Goal: Task Accomplishment & Management: Manage account settings

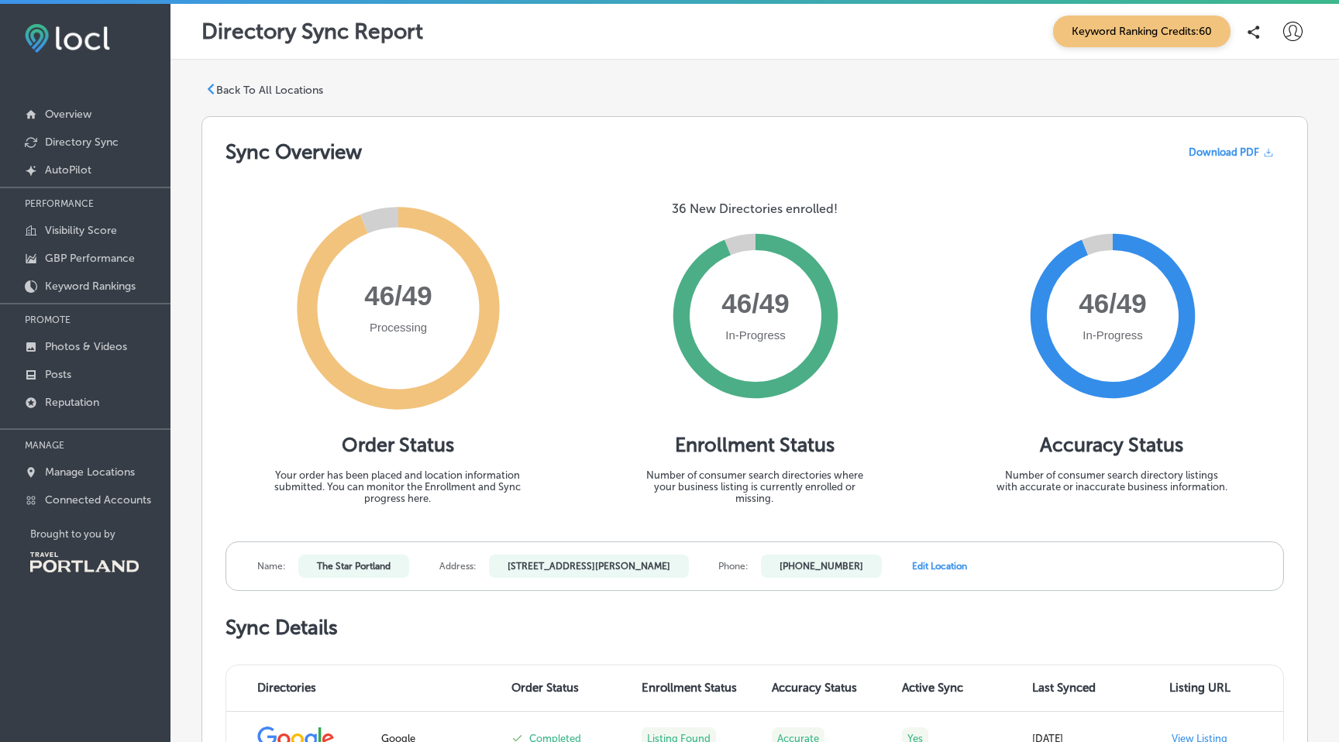
click at [768, 333] on circle at bounding box center [756, 316] width 132 height 132
click at [98, 224] on p "Visibility Score" at bounding box center [81, 230] width 72 height 13
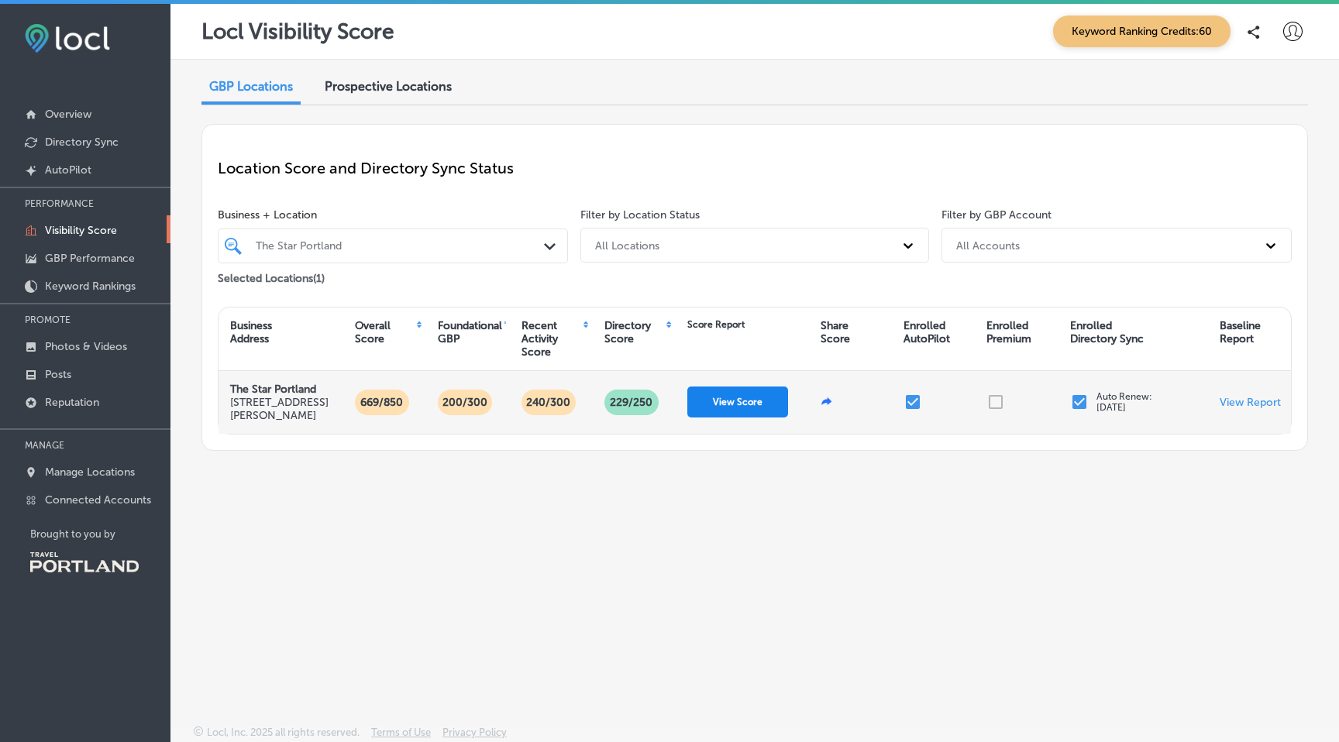
click at [714, 404] on button "View Score" at bounding box center [737, 402] width 101 height 31
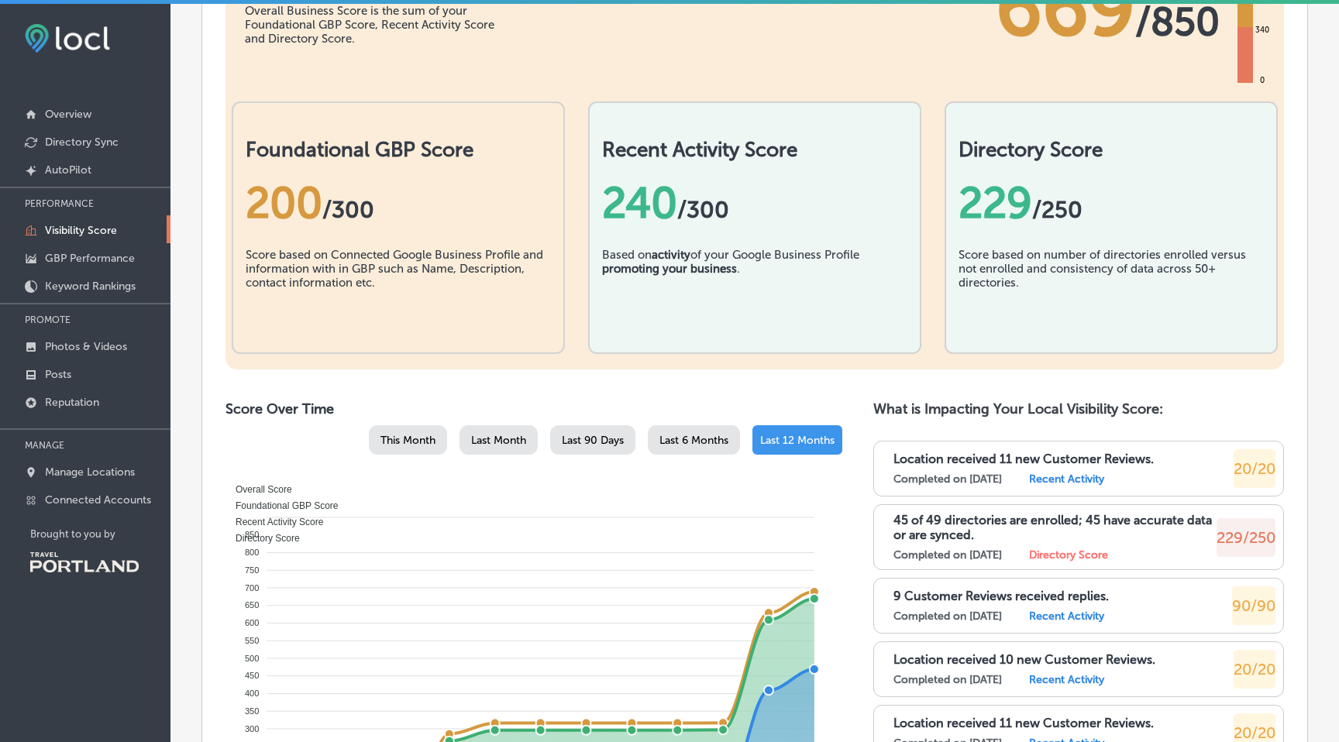
scroll to position [444, 0]
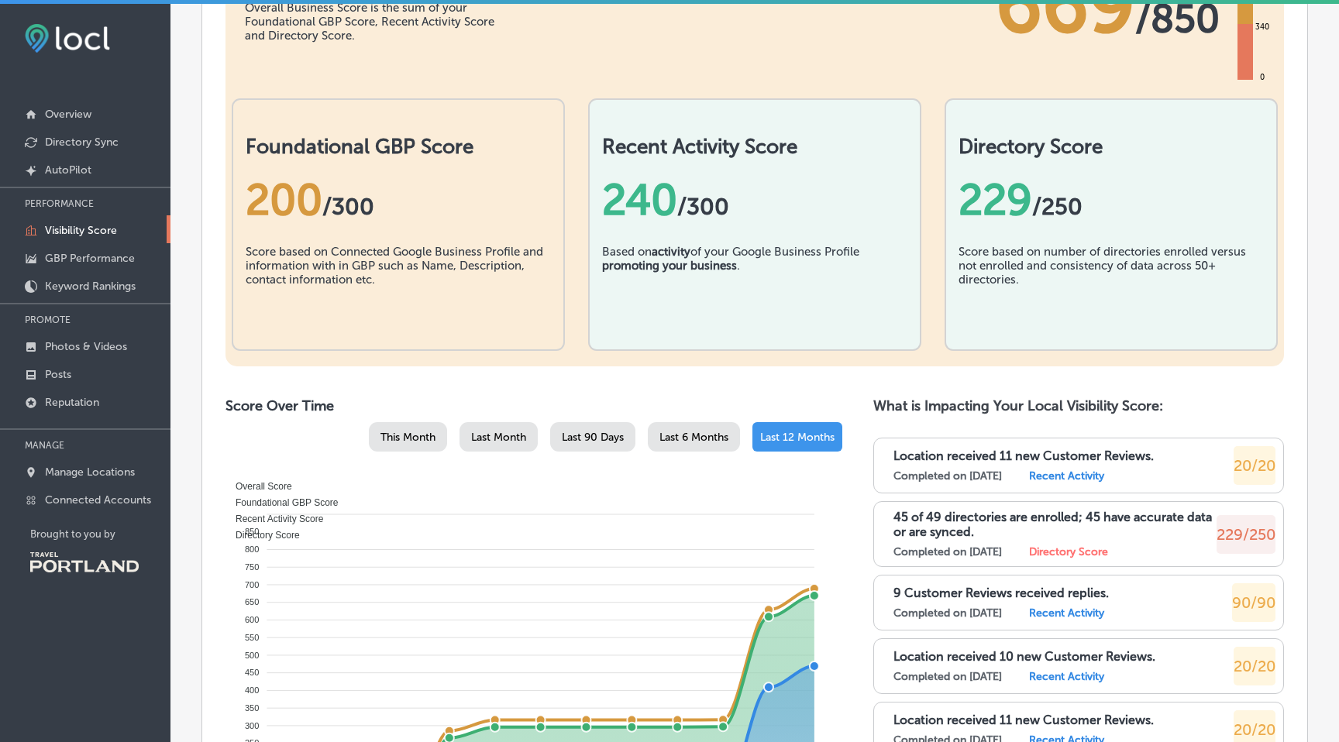
click at [1072, 548] on label "Directory Score" at bounding box center [1068, 551] width 79 height 13
click at [1032, 510] on p "45 of 49 directories are enrolled; 45 have accurate data or are synced." at bounding box center [1054, 524] width 323 height 29
click at [979, 510] on p "45 of 49 directories are enrolled; 45 have accurate data or are synced." at bounding box center [1054, 524] width 323 height 29
click at [1251, 526] on span "229/250" at bounding box center [1245, 534] width 59 height 19
click at [112, 141] on p "Directory Sync" at bounding box center [82, 142] width 74 height 13
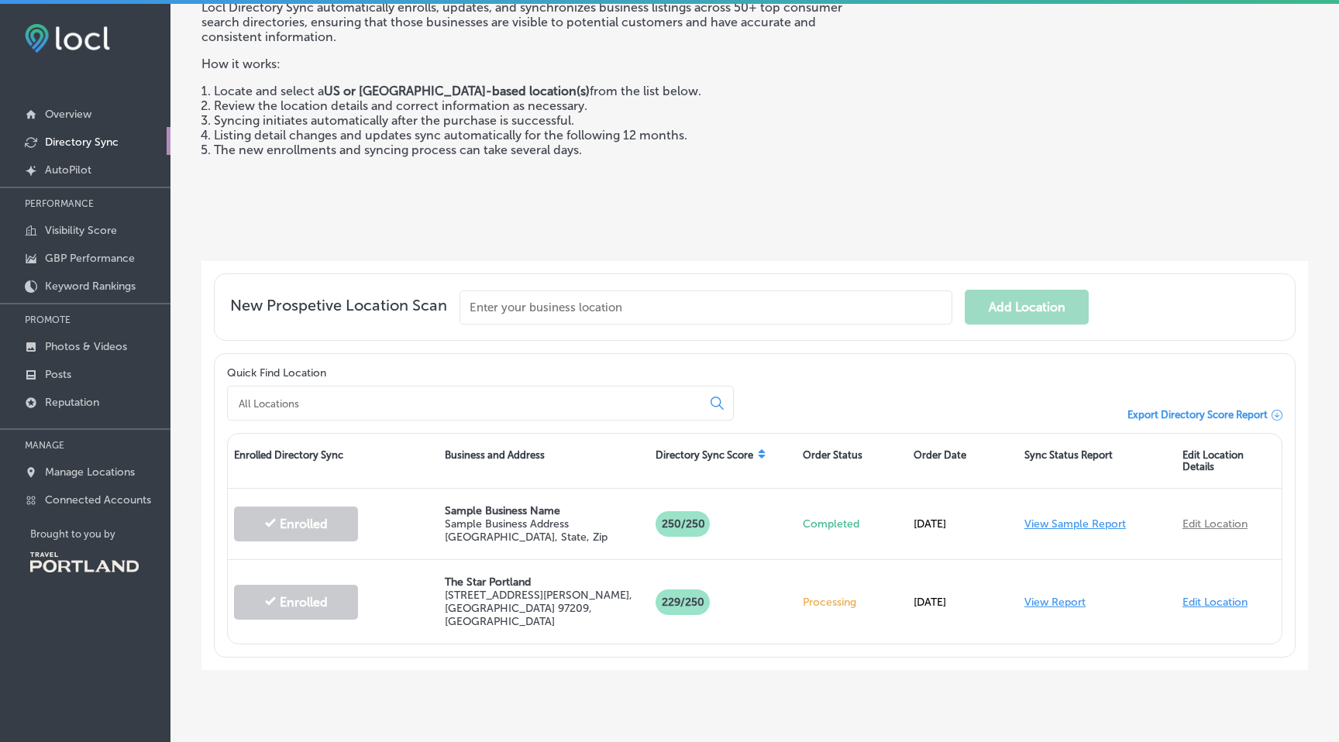
scroll to position [122, 0]
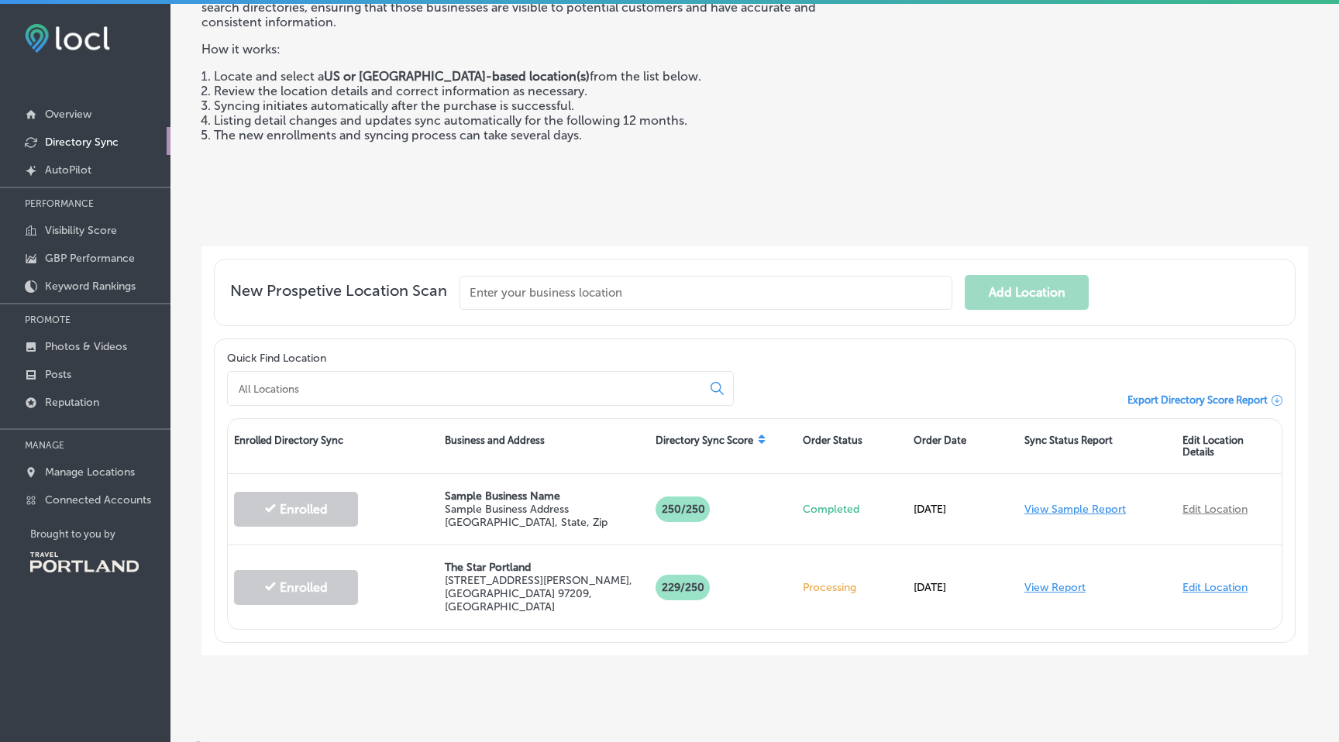
click at [689, 294] on input "text" at bounding box center [705, 293] width 493 height 34
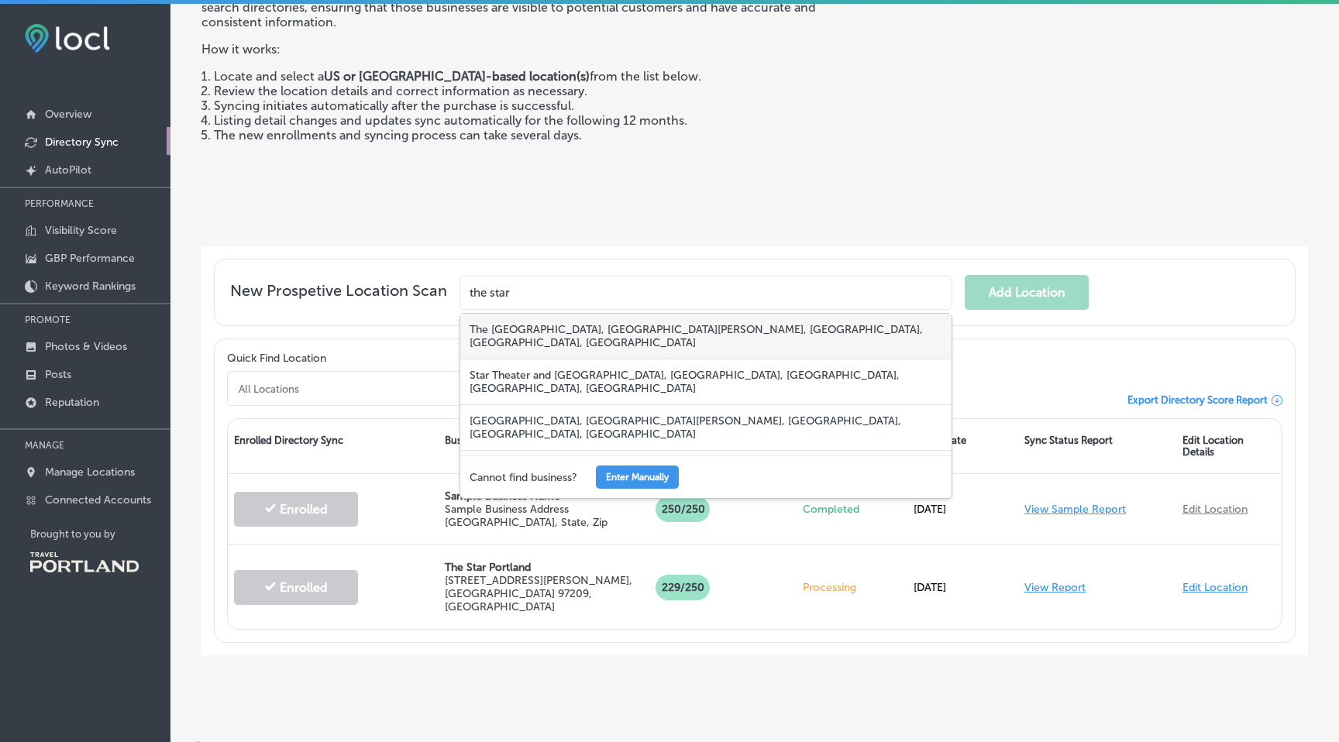
click at [689, 322] on div "The [GEOGRAPHIC_DATA], [GEOGRAPHIC_DATA][PERSON_NAME], [GEOGRAPHIC_DATA], [GEOG…" at bounding box center [705, 337] width 491 height 46
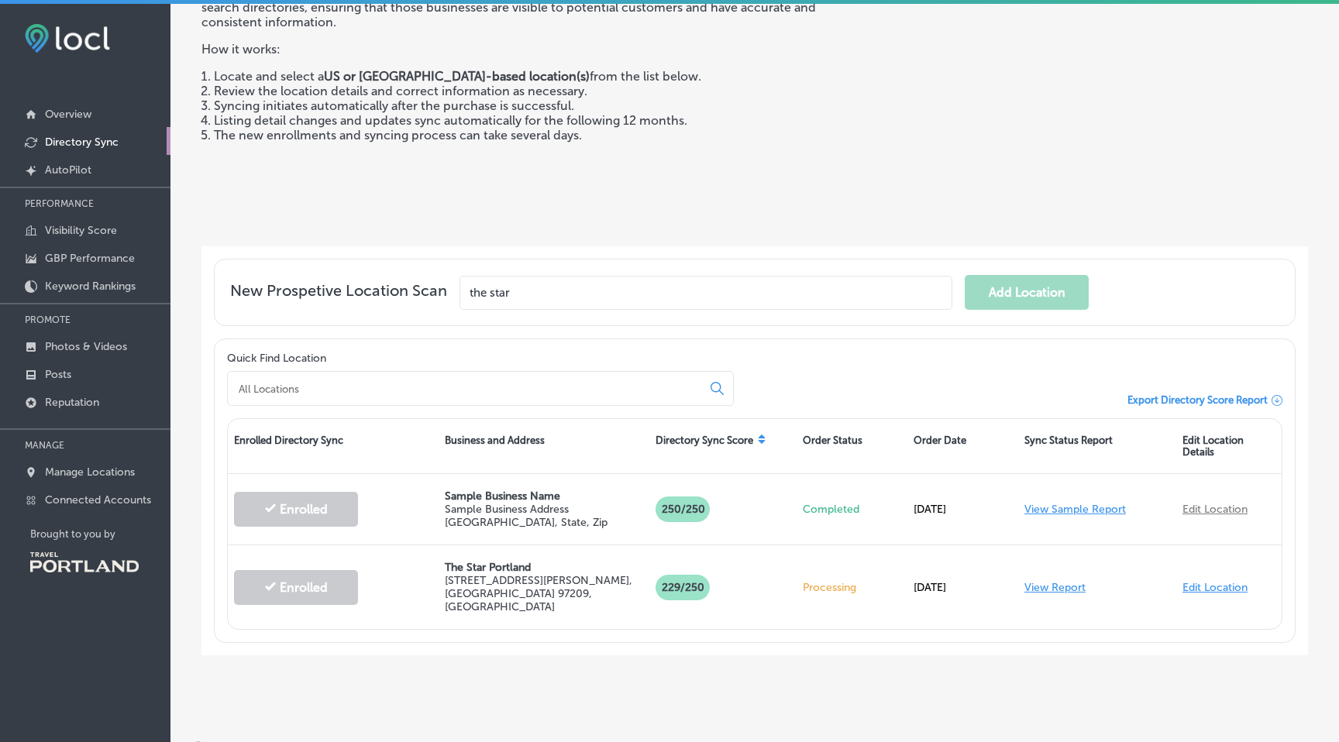
type input "The [GEOGRAPHIC_DATA], [GEOGRAPHIC_DATA][PERSON_NAME], [GEOGRAPHIC_DATA], [GEOG…"
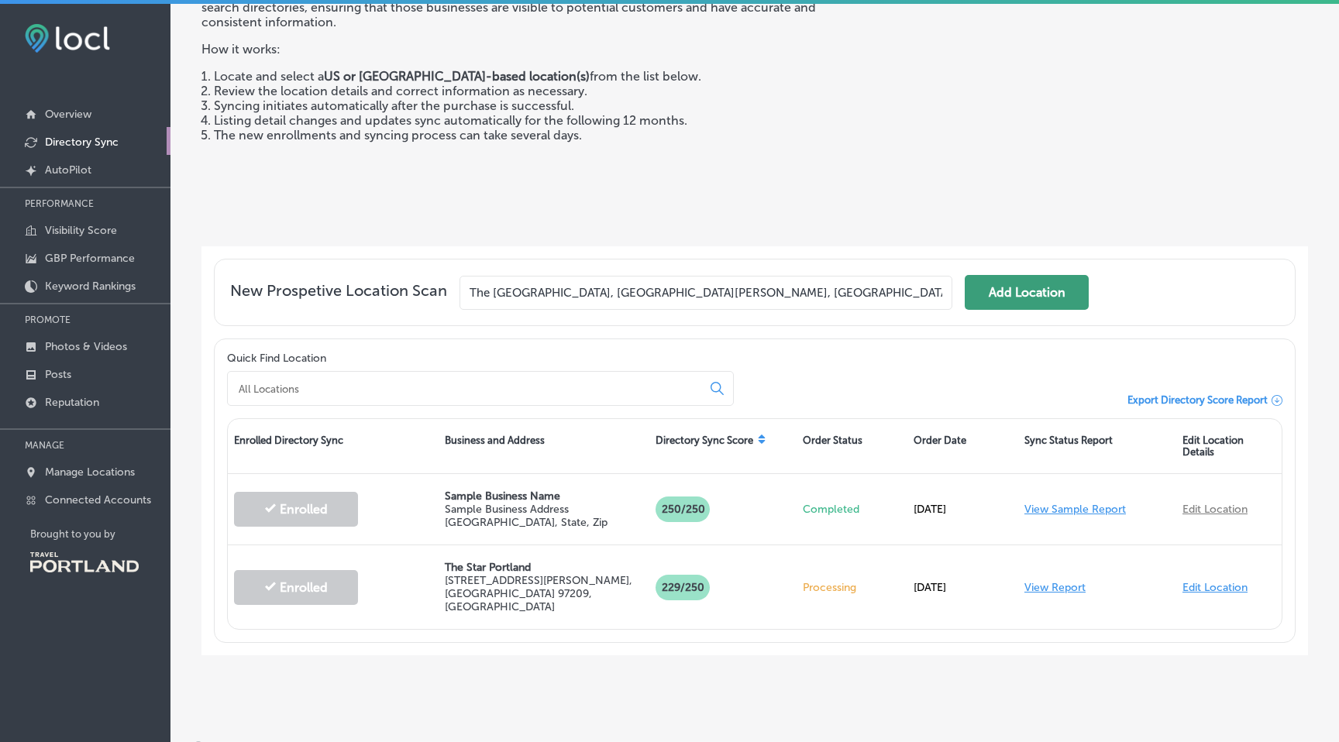
click at [1013, 294] on button "Add Location" at bounding box center [1027, 292] width 124 height 35
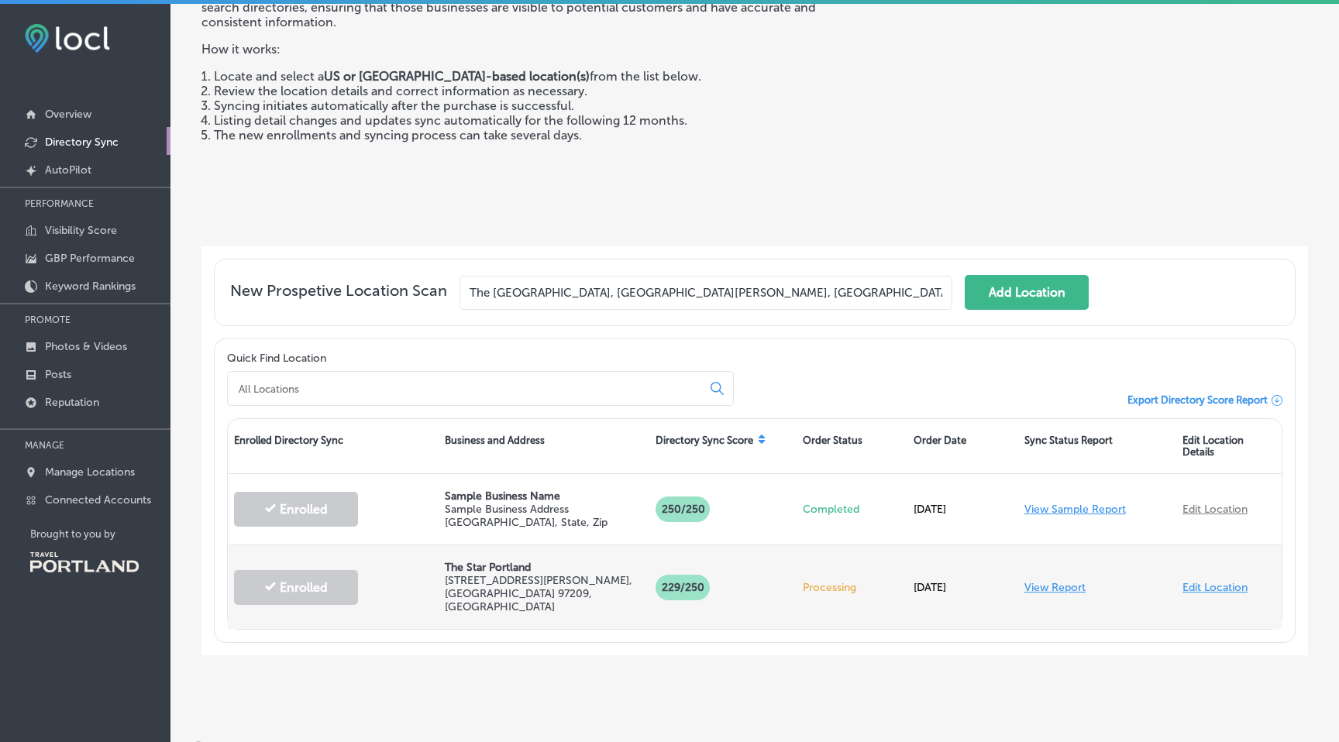
click at [1203, 581] on link "Edit Location" at bounding box center [1214, 587] width 65 height 13
select select "US"
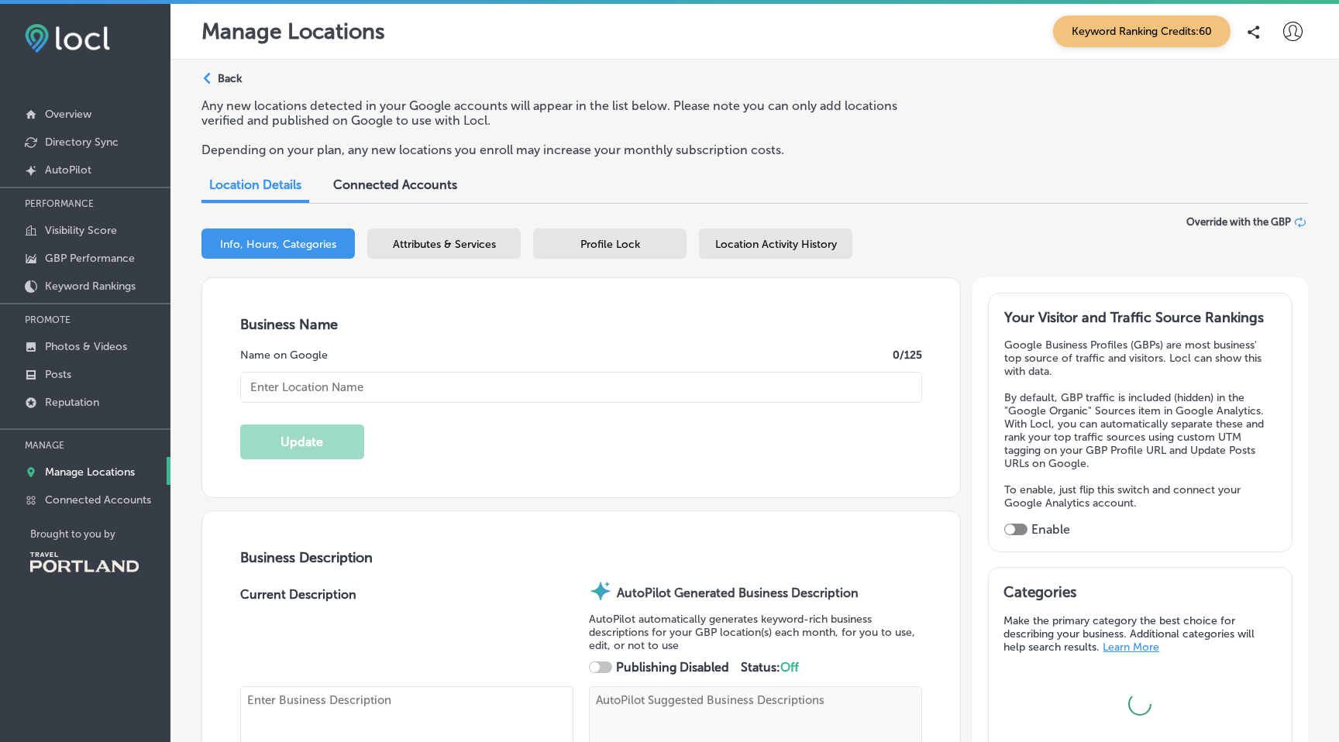
type input "The Star Portland"
type textarea "The Star Portland sets the standard for restaurants on [GEOGRAPHIC_DATA][PERSON…"
type input "[STREET_ADDRESS][PERSON_NAME]"
type input "[GEOGRAPHIC_DATA]"
type input "97209"
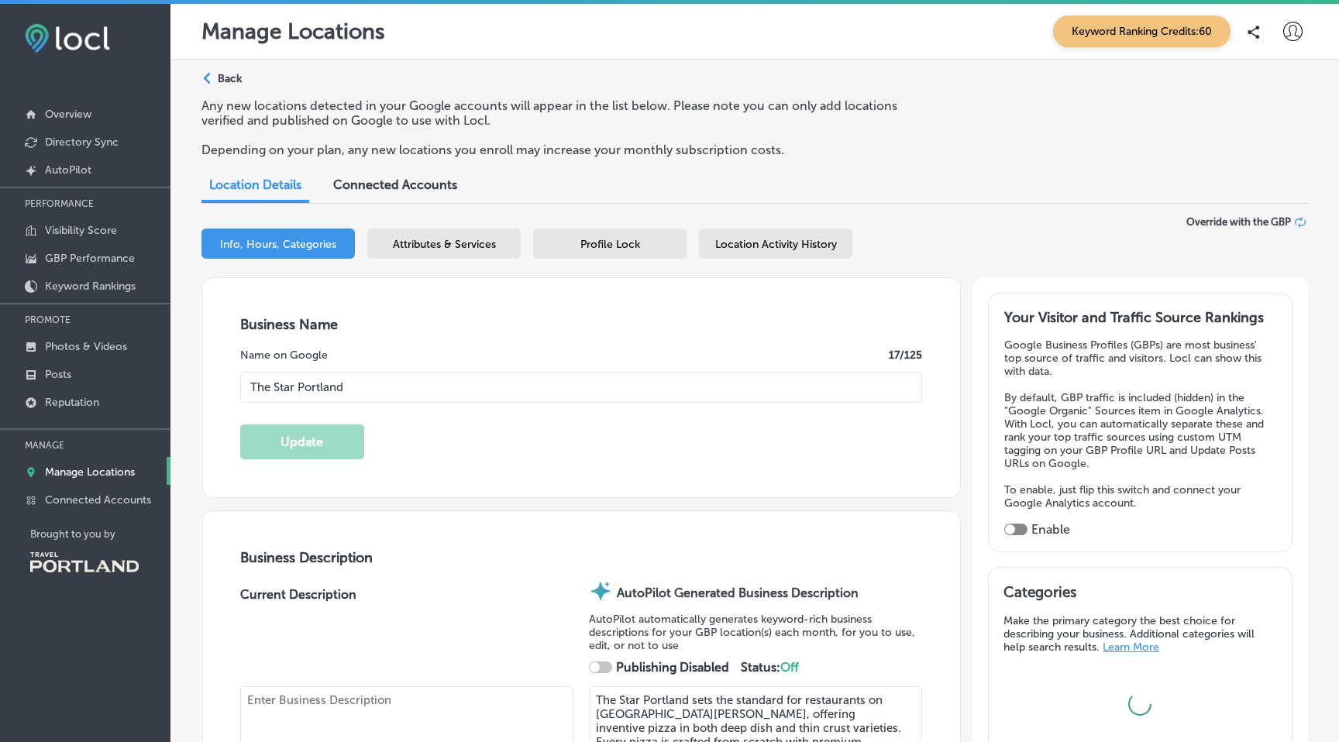
type input "US"
type input "[URL][DOMAIN_NAME]"
type input "35"
checkbox input "true"
type textarea "The Star Portland sets the standard for restaurants on [GEOGRAPHIC_DATA][PERSON…"
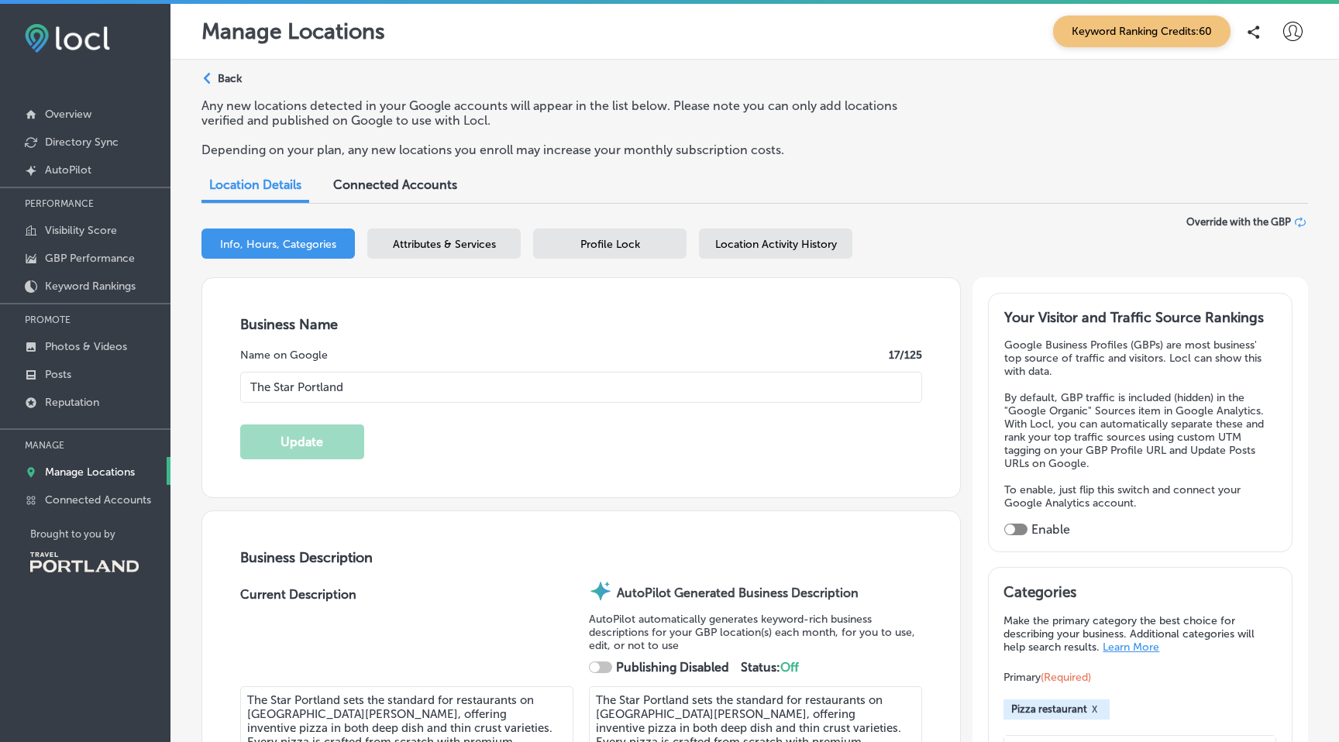
type input "[PHONE_NUMBER]"
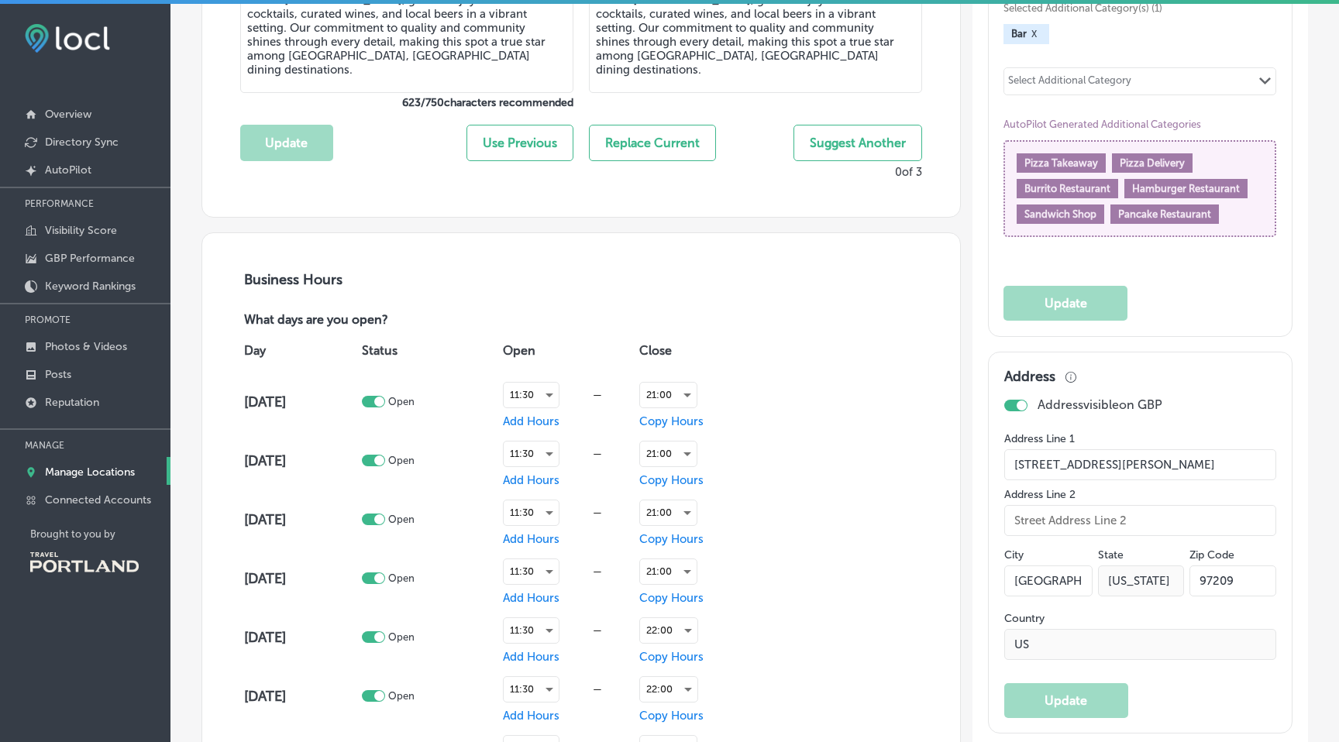
scroll to position [789, 0]
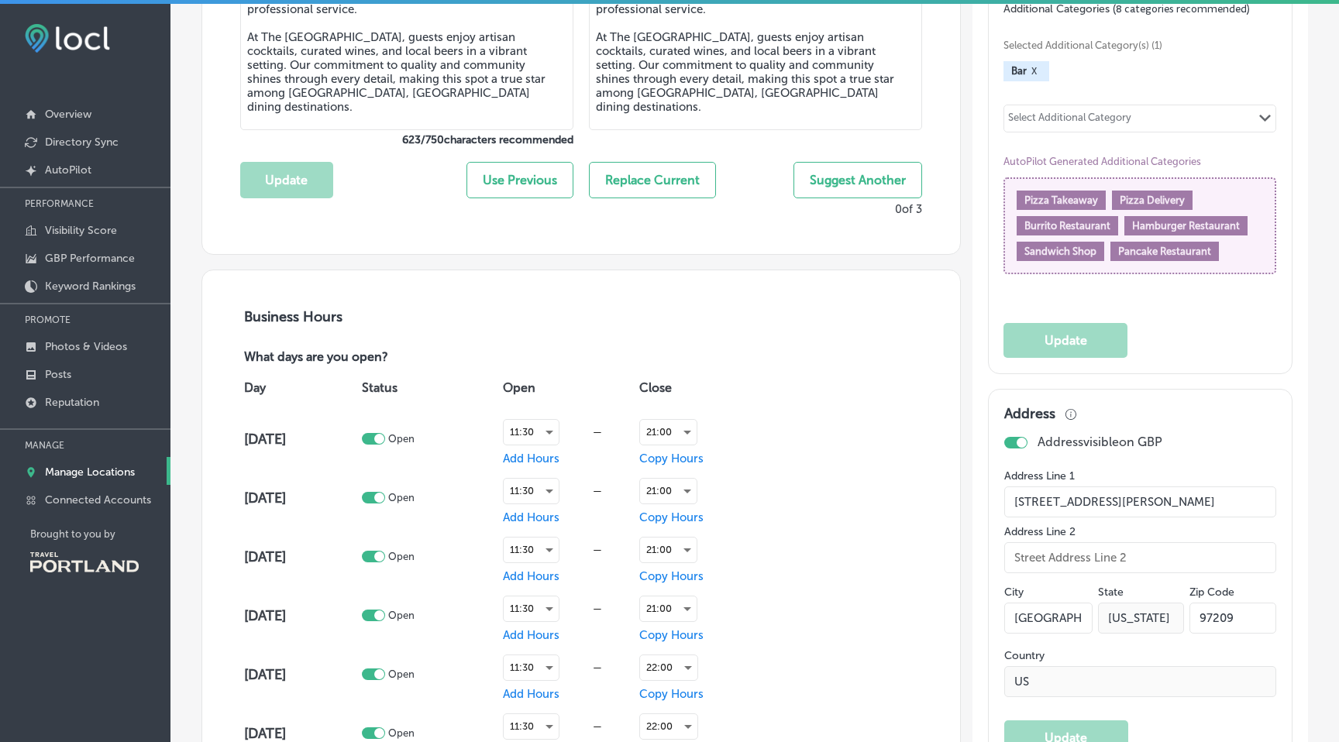
click at [849, 176] on button "Suggest Another" at bounding box center [857, 180] width 129 height 36
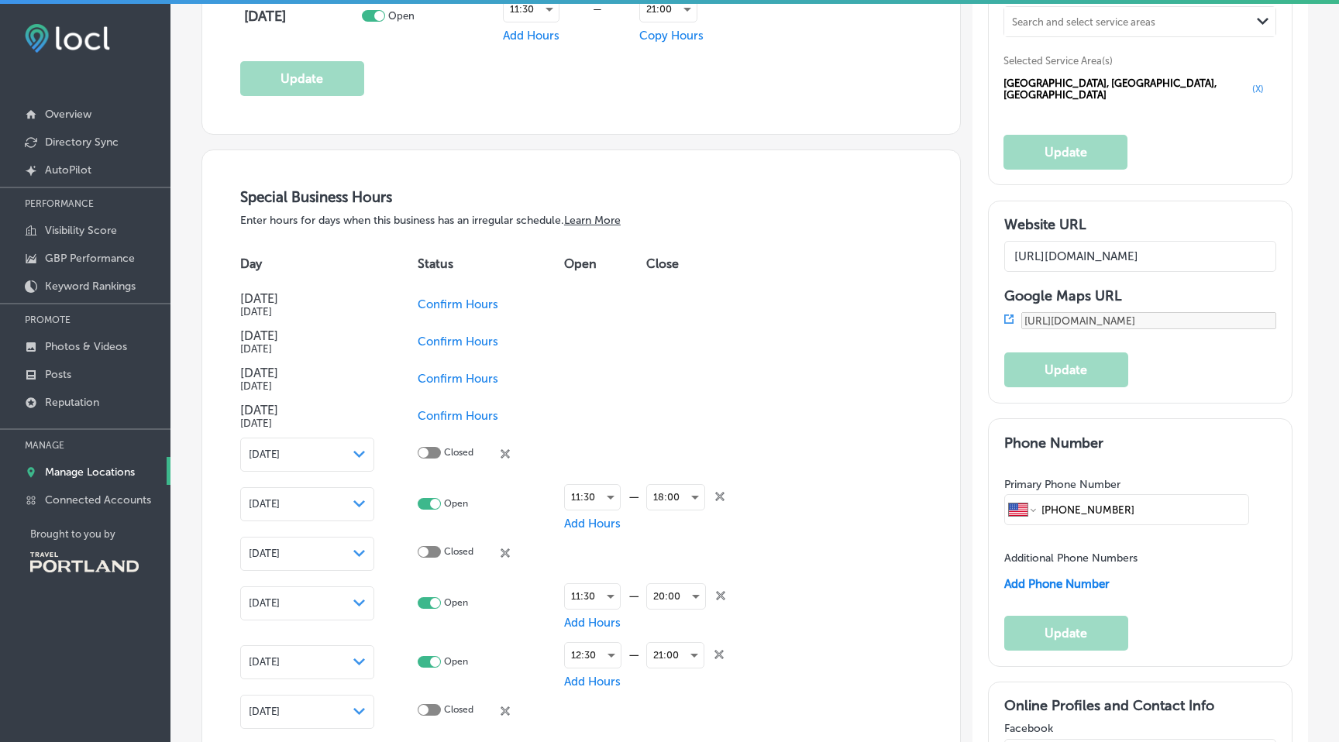
scroll to position [1615, 0]
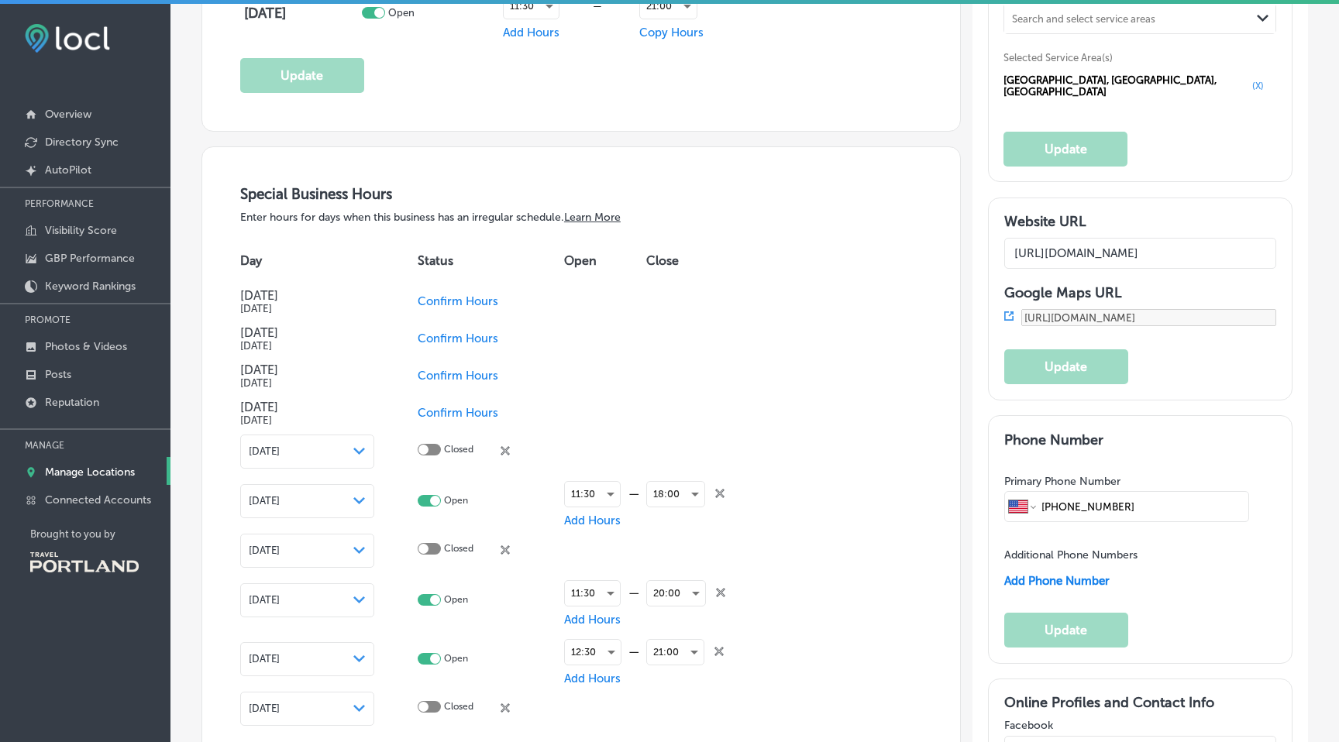
click at [476, 294] on span "Confirm Hours" at bounding box center [458, 301] width 81 height 14
click at [480, 334] on span "Confirm Hours" at bounding box center [458, 339] width 81 height 14
click at [485, 373] on span "Confirm Hours" at bounding box center [458, 376] width 81 height 14
click at [431, 368] on div at bounding box center [429, 374] width 23 height 12
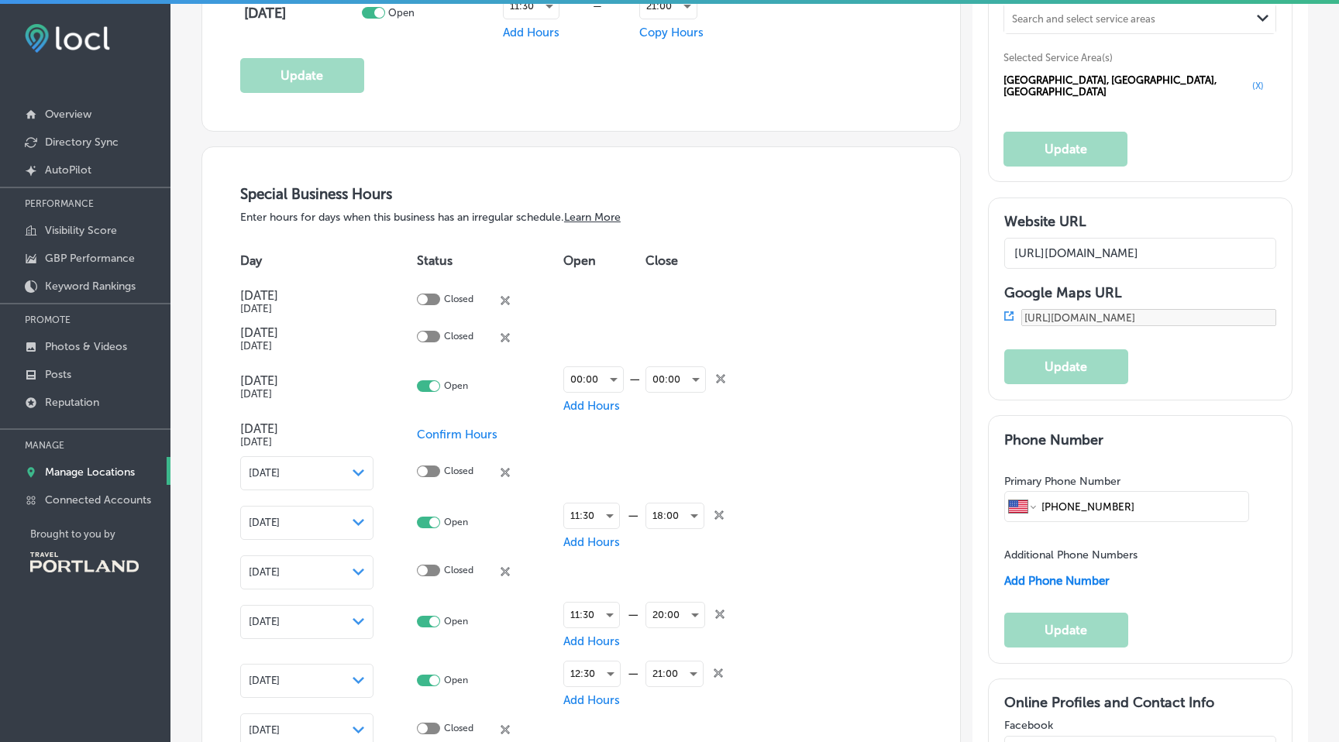
click at [420, 384] on div at bounding box center [428, 386] width 23 height 12
checkbox input "false"
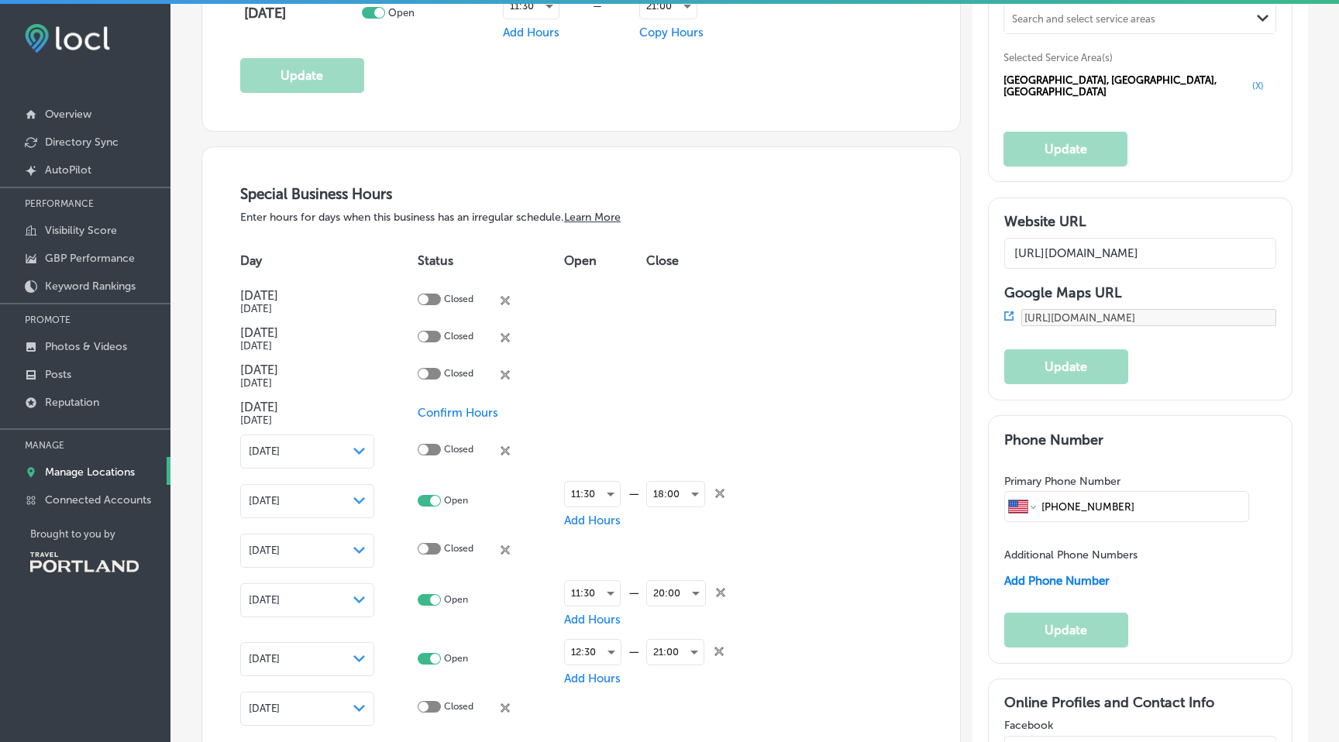
click at [435, 332] on div at bounding box center [429, 337] width 23 height 12
checkbox input "true"
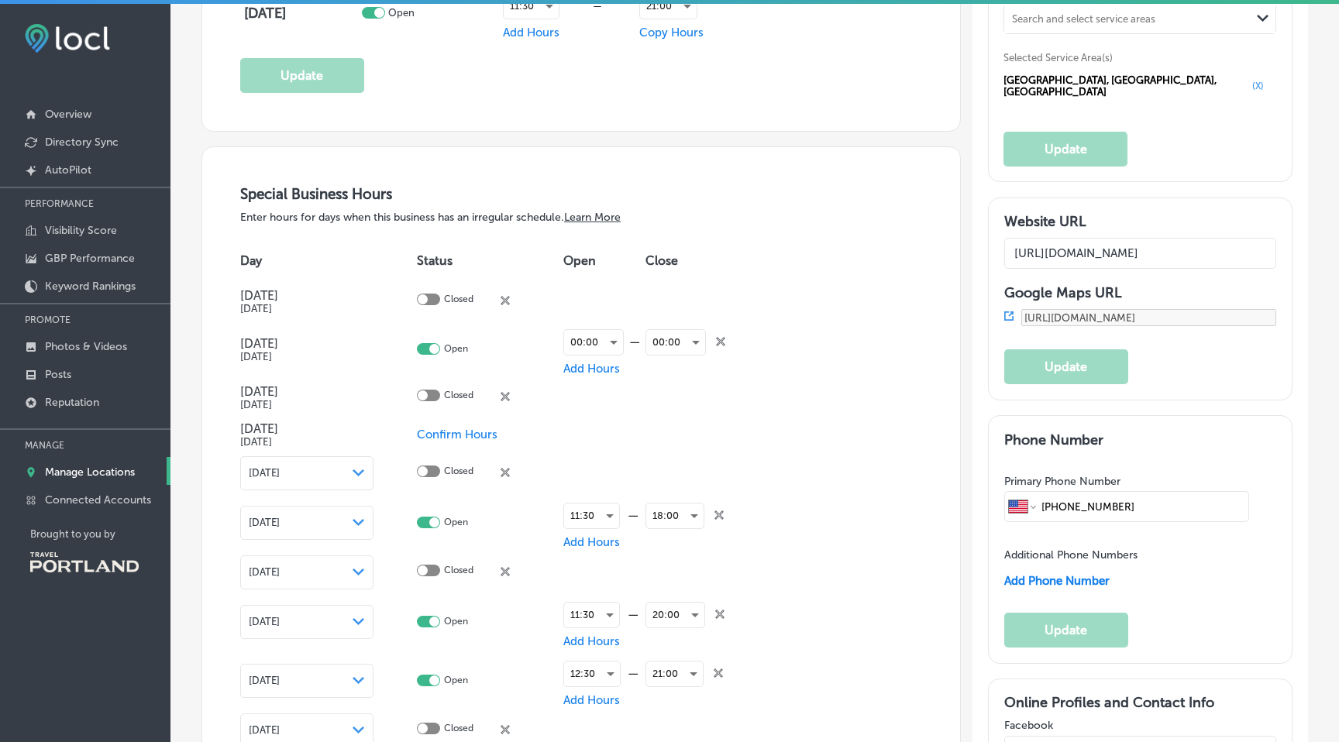
click at [432, 294] on div at bounding box center [428, 300] width 23 height 12
checkbox input "true"
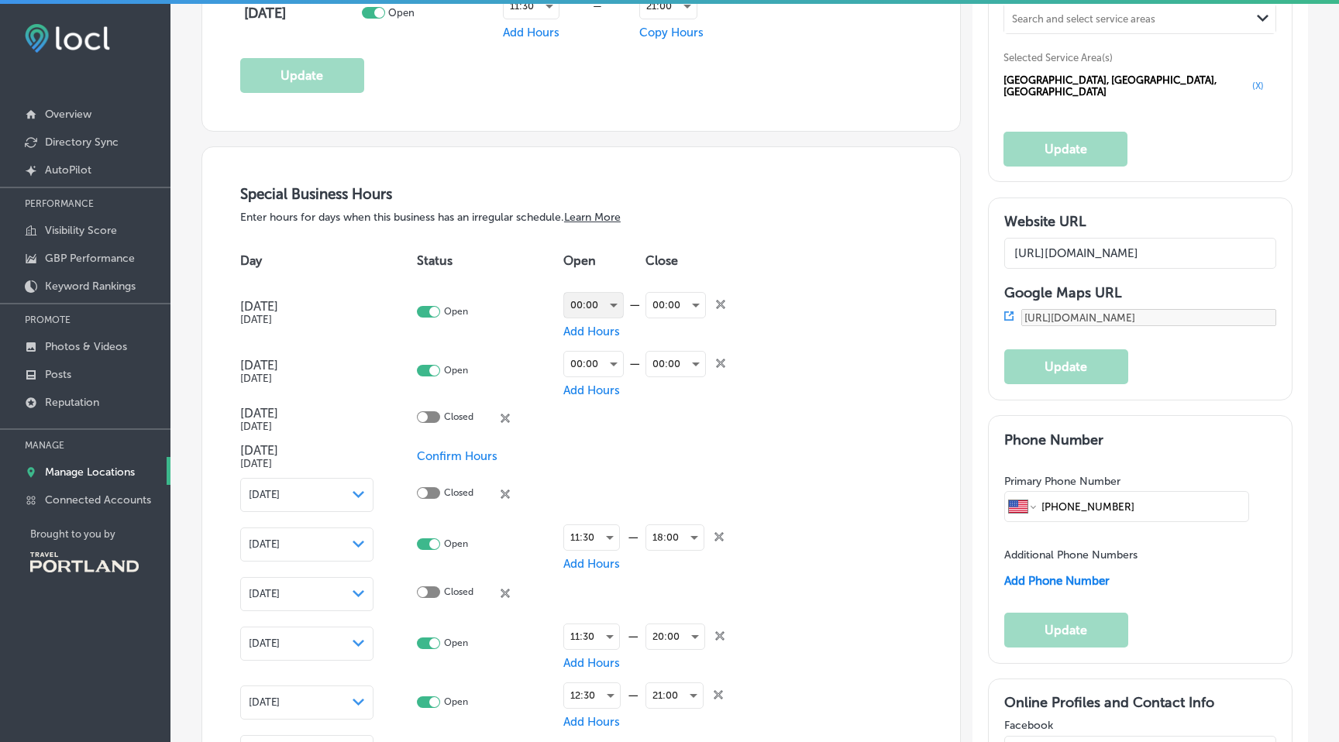
click at [614, 296] on div "00:00" at bounding box center [593, 305] width 59 height 25
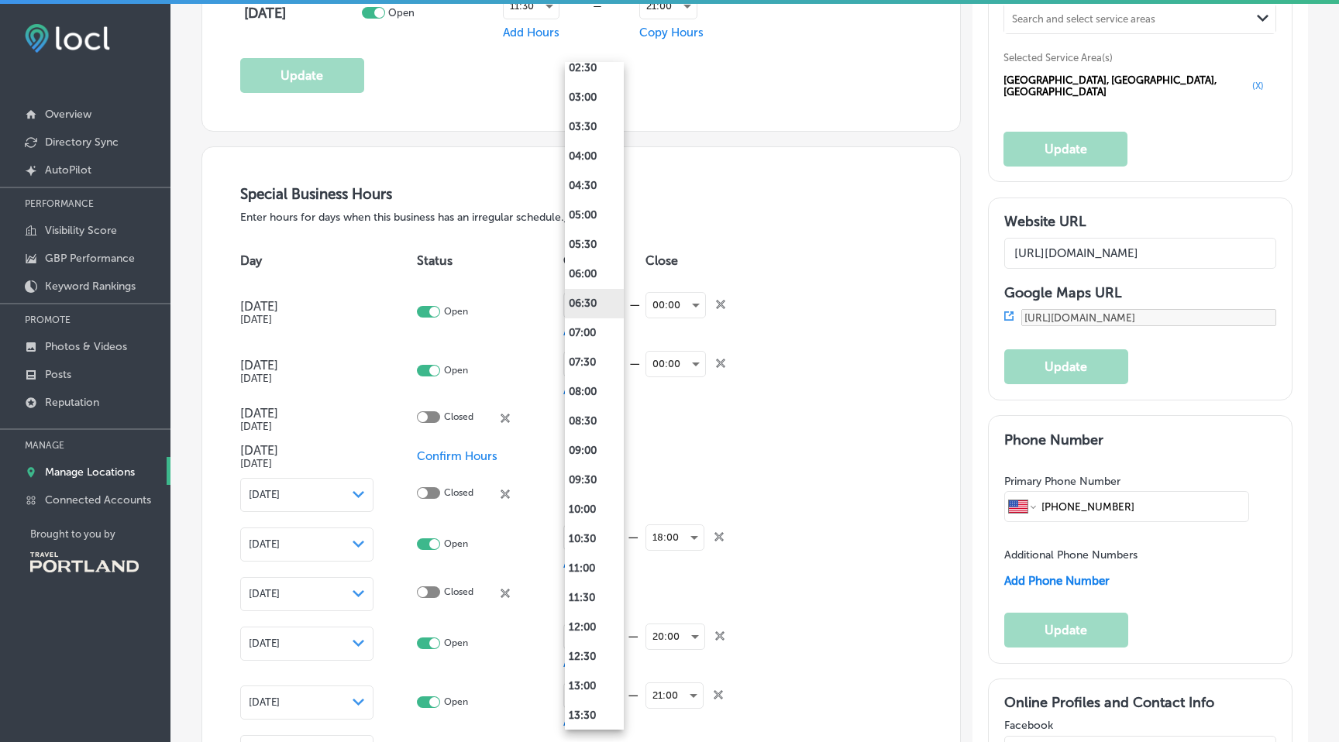
scroll to position [236, 0]
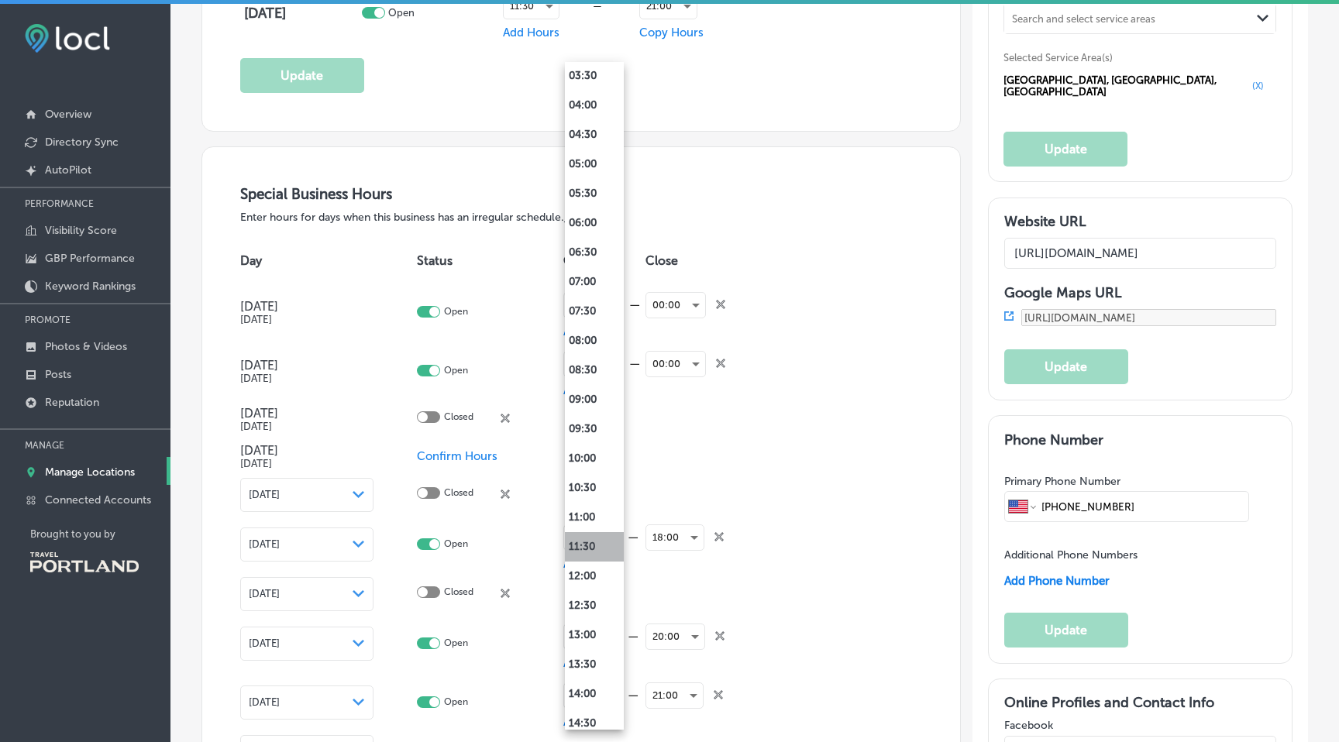
click at [589, 546] on li "11:30" at bounding box center [594, 546] width 59 height 29
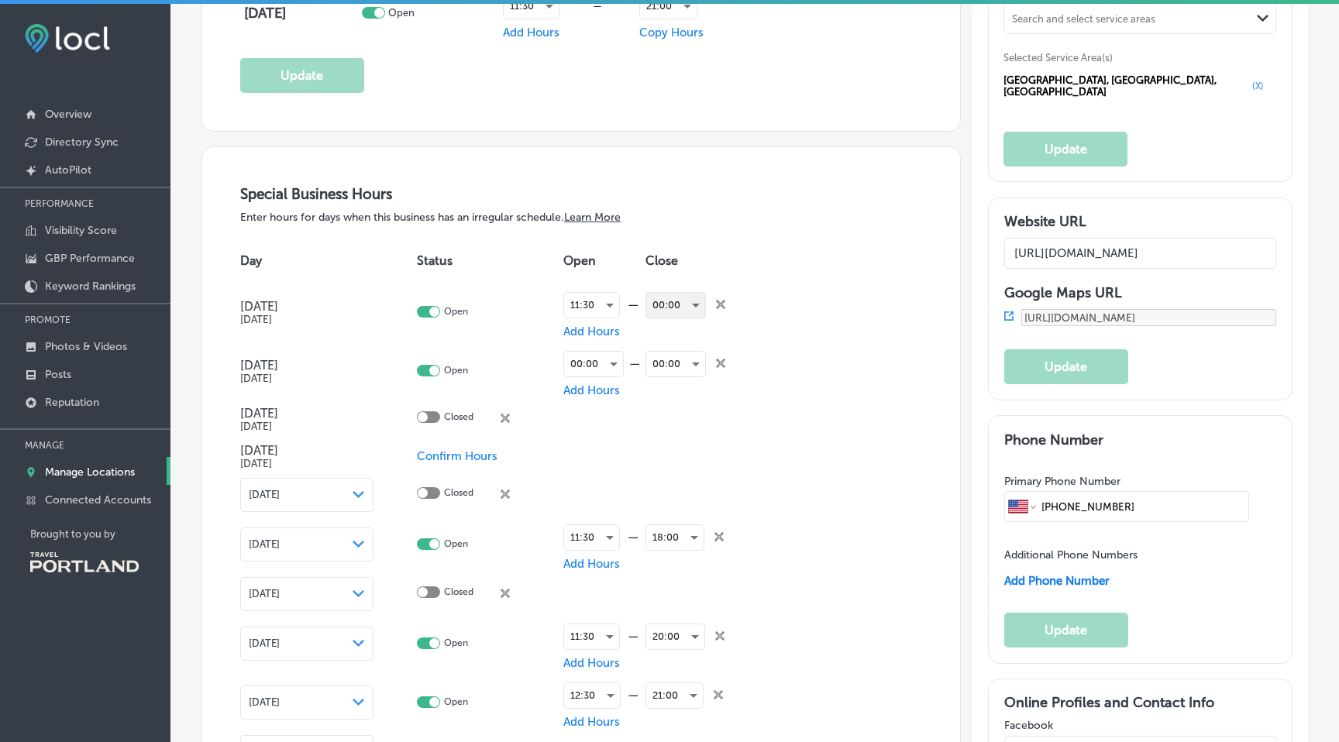
click at [683, 301] on div "00:00" at bounding box center [675, 305] width 59 height 25
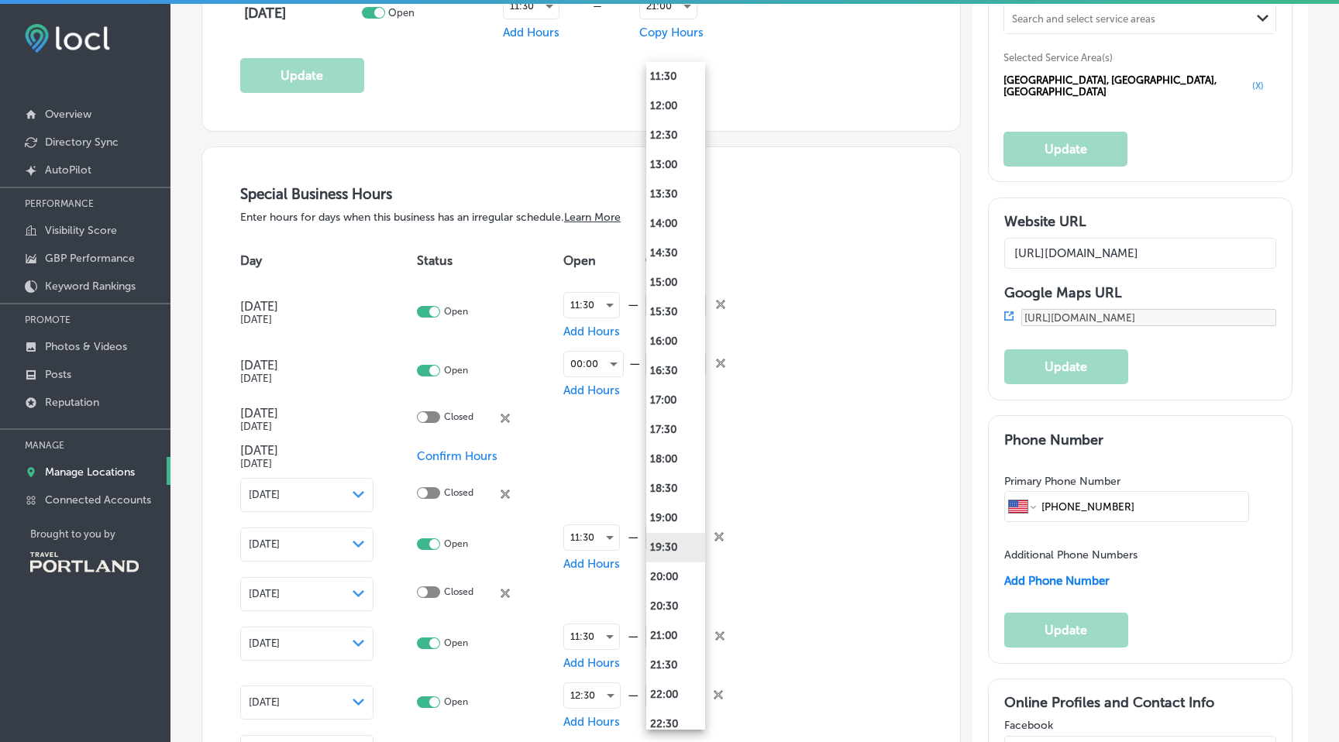
scroll to position [710, 0]
click at [662, 635] on li "21:00" at bounding box center [675, 632] width 59 height 29
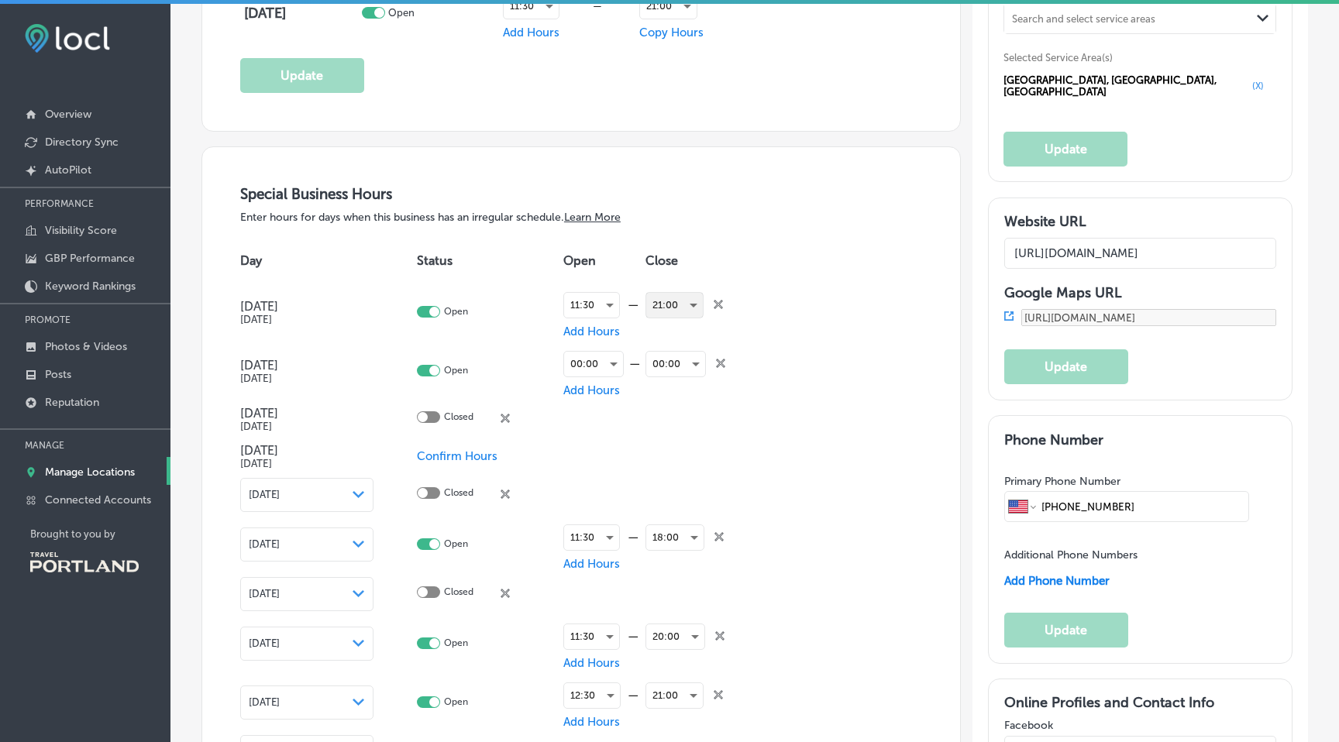
click at [693, 303] on div "21:00" at bounding box center [674, 305] width 57 height 25
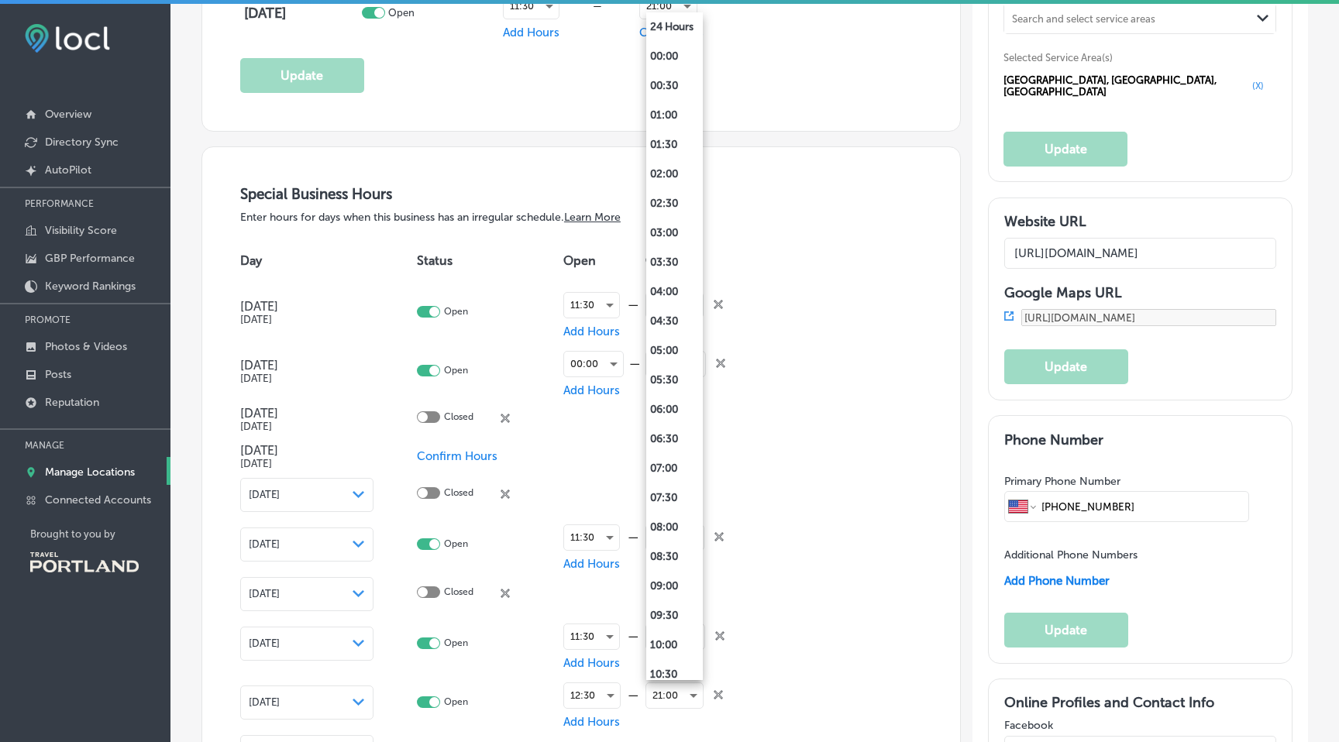
scroll to position [804, 0]
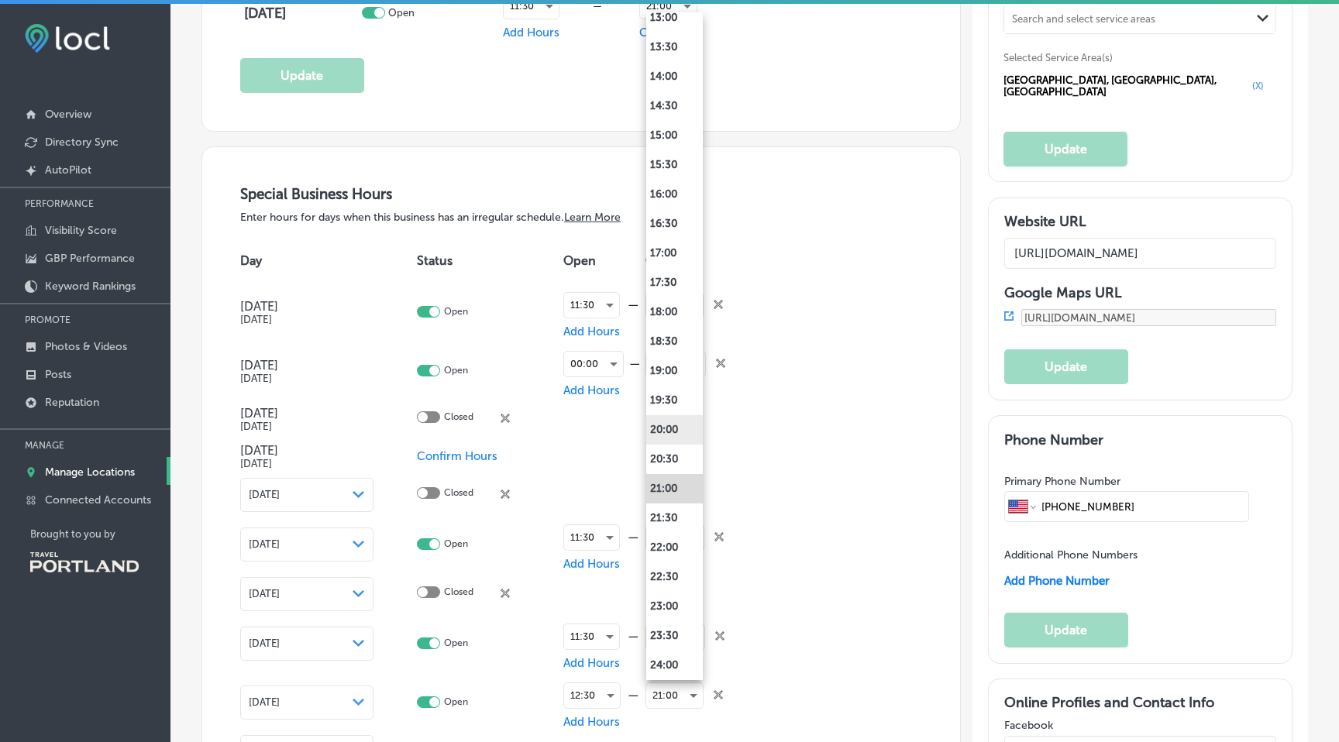
click at [676, 428] on li "20:00" at bounding box center [674, 429] width 57 height 29
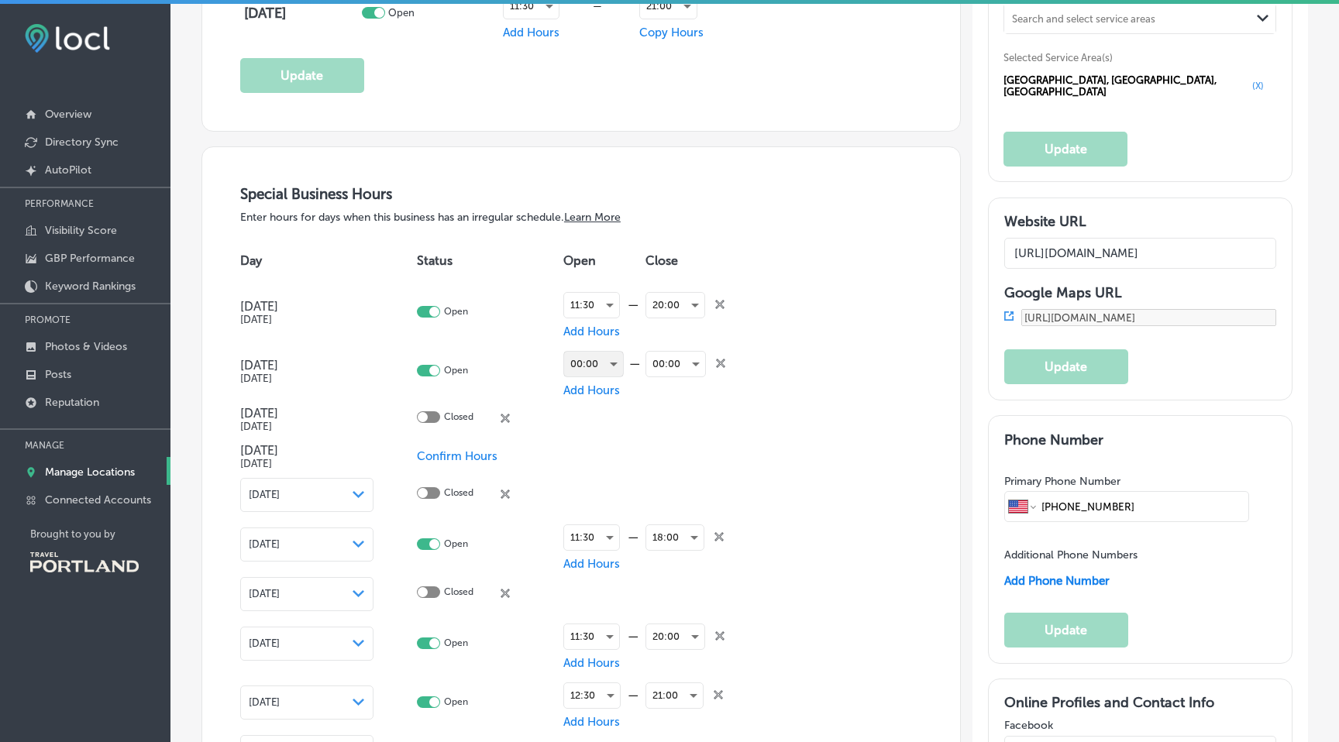
click at [619, 355] on div "00:00" at bounding box center [593, 364] width 59 height 25
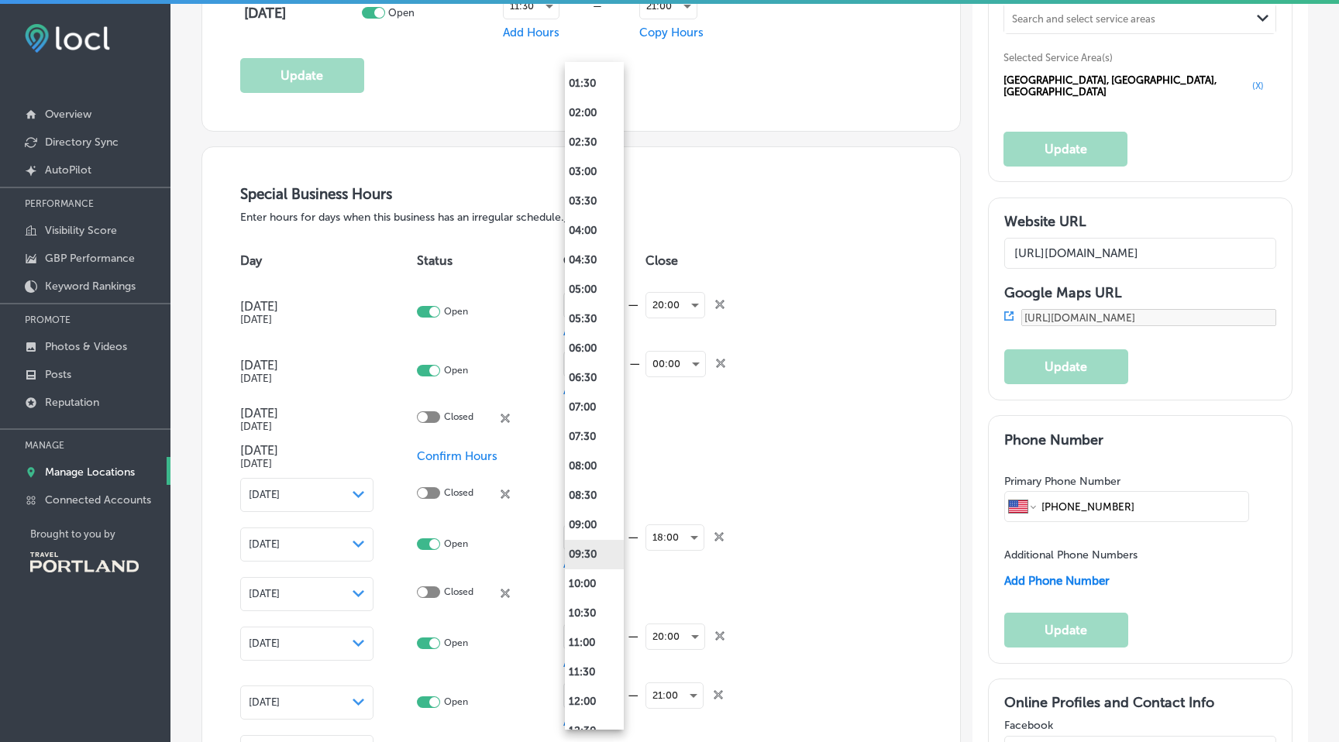
scroll to position [120, 0]
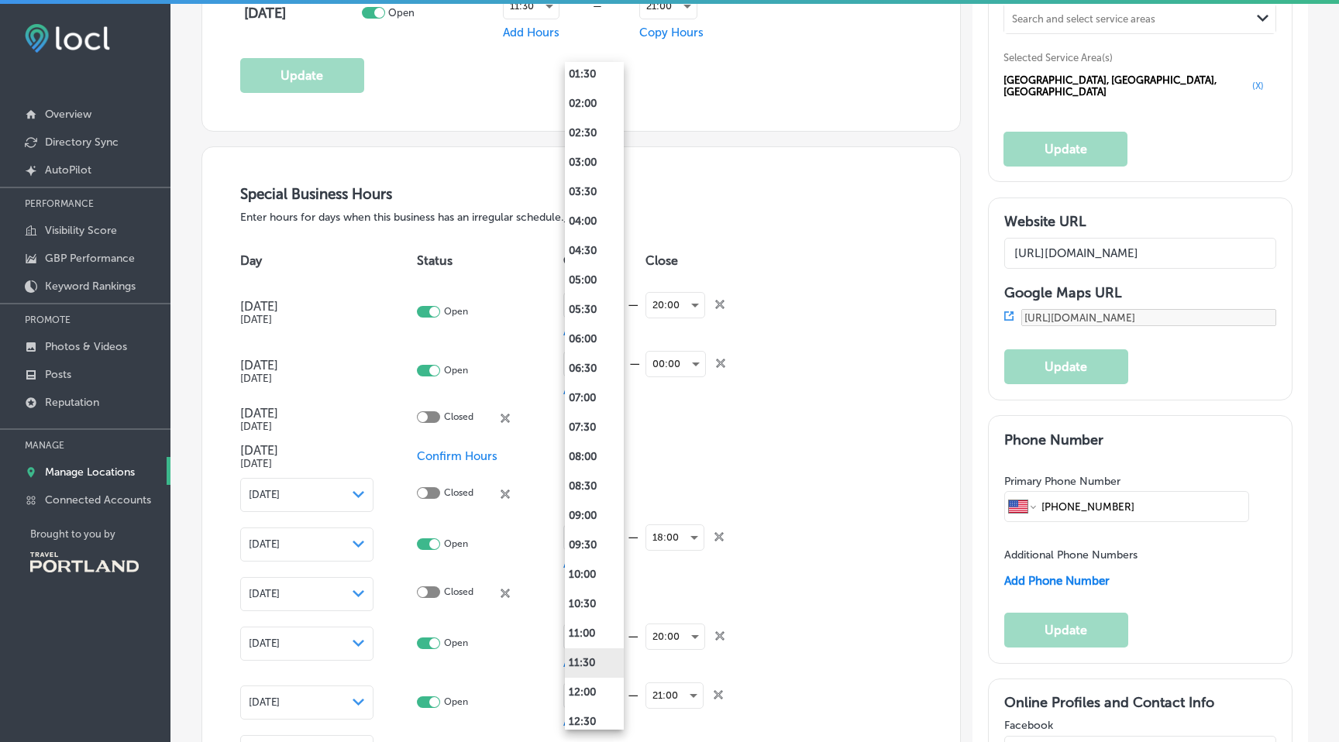
click at [588, 661] on li "11:30" at bounding box center [594, 662] width 59 height 29
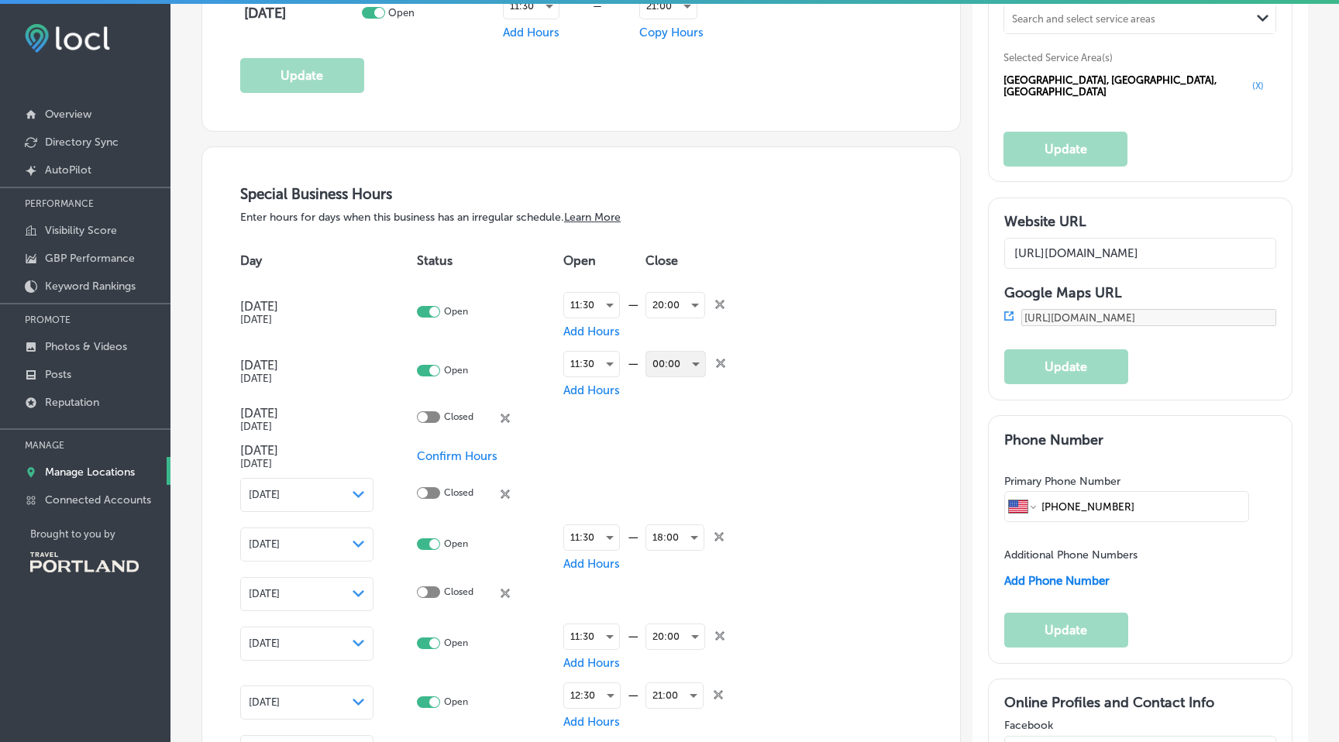
click at [694, 360] on div "00:00" at bounding box center [675, 364] width 59 height 25
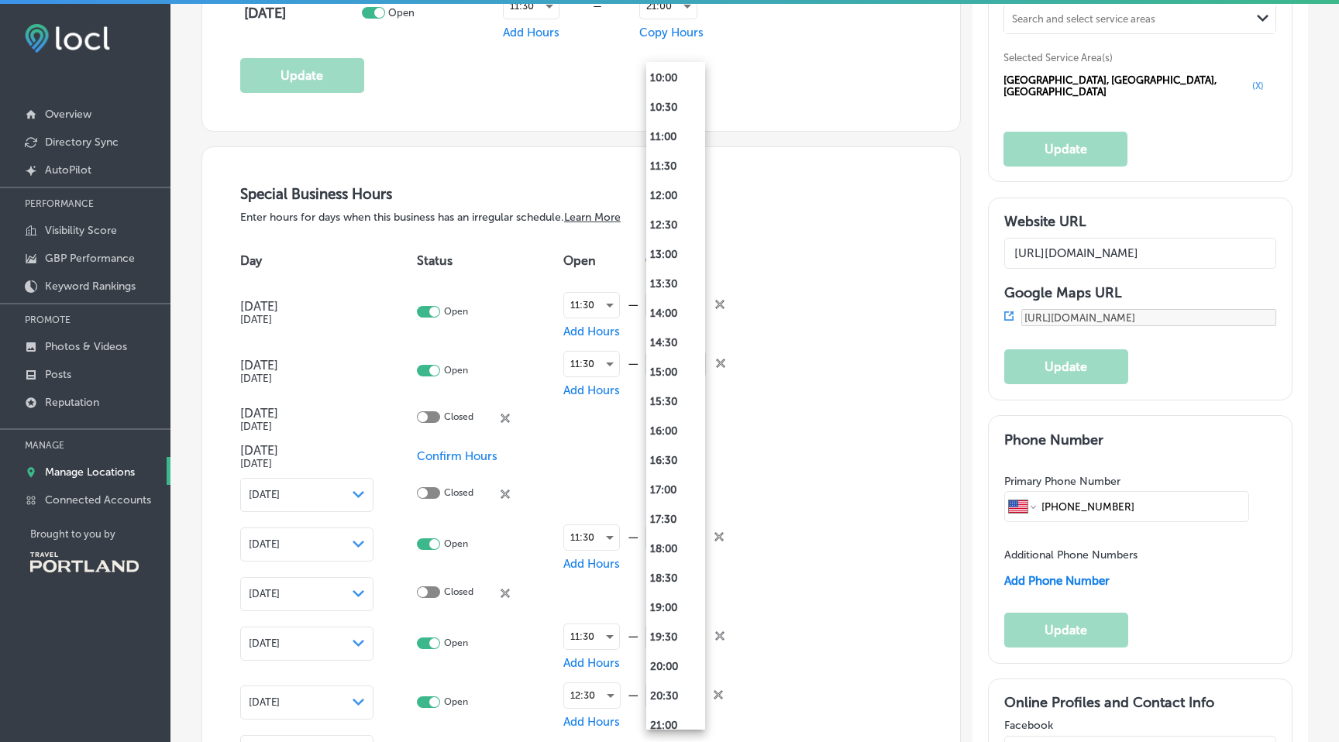
scroll to position [618, 0]
click at [668, 664] on li "20:00" at bounding box center [675, 665] width 59 height 29
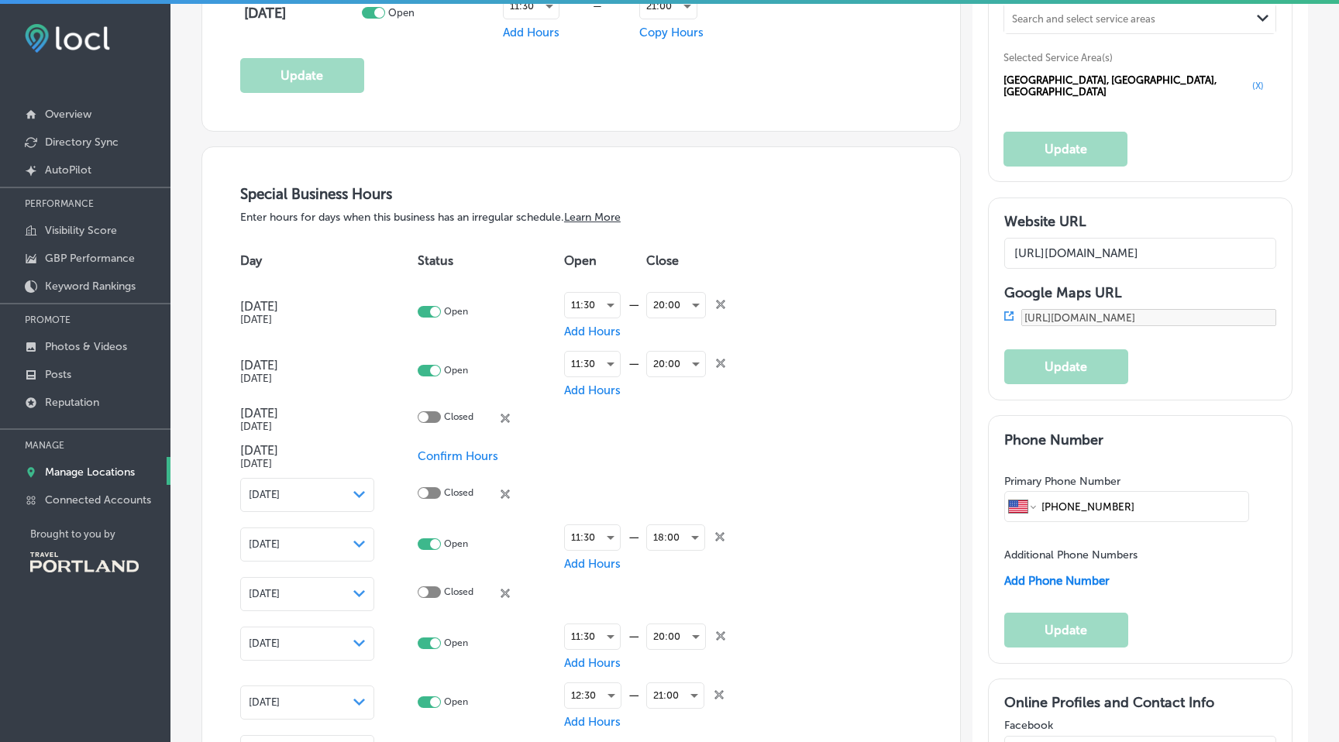
click at [455, 452] on span "Confirm Hours" at bounding box center [458, 456] width 81 height 14
click at [435, 487] on div at bounding box center [429, 493] width 23 height 12
checkbox input "true"
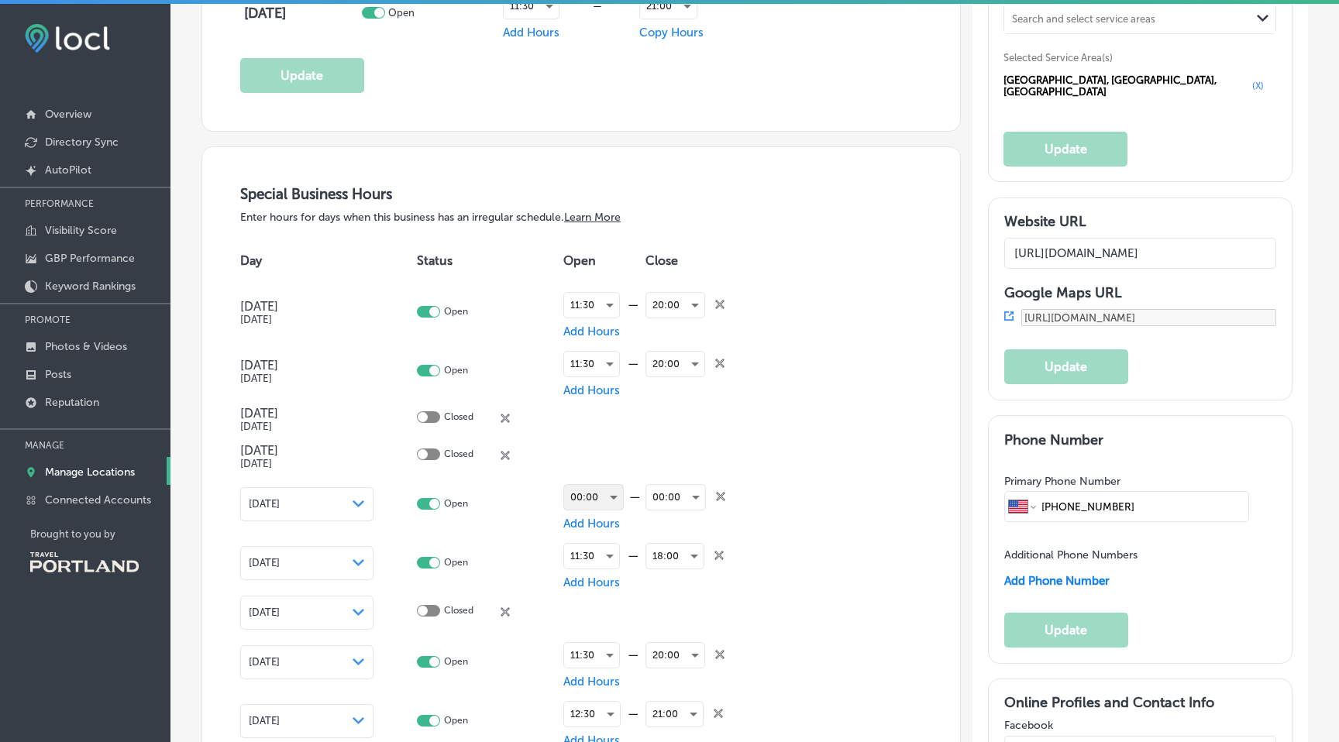
click at [602, 495] on div "00:00" at bounding box center [593, 497] width 59 height 25
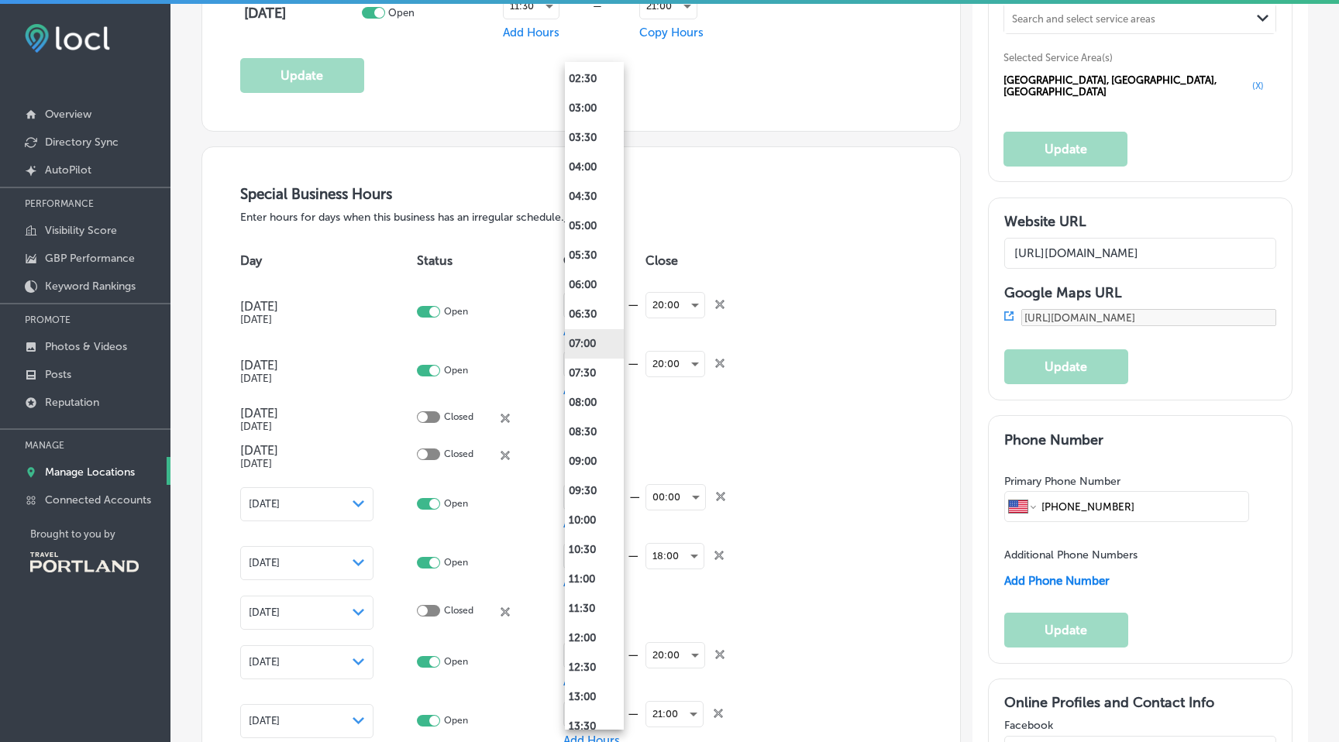
scroll to position [175, 0]
click at [593, 604] on li "11:30" at bounding box center [594, 607] width 59 height 29
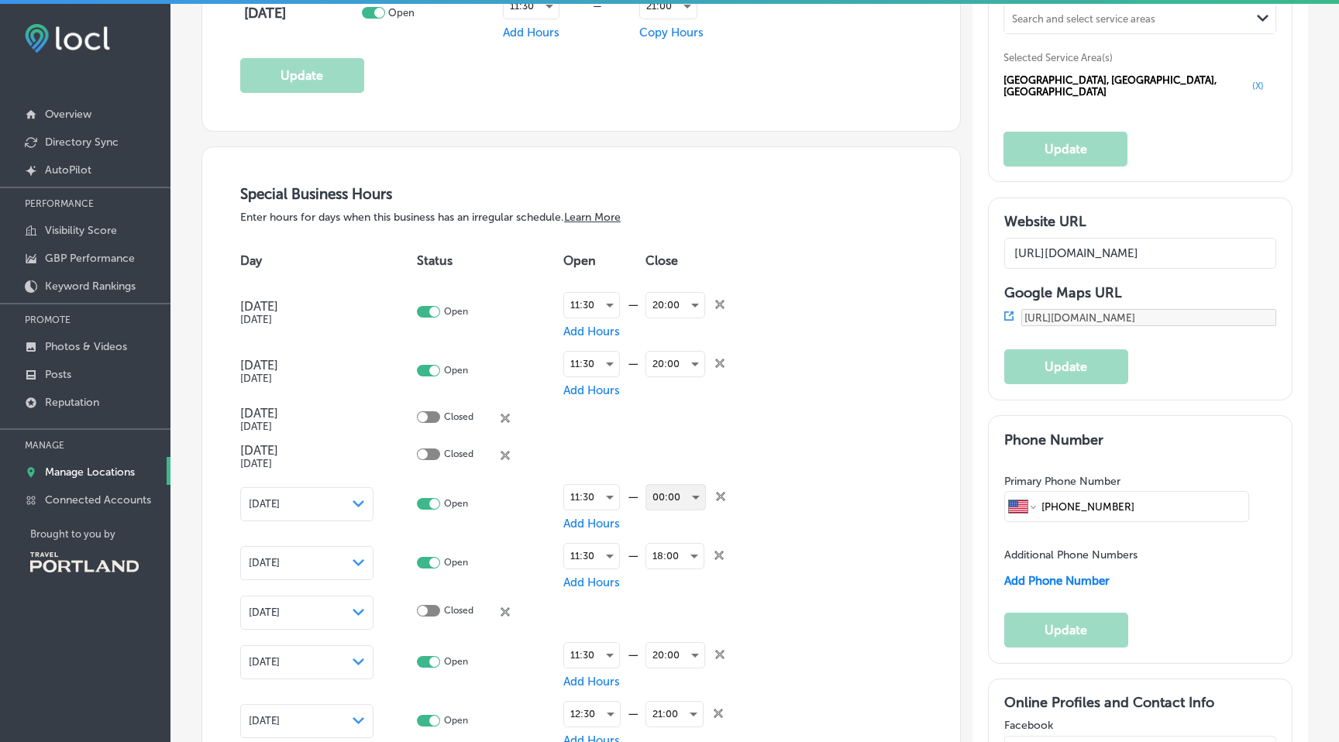
click at [684, 487] on div "00:00" at bounding box center [675, 497] width 59 height 25
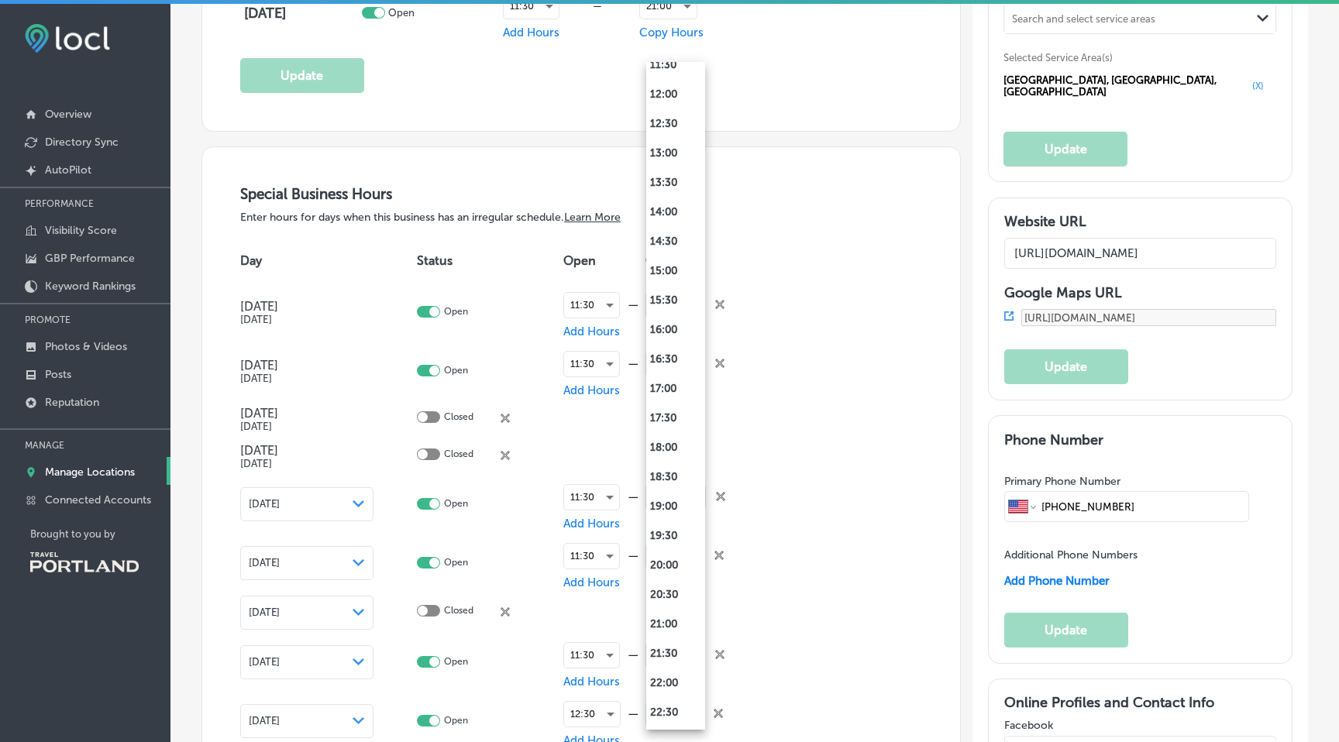
scroll to position [764, 0]
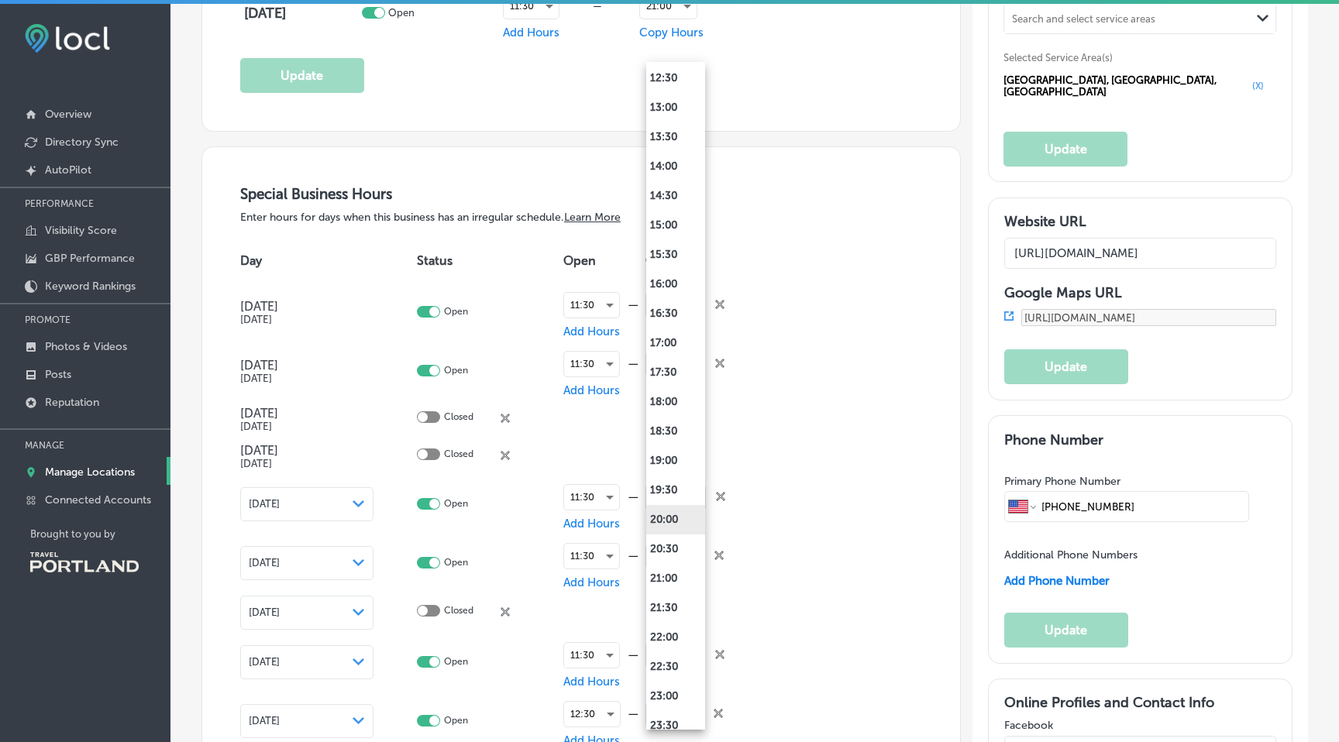
click at [668, 520] on li "20:00" at bounding box center [675, 519] width 59 height 29
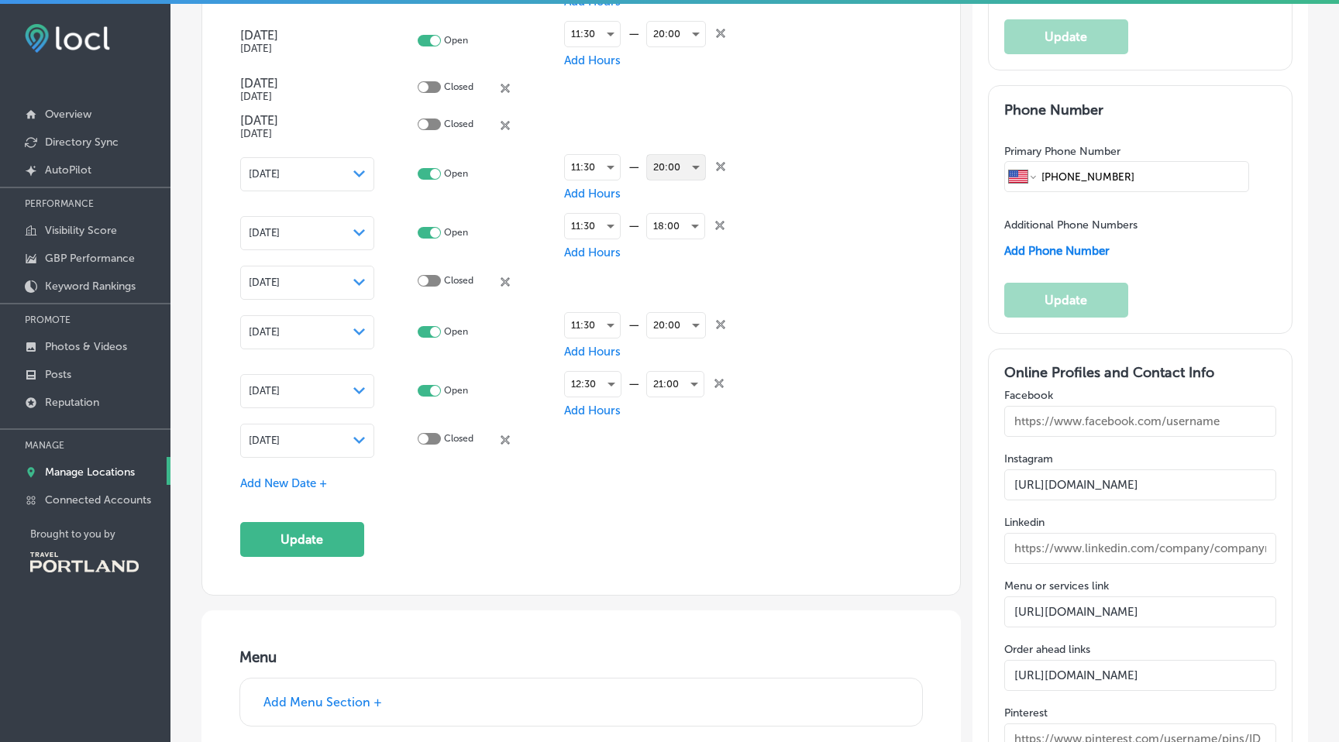
scroll to position [1954, 0]
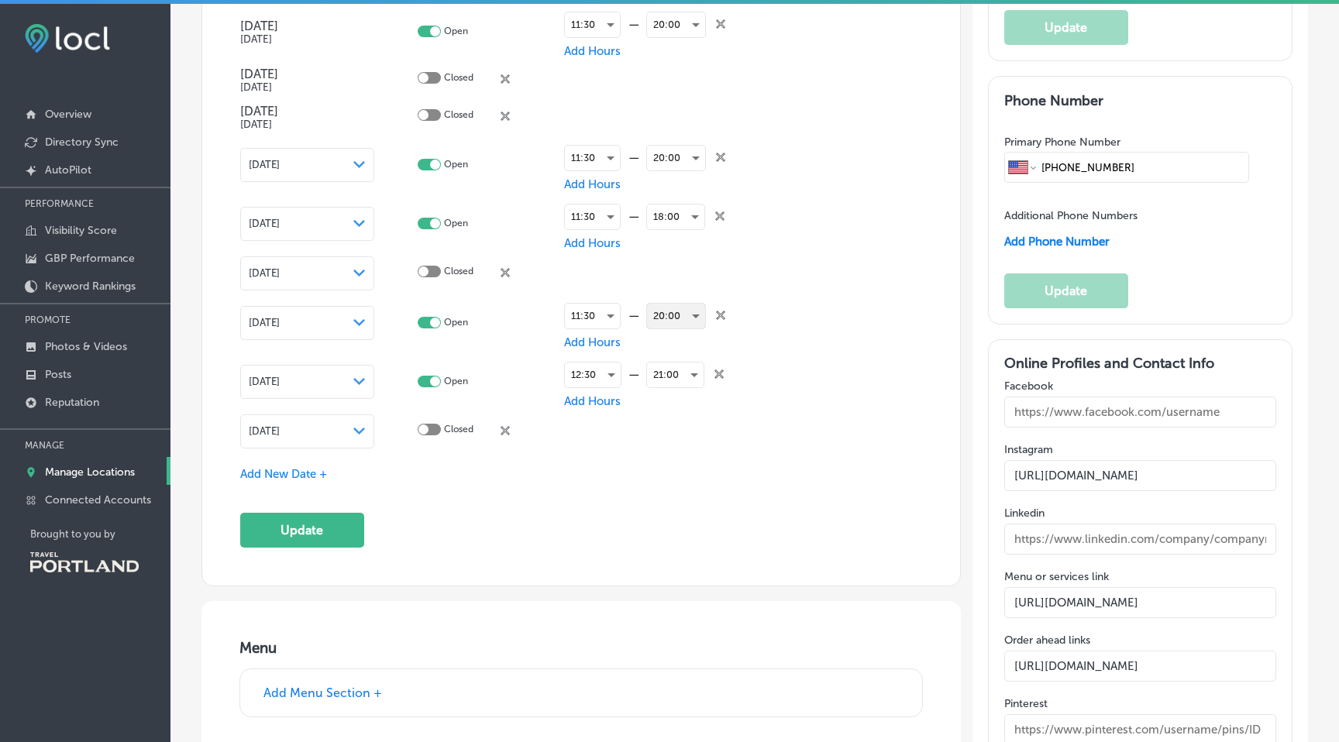
click at [688, 315] on div "20:00" at bounding box center [676, 316] width 58 height 25
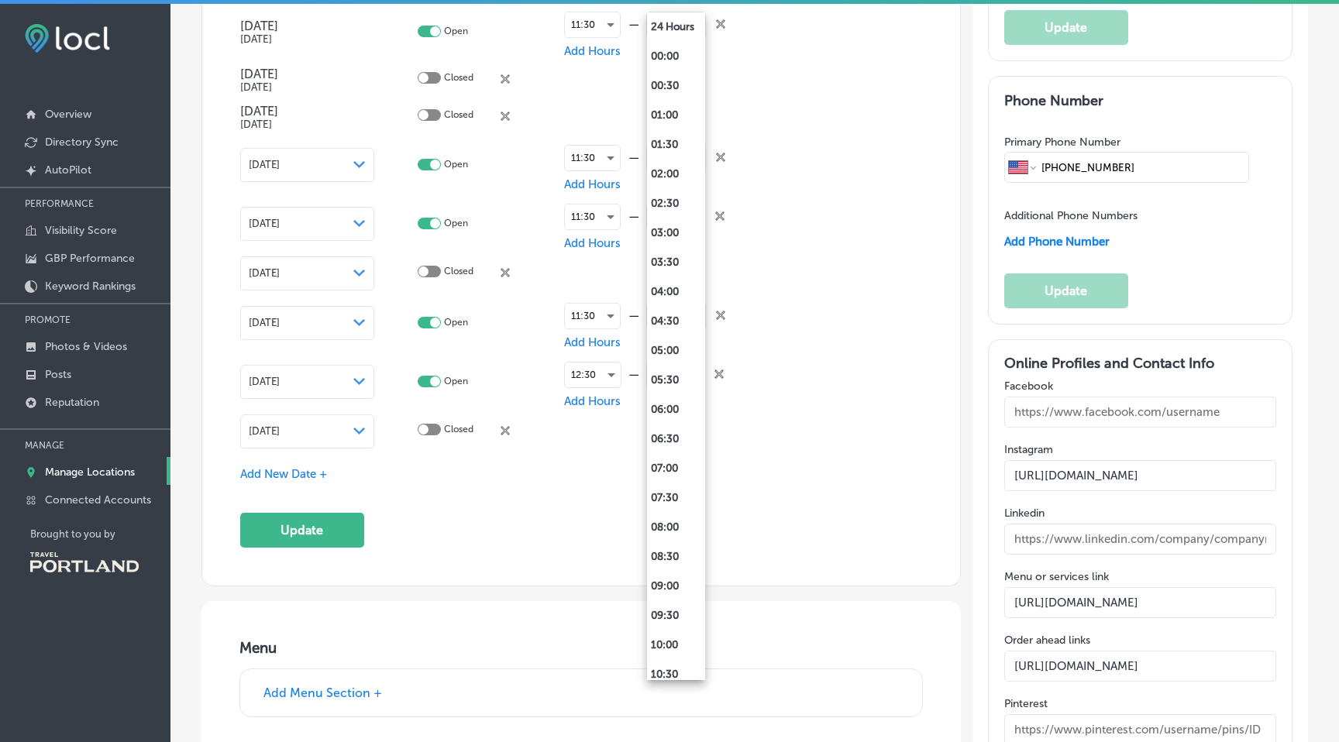
scroll to position [804, 0]
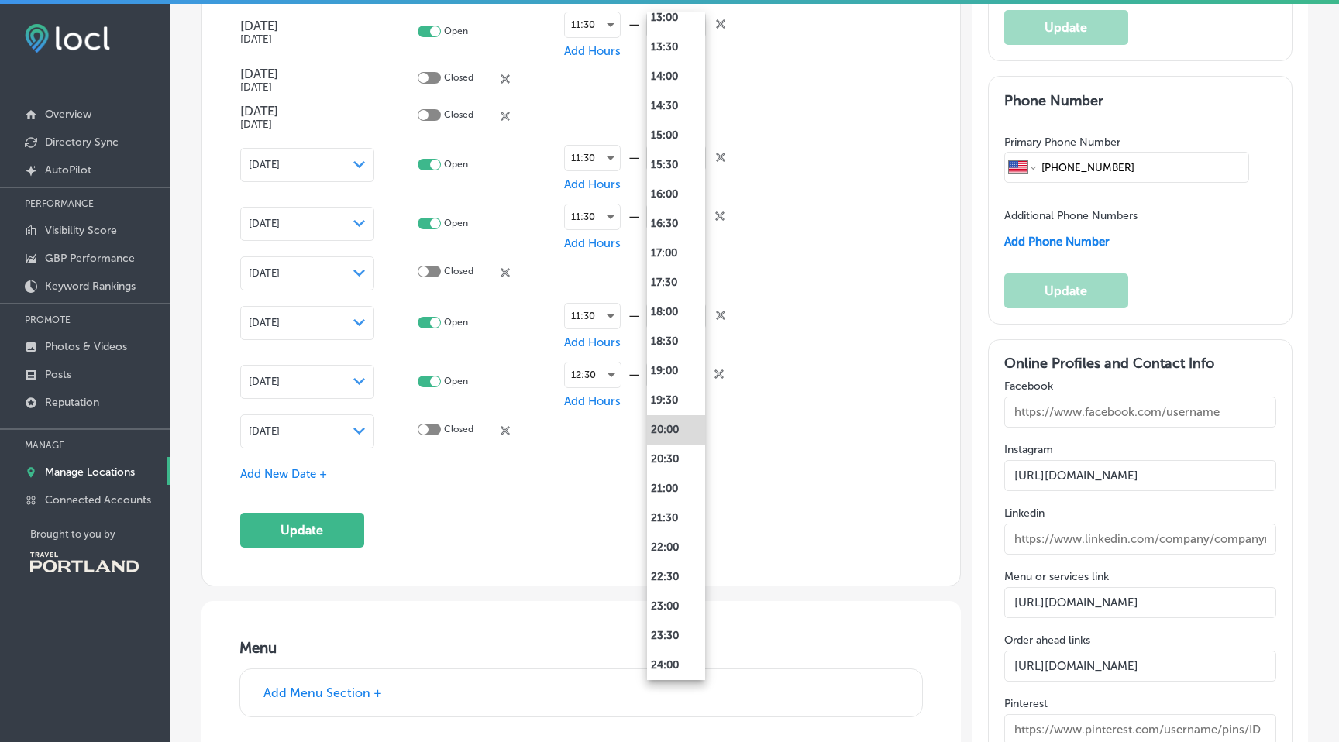
click at [770, 294] on div at bounding box center [669, 371] width 1339 height 742
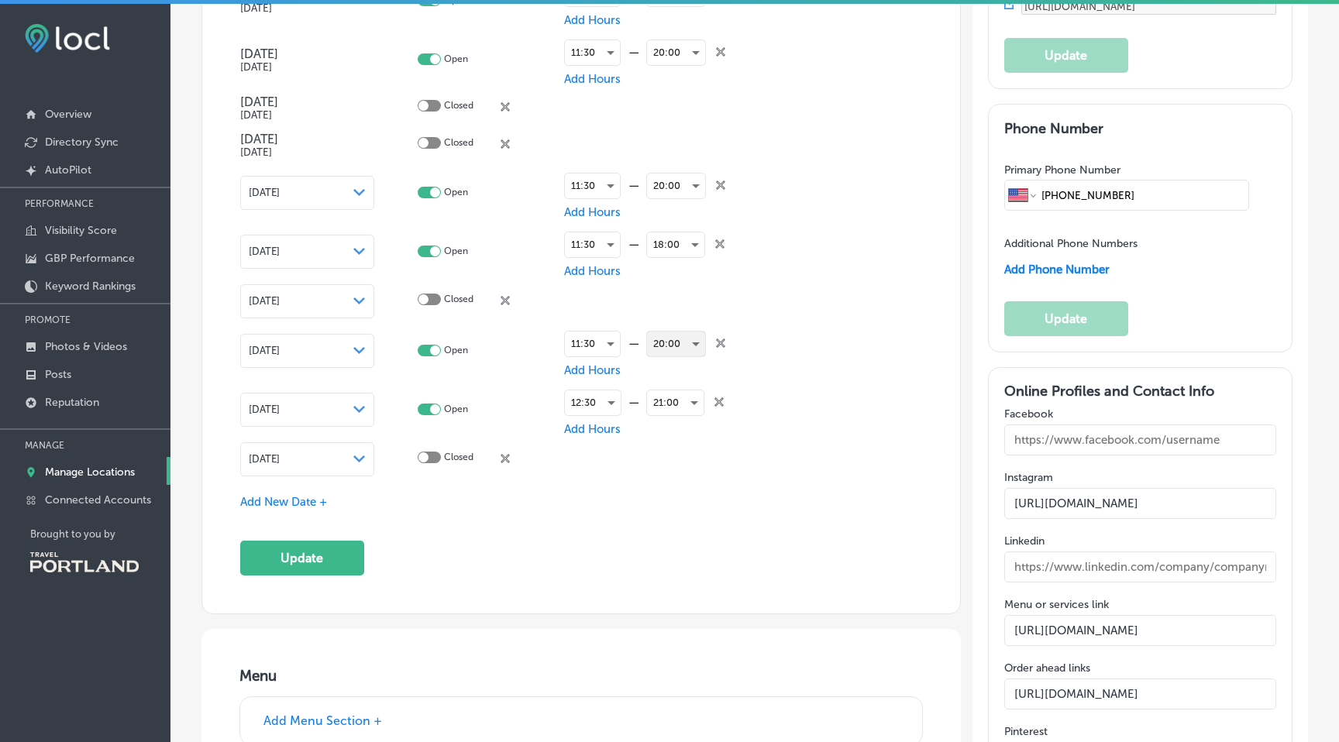
scroll to position [1920, 0]
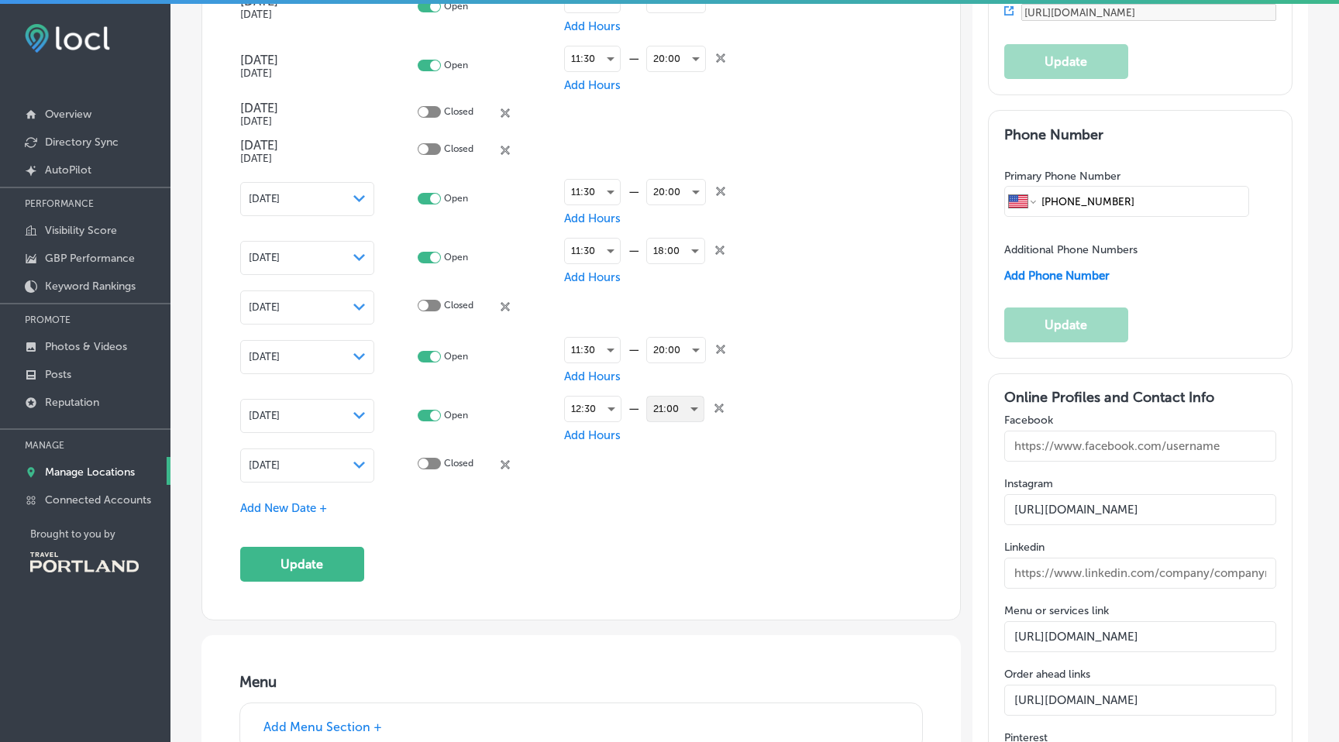
click at [676, 401] on div "21:00" at bounding box center [675, 409] width 57 height 25
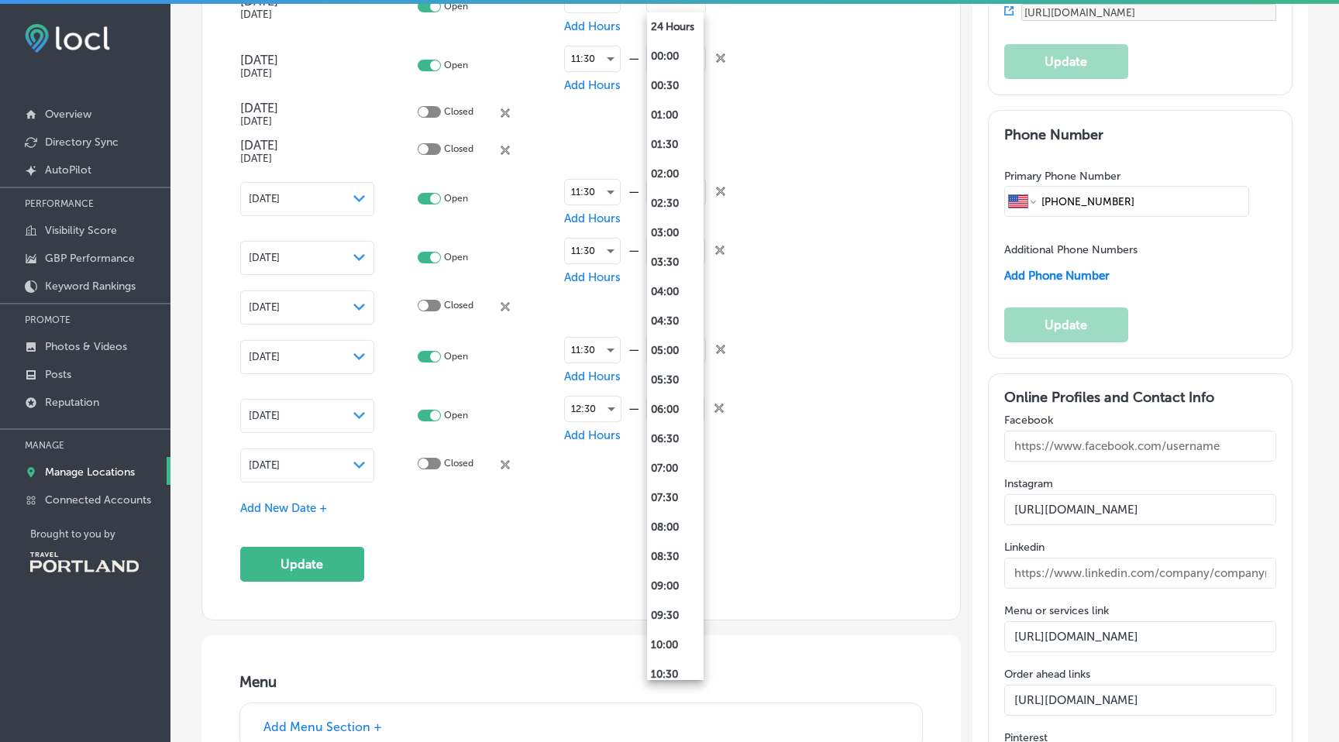
scroll to position [804, 0]
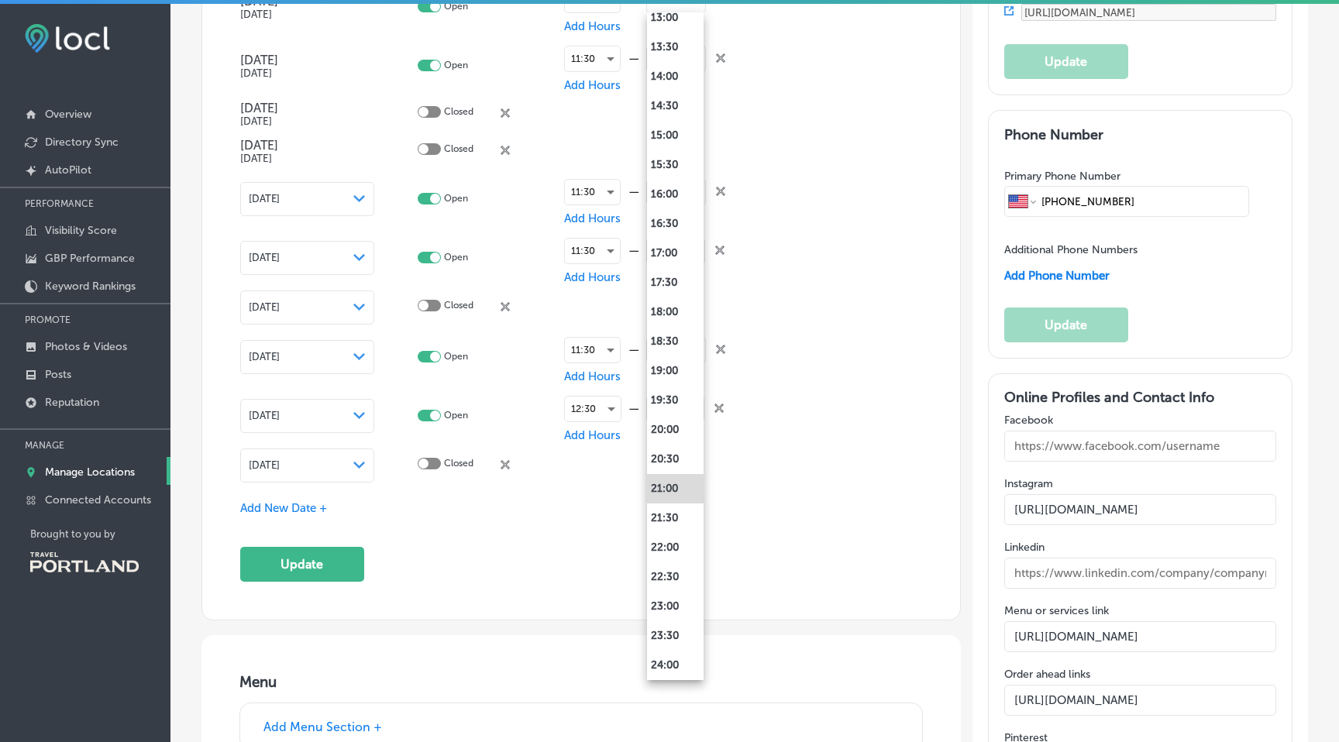
click at [772, 450] on div at bounding box center [669, 371] width 1339 height 742
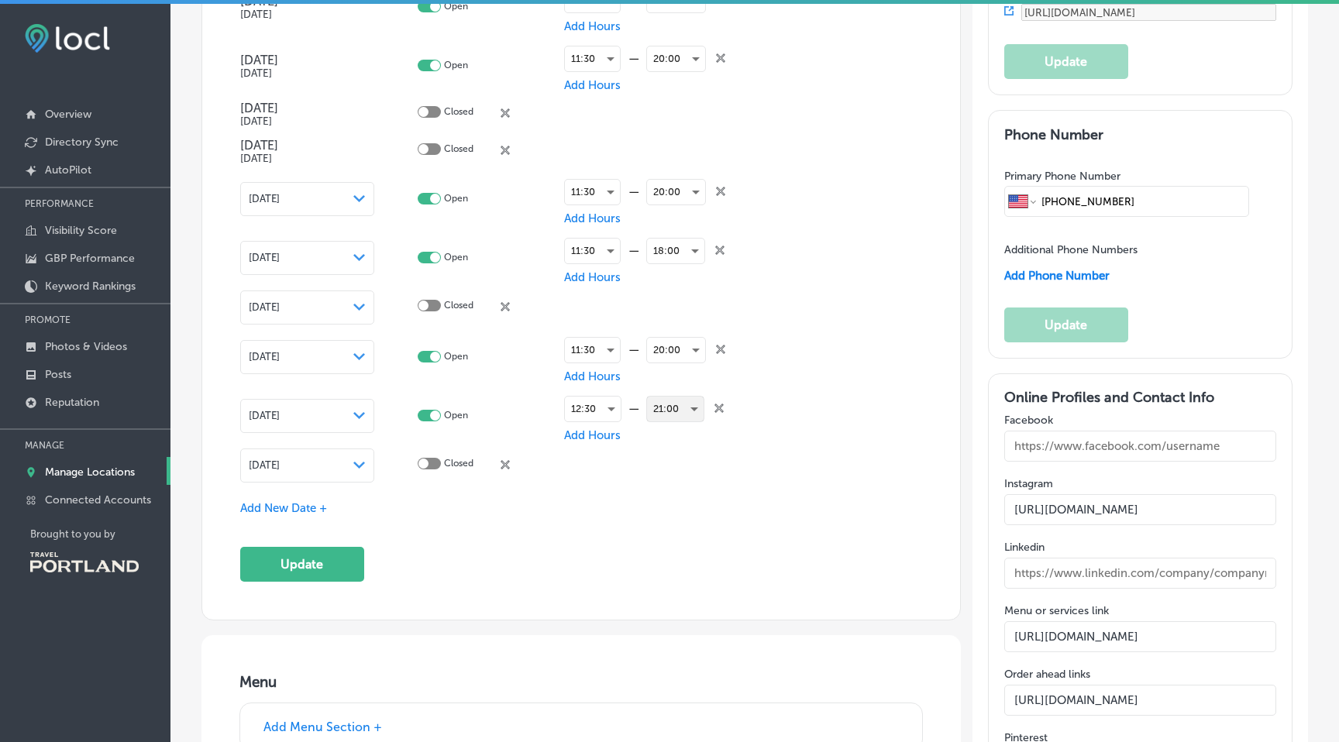
click at [693, 401] on div "21:00" at bounding box center [675, 409] width 57 height 25
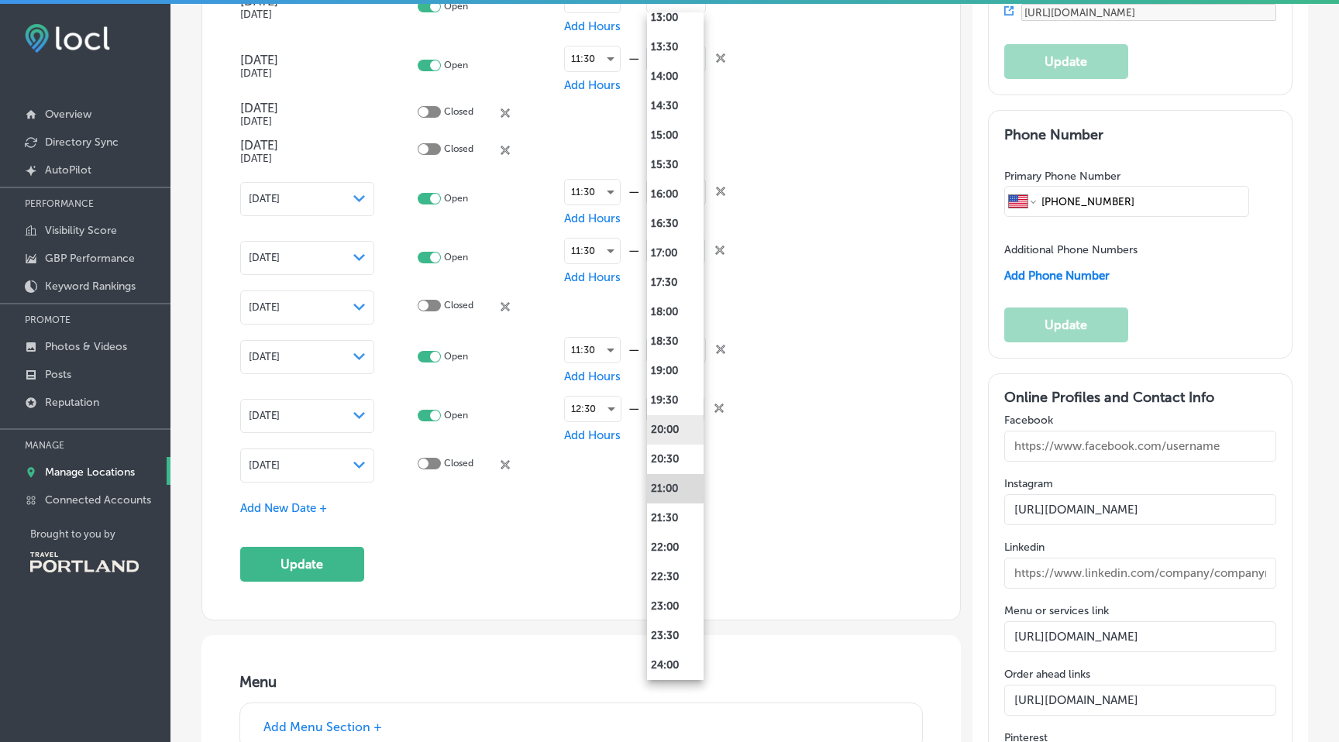
click at [672, 434] on li "20:00" at bounding box center [675, 429] width 57 height 29
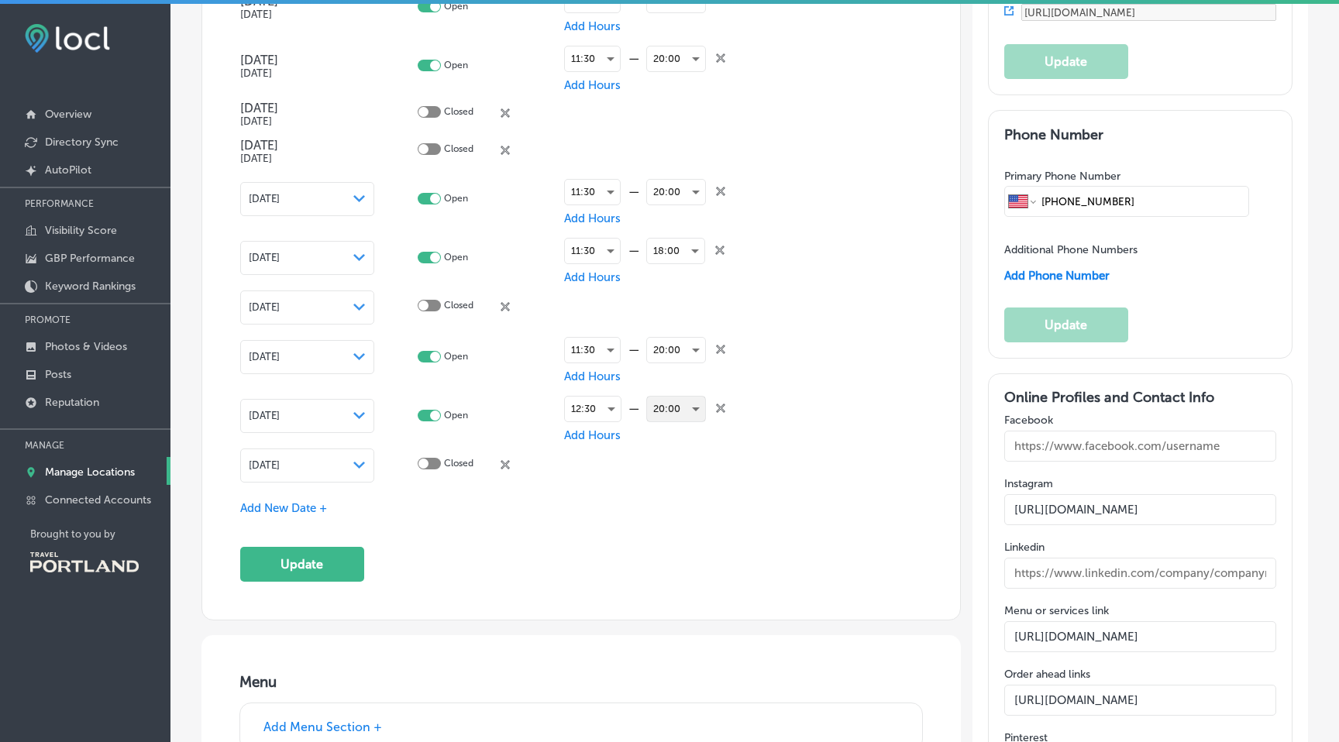
click at [436, 463] on div at bounding box center [429, 464] width 23 height 12
checkbox input "true"
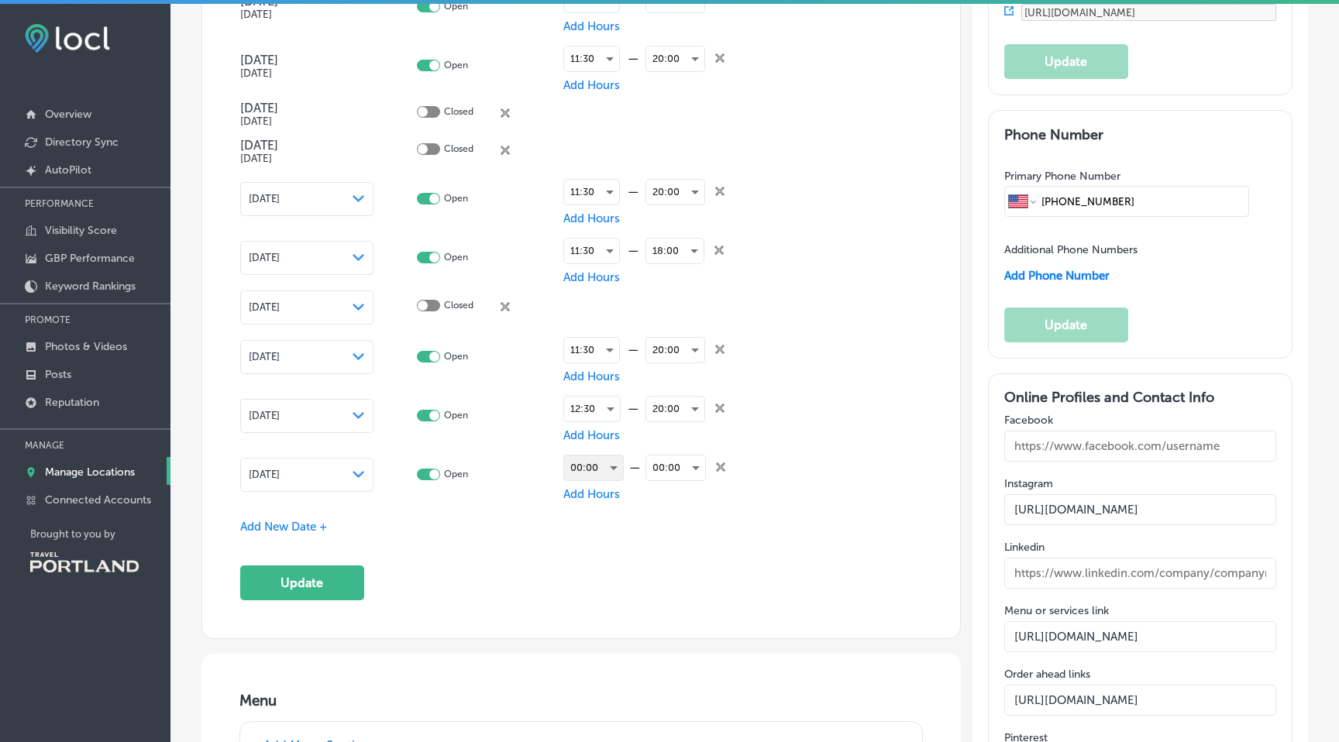
click at [602, 461] on div "00:00" at bounding box center [593, 468] width 59 height 25
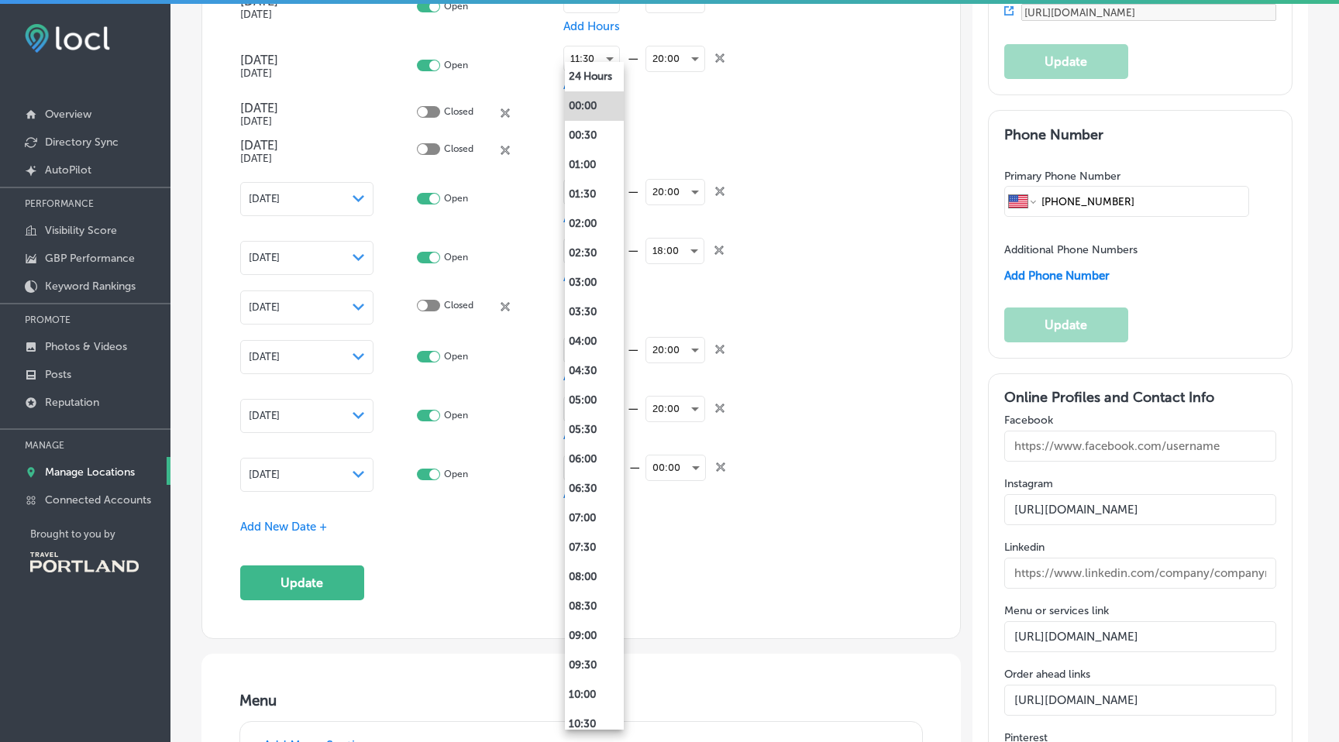
click at [505, 530] on div at bounding box center [669, 371] width 1339 height 742
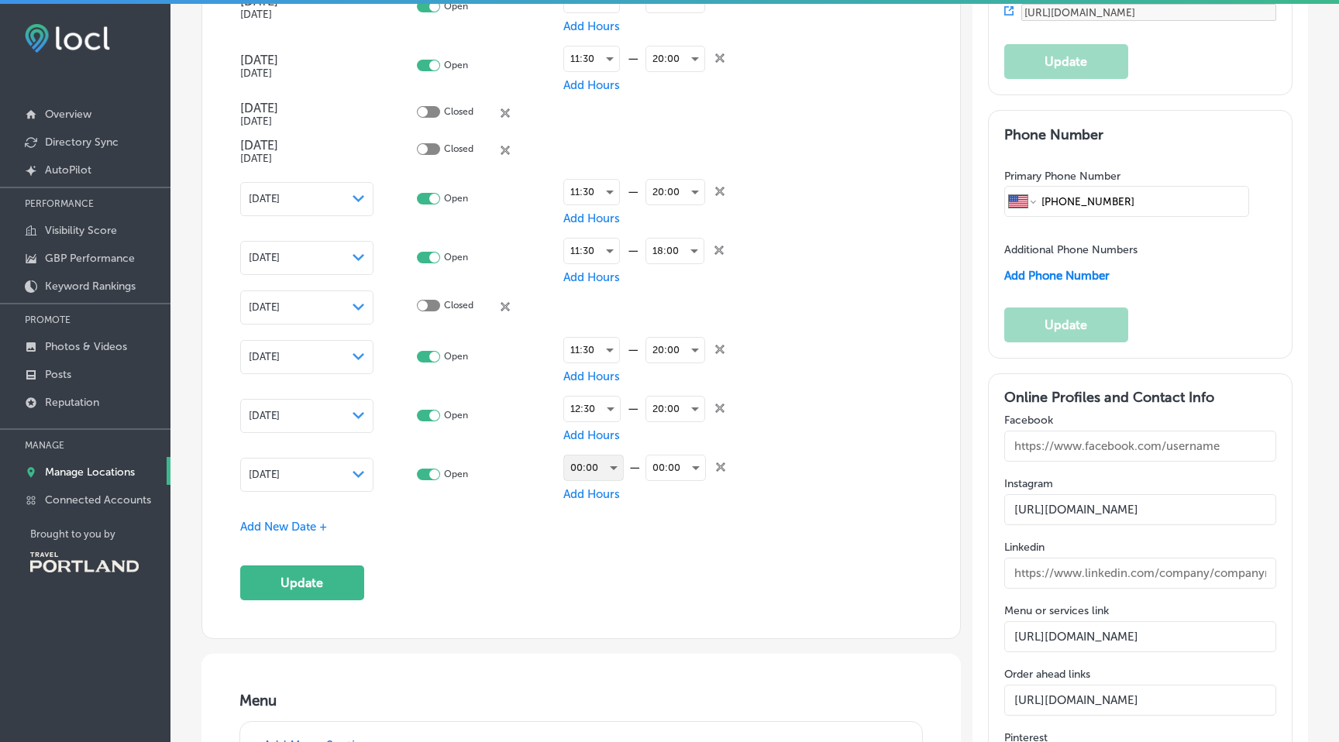
click at [613, 463] on div "00:00" at bounding box center [593, 468] width 59 height 25
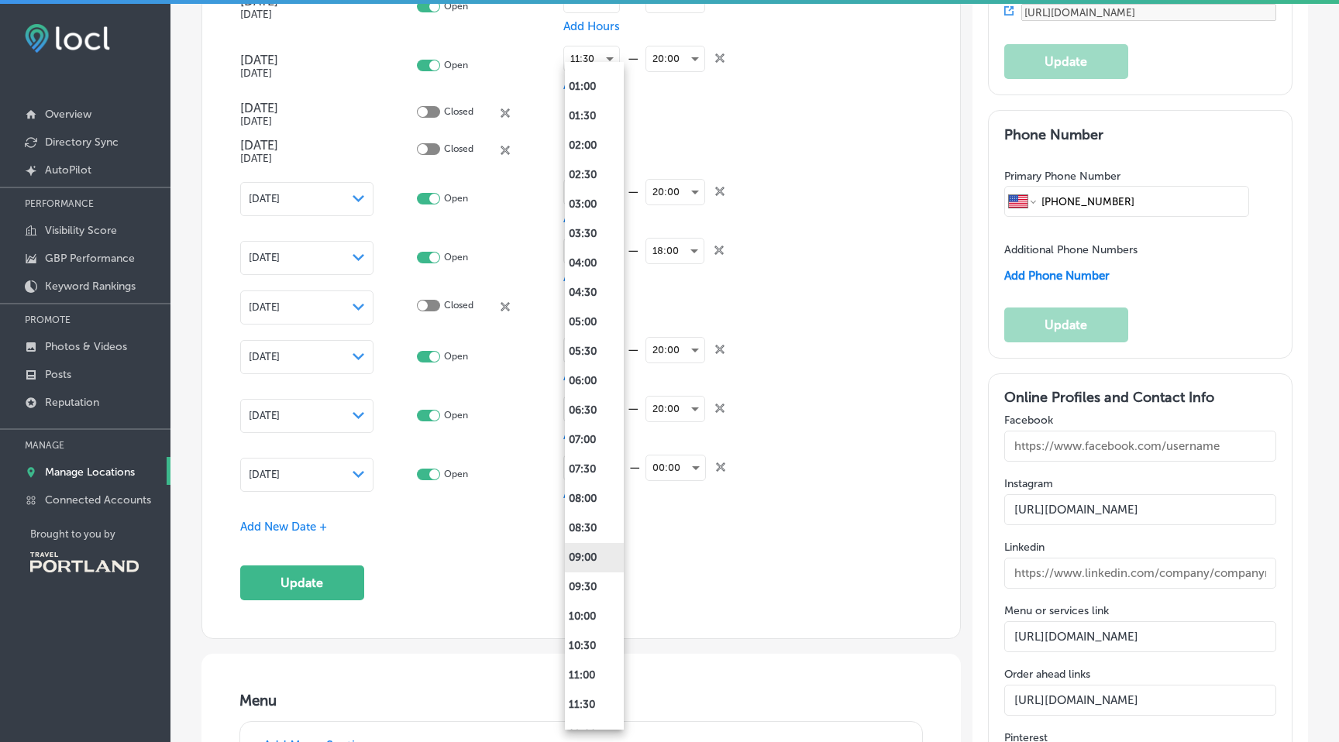
scroll to position [80, 0]
click at [581, 700] on li "11:30" at bounding box center [594, 703] width 59 height 29
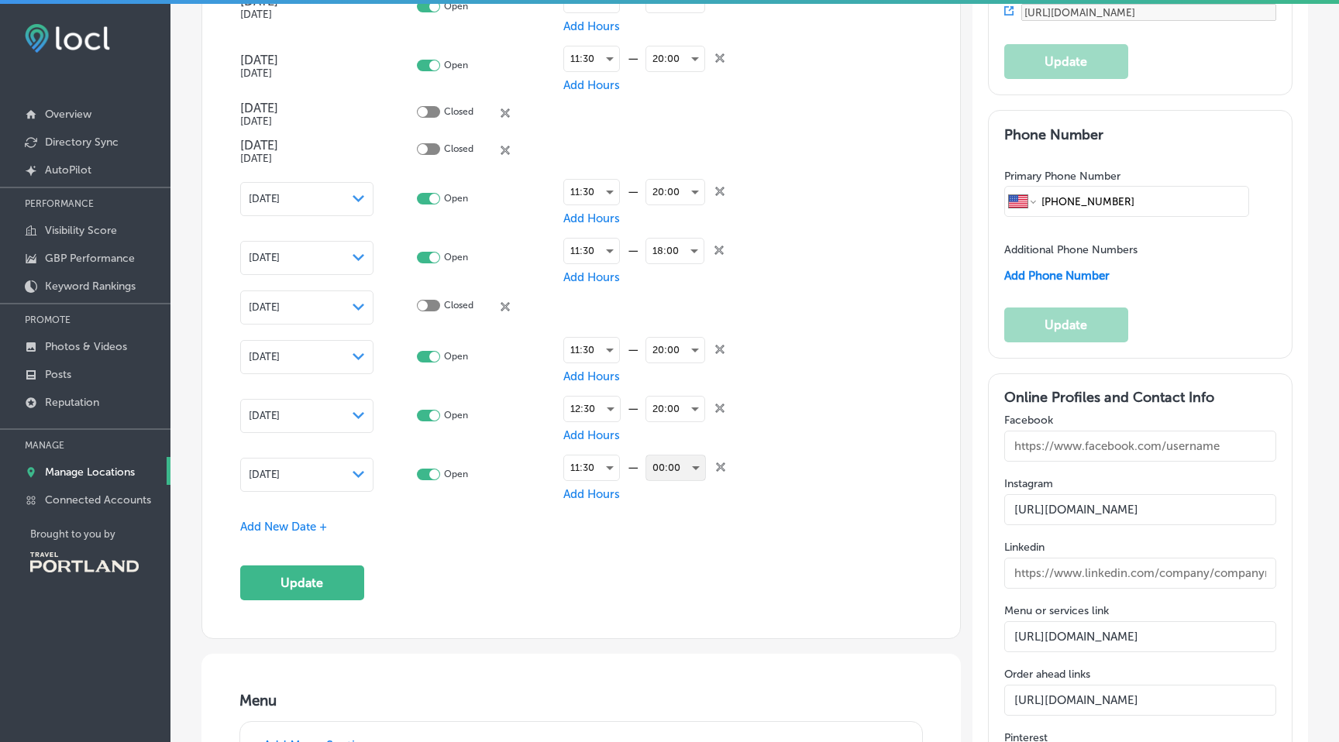
click at [683, 462] on div "00:00" at bounding box center [675, 468] width 59 height 25
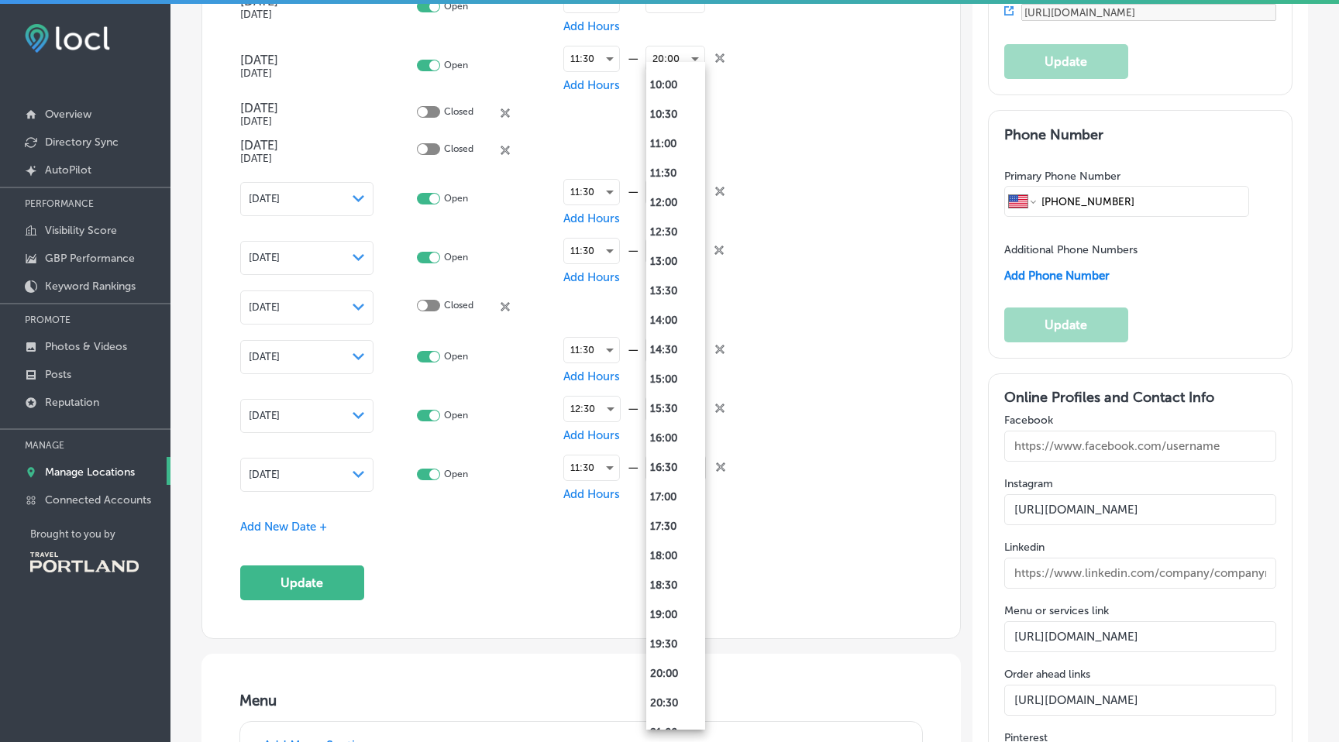
scroll to position [648, 0]
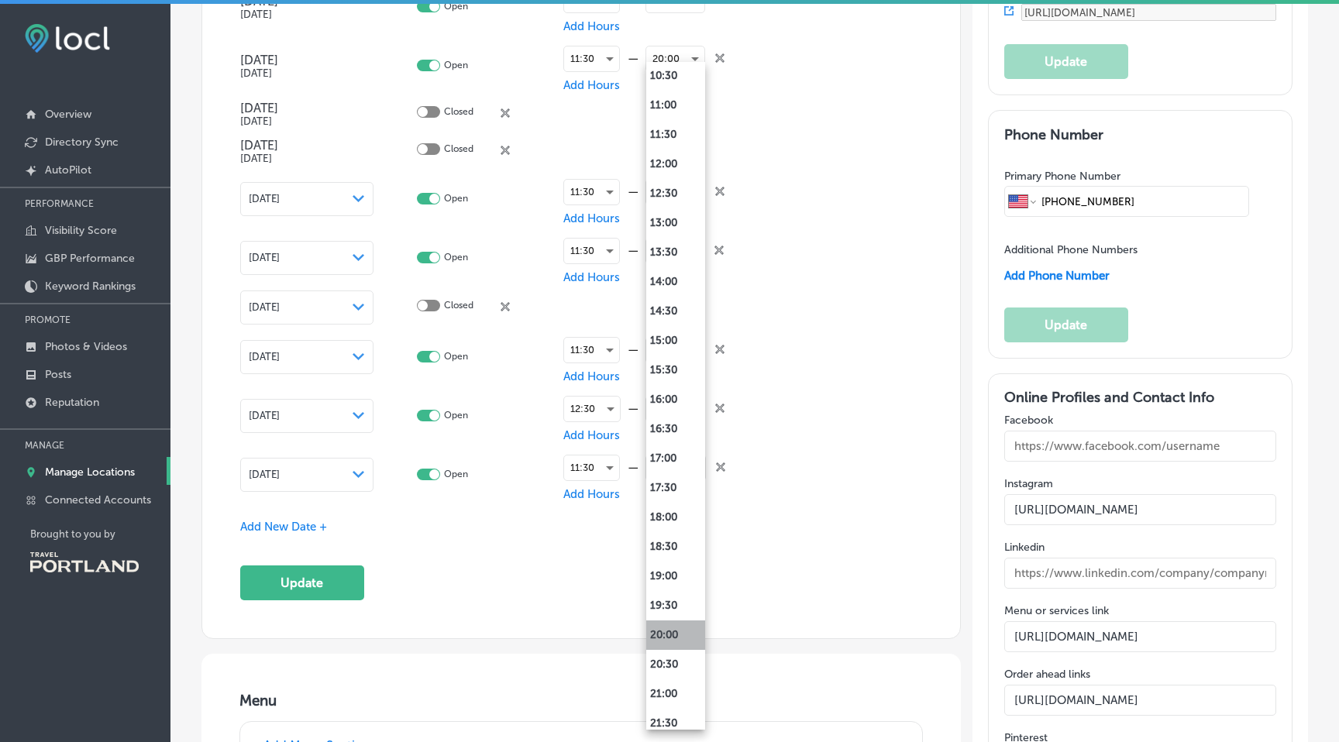
click at [675, 630] on li "20:00" at bounding box center [675, 635] width 59 height 29
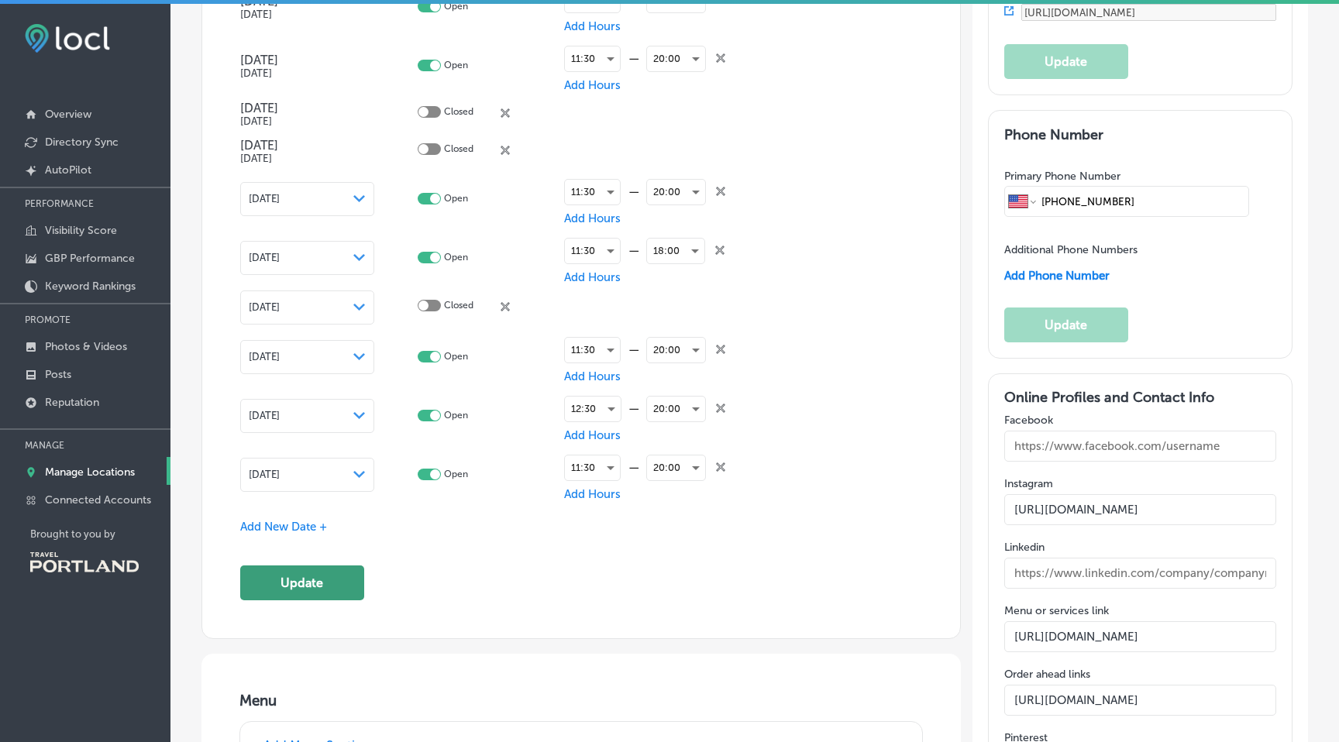
click at [335, 581] on button "Update" at bounding box center [302, 583] width 124 height 35
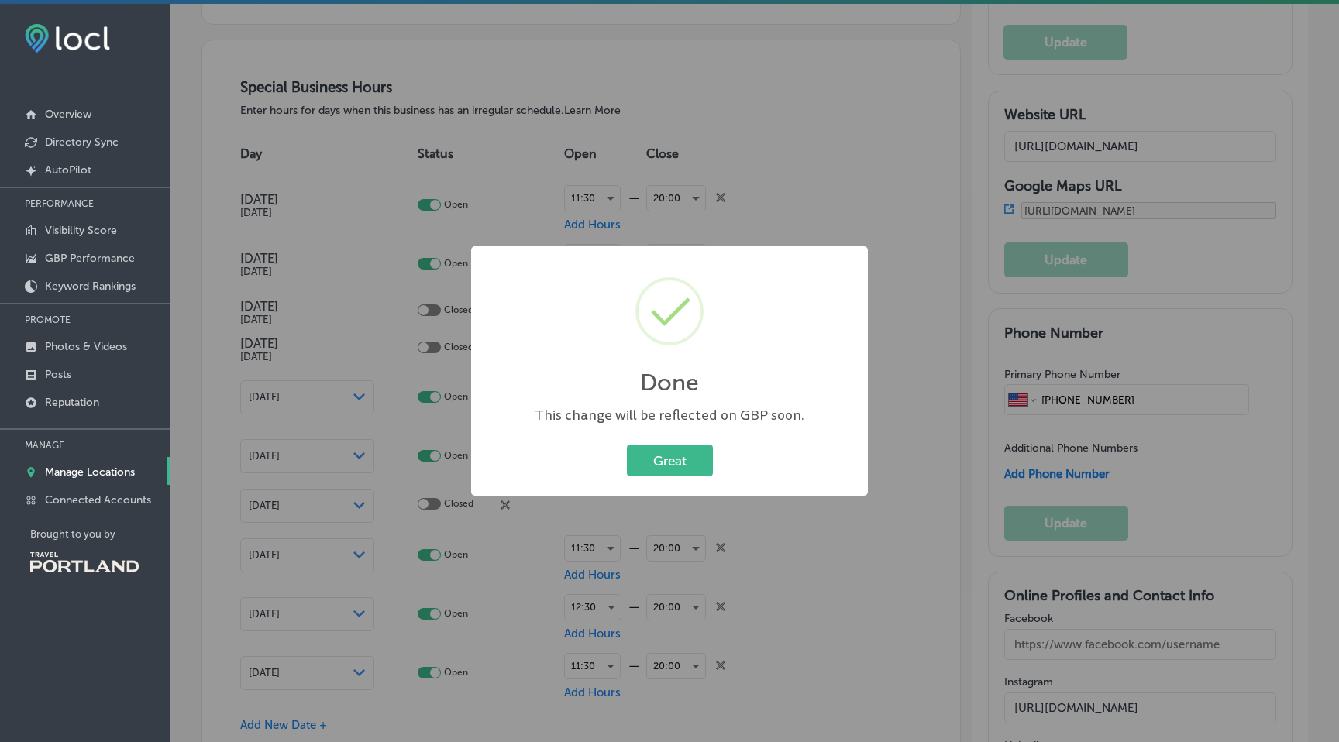
scroll to position [1694, 0]
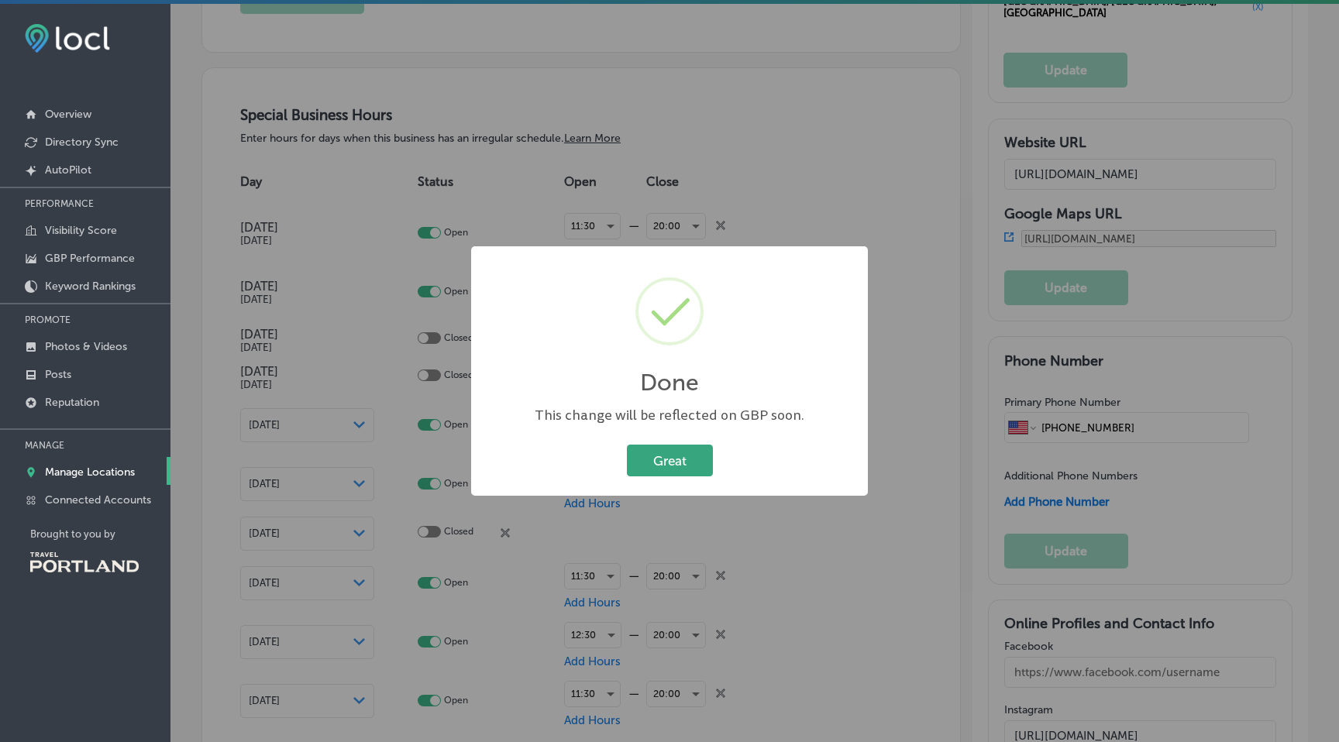
click at [666, 457] on button "Great" at bounding box center [670, 461] width 86 height 32
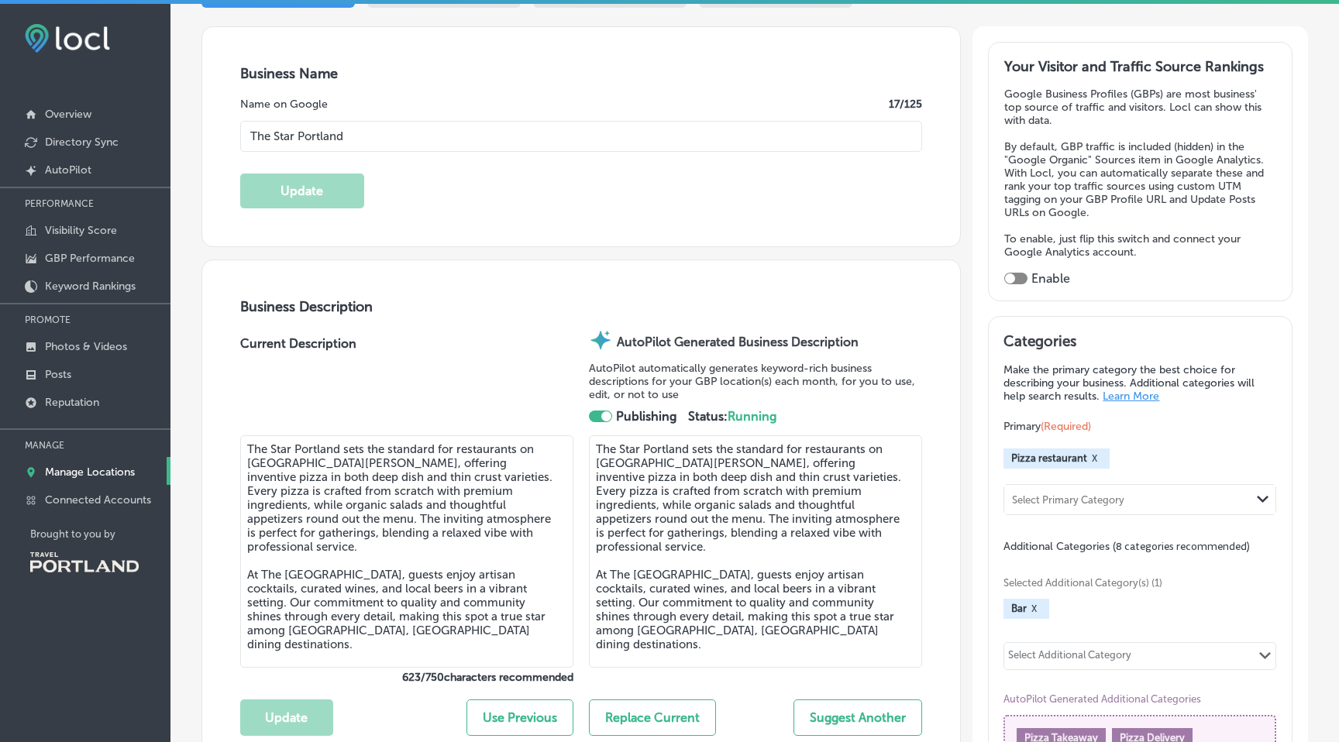
scroll to position [229, 0]
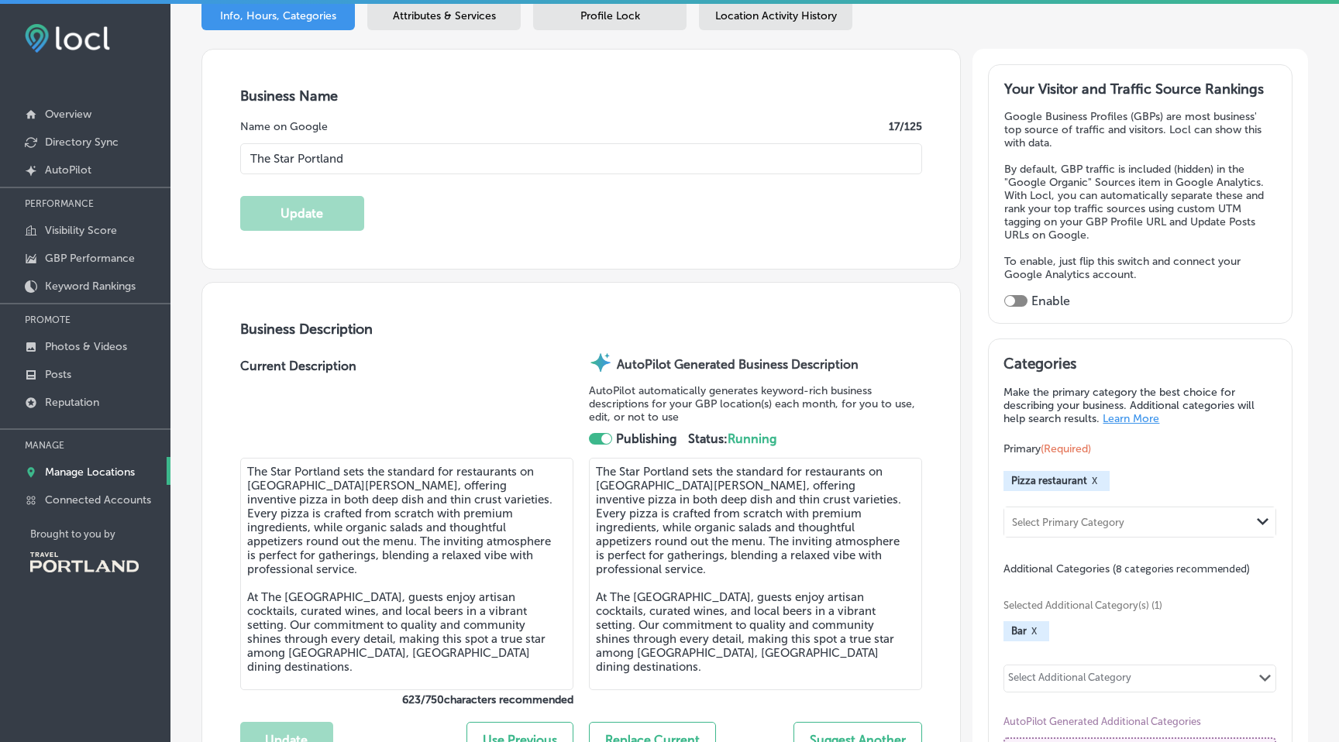
click at [1022, 297] on div at bounding box center [1015, 301] width 23 height 12
checkbox input "true"
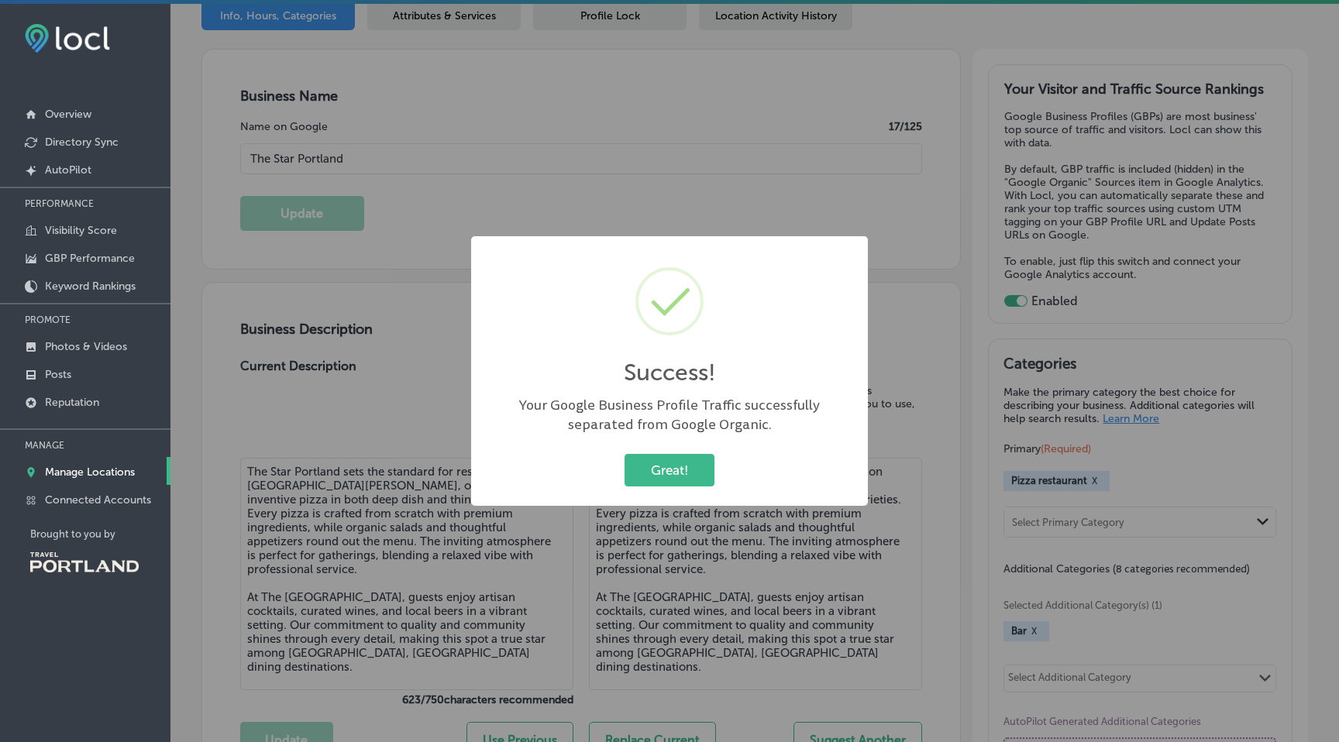
click at [1018, 298] on div "Success! × Your Google Business Profile Traffic successfully separated from Goo…" at bounding box center [669, 371] width 1339 height 742
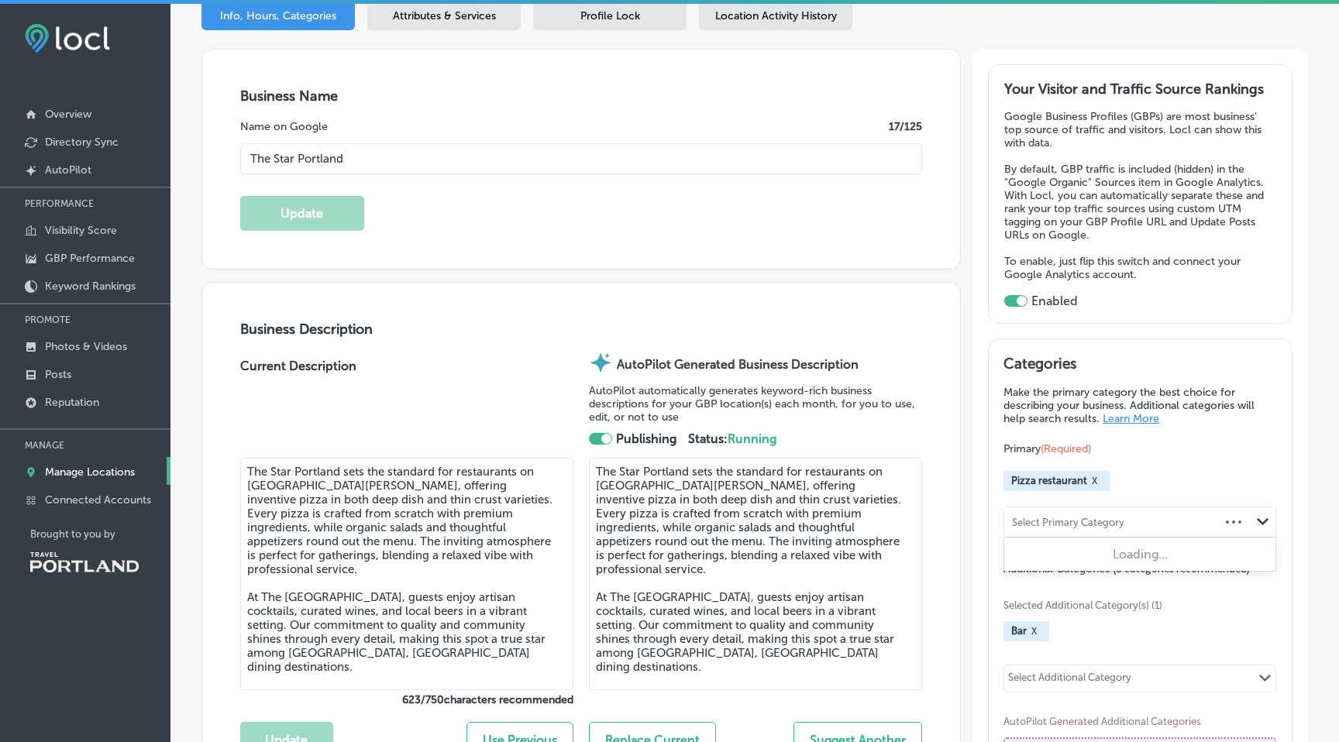
click at [1055, 516] on div "Select Primary Category" at bounding box center [1068, 522] width 112 height 12
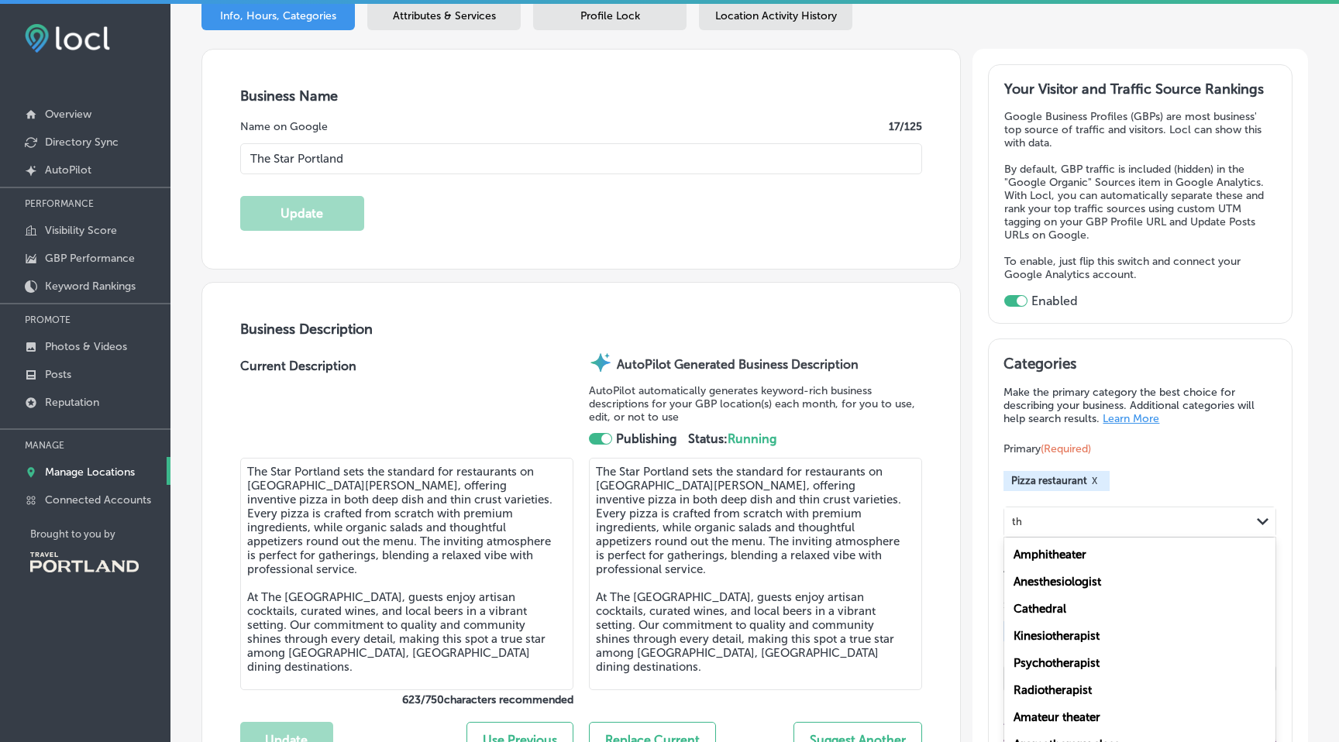
type input "t"
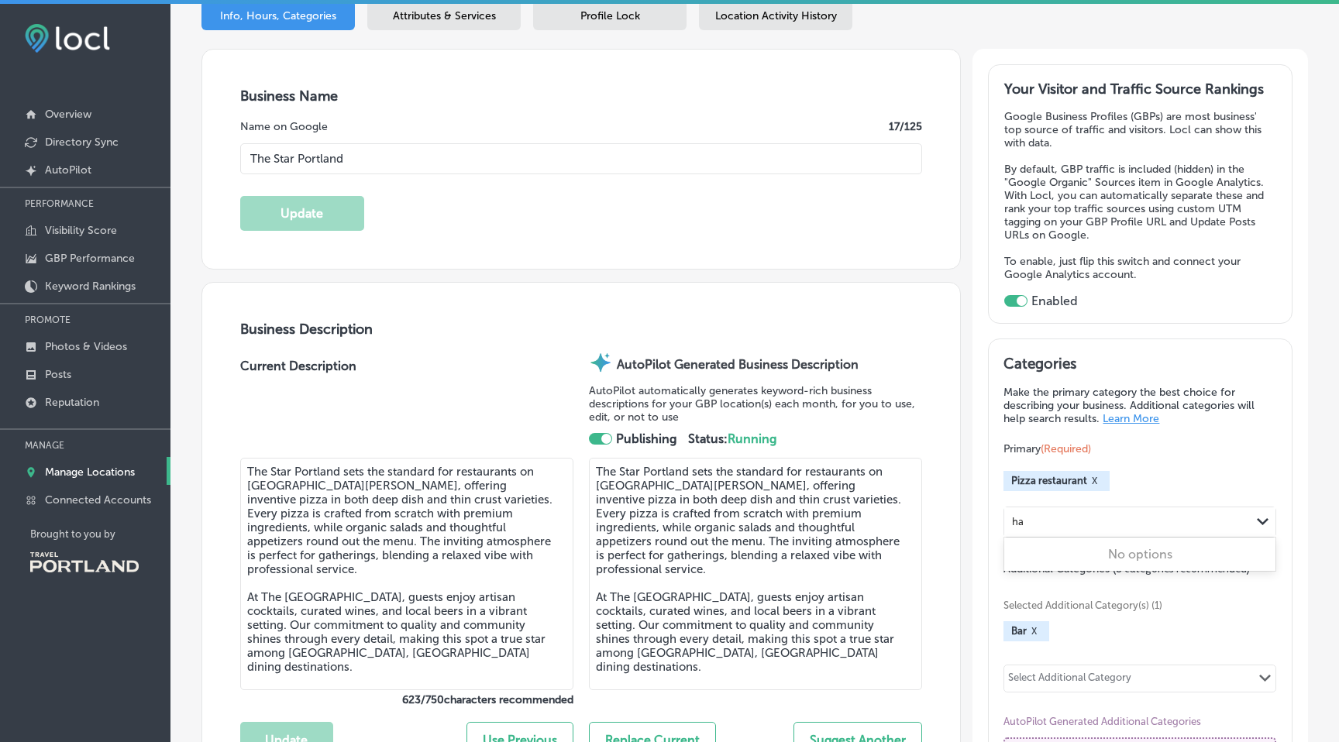
type input "h"
type input "r"
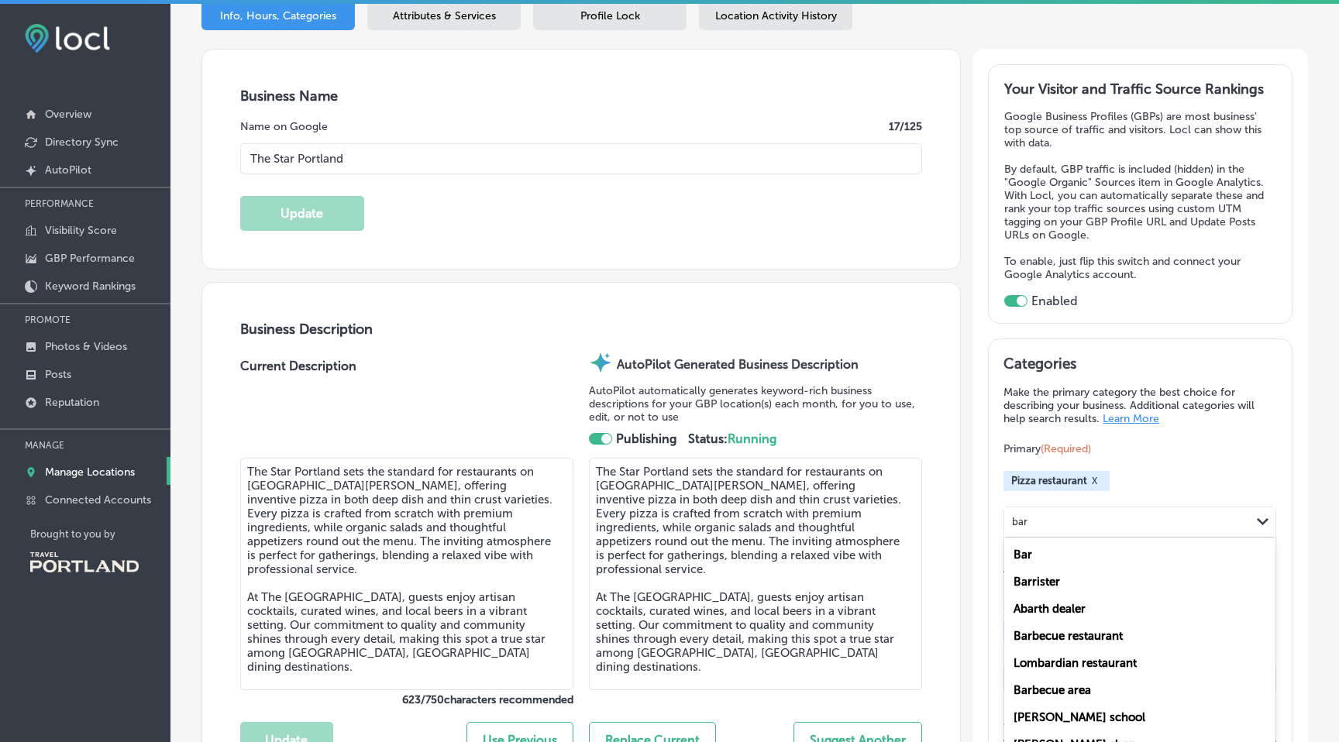
click at [1046, 542] on div "Bar" at bounding box center [1139, 554] width 271 height 27
type input "bar"
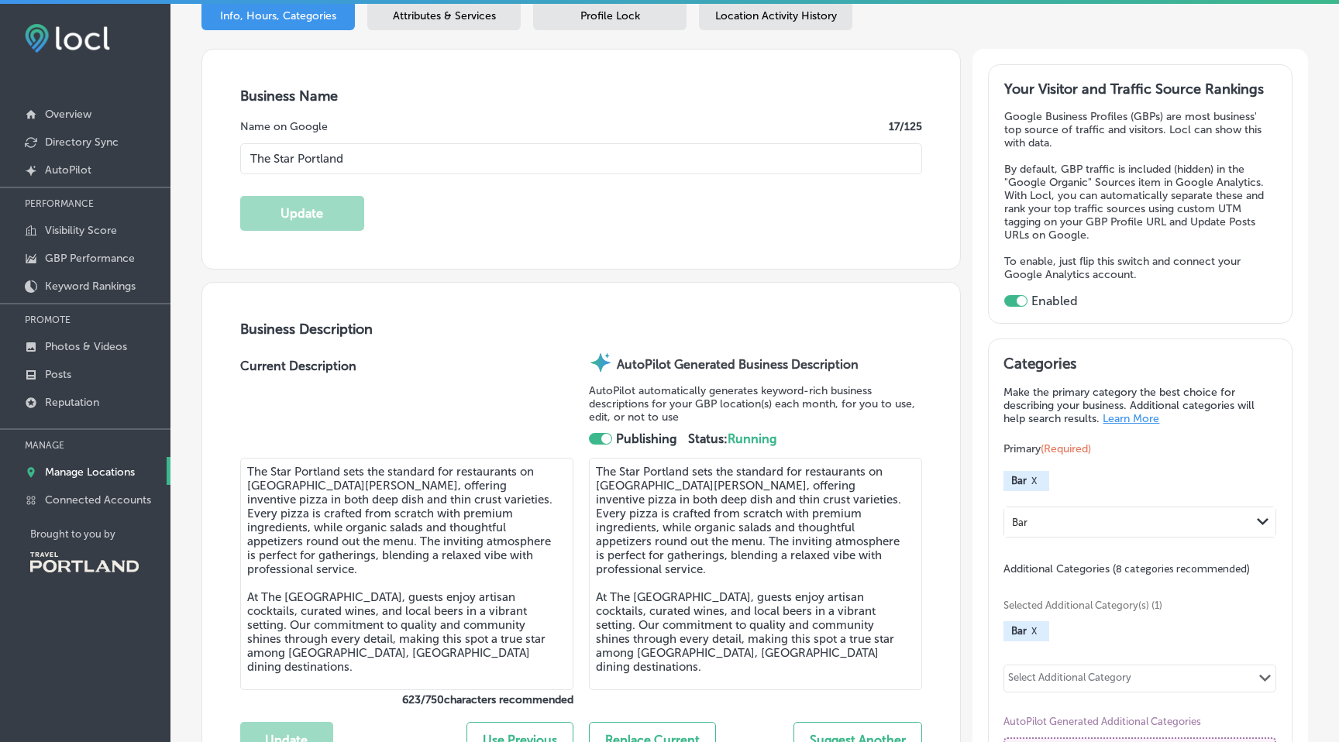
scroll to position [256, 0]
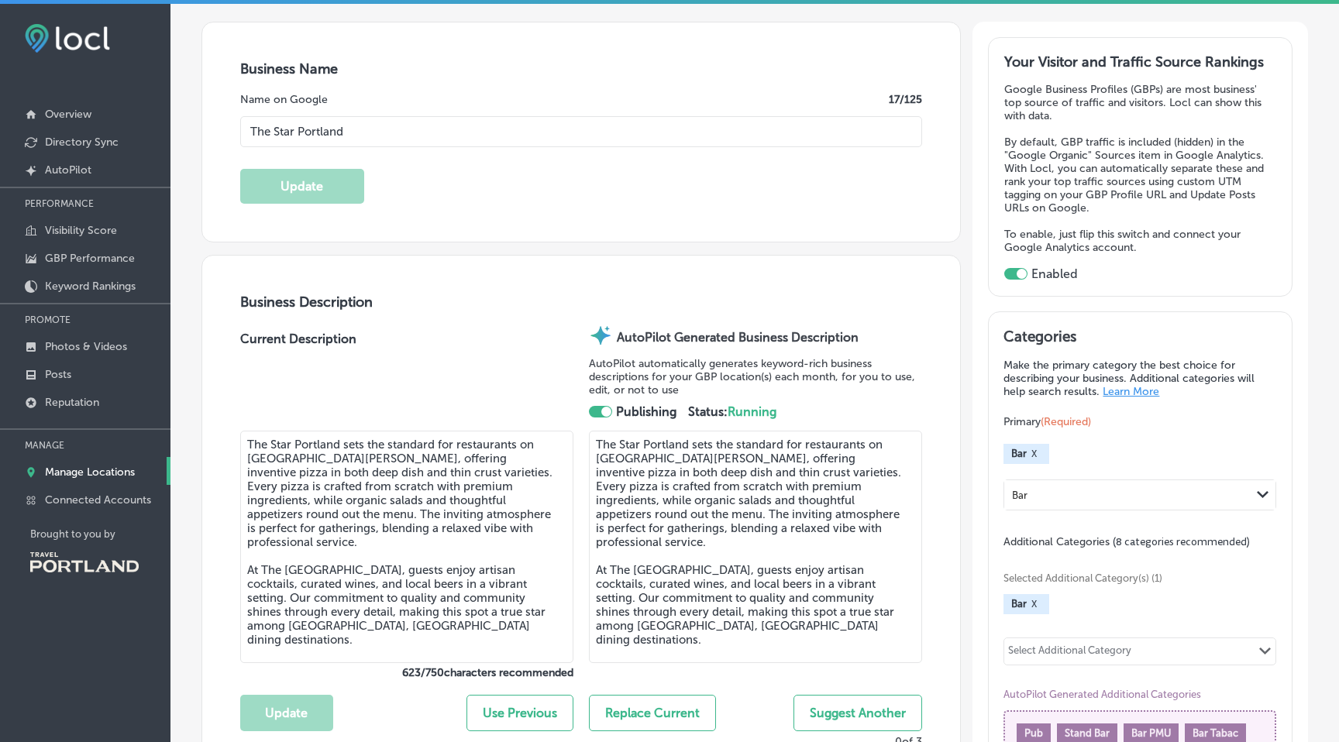
click at [1163, 511] on div "Bar Path Created with Sketch." at bounding box center [1139, 495] width 273 height 31
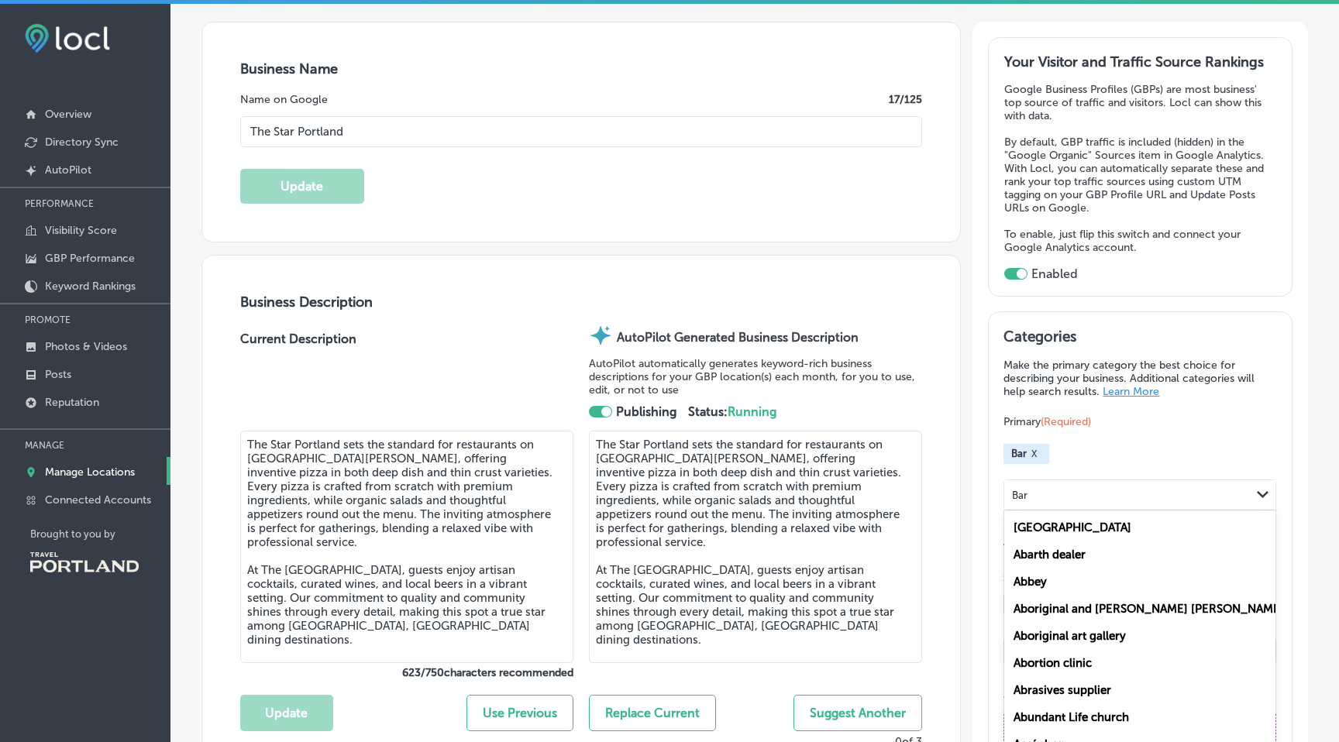
click at [1026, 489] on div "Bar" at bounding box center [1019, 495] width 15 height 12
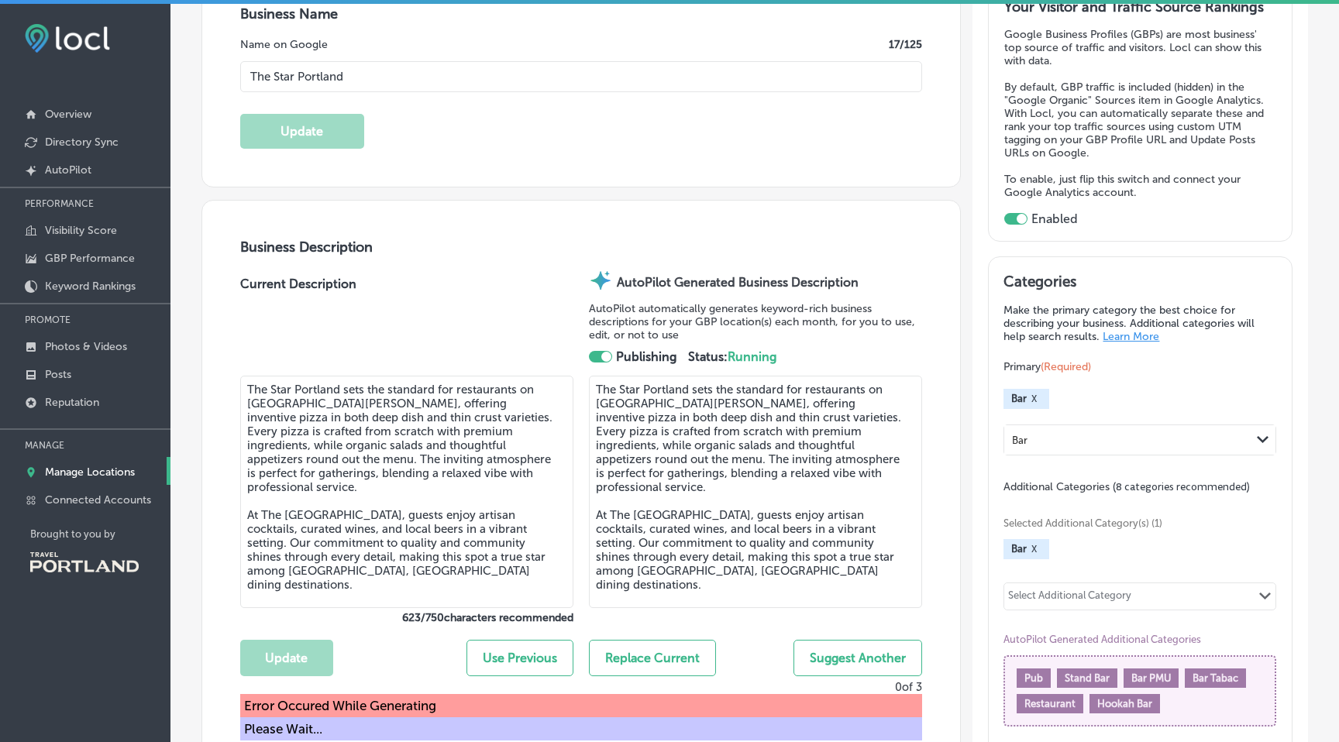
scroll to position [313, 0]
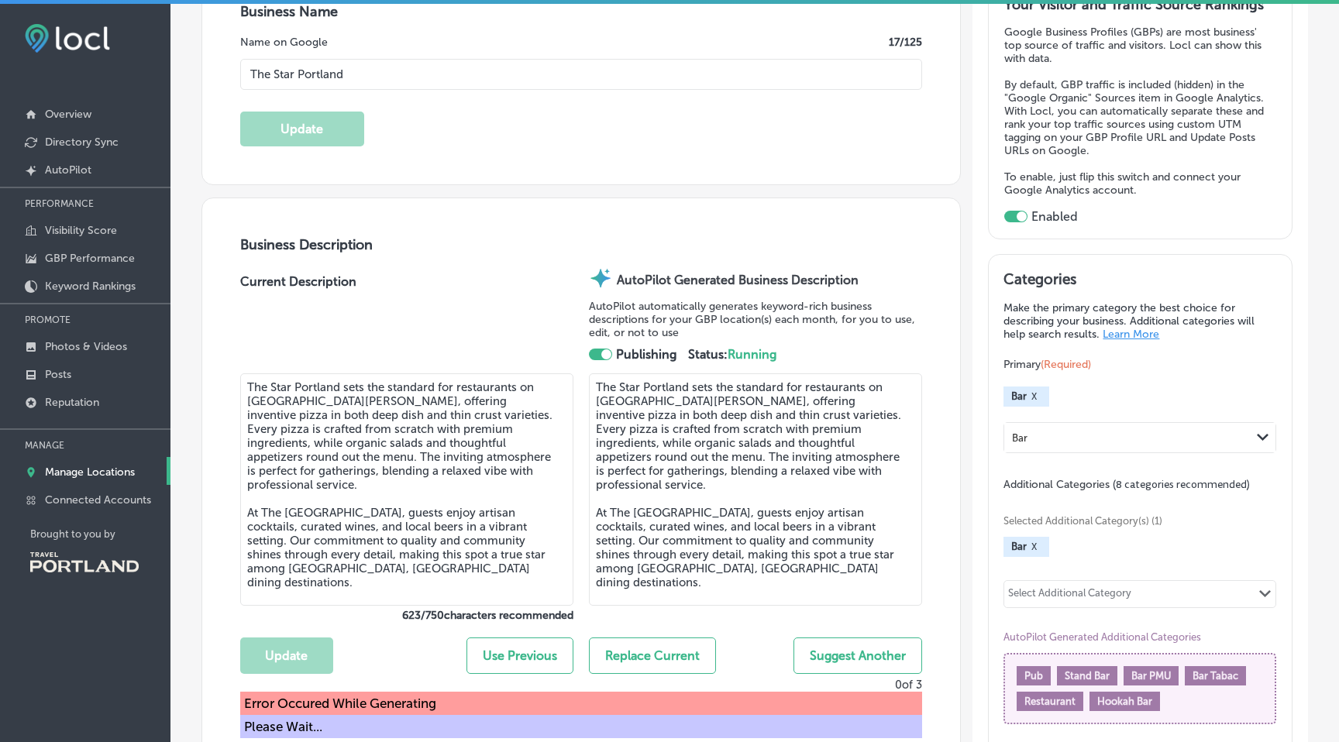
click at [1037, 427] on div "Bar" at bounding box center [1127, 437] width 246 height 21
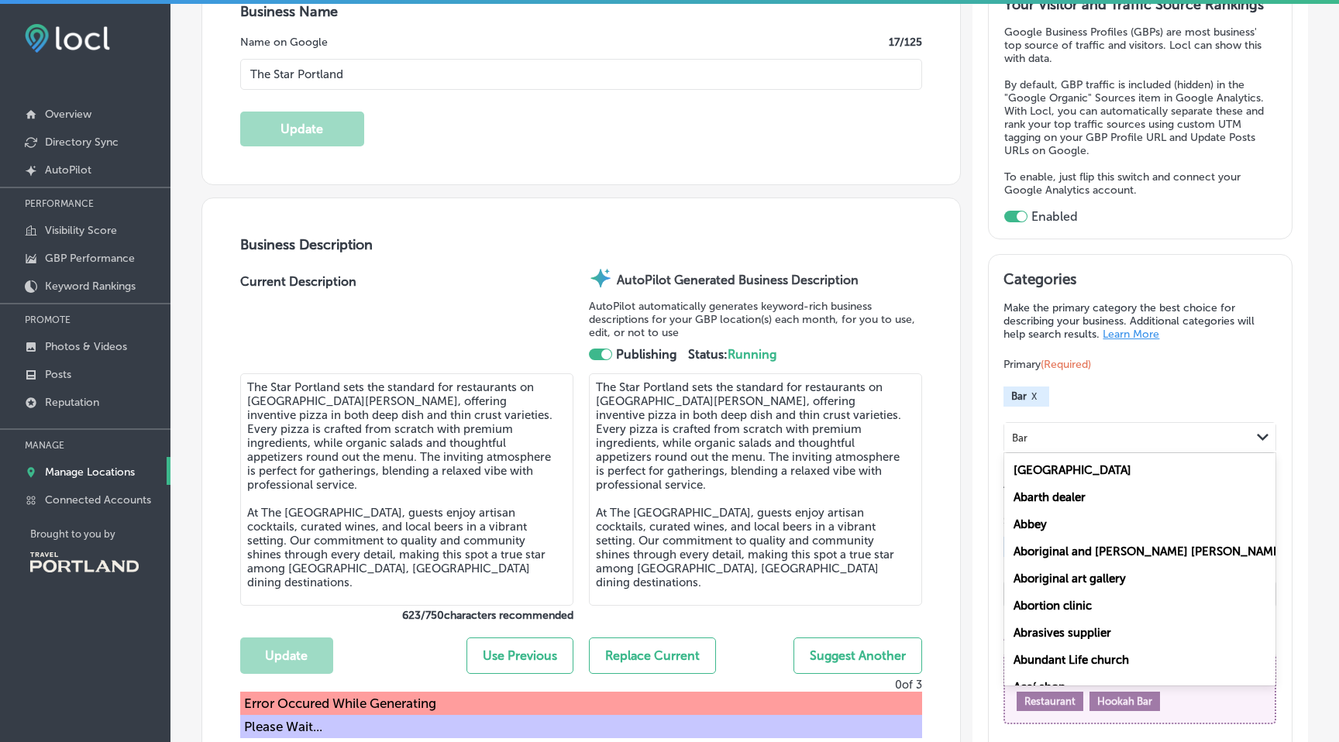
click at [1033, 390] on button "X" at bounding box center [1034, 396] width 15 height 12
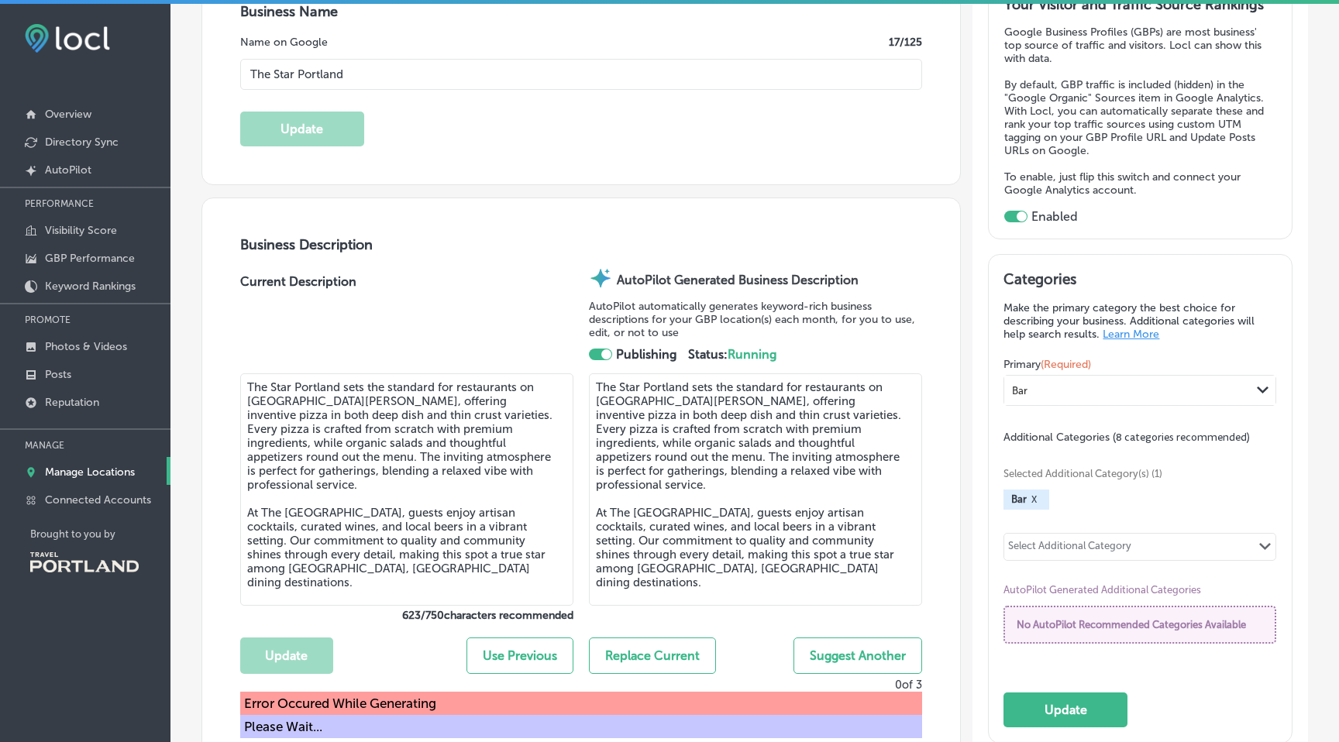
click at [1033, 384] on div "Bar" at bounding box center [1127, 390] width 246 height 21
click at [1039, 416] on label "Pizza restaurant" at bounding box center [1056, 423] width 87 height 14
type input "pizza re"
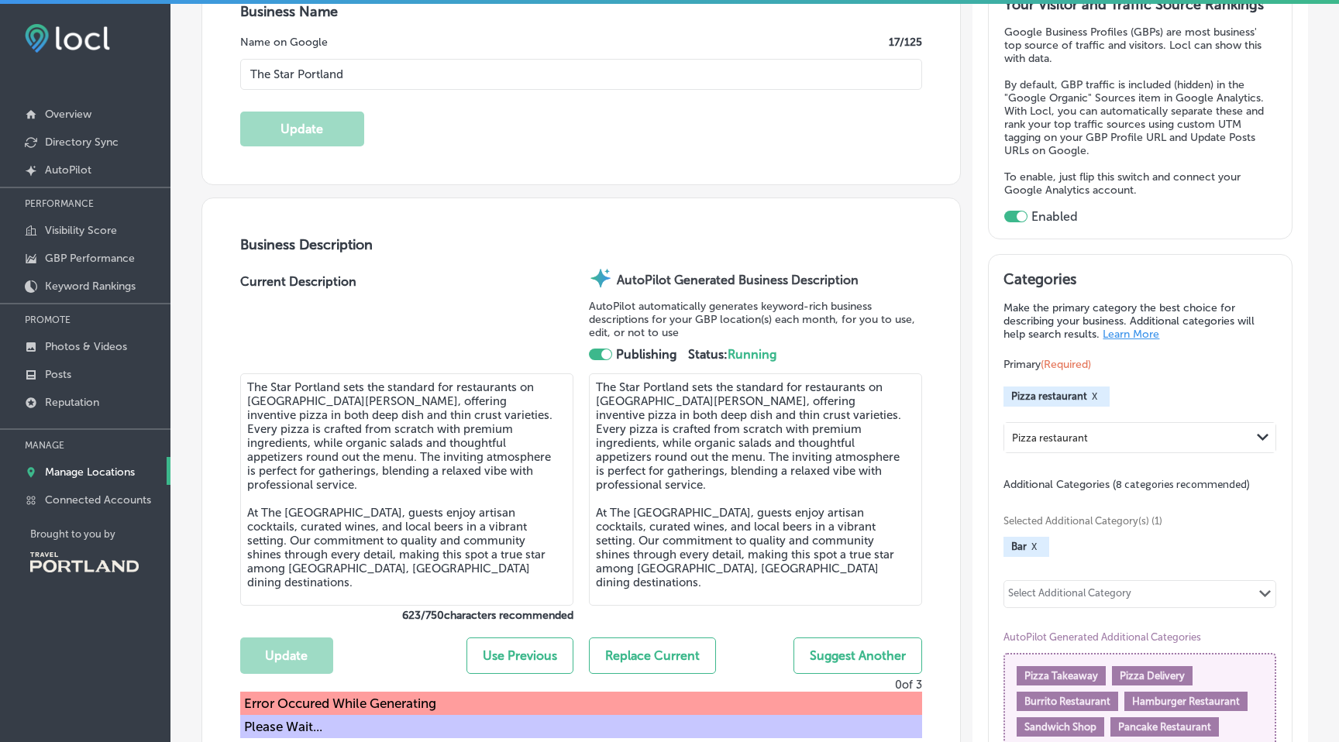
click at [1069, 590] on div "Select Additional Category" at bounding box center [1069, 596] width 123 height 18
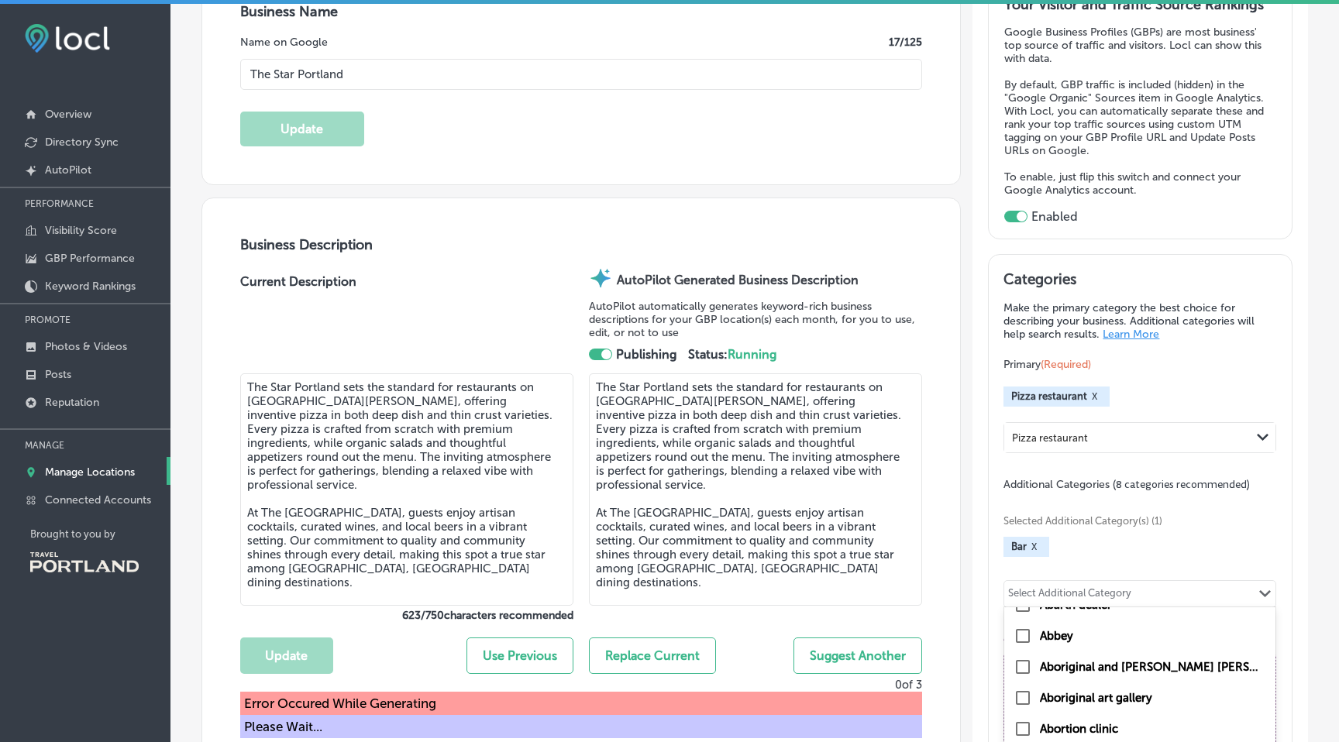
scroll to position [36, 0]
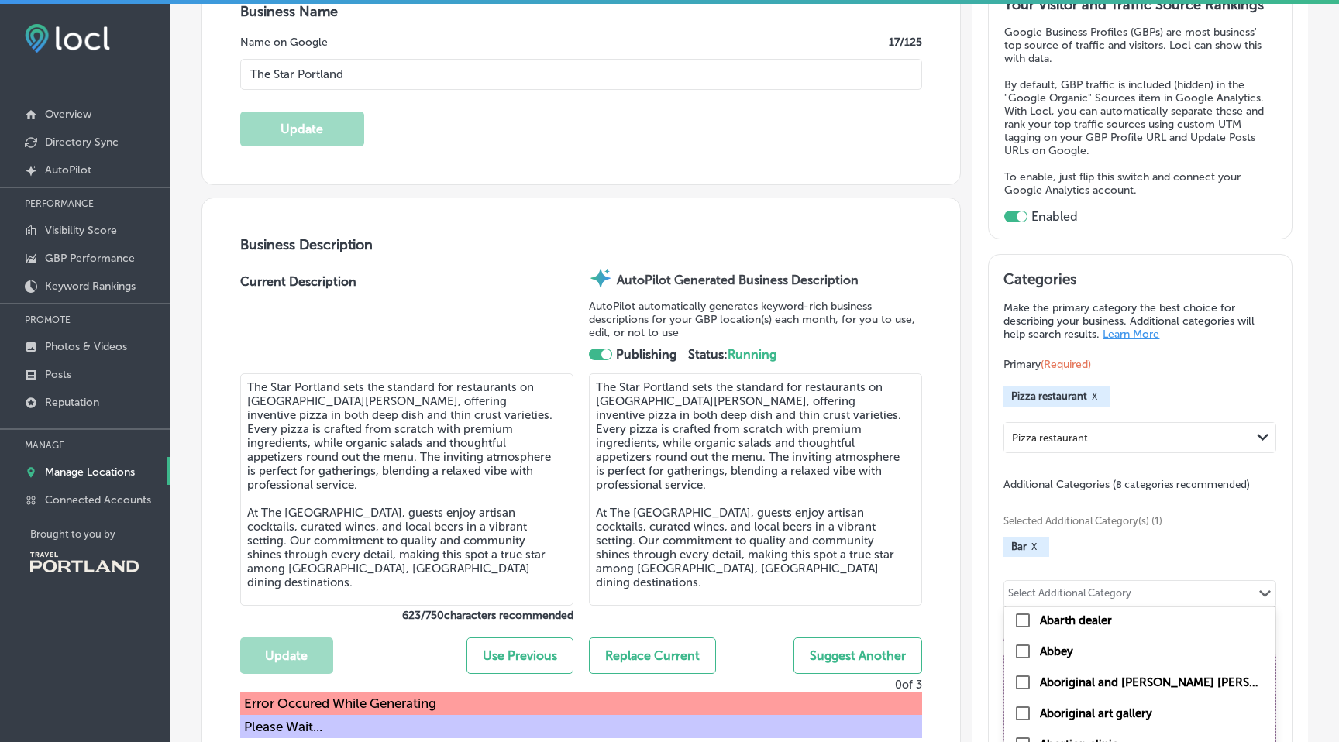
click at [1061, 587] on div "Select Additional Category" at bounding box center [1069, 596] width 123 height 18
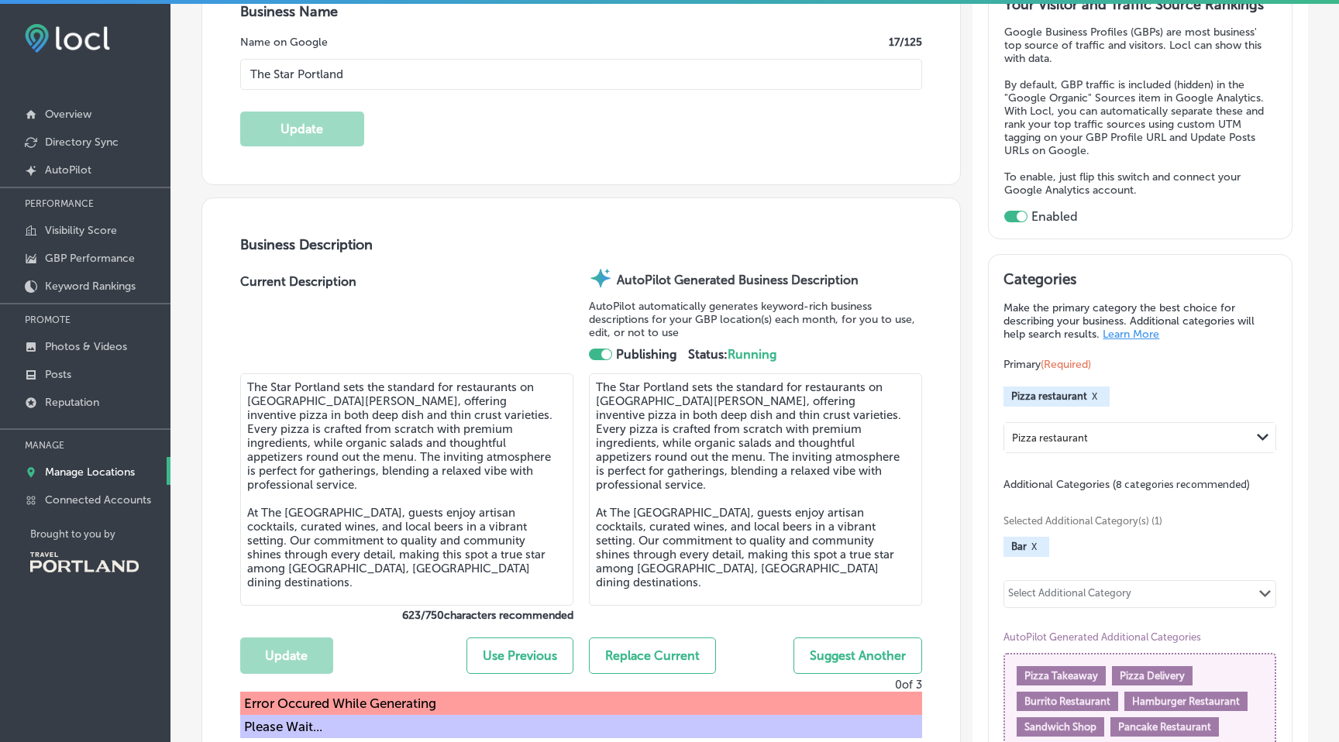
click at [1061, 587] on div "Select Additional Category" at bounding box center [1069, 596] width 123 height 18
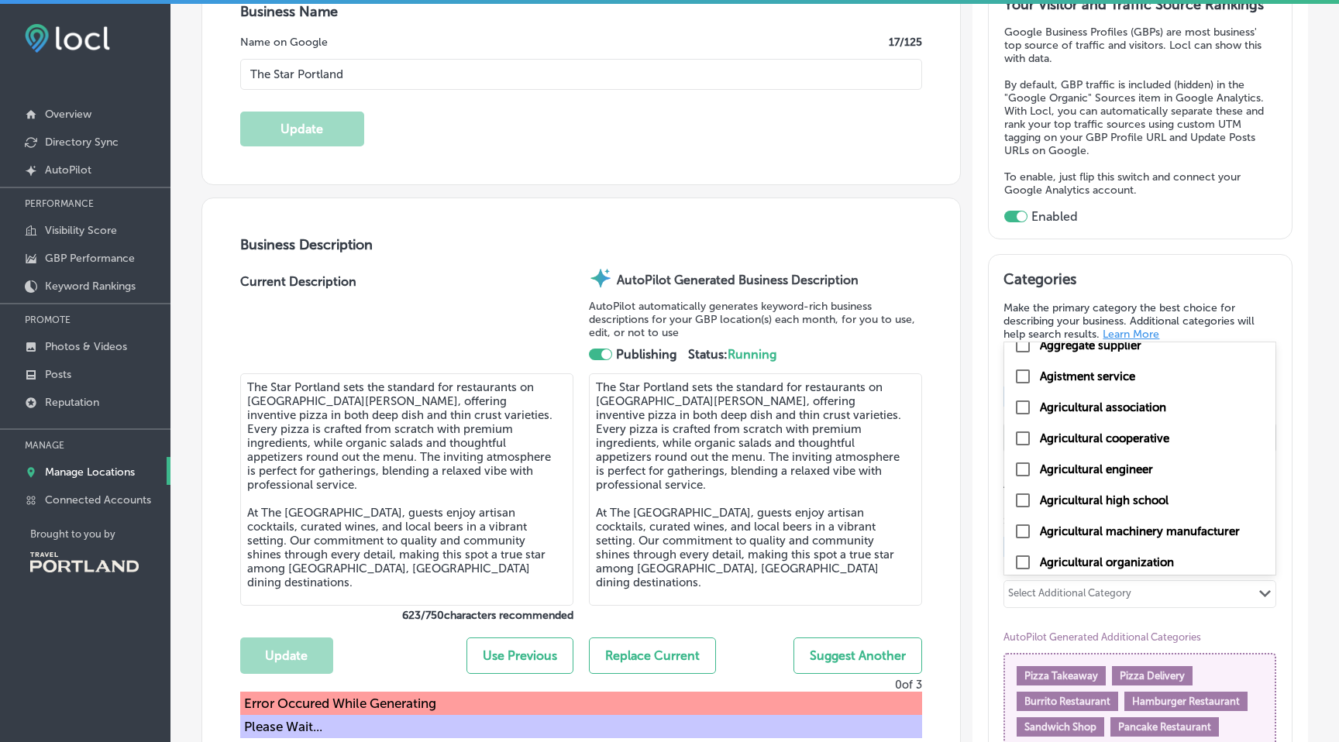
scroll to position [1494, 0]
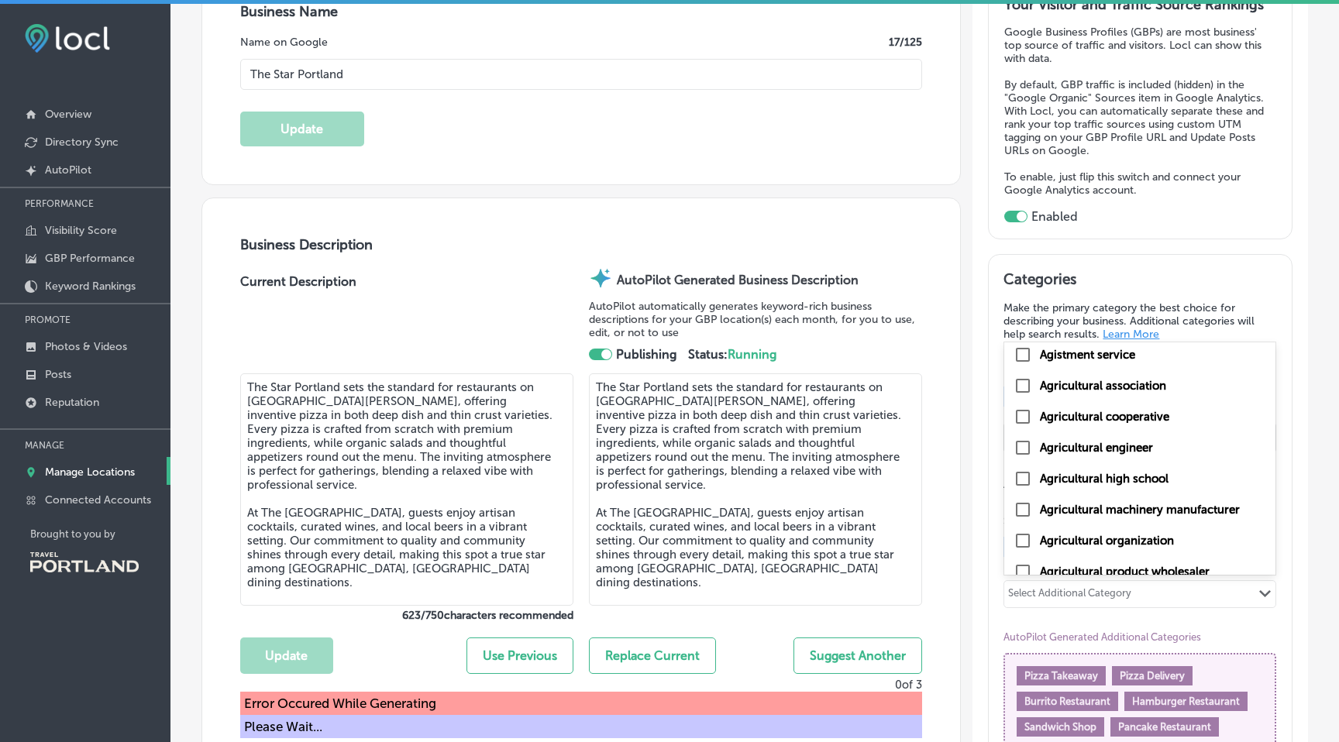
click at [1209, 696] on span "Hamburger Restaurant" at bounding box center [1186, 702] width 108 height 12
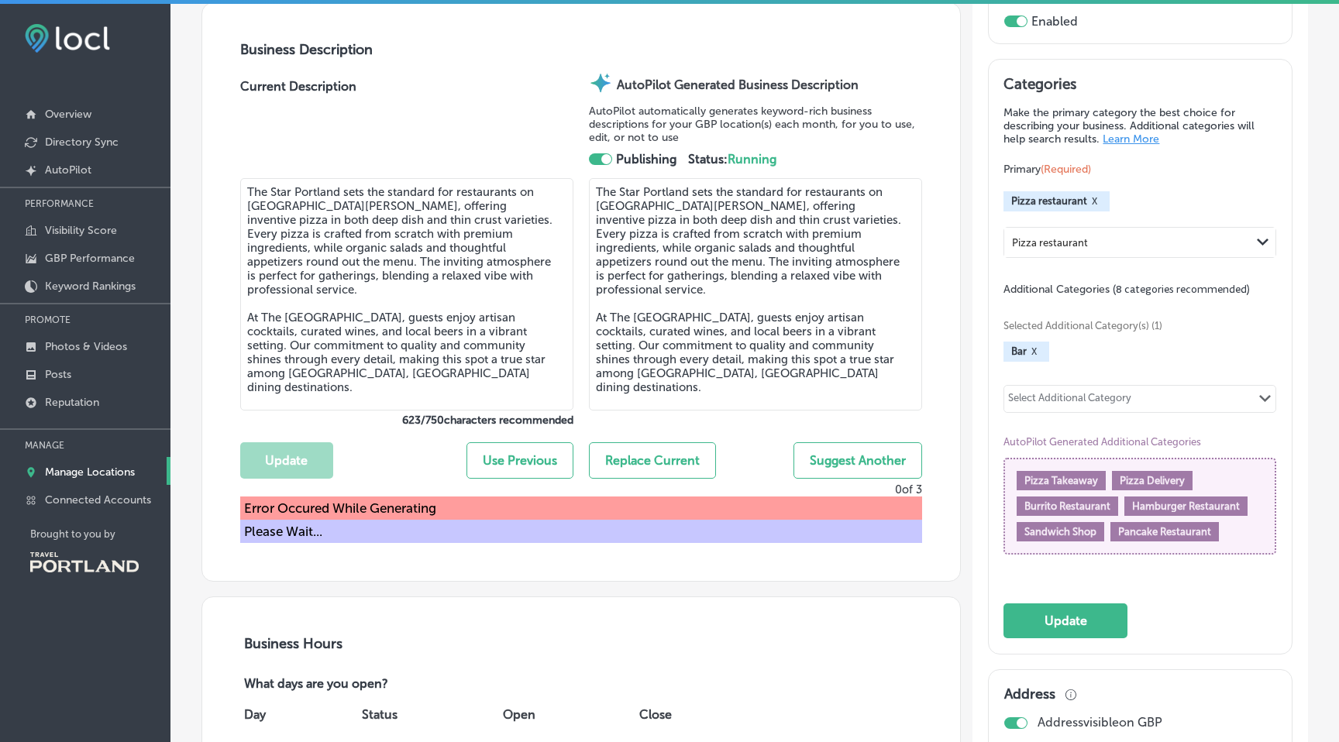
scroll to position [560, 0]
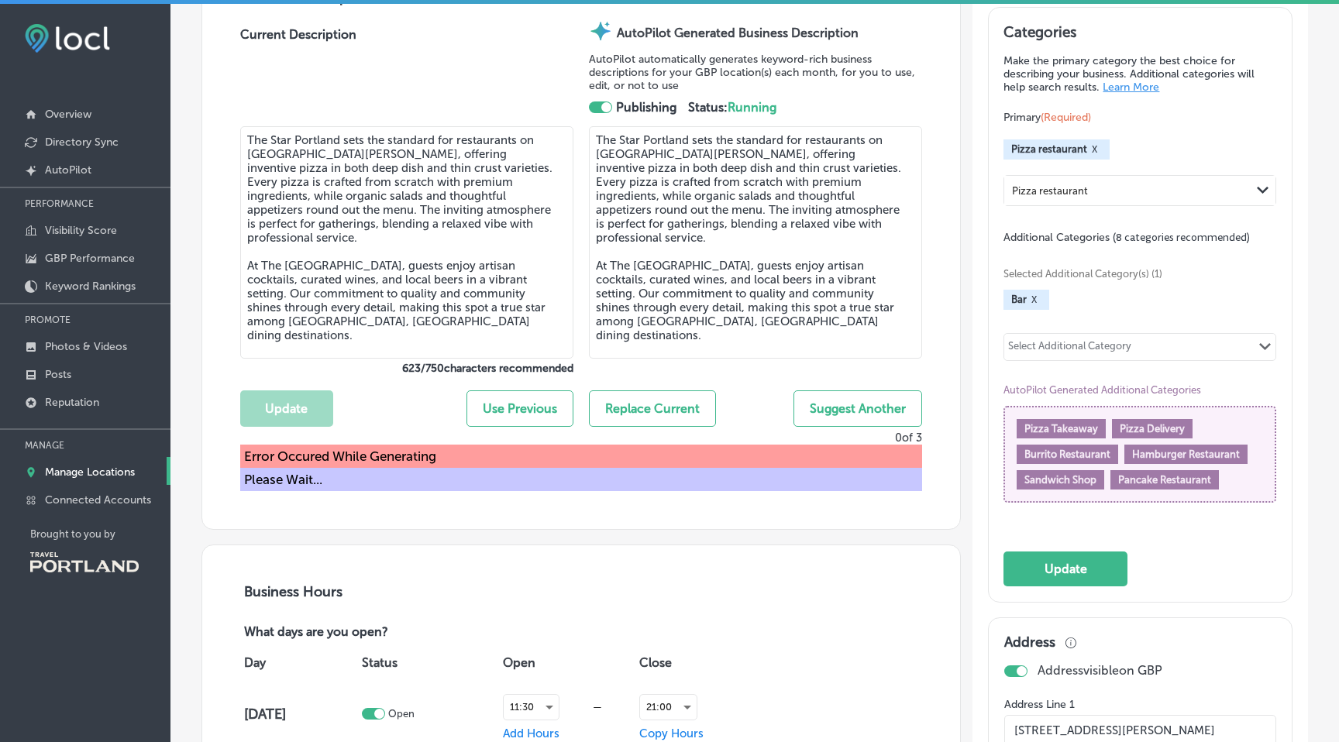
click at [1228, 449] on span "Hamburger Restaurant" at bounding box center [1186, 455] width 108 height 12
click at [1244, 445] on div "Hamburger Restaurant" at bounding box center [1185, 454] width 123 height 19
click at [1247, 445] on div "Pizza Takeaway Pizza Delivery Burrito Restaurant Hamburger Restaurant Sandwich …" at bounding box center [1139, 454] width 246 height 71
click at [1247, 454] on div "Pizza Takeaway Pizza Delivery Burrito Restaurant Hamburger Restaurant Sandwich …" at bounding box center [1139, 454] width 246 height 71
click at [1242, 336] on div "Select Additional Category Path Created with Sketch." at bounding box center [1139, 347] width 271 height 26
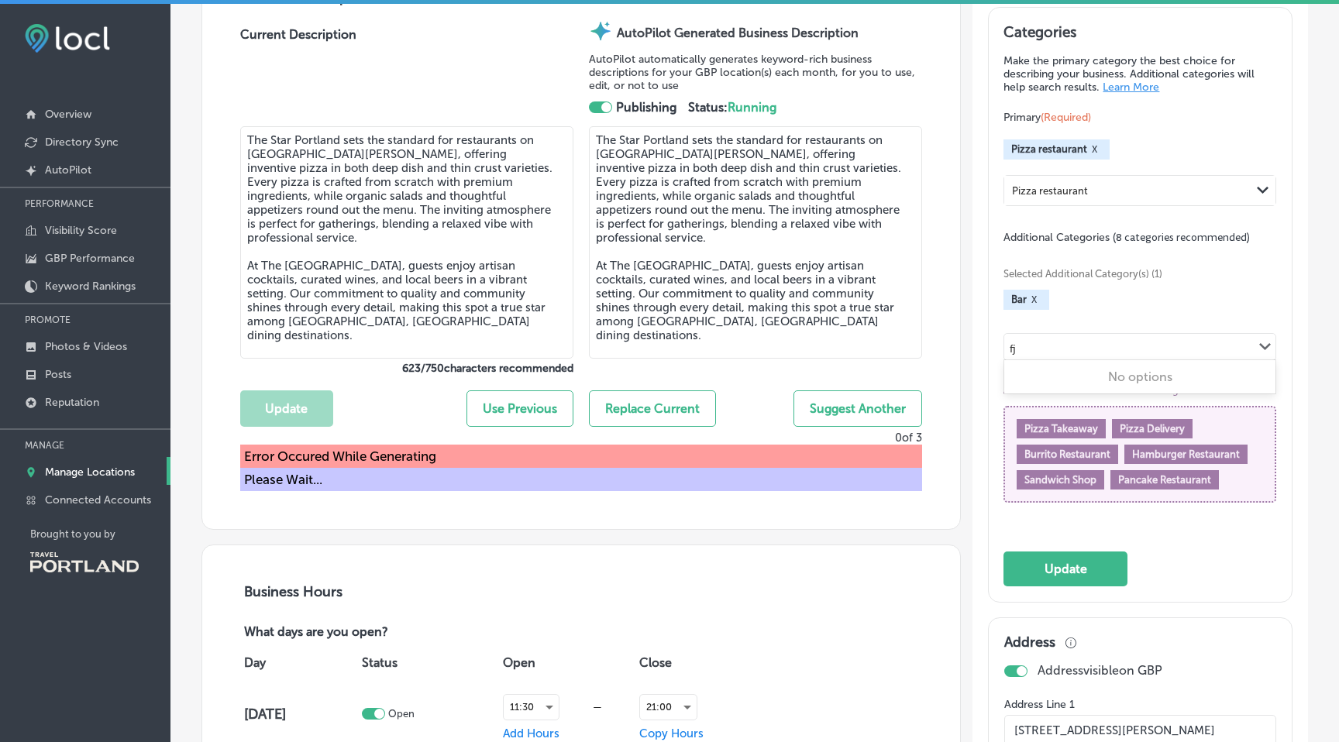
type input "f"
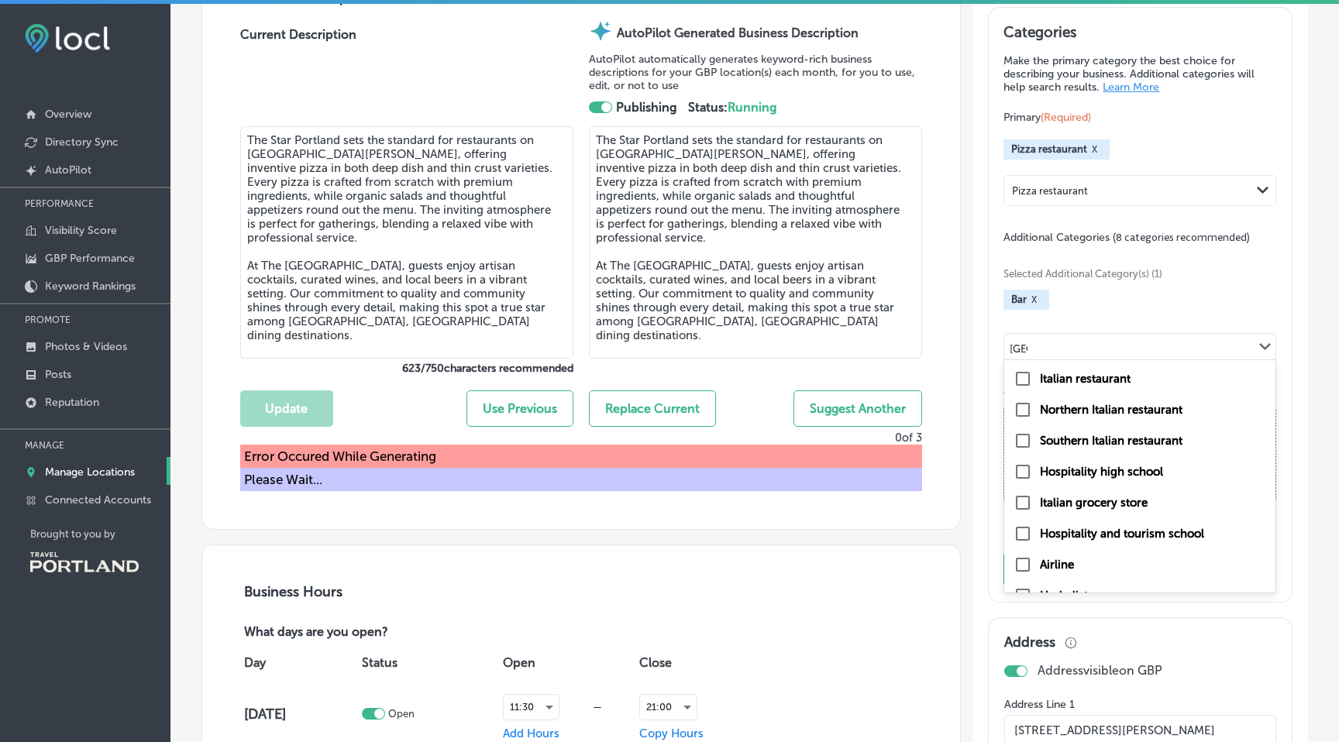
click at [1020, 375] on input "checkbox" at bounding box center [1022, 379] width 19 height 19
type input "[GEOGRAPHIC_DATA]"
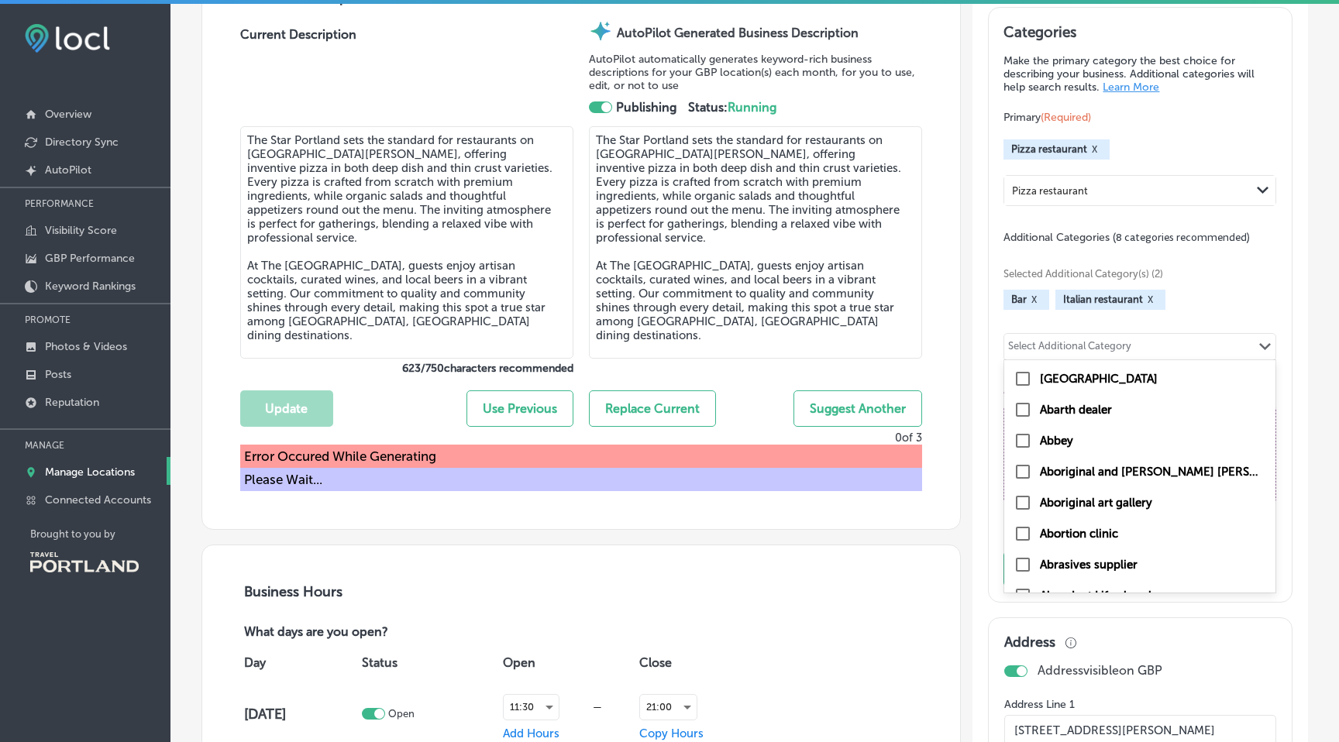
click at [1056, 340] on div "Select Additional Category" at bounding box center [1069, 349] width 123 height 18
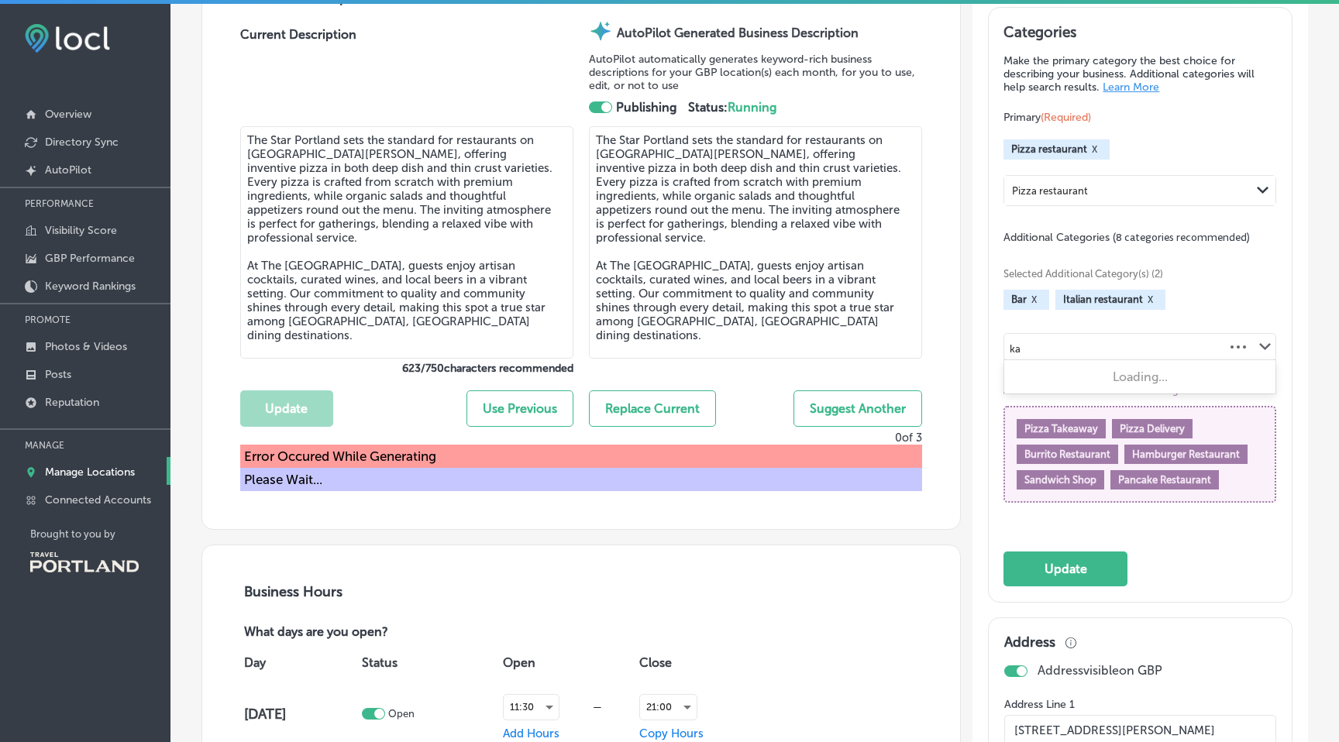
type input "k"
type input "t"
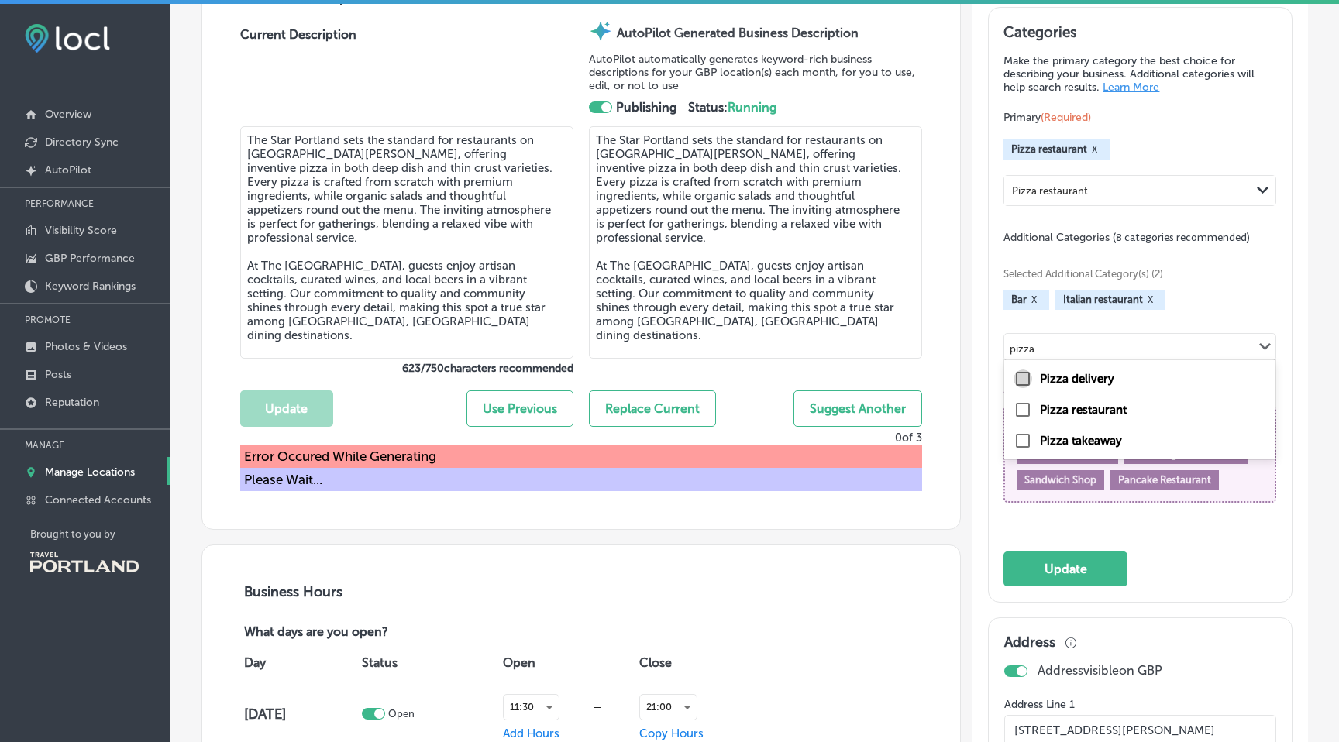
click at [1021, 371] on input "checkbox" at bounding box center [1022, 379] width 19 height 19
type input "pizza"
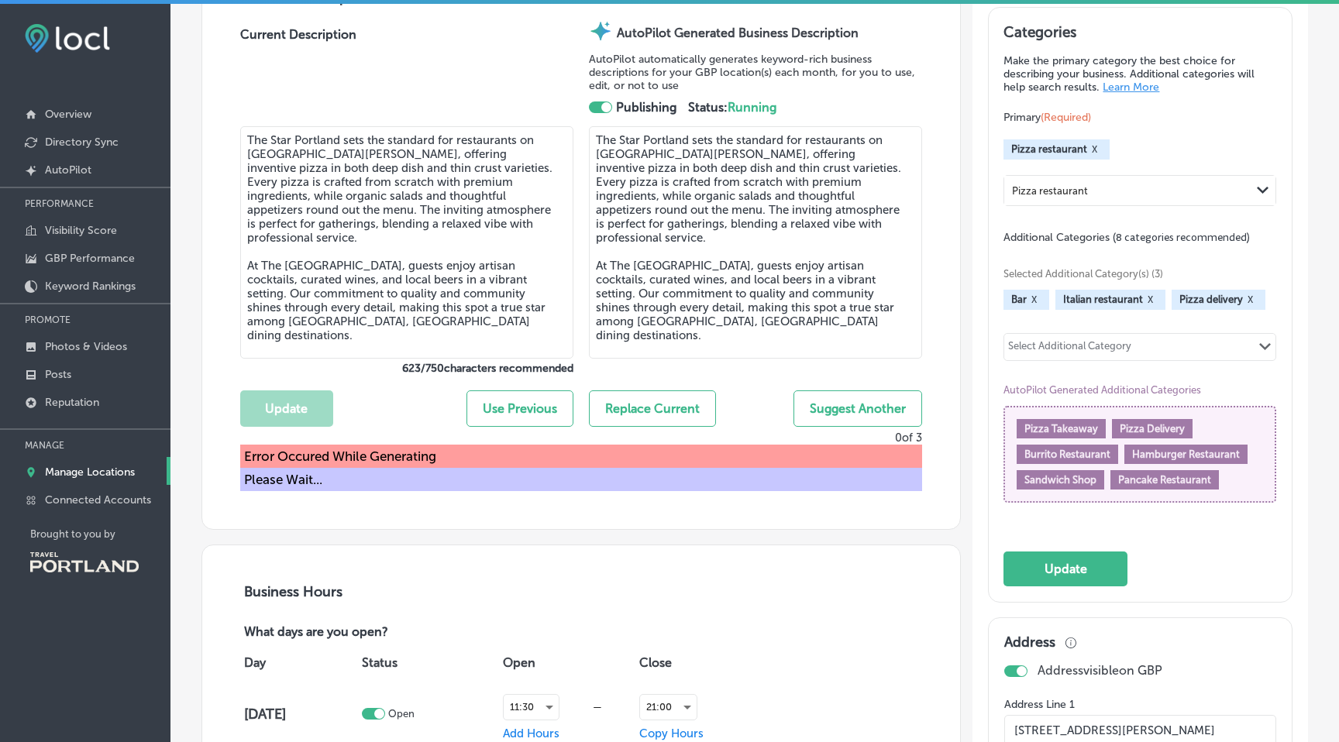
click at [1083, 340] on div "Select Additional Category" at bounding box center [1069, 349] width 123 height 18
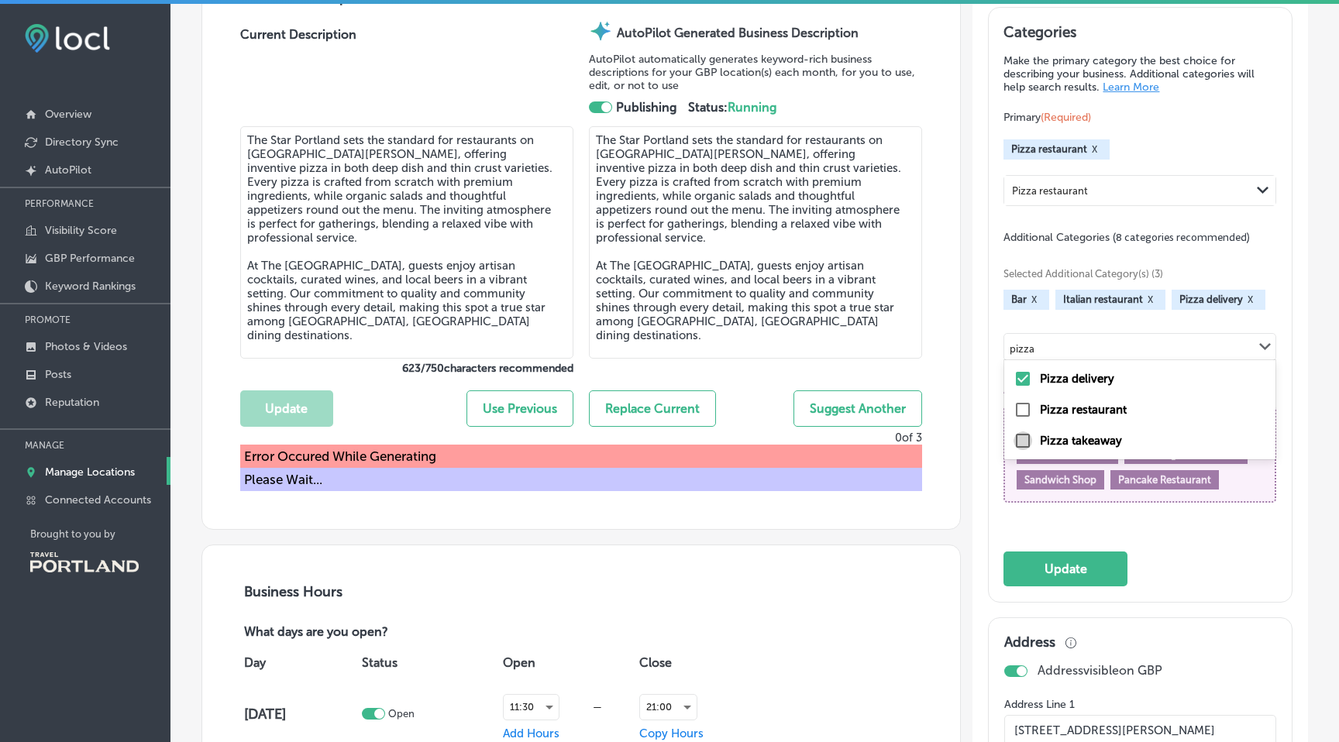
click at [1021, 432] on input "checkbox" at bounding box center [1022, 441] width 19 height 19
type input "pizza"
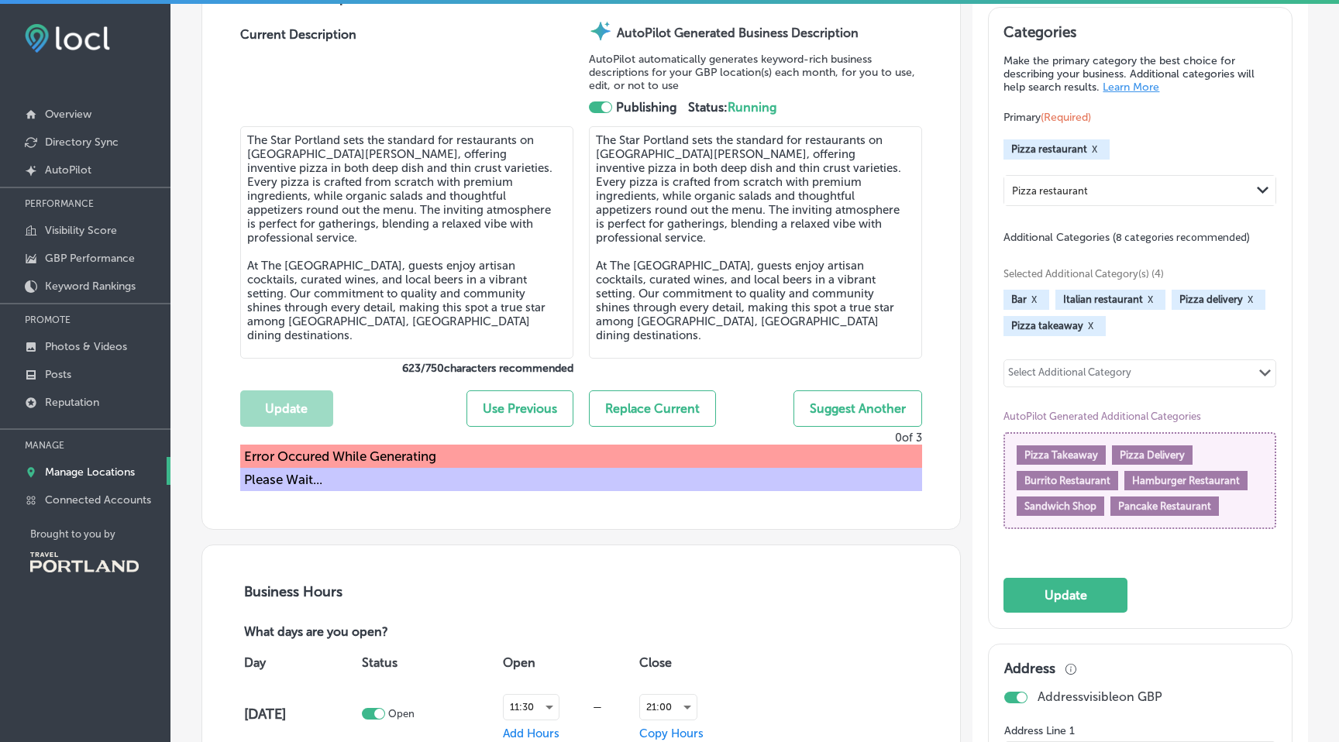
click at [1142, 322] on div "Bar X Italian restaurant X Pizza delivery X Pizza takeaway X" at bounding box center [1139, 313] width 273 height 46
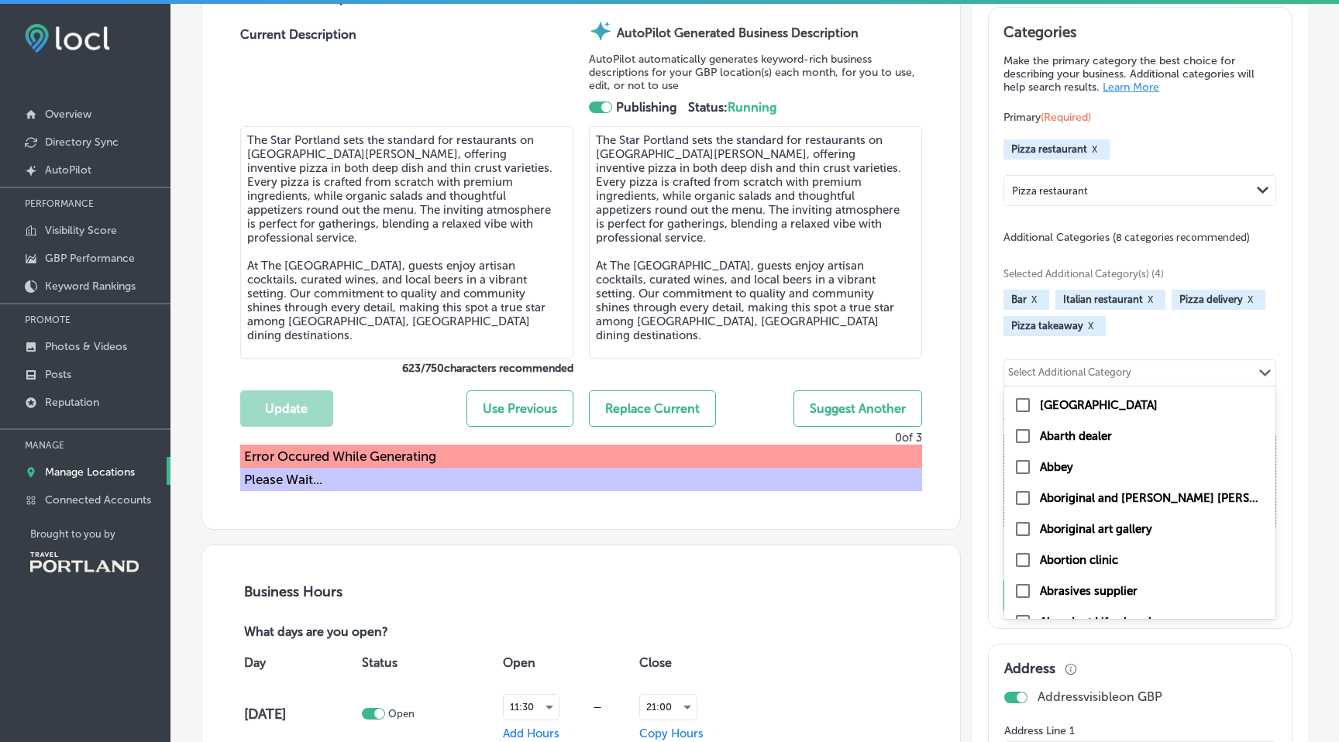
click at [1092, 377] on div "Select Additional Category" at bounding box center [1069, 375] width 123 height 18
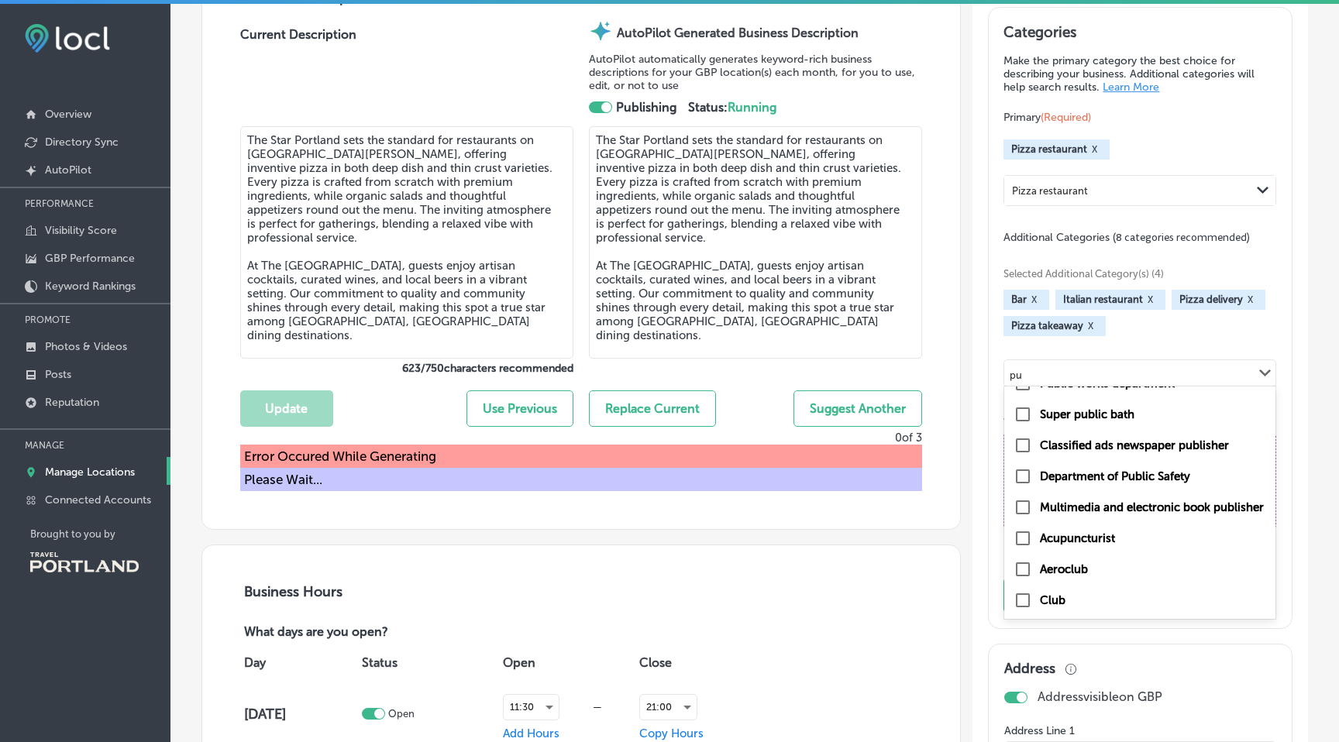
scroll to position [0, 0]
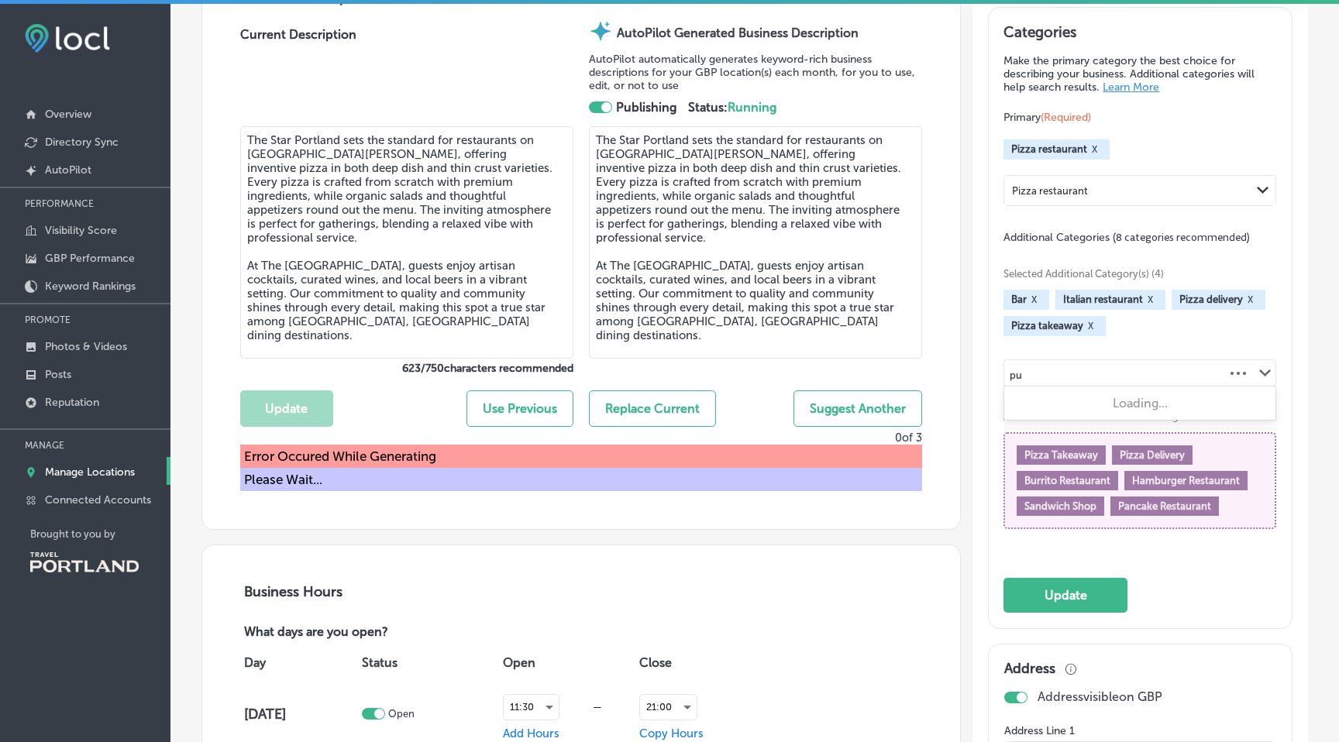
type input "p"
type input "v"
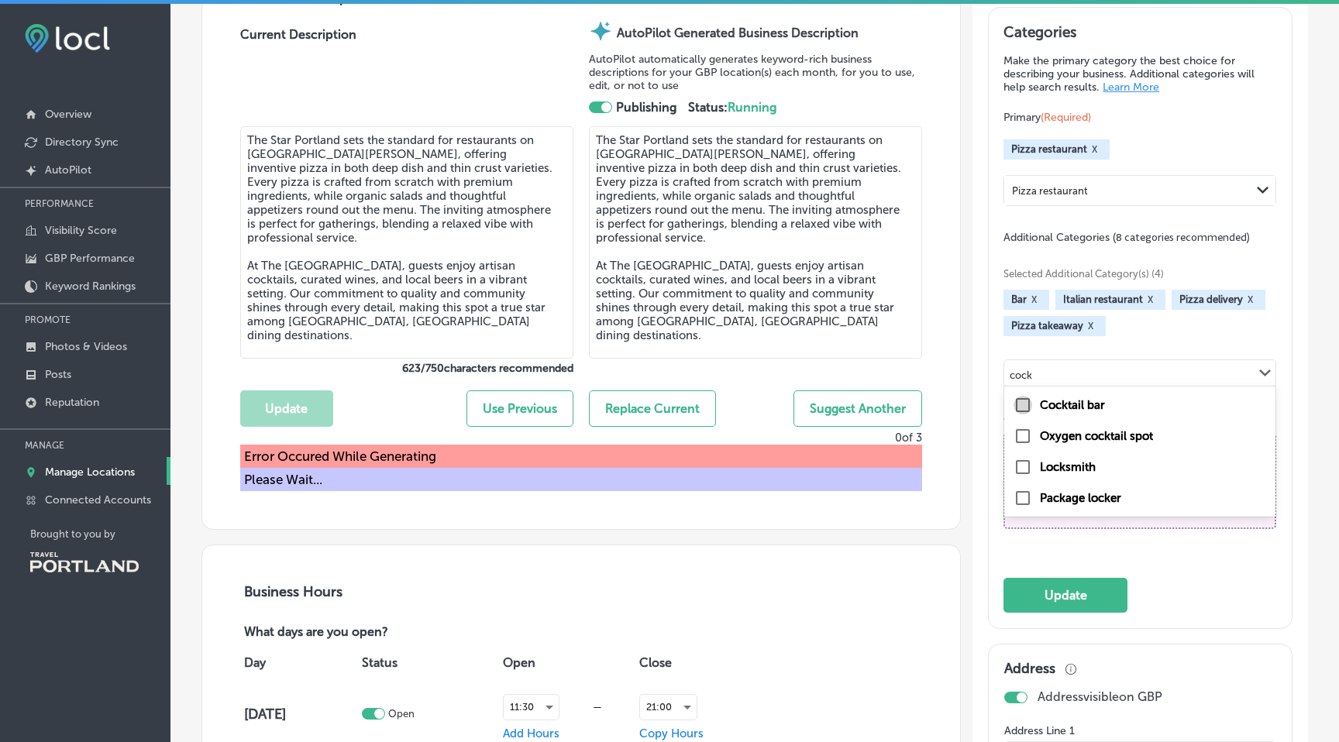
click at [1021, 397] on input "checkbox" at bounding box center [1022, 405] width 19 height 19
type input "cock"
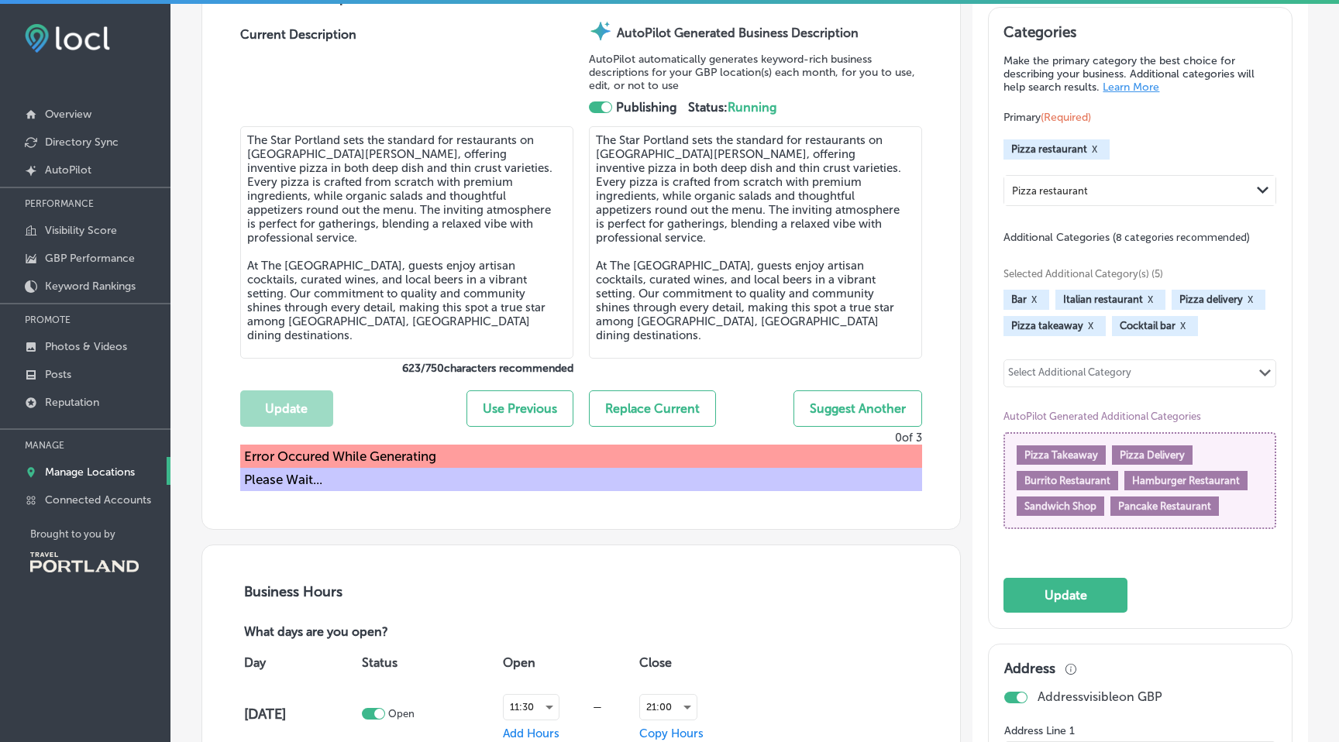
click at [1164, 364] on div "Select Additional Category Path Created with Sketch." at bounding box center [1139, 373] width 271 height 26
type input "d"
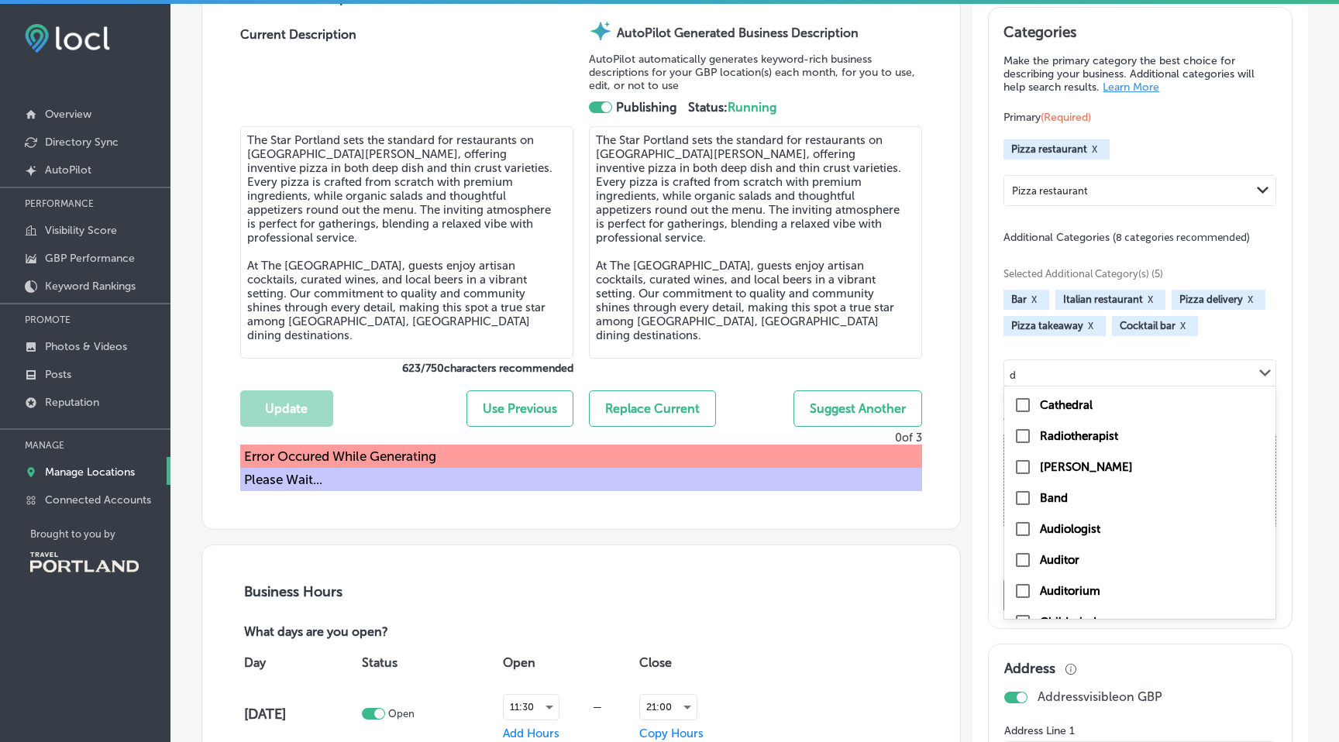
checkbox input "false"
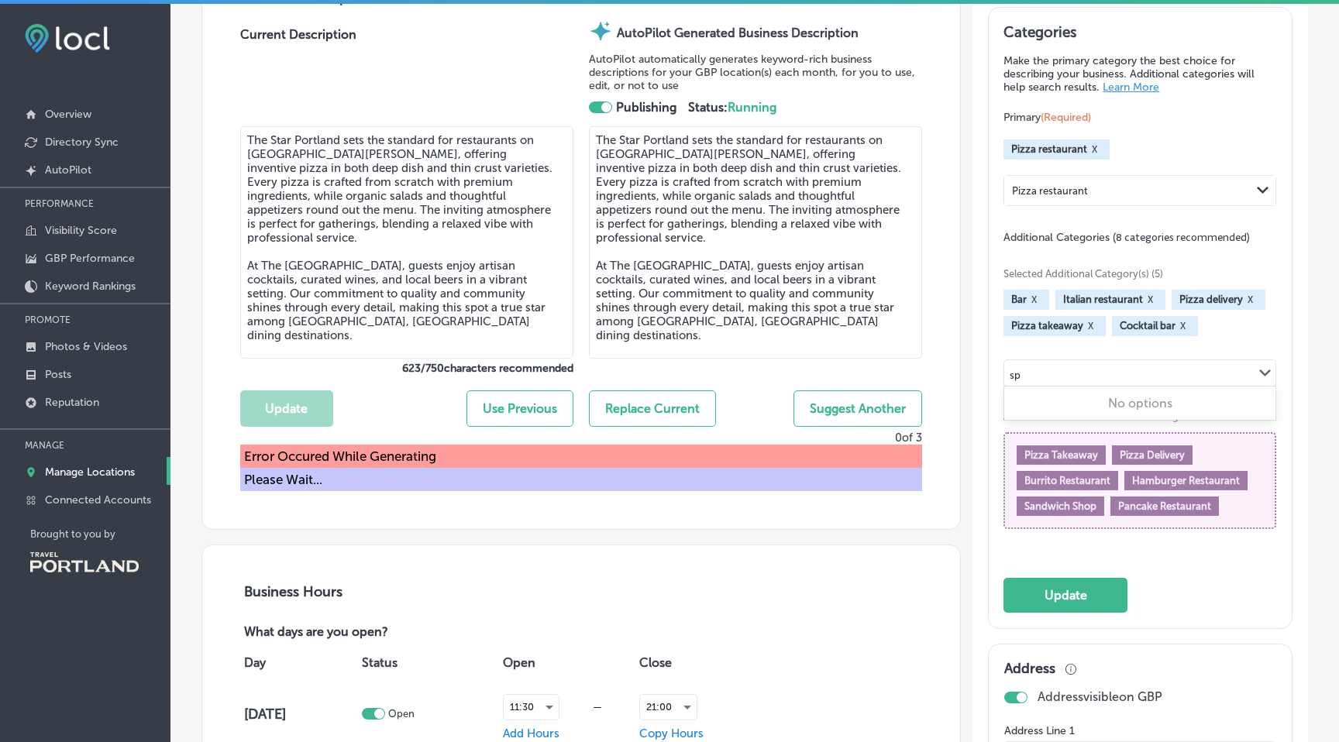
type input "s"
type input "f"
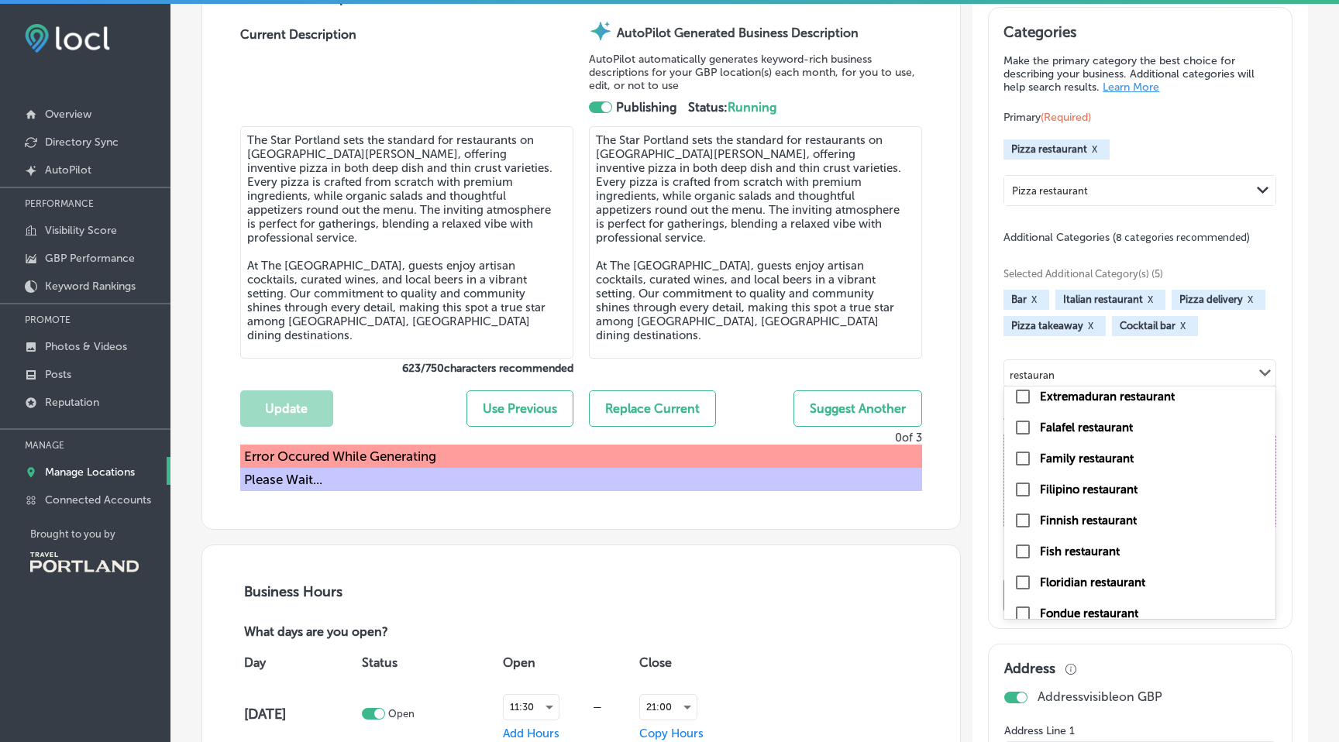
scroll to position [2644, 0]
click at [1023, 448] on input "checkbox" at bounding box center [1022, 457] width 19 height 19
type input "restauran"
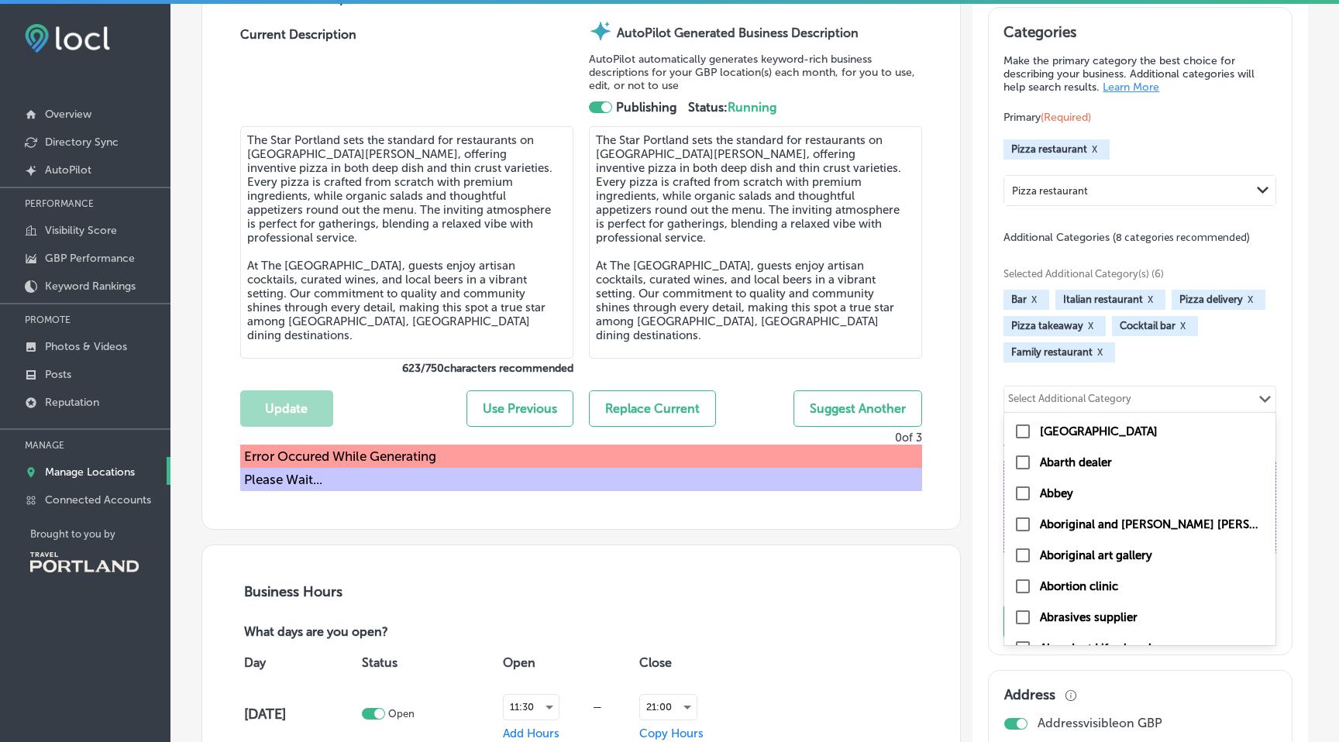
click at [1124, 393] on div "Select Additional Category" at bounding box center [1069, 402] width 123 height 18
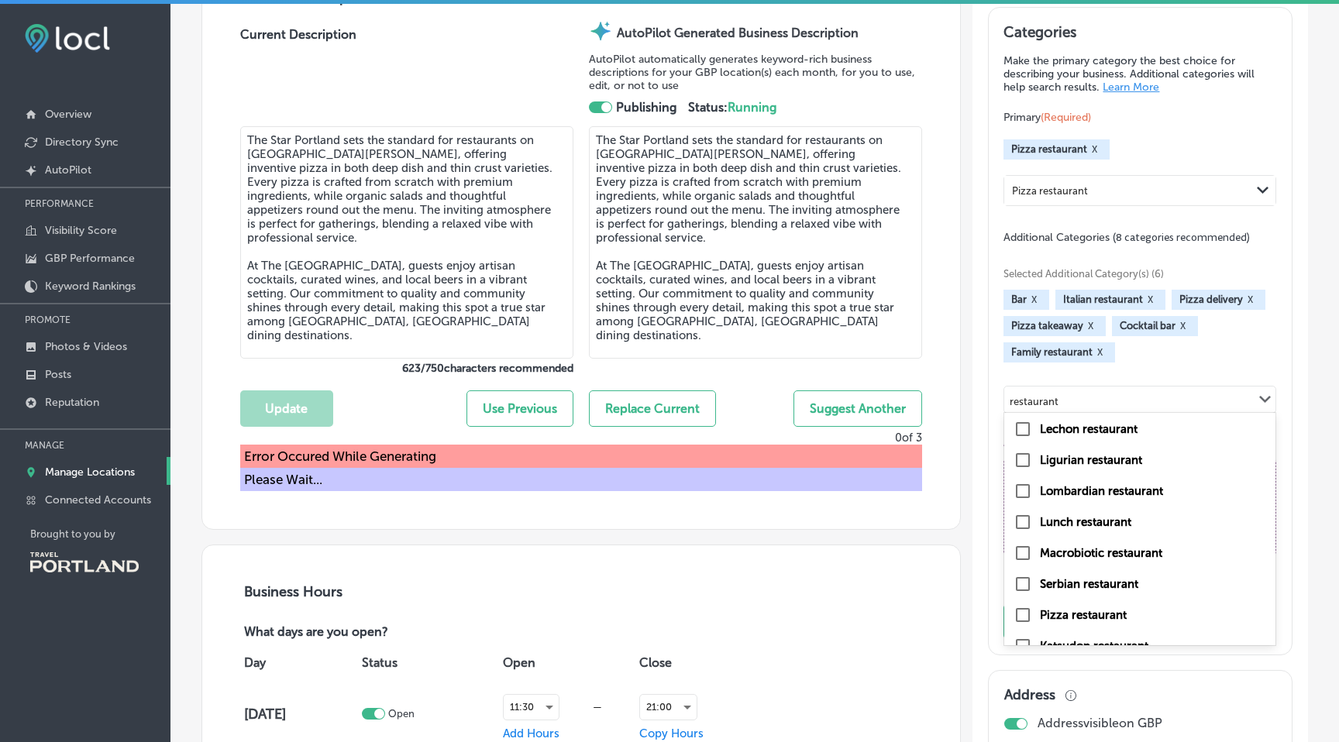
scroll to position [4532, 0]
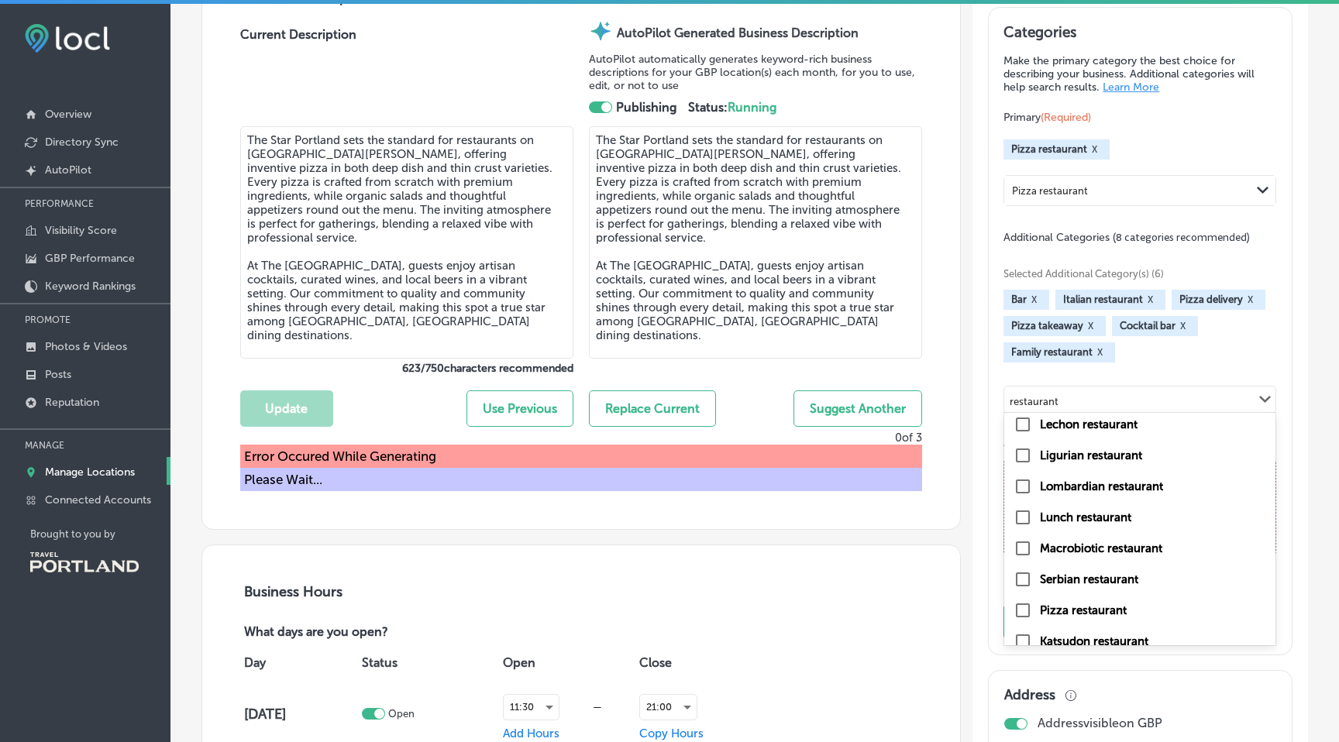
click at [1027, 514] on input "checkbox" at bounding box center [1022, 517] width 19 height 19
type input "restaurant"
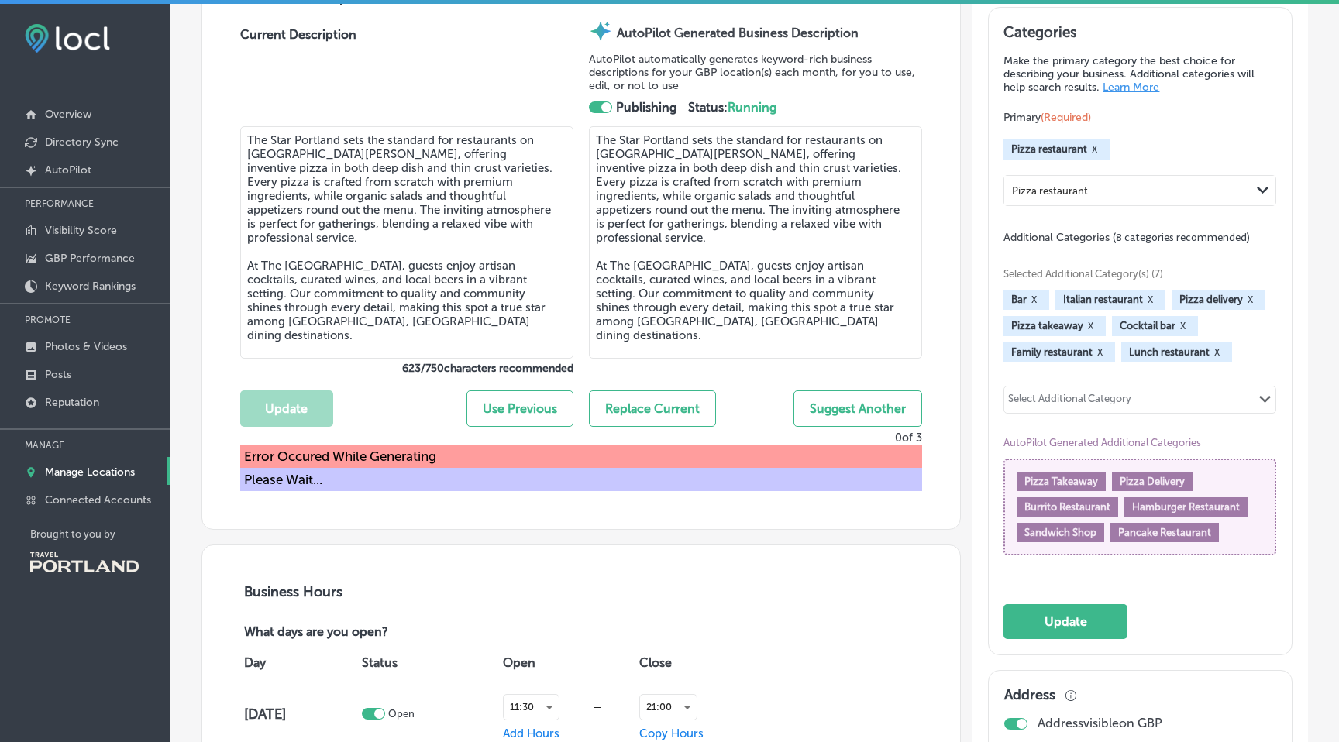
click at [1114, 393] on div "Select Additional Category" at bounding box center [1069, 402] width 123 height 18
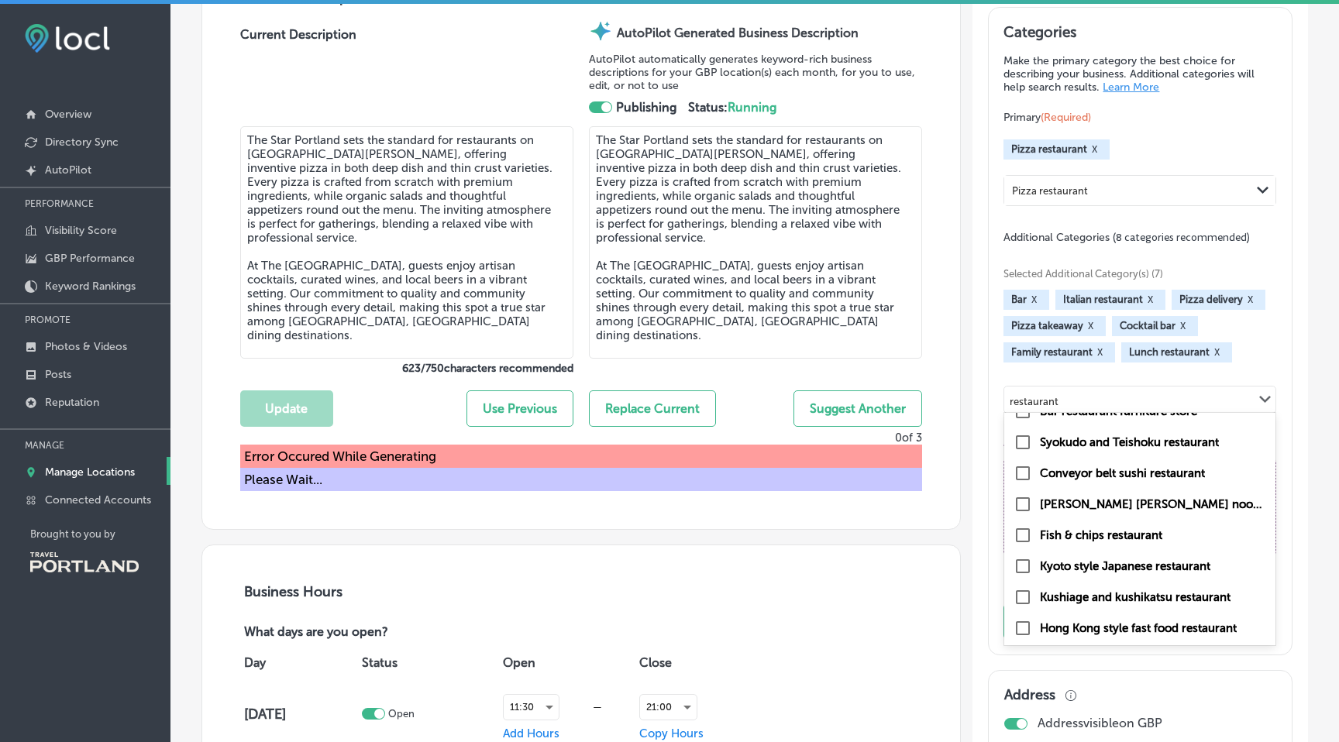
scroll to position [6716, 0]
type input "restaurant"
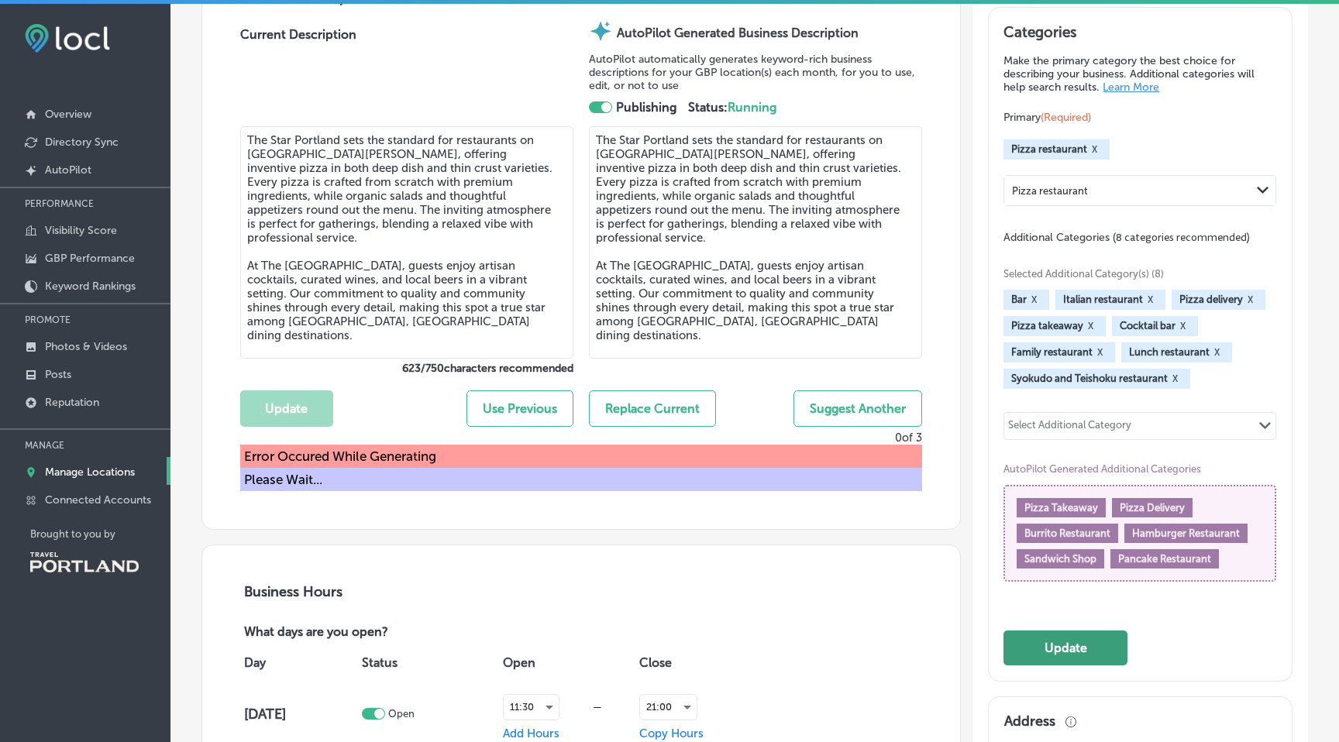
click at [1044, 652] on button "Update" at bounding box center [1065, 648] width 124 height 35
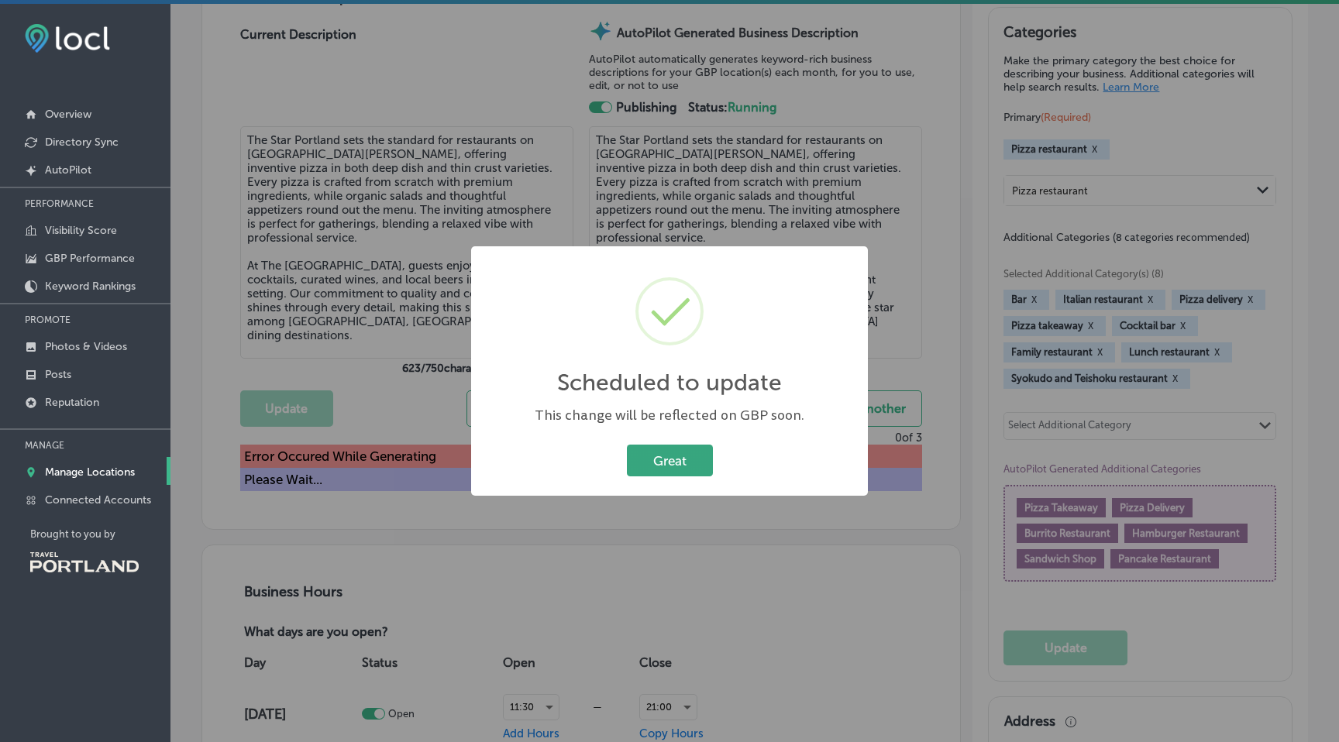
click at [659, 454] on button "Great" at bounding box center [670, 461] width 86 height 32
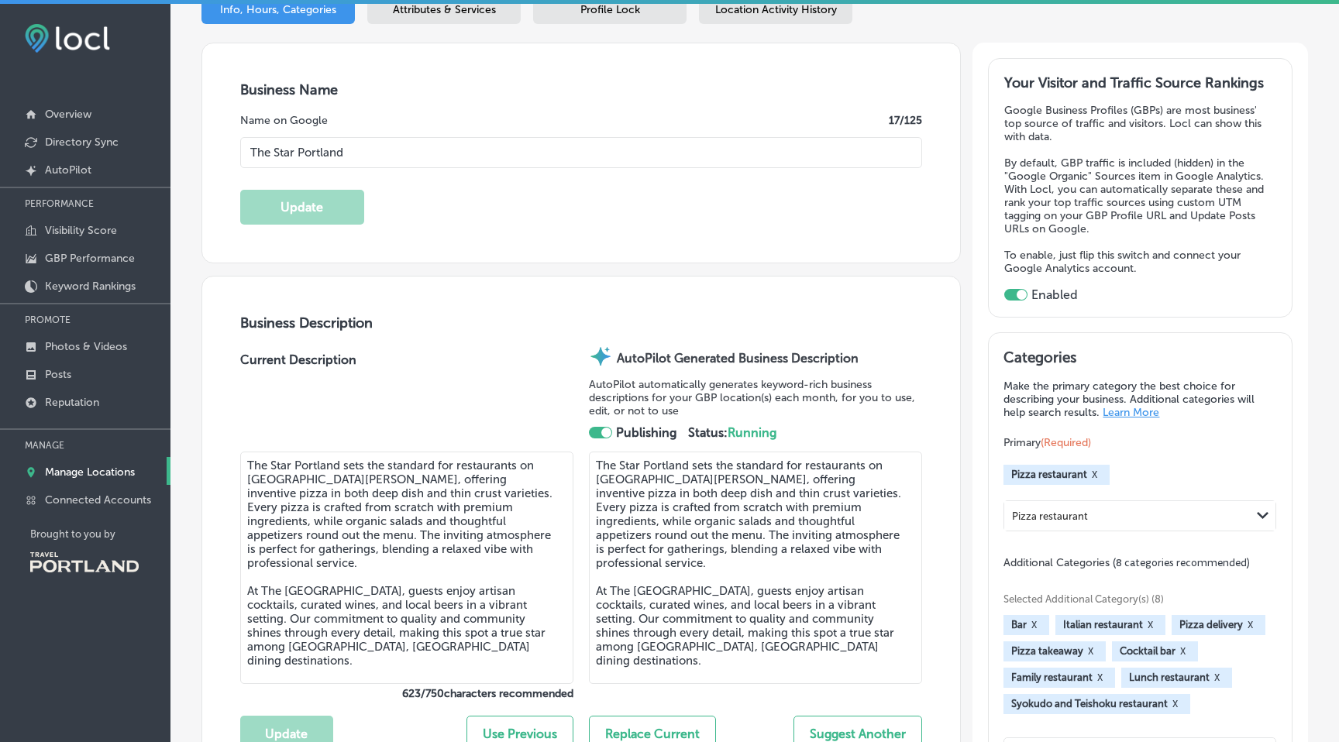
scroll to position [0, 0]
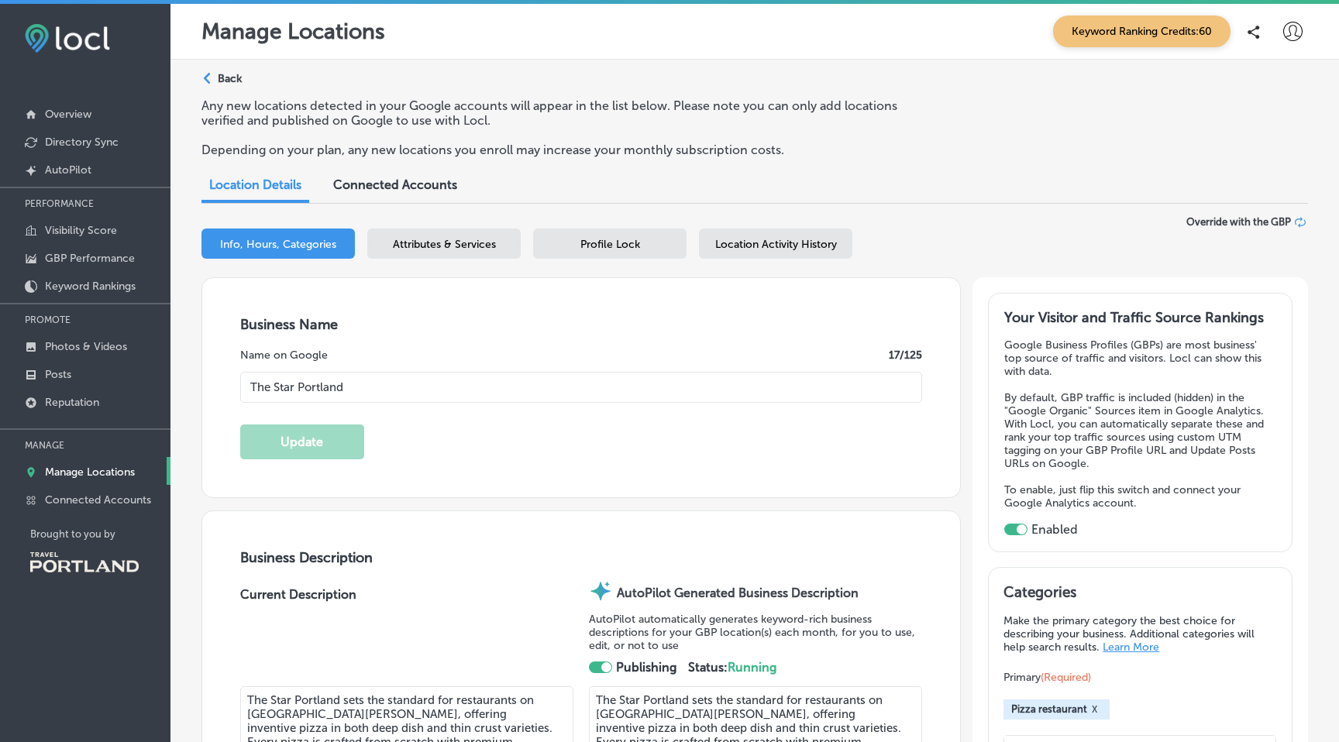
click at [482, 251] on div "Attributes & Services" at bounding box center [443, 244] width 153 height 30
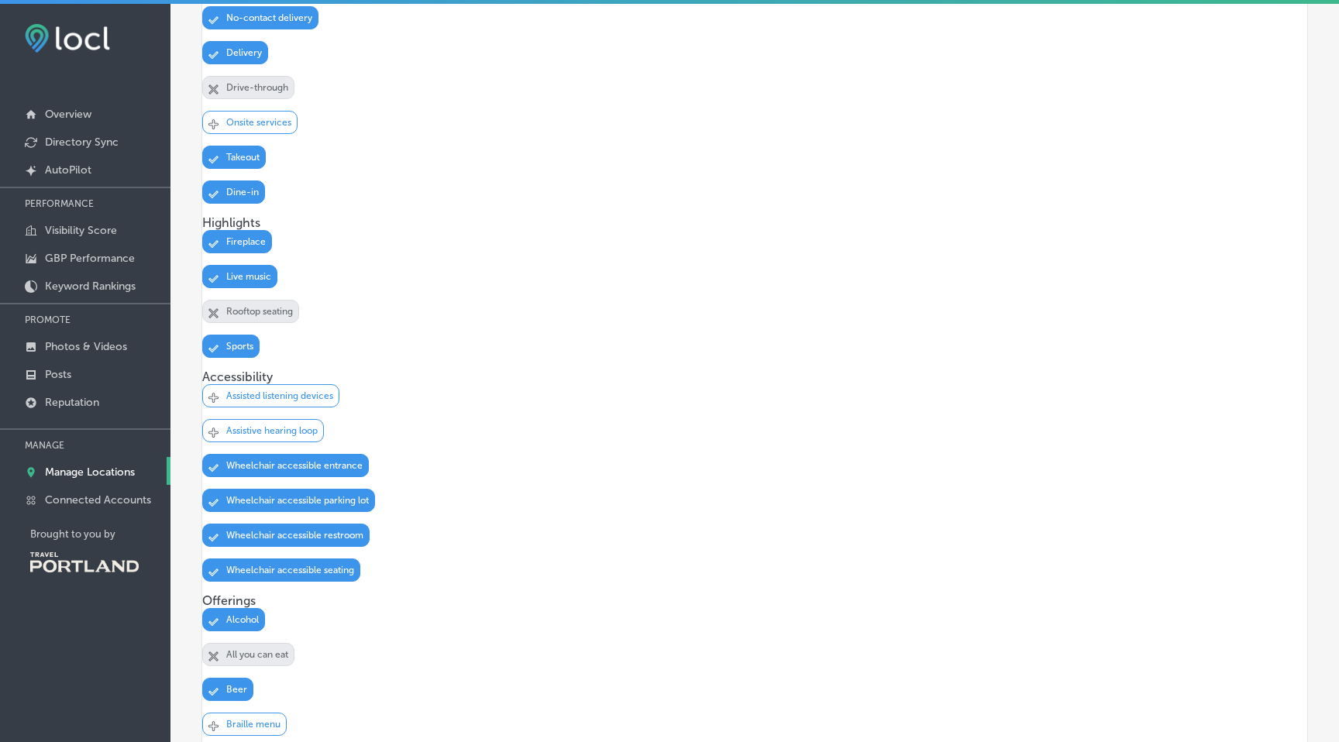
scroll to position [734, 0]
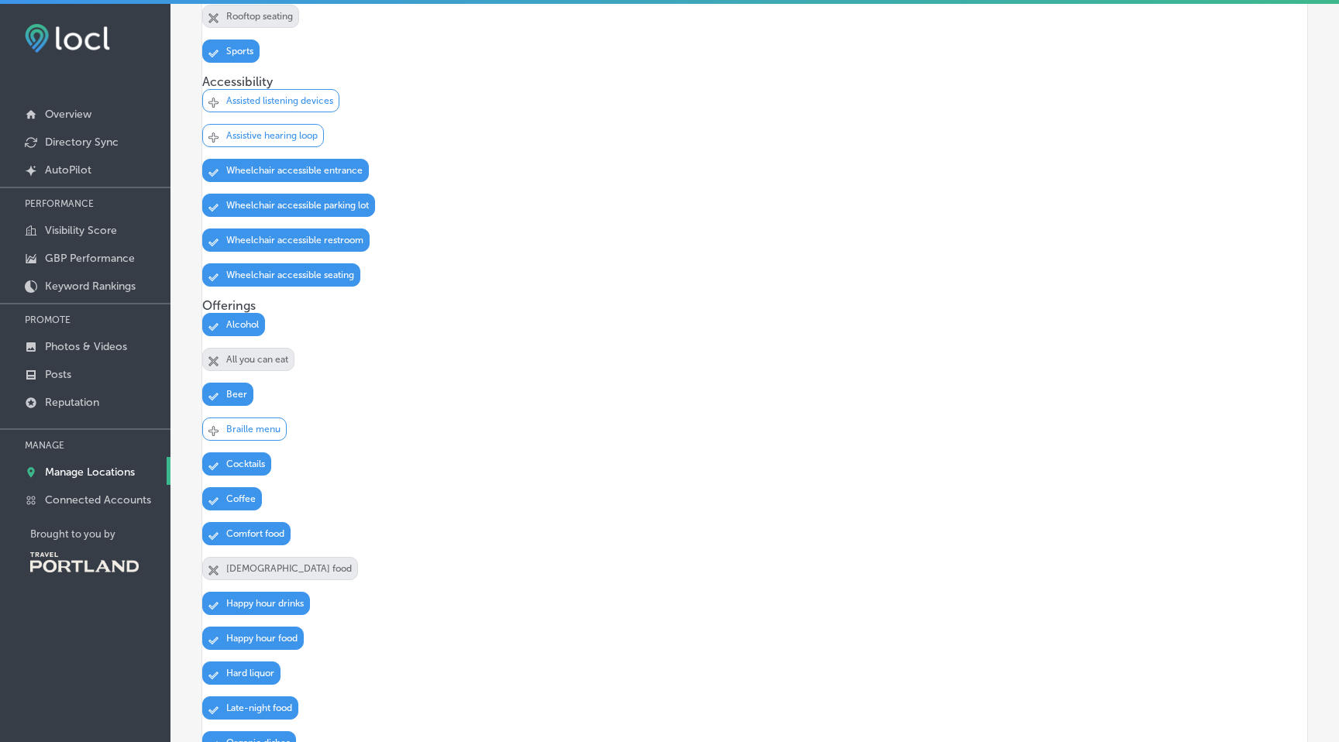
scroll to position [1039, 0]
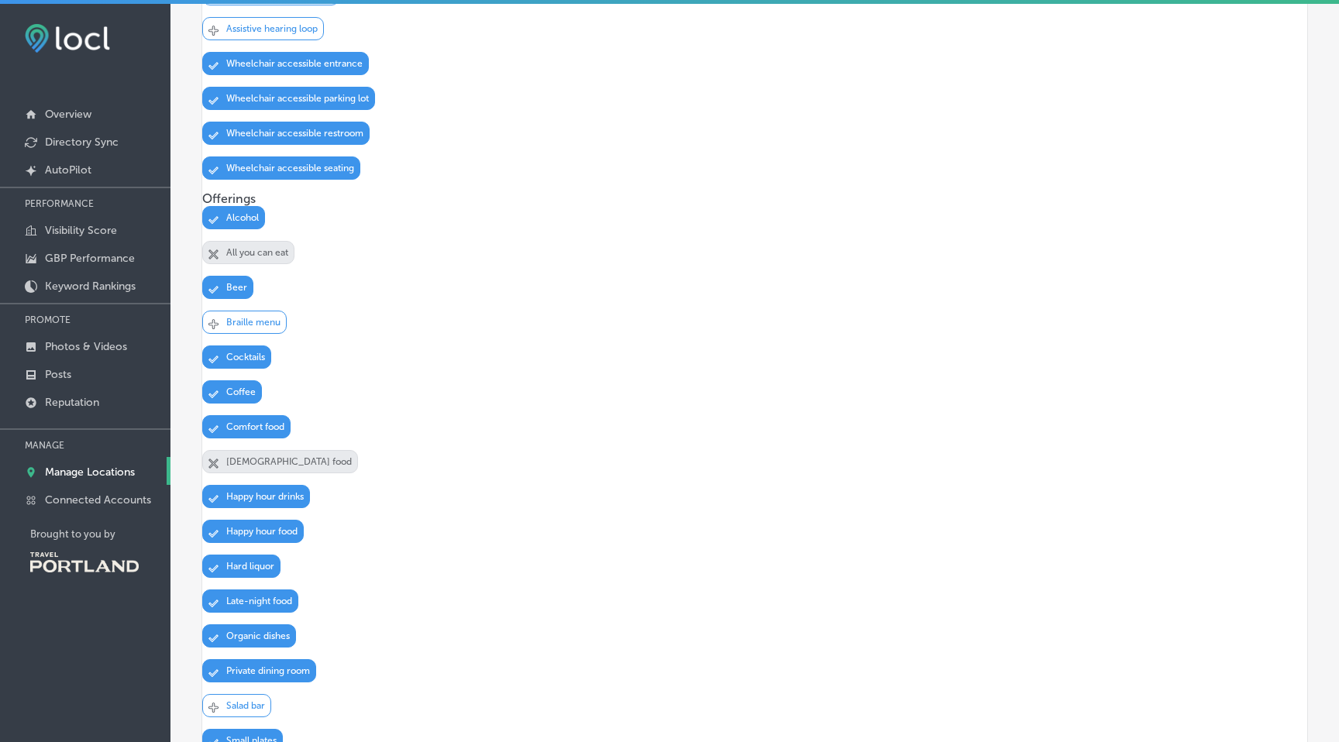
scroll to position [1137, 0]
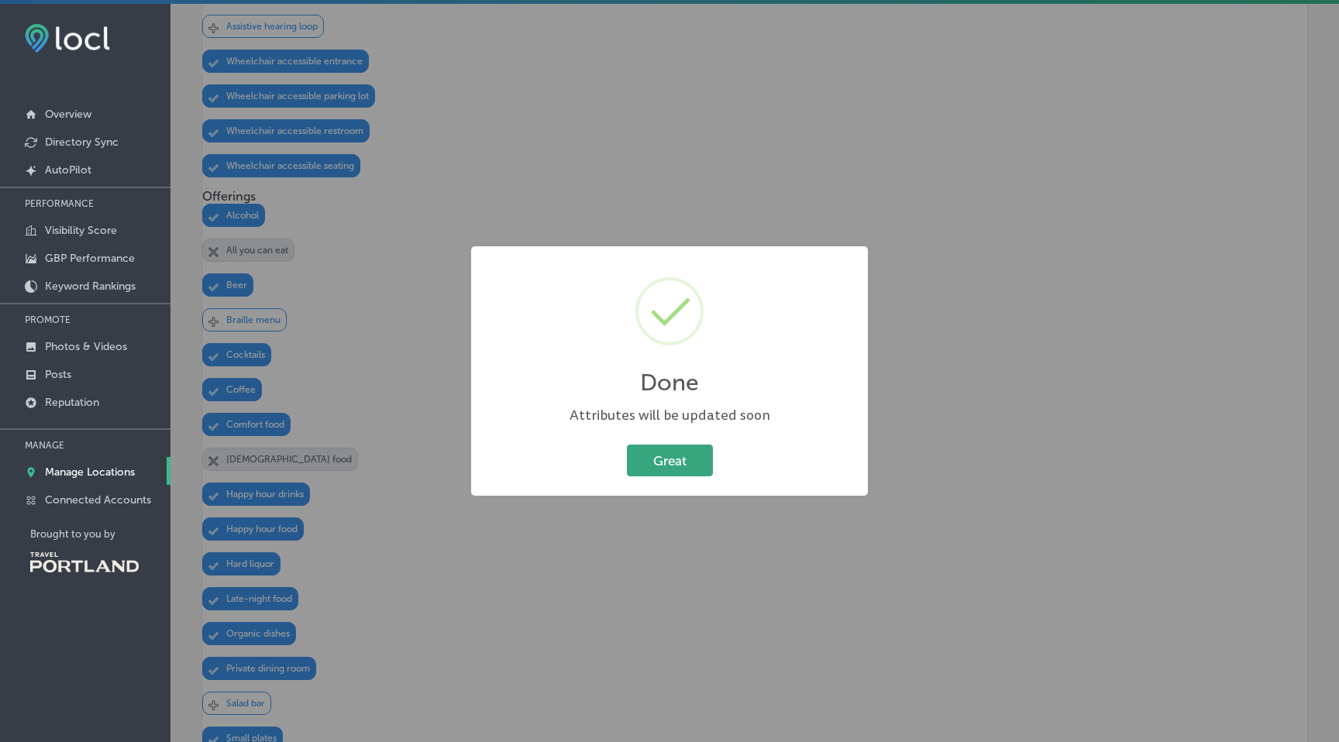
click at [652, 457] on button "Great" at bounding box center [670, 461] width 86 height 32
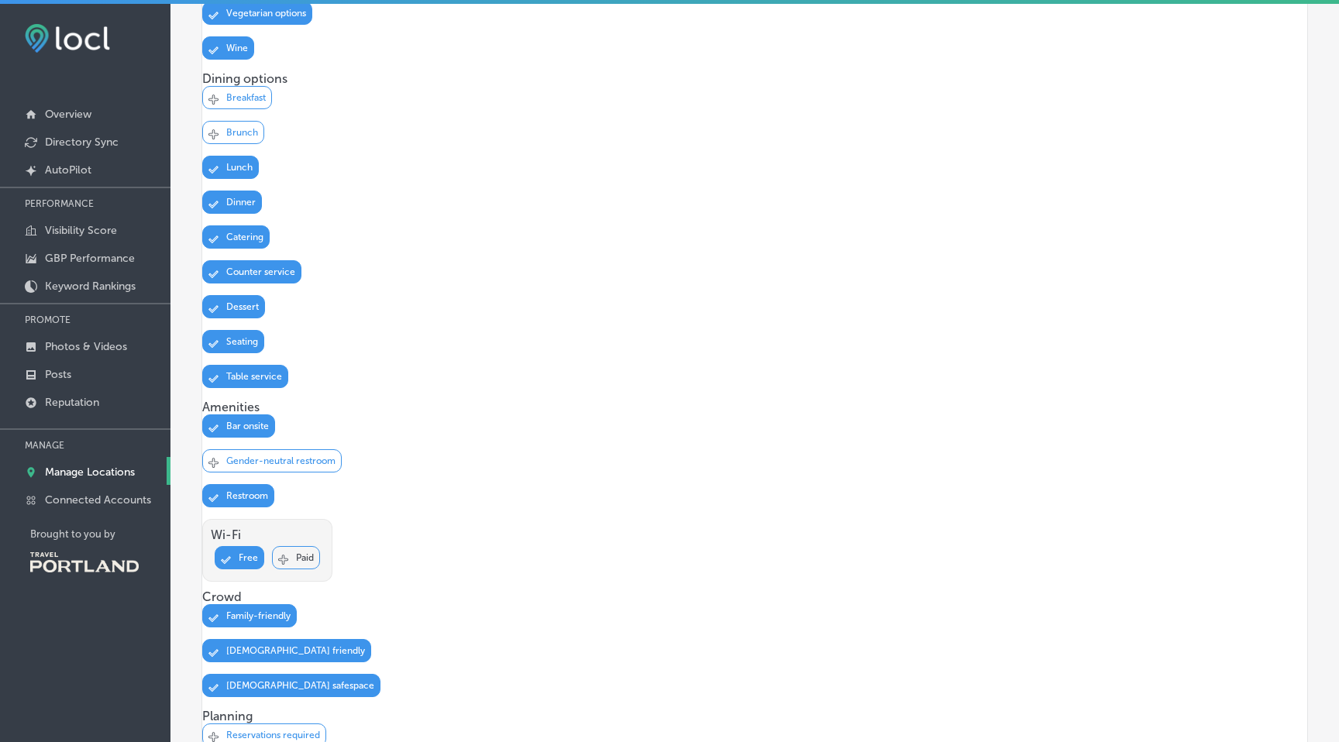
scroll to position [1935, 0]
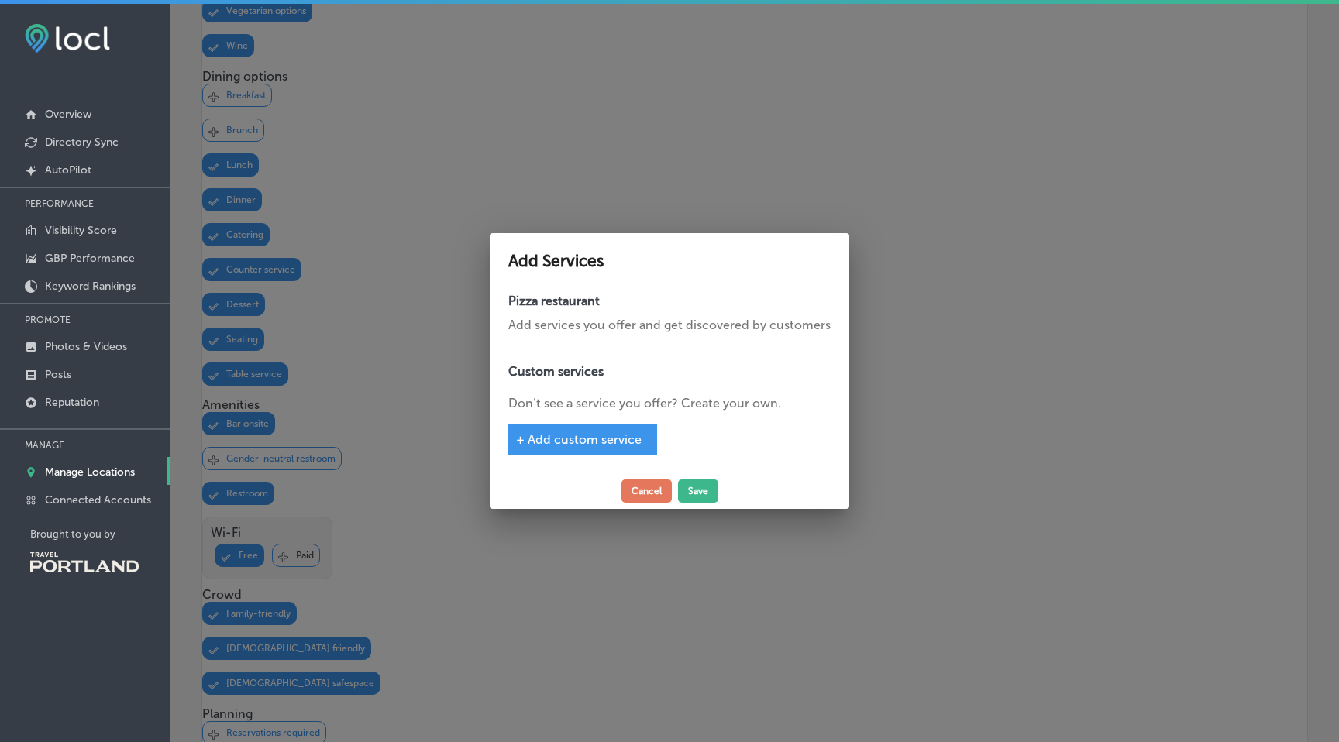
click at [567, 437] on span "+ Add custom service" at bounding box center [579, 439] width 126 height 15
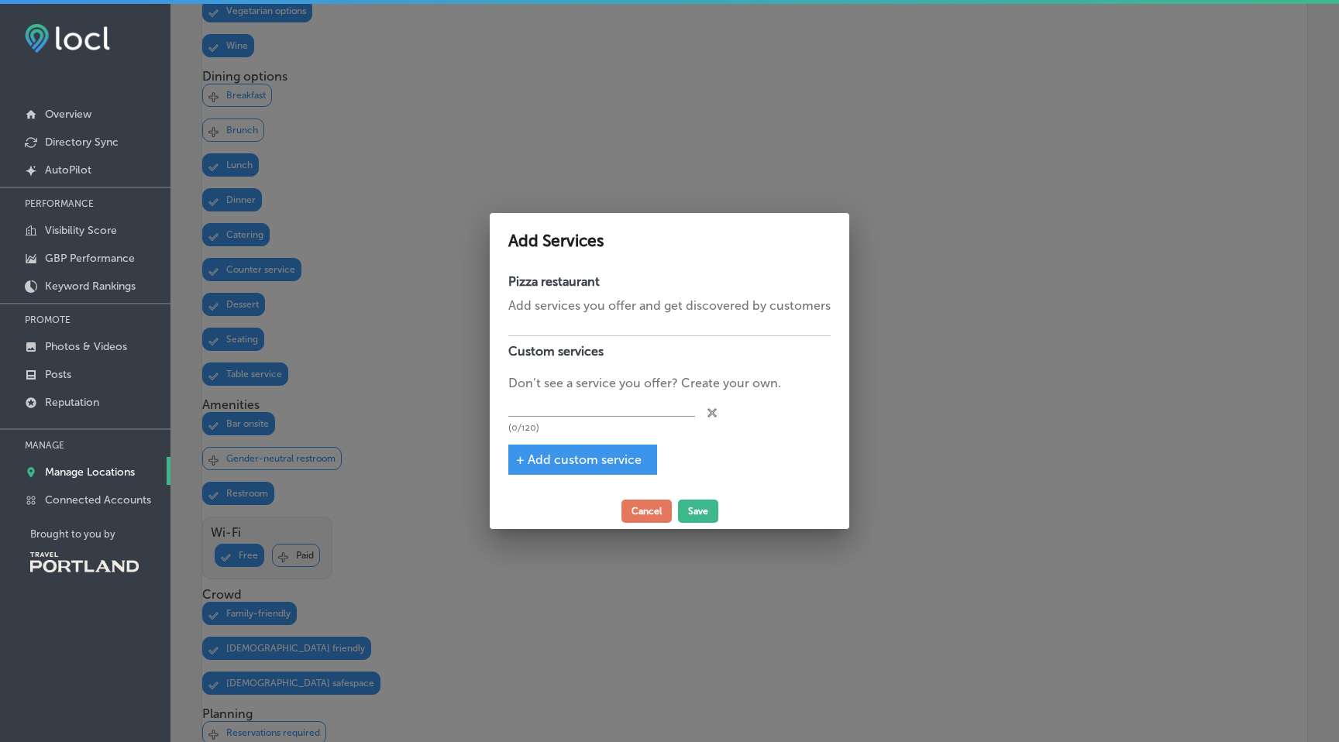
click at [714, 409] on icon at bounding box center [711, 412] width 9 height 9
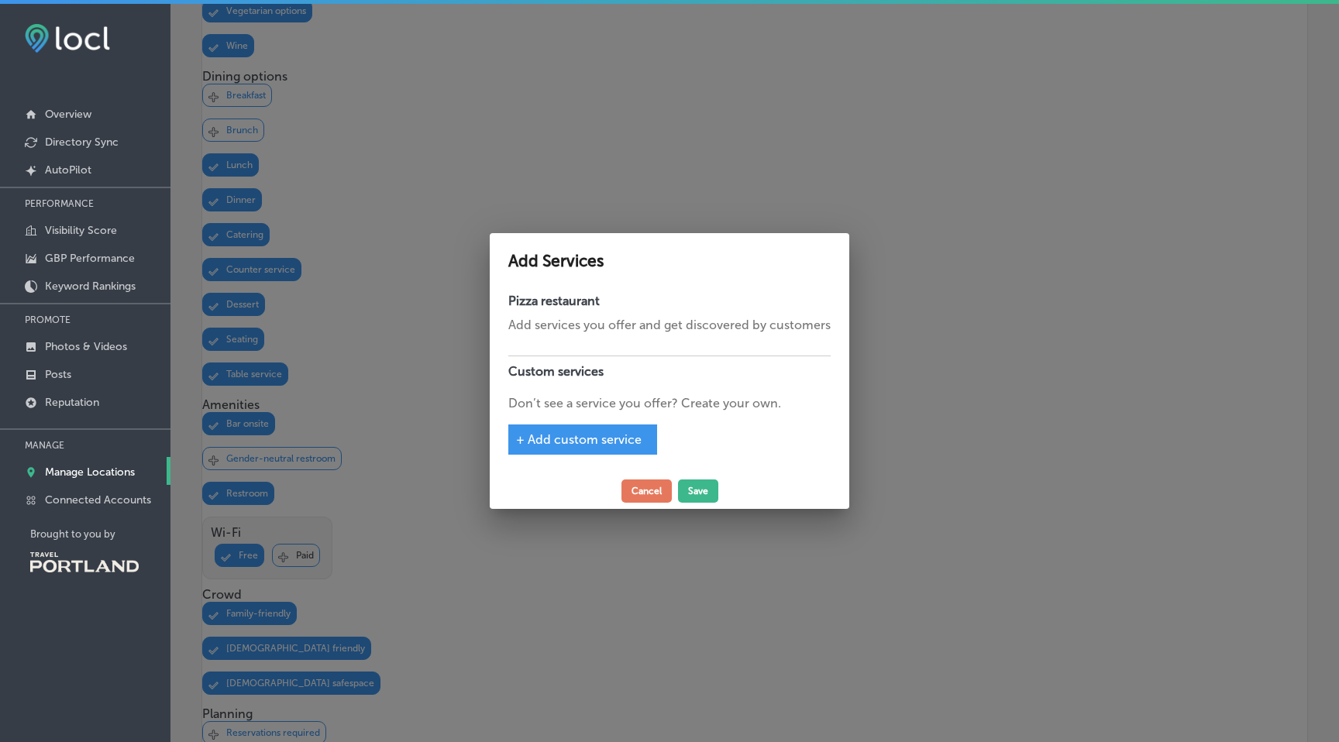
click at [610, 406] on p "Don’t see a service you offer? Create your own." at bounding box center [669, 403] width 322 height 19
click at [637, 490] on button "Cancel" at bounding box center [646, 491] width 50 height 23
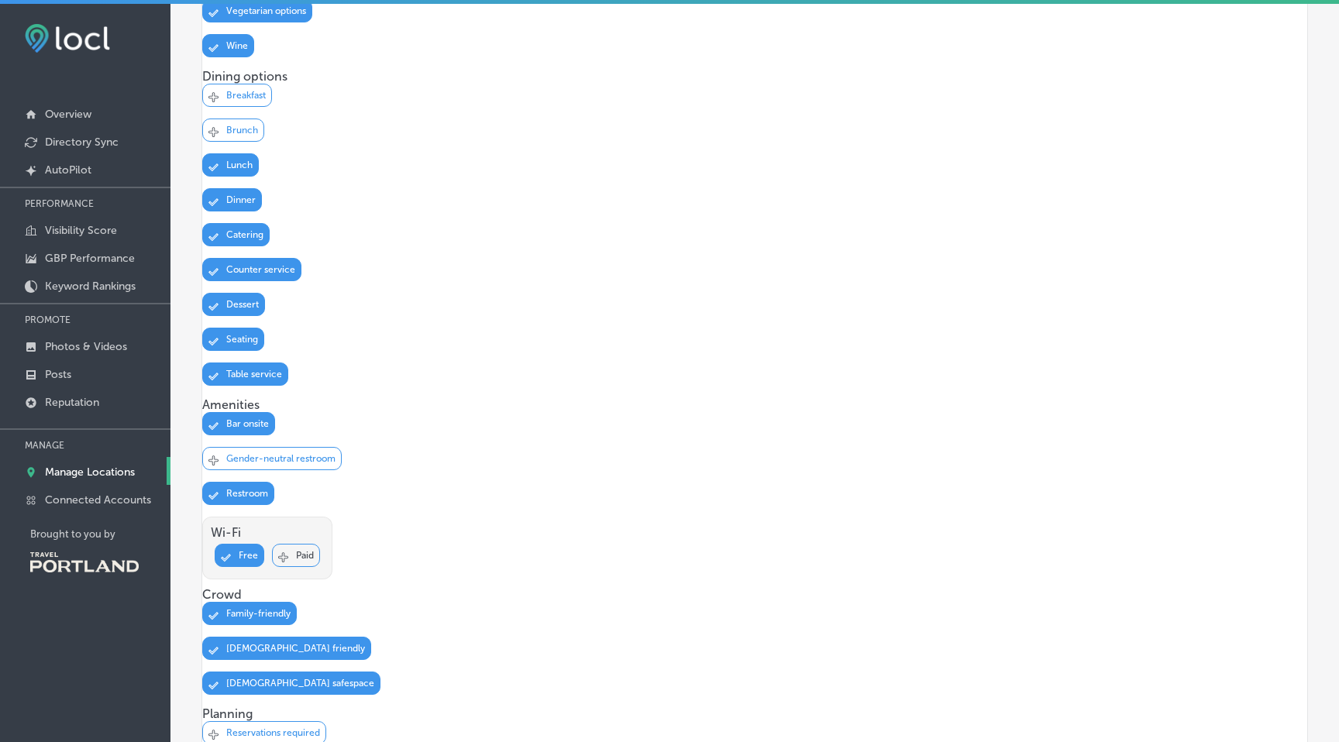
scroll to position [2062, 0]
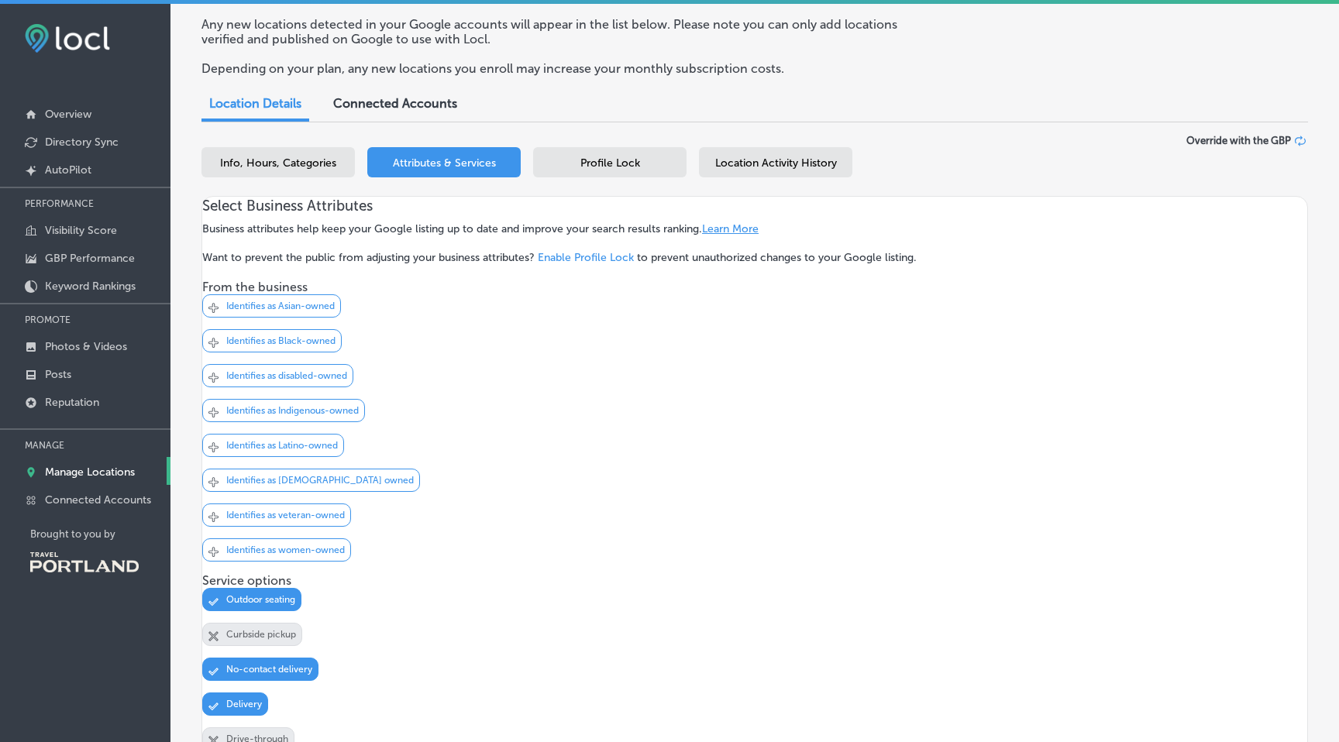
scroll to position [69, 0]
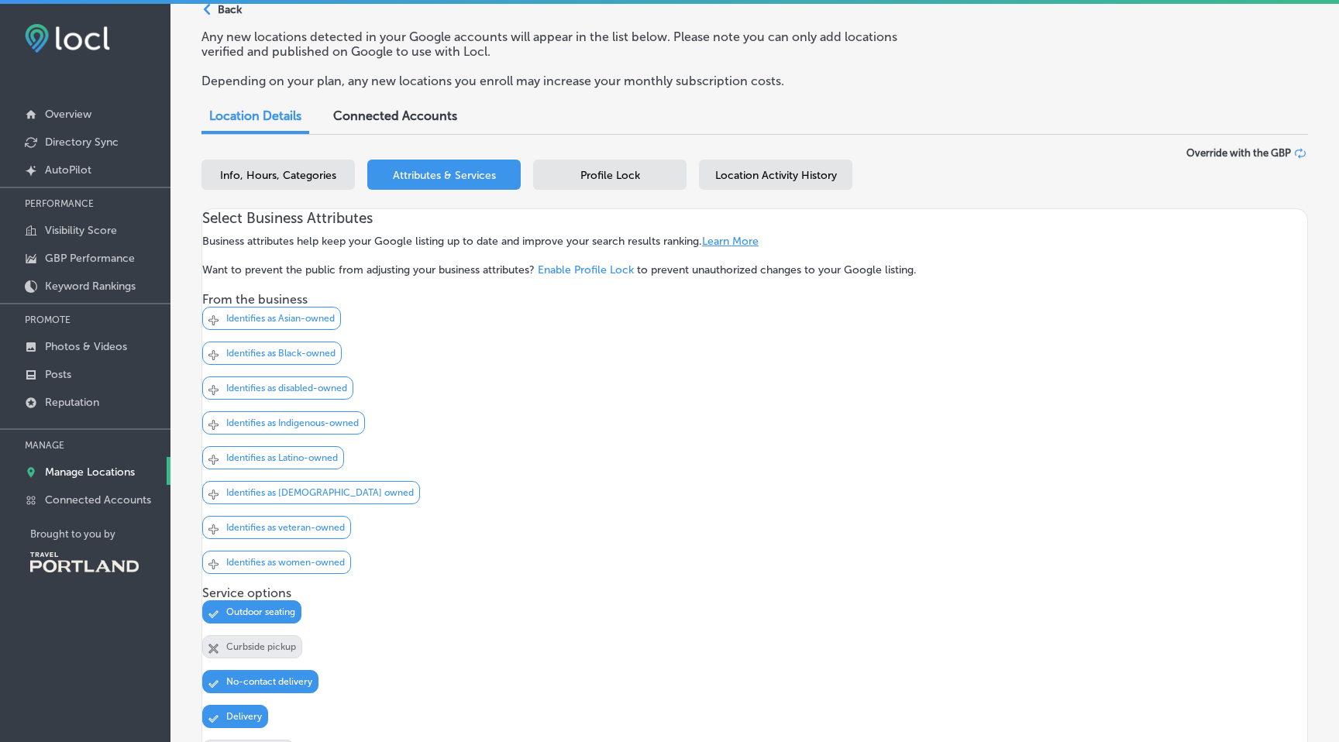
click at [250, 166] on div "Info, Hours, Categories" at bounding box center [277, 175] width 153 height 30
select select "US"
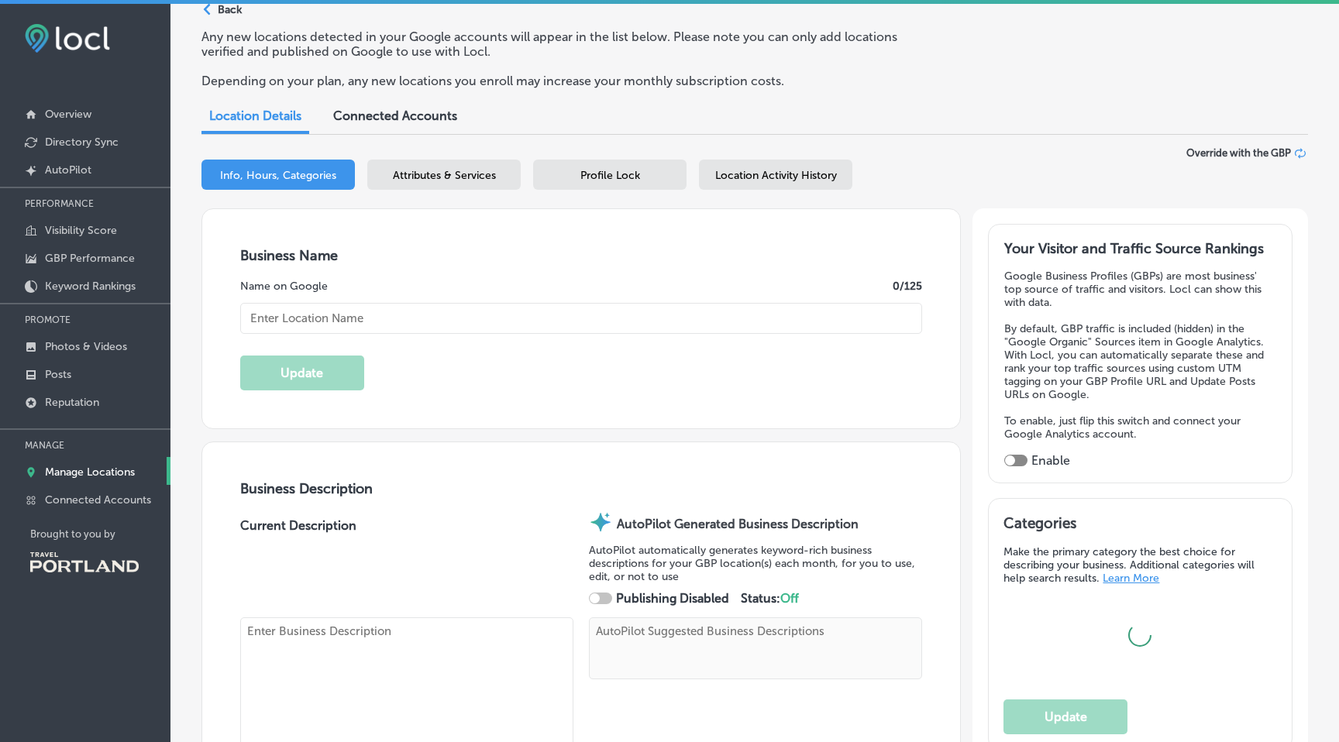
type input "The Star Portland"
type textarea "The Star Portland sets the standard for restaurants on [GEOGRAPHIC_DATA][PERSON…"
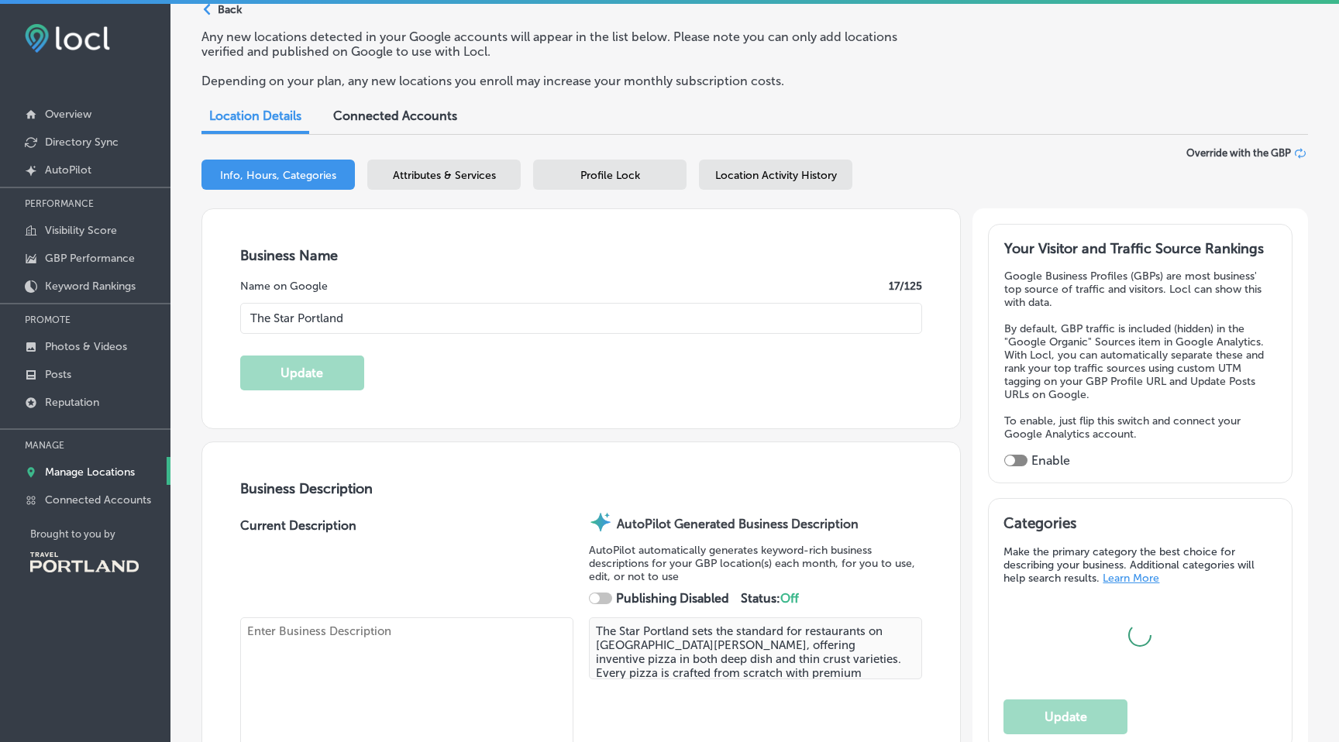
type input "[STREET_ADDRESS][PERSON_NAME]"
type input "[GEOGRAPHIC_DATA]"
type input "97209"
type input "US"
type input "[URL][DOMAIN_NAME]"
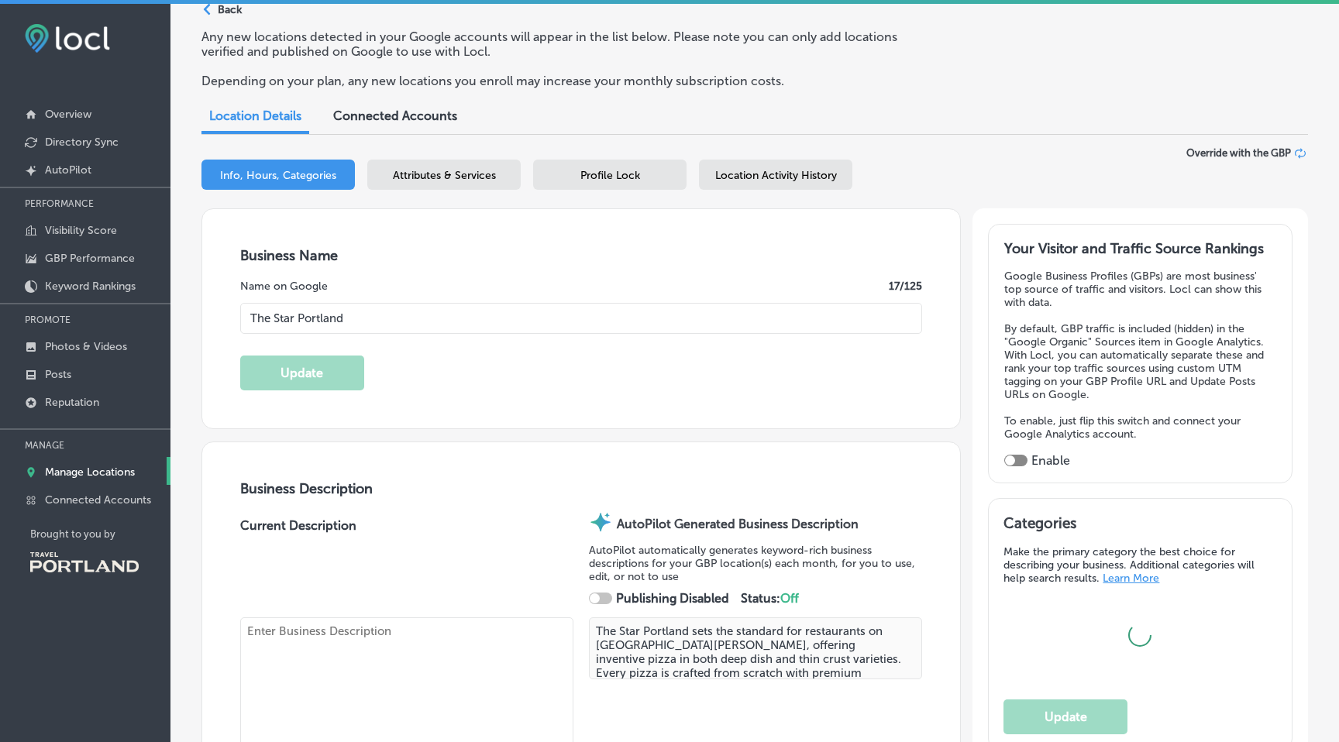
type input "35"
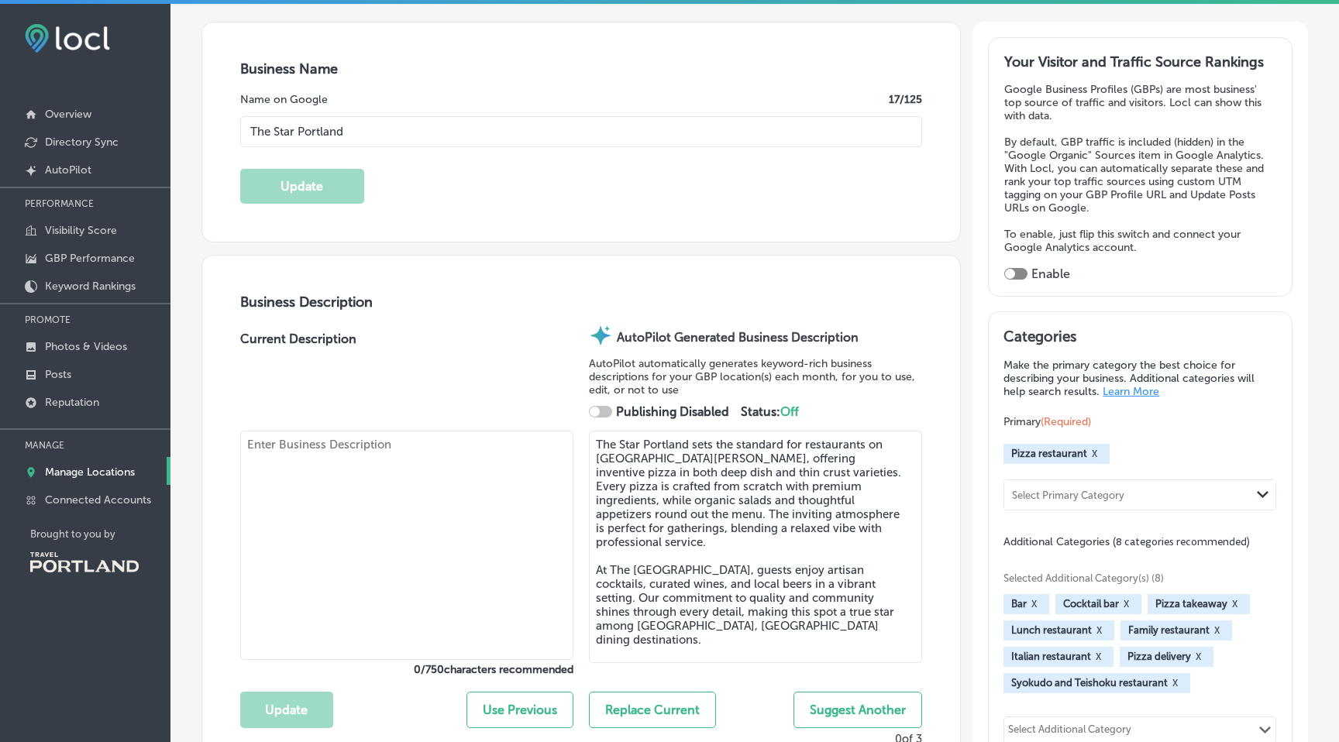
checkbox input "true"
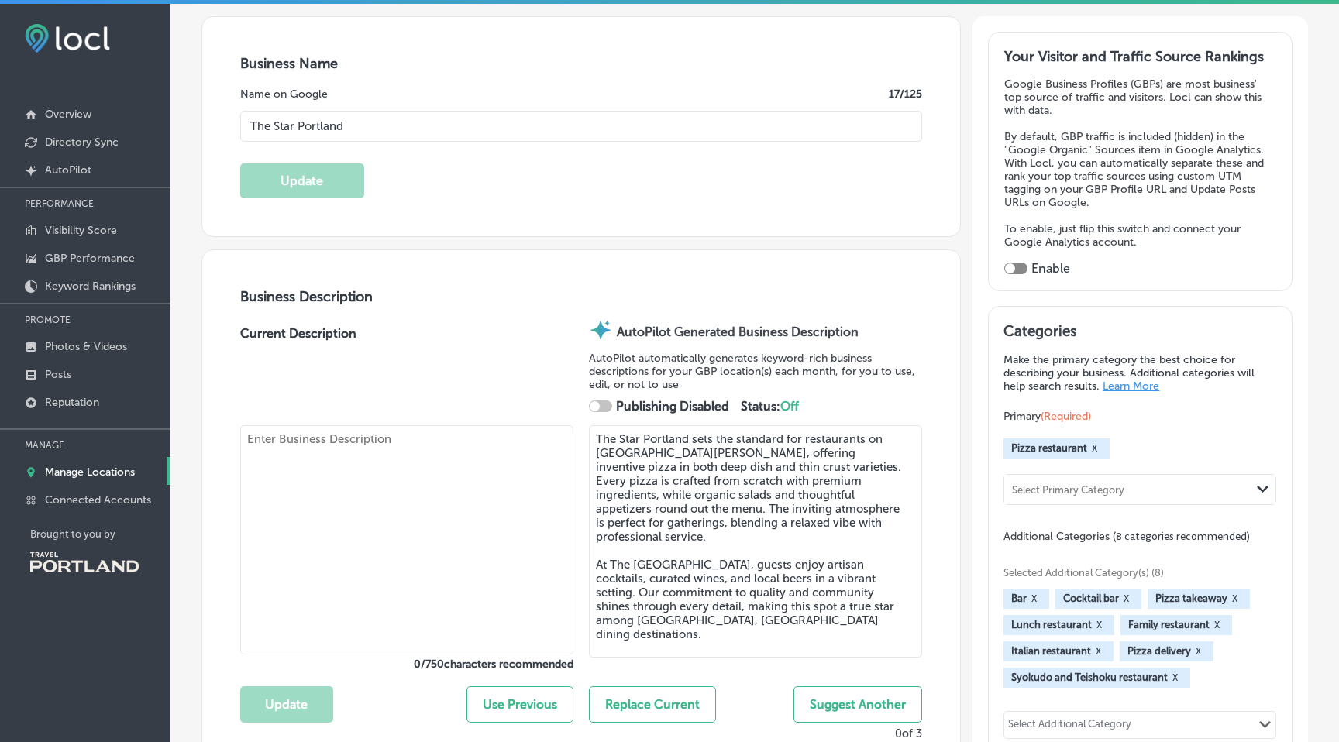
checkbox input "true"
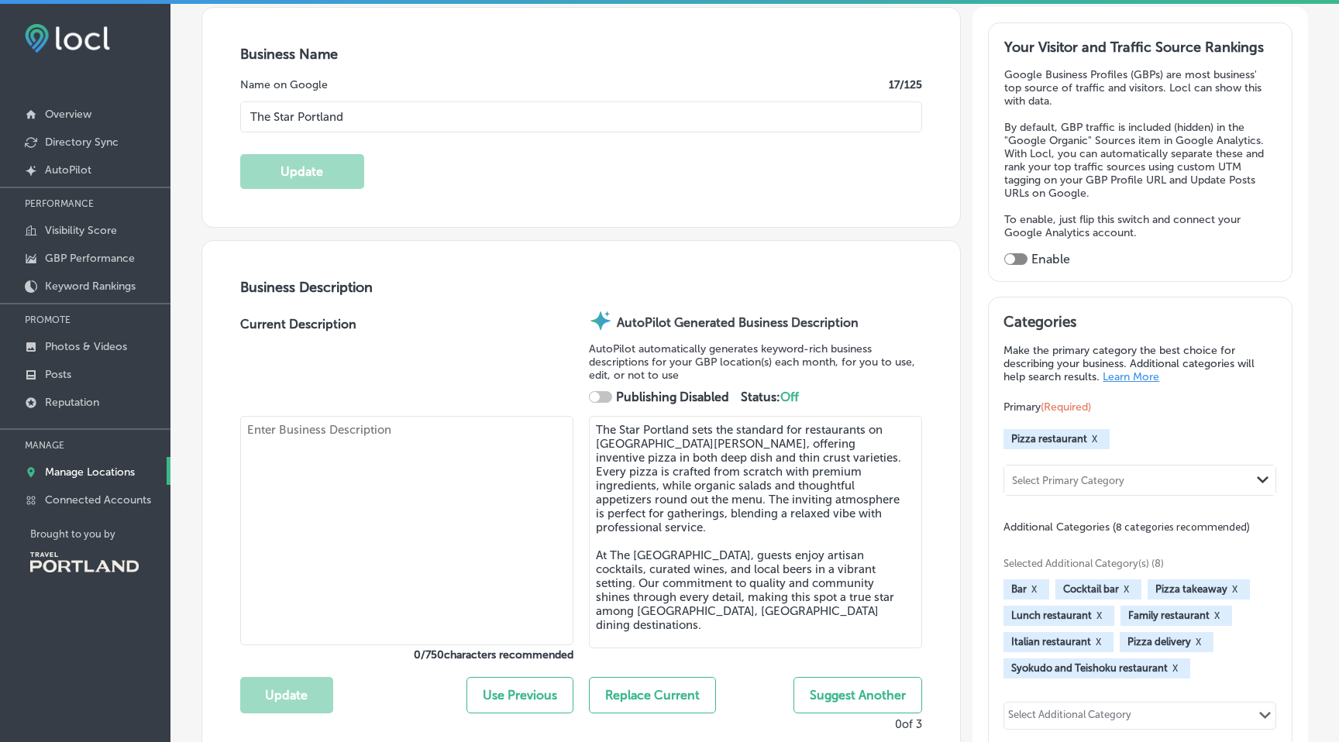
type textarea "The Star Portland sets the standard for restaurants on [GEOGRAPHIC_DATA][PERSON…"
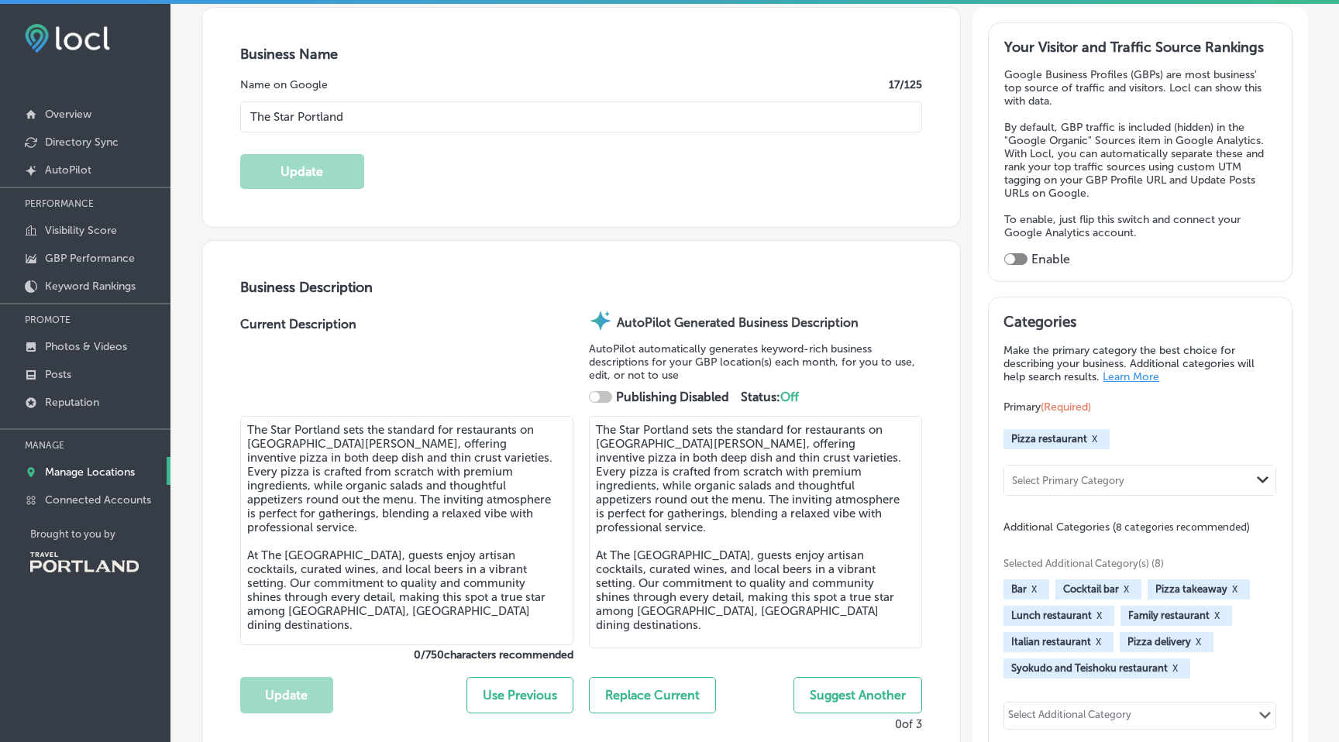
type input "[PHONE_NUMBER]"
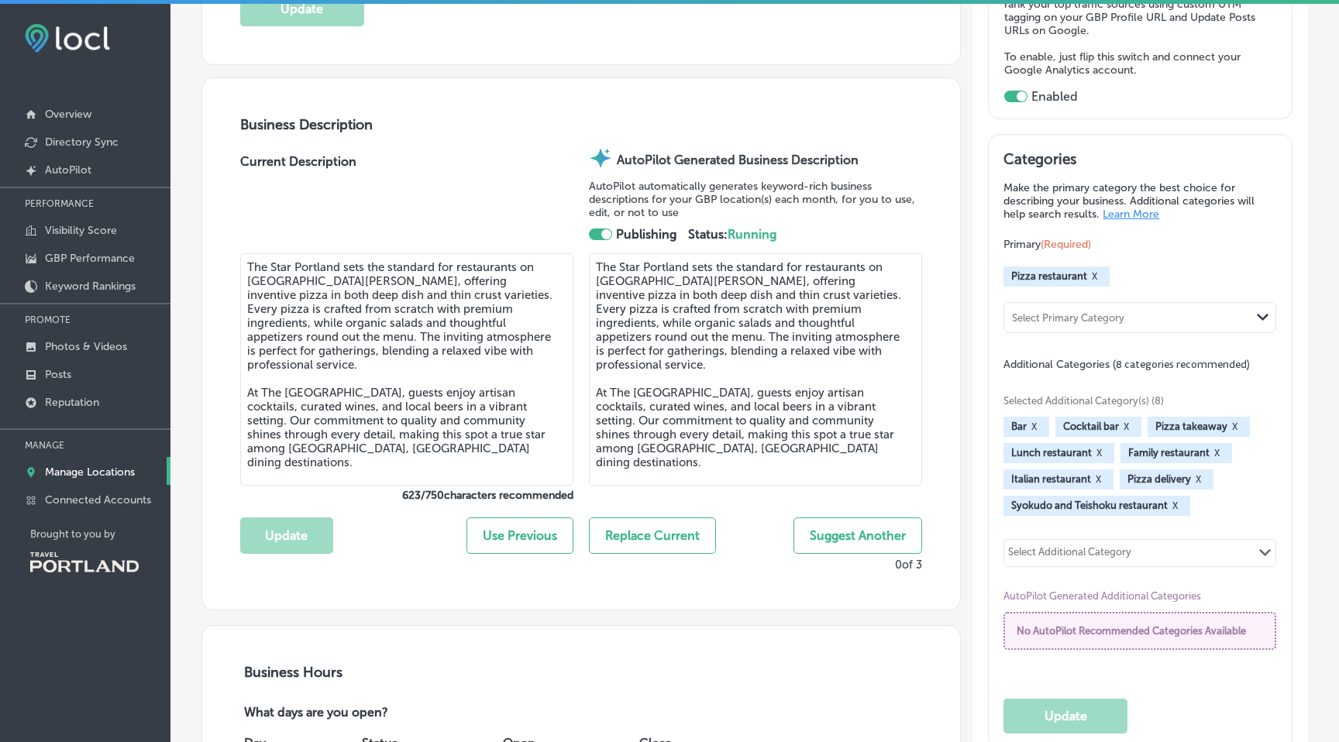
scroll to position [454, 0]
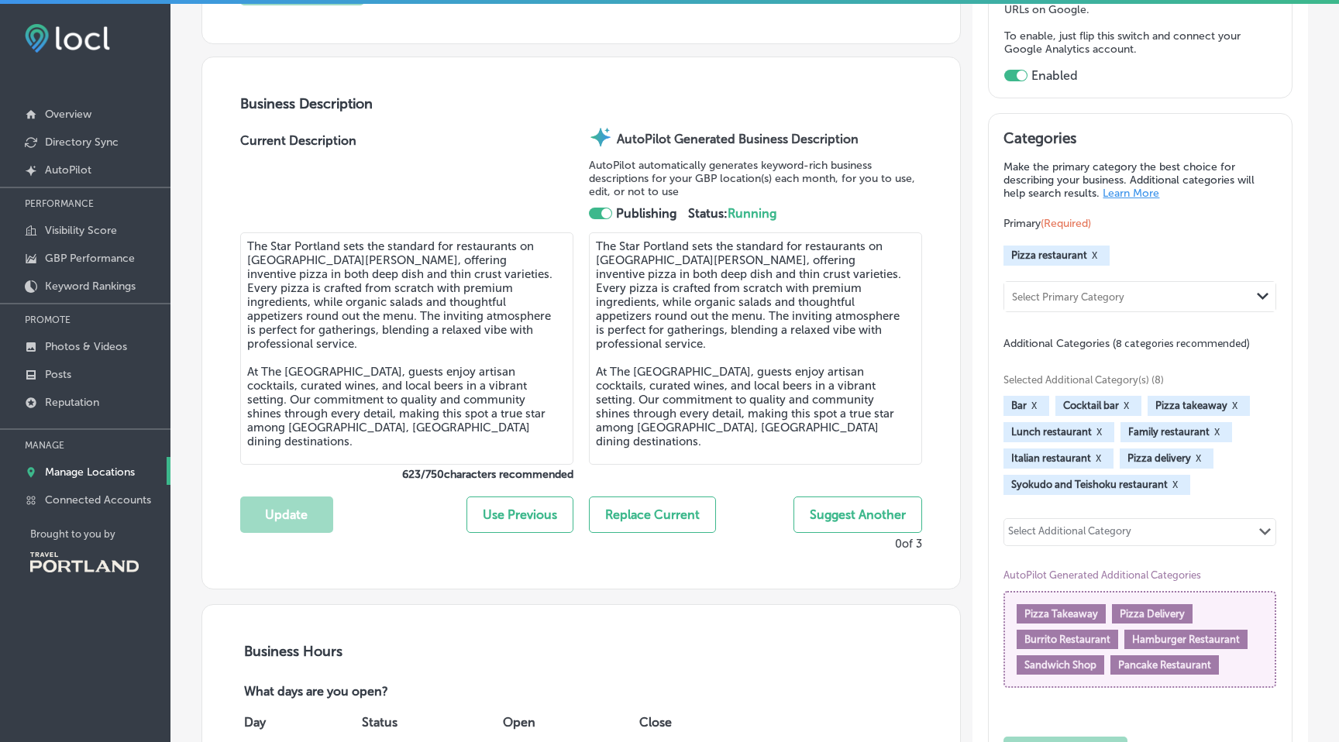
click at [1176, 480] on button "X" at bounding box center [1175, 485] width 15 height 12
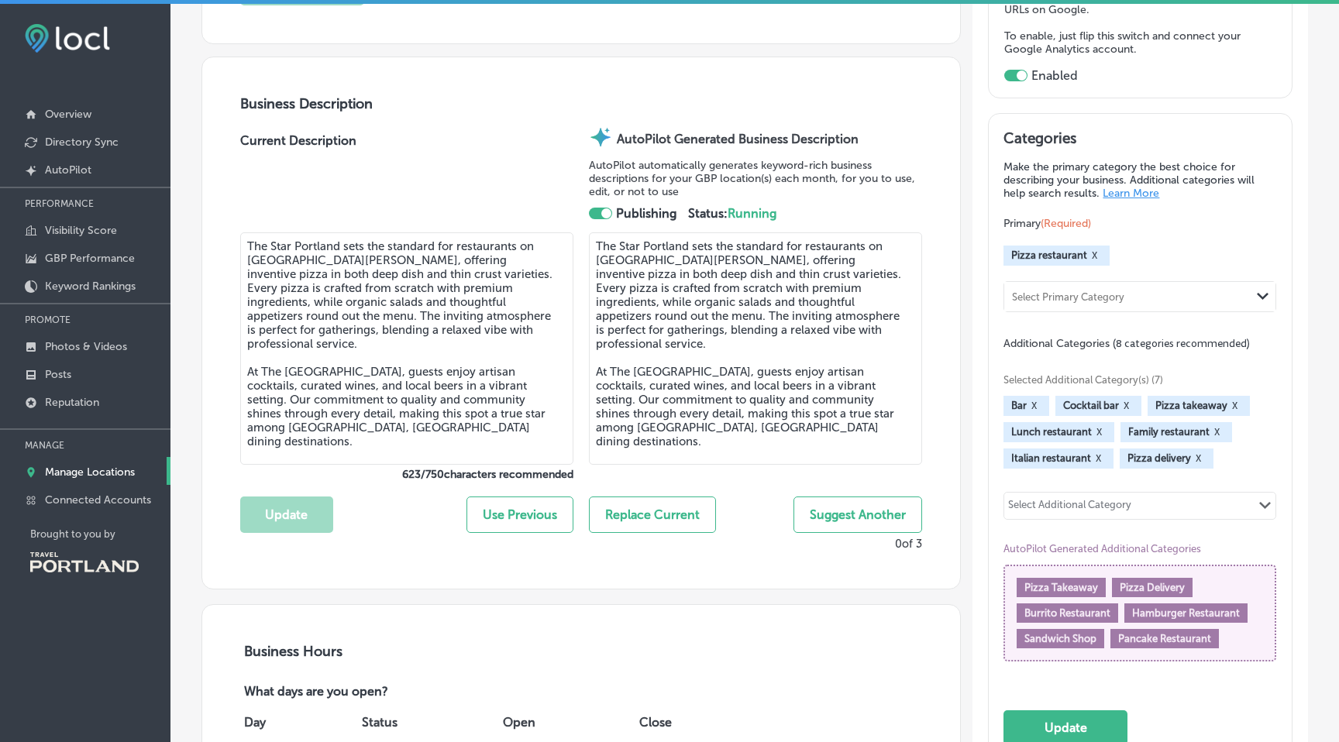
click at [1031, 696] on div "Categories Make the primary category the best choice for describing your busine…" at bounding box center [1139, 437] width 273 height 616
click at [1027, 713] on button "Update" at bounding box center [1065, 727] width 124 height 35
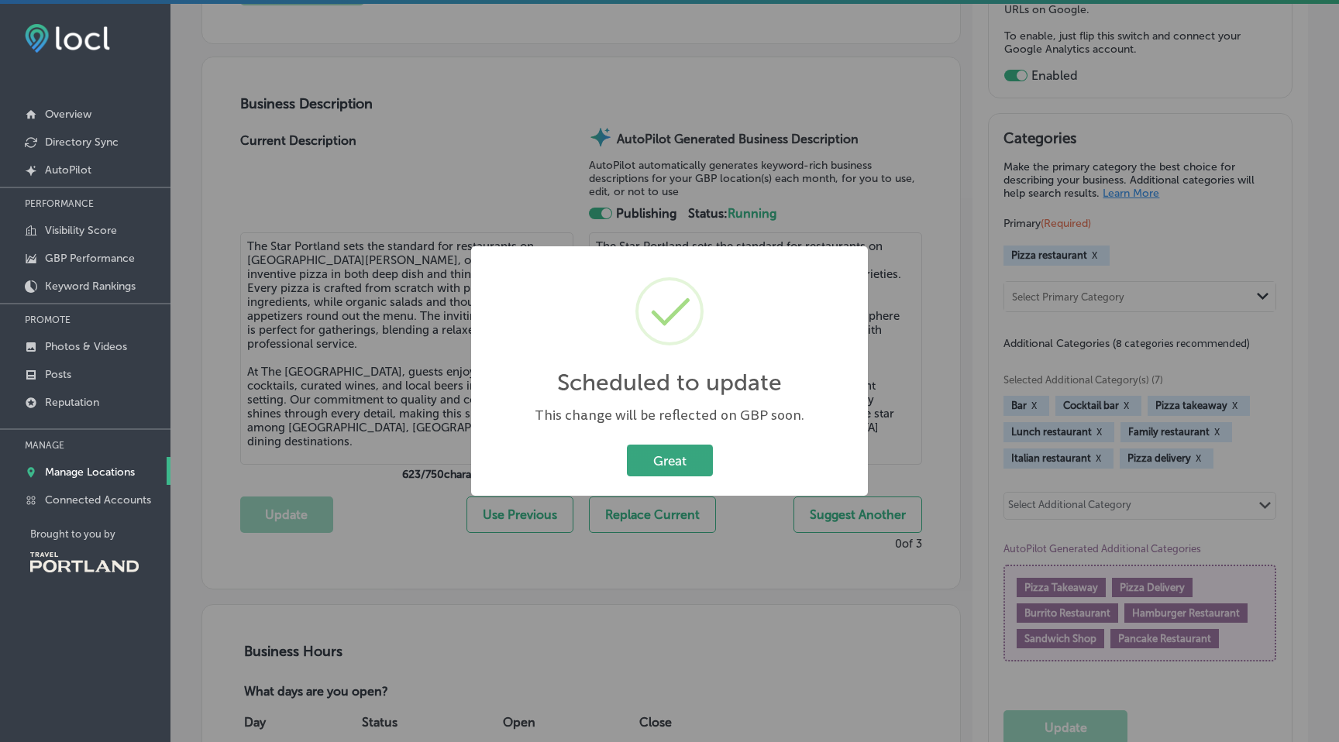
click at [698, 468] on button "Great" at bounding box center [670, 461] width 86 height 32
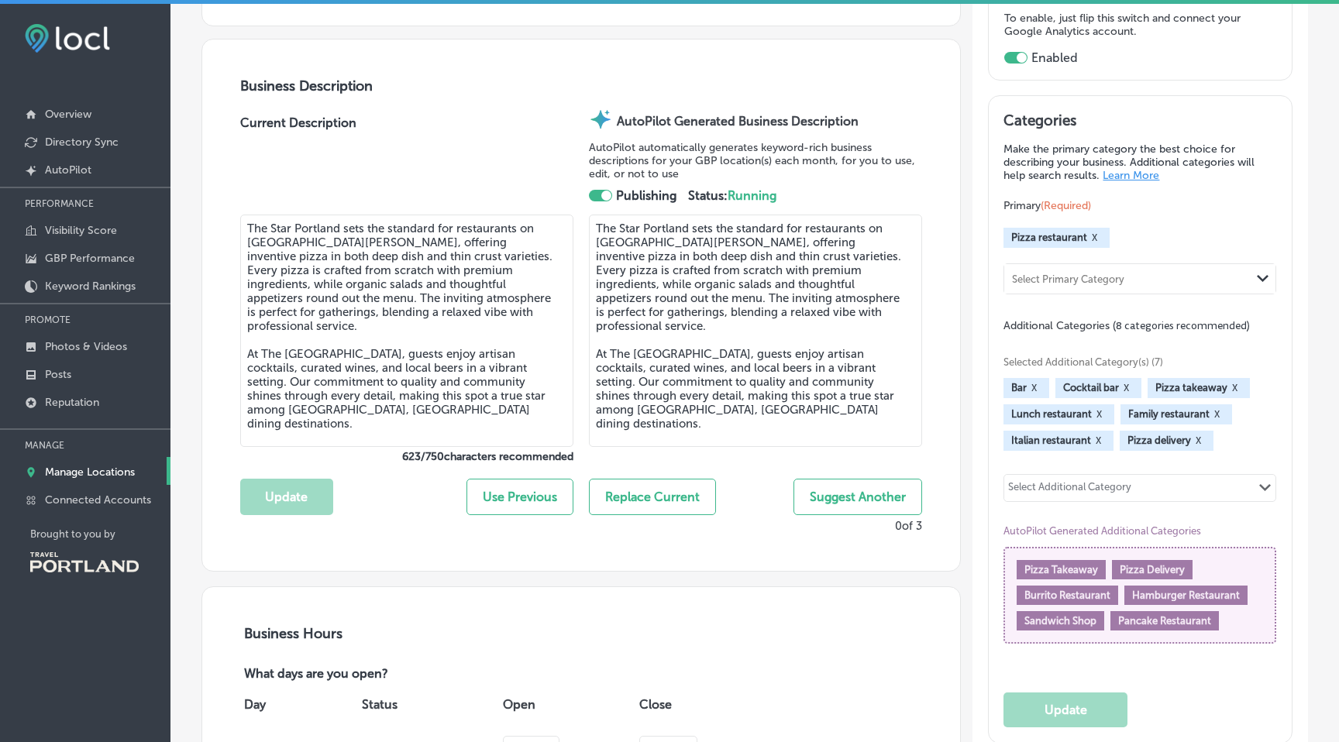
scroll to position [484, 0]
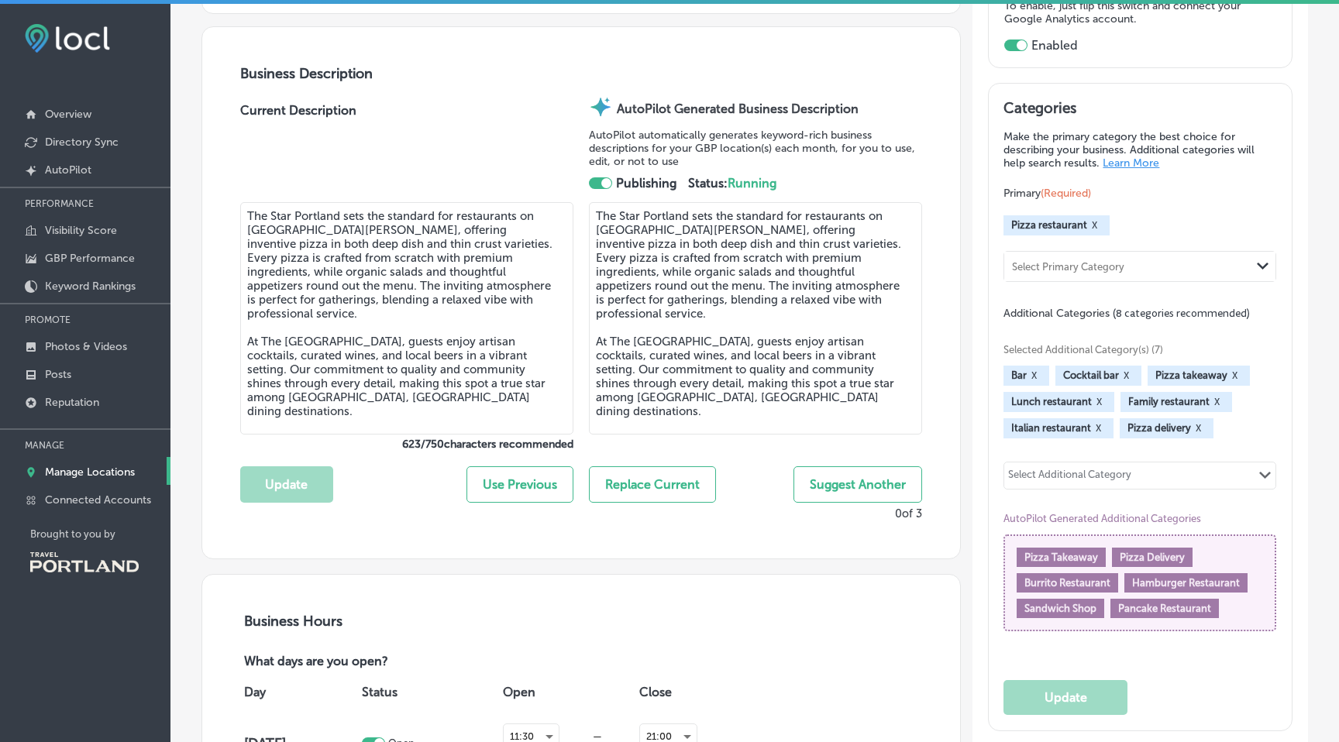
click at [686, 482] on button "Replace Current" at bounding box center [652, 484] width 127 height 36
click at [660, 485] on button "Replace Current" at bounding box center [652, 484] width 127 height 36
click at [289, 479] on button "Update" at bounding box center [286, 484] width 93 height 36
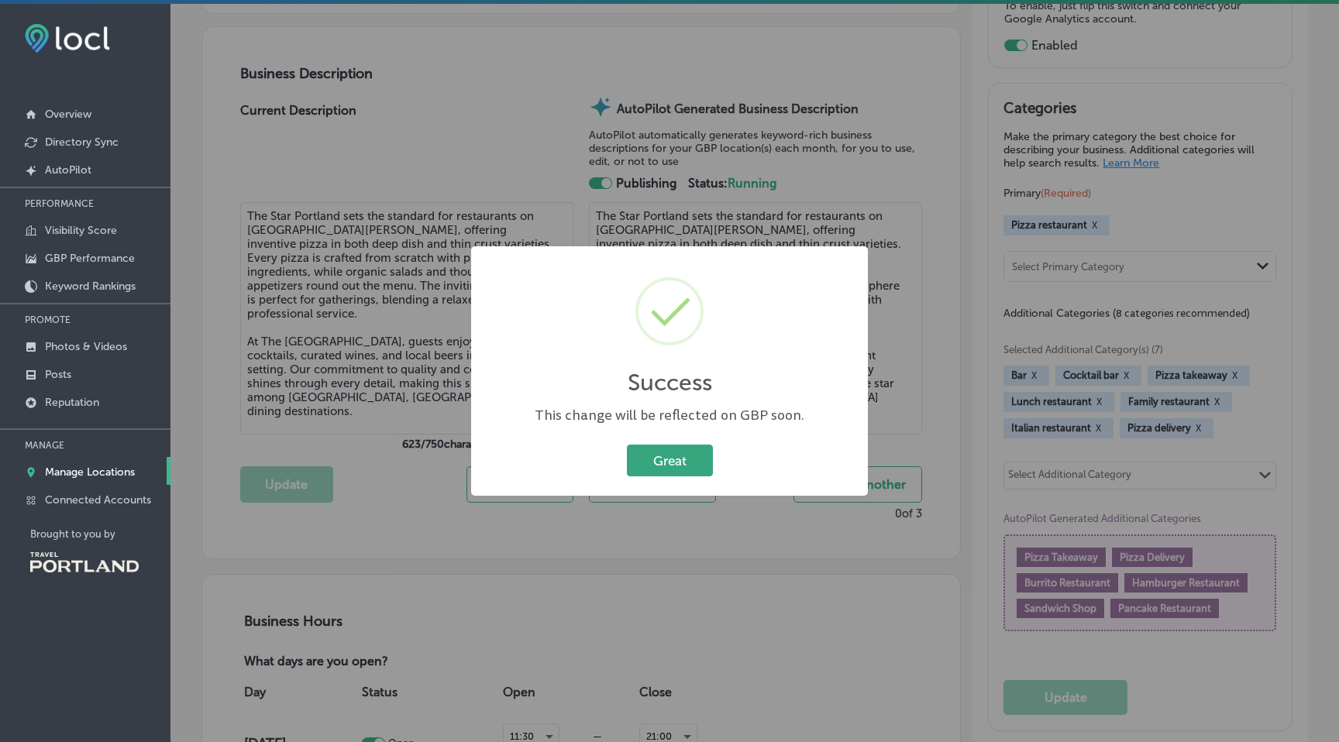
click at [686, 468] on button "Great" at bounding box center [670, 461] width 86 height 32
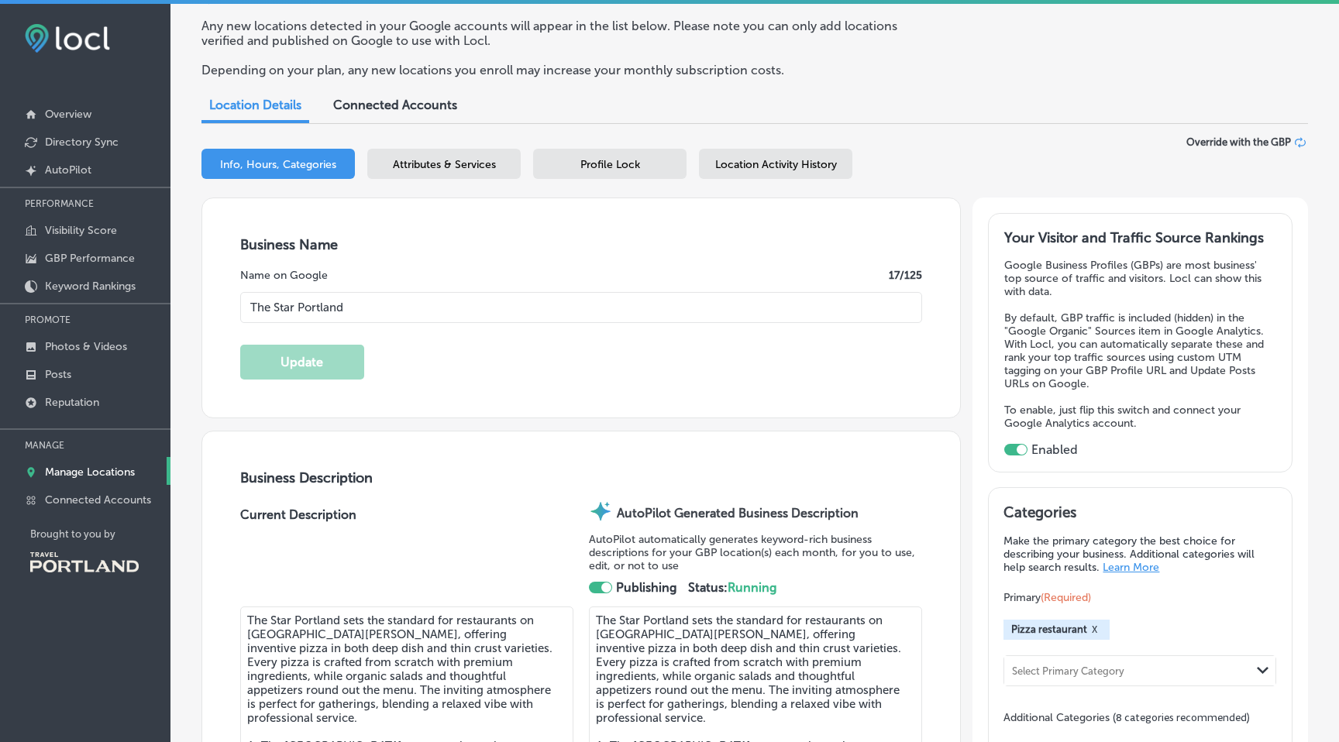
scroll to position [0, 0]
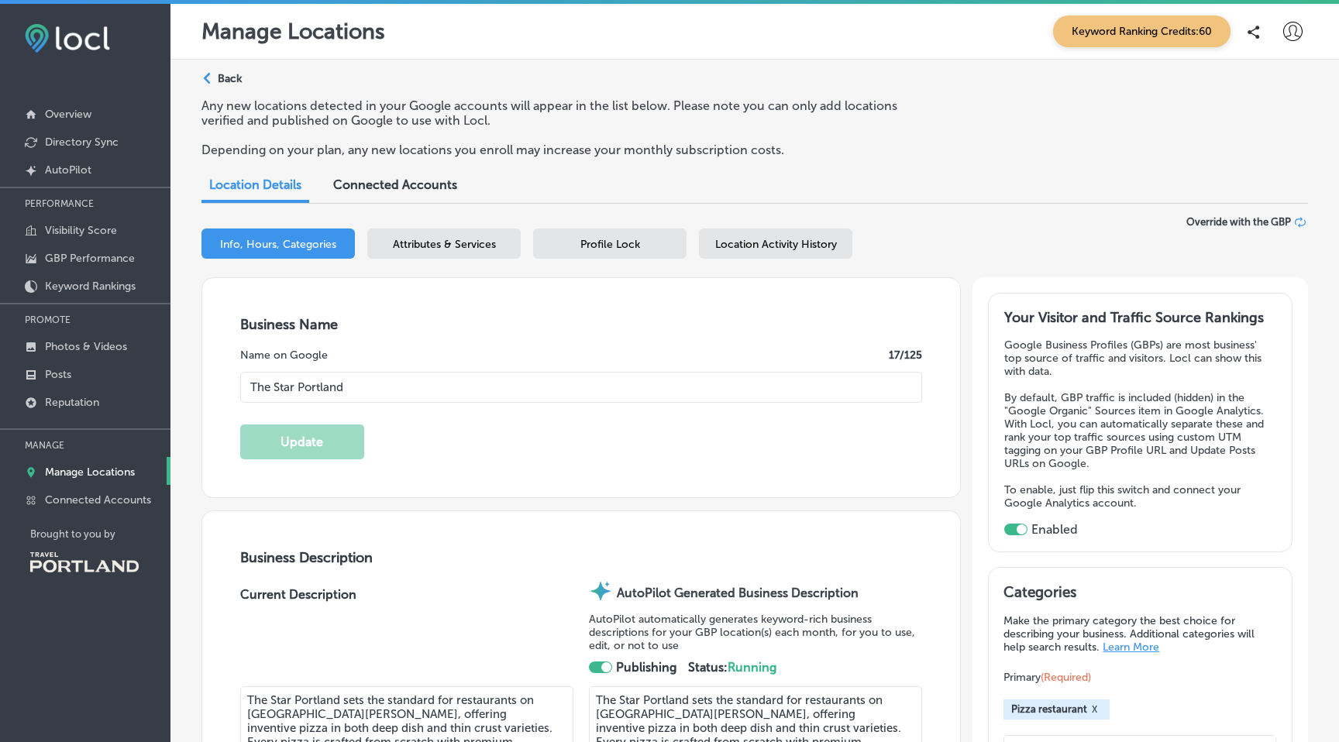
click at [623, 249] on span "Profile Lock" at bounding box center [610, 244] width 60 height 13
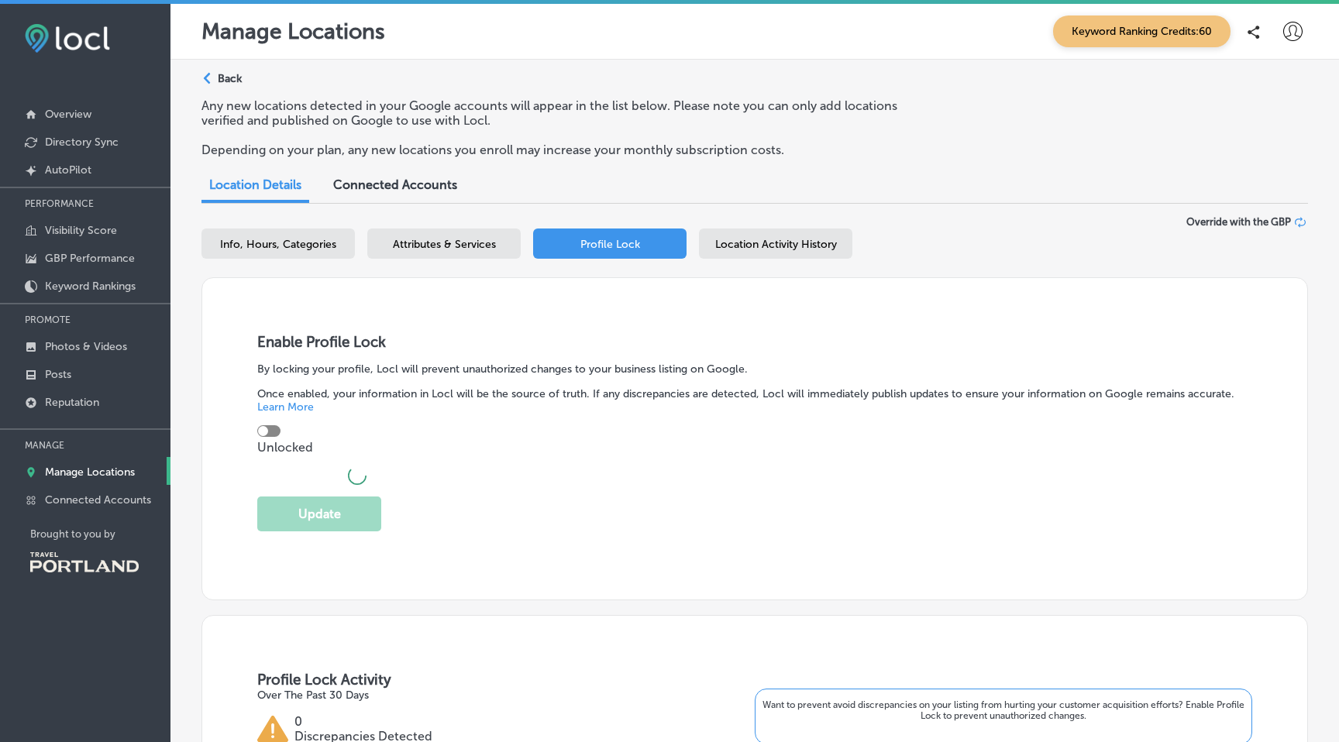
checkbox input "true"
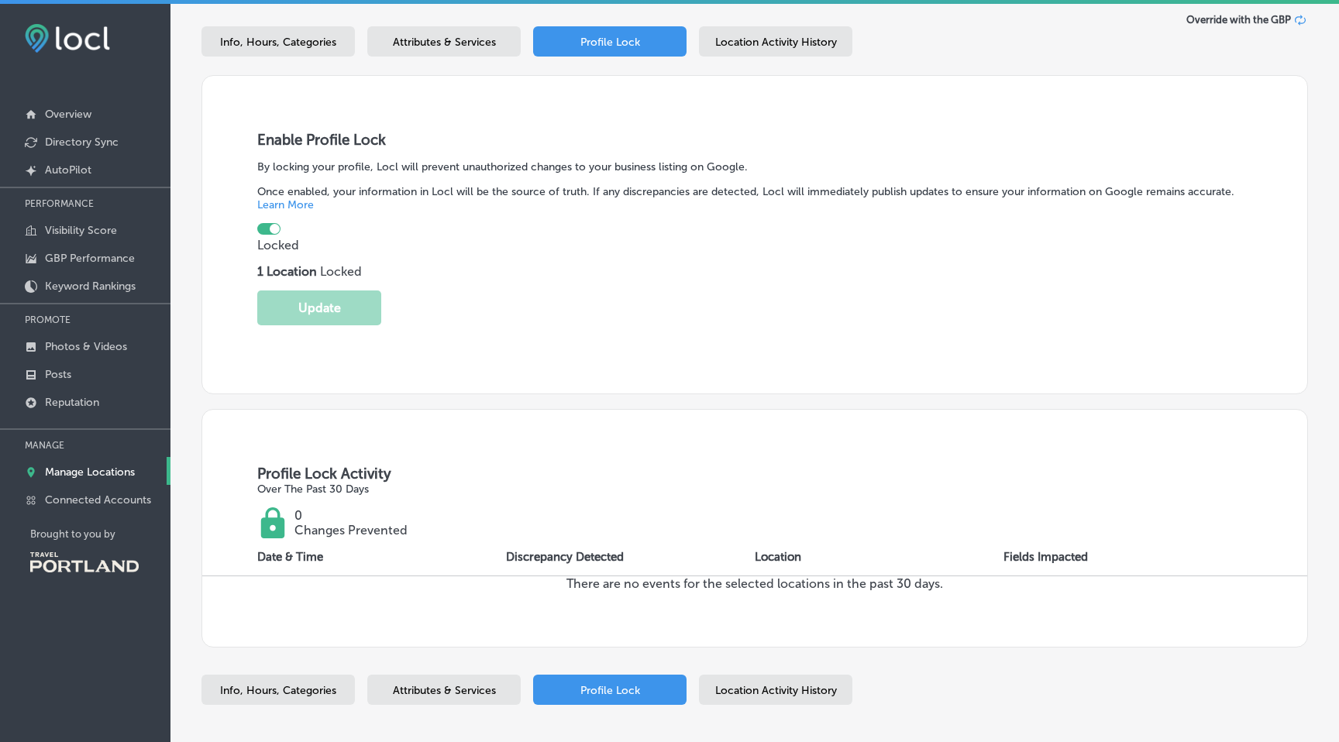
scroll to position [267, 0]
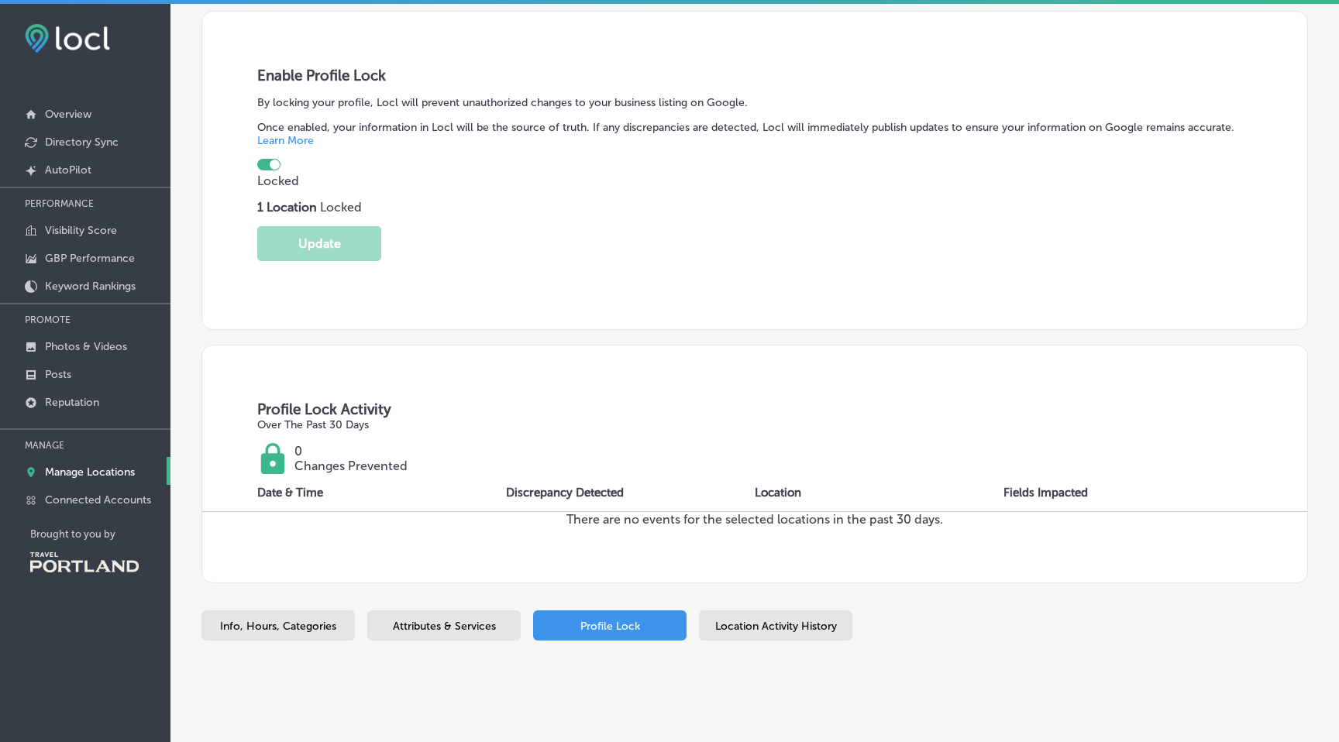
click at [774, 621] on div "Location Activity History" at bounding box center [775, 626] width 153 height 30
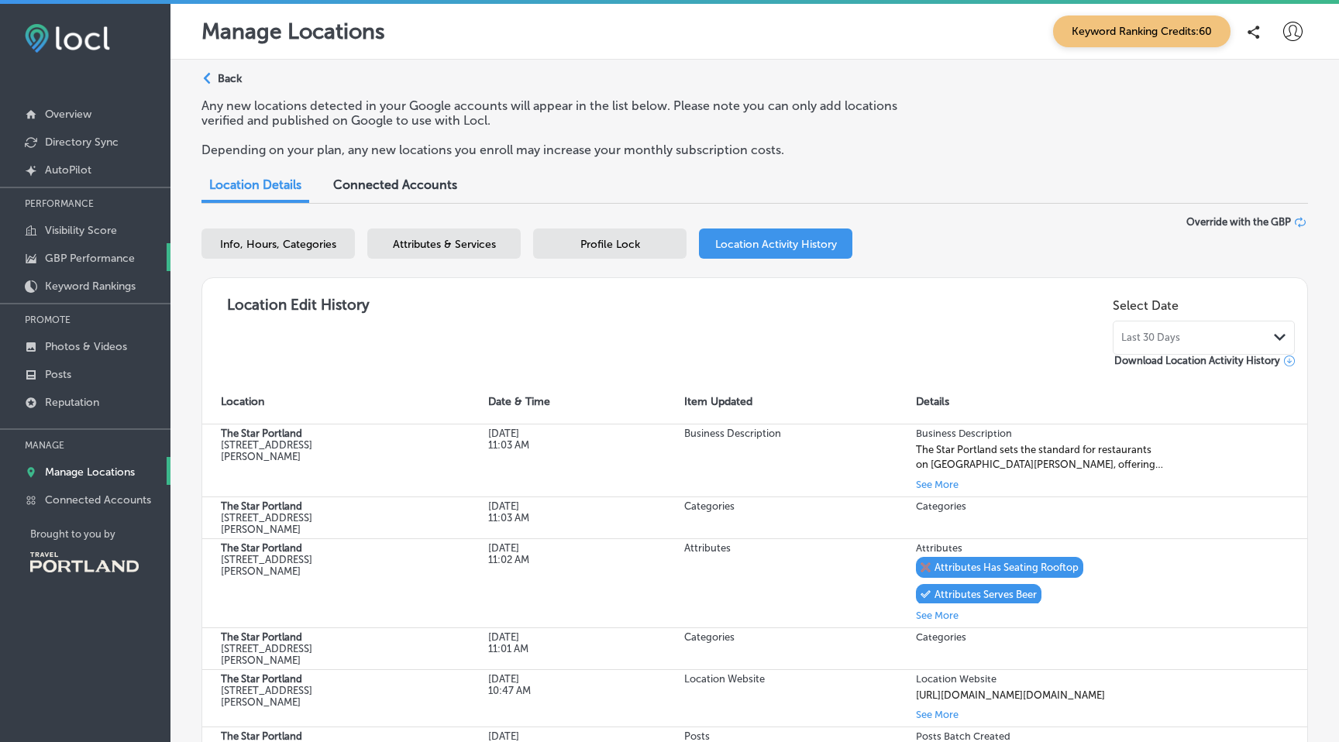
click at [85, 253] on p "GBP Performance" at bounding box center [90, 258] width 90 height 13
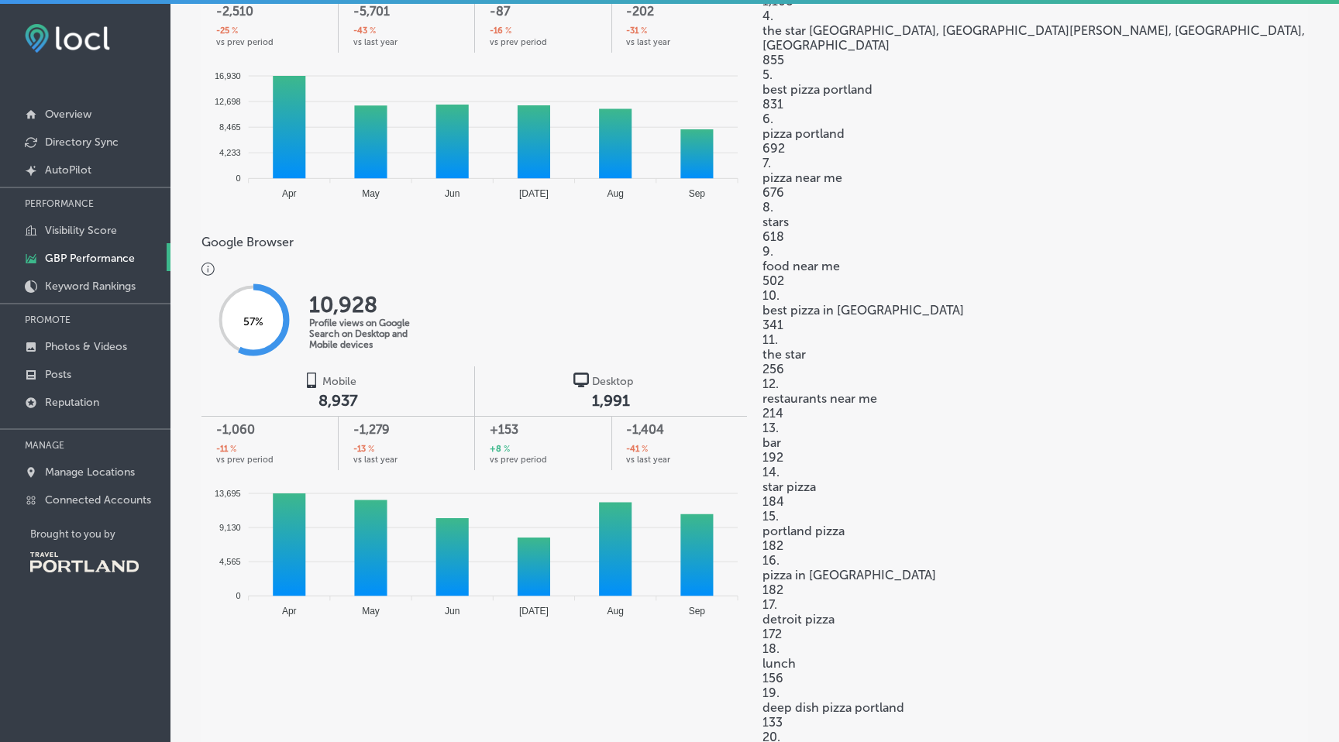
scroll to position [917, 0]
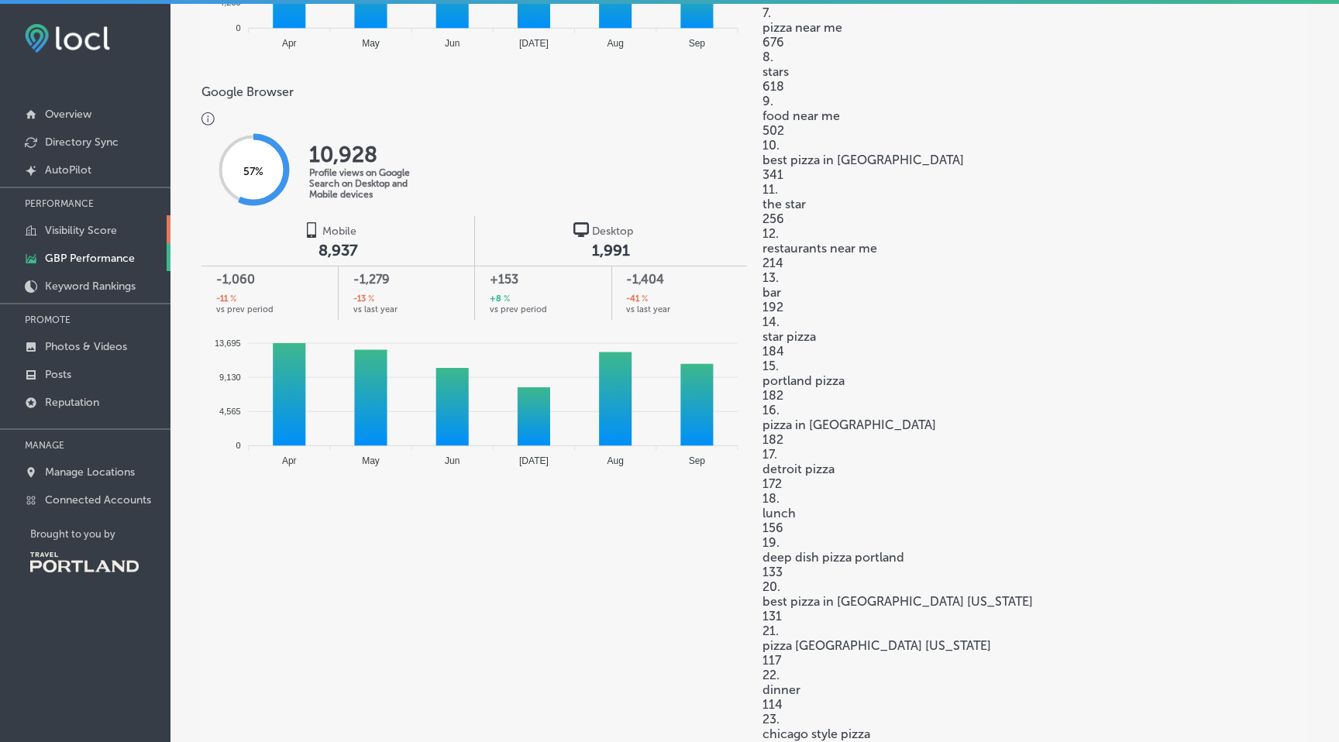
click at [84, 226] on p "Visibility Score" at bounding box center [81, 230] width 72 height 13
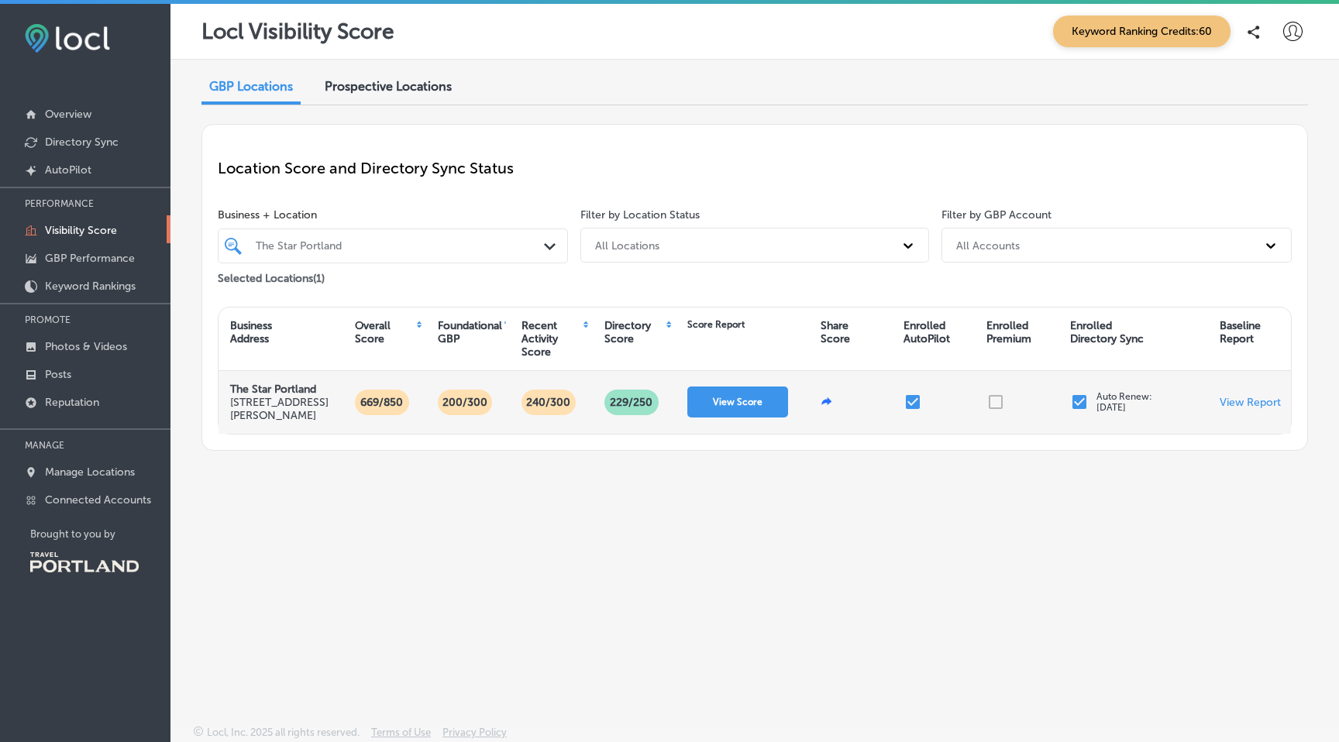
scroll to position [4, 0]
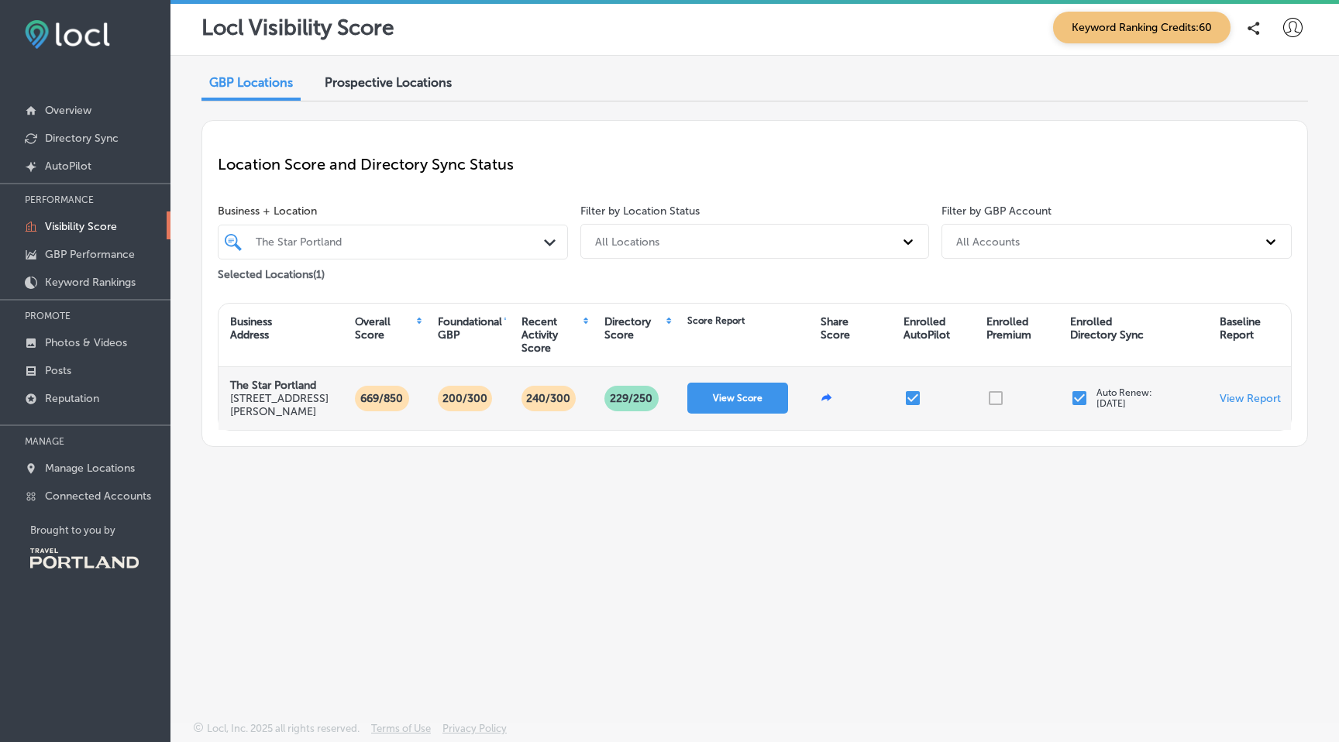
click at [996, 394] on div at bounding box center [1016, 398] width 83 height 63
click at [739, 401] on button "View Score" at bounding box center [737, 398] width 101 height 31
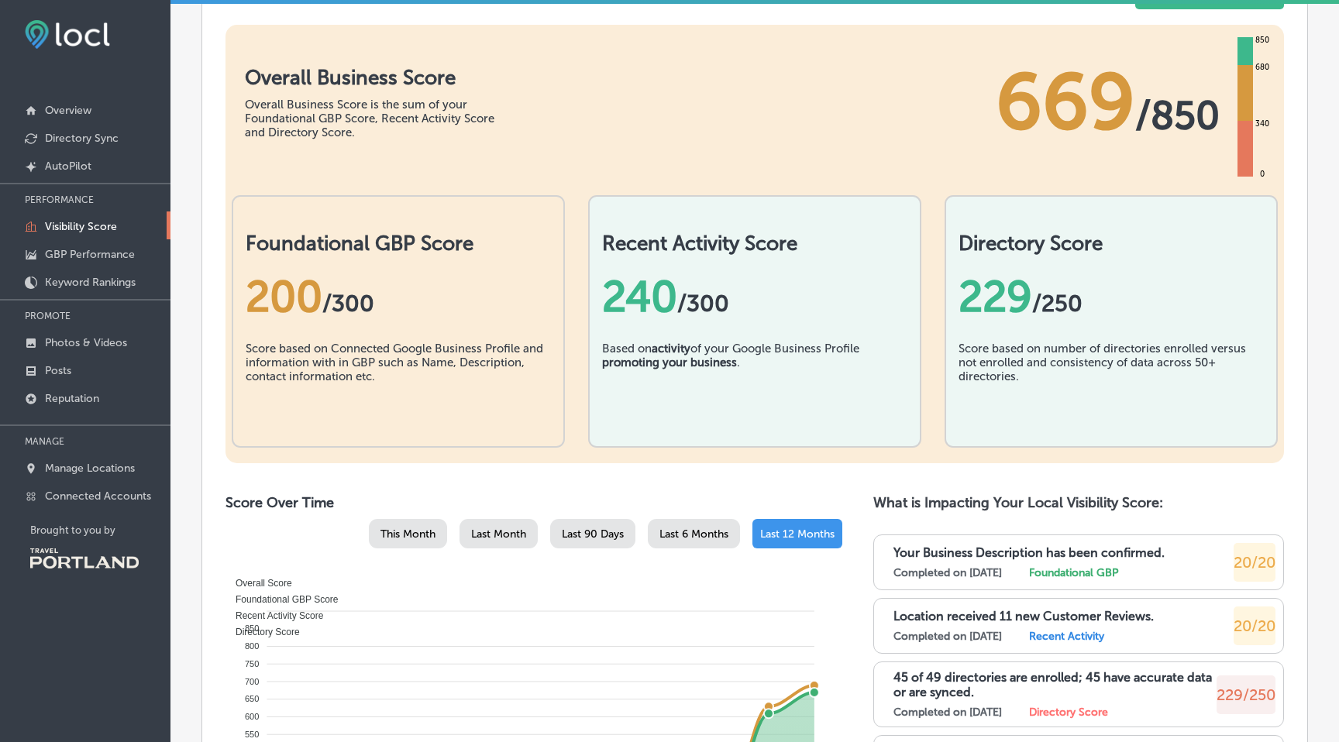
scroll to position [351, 0]
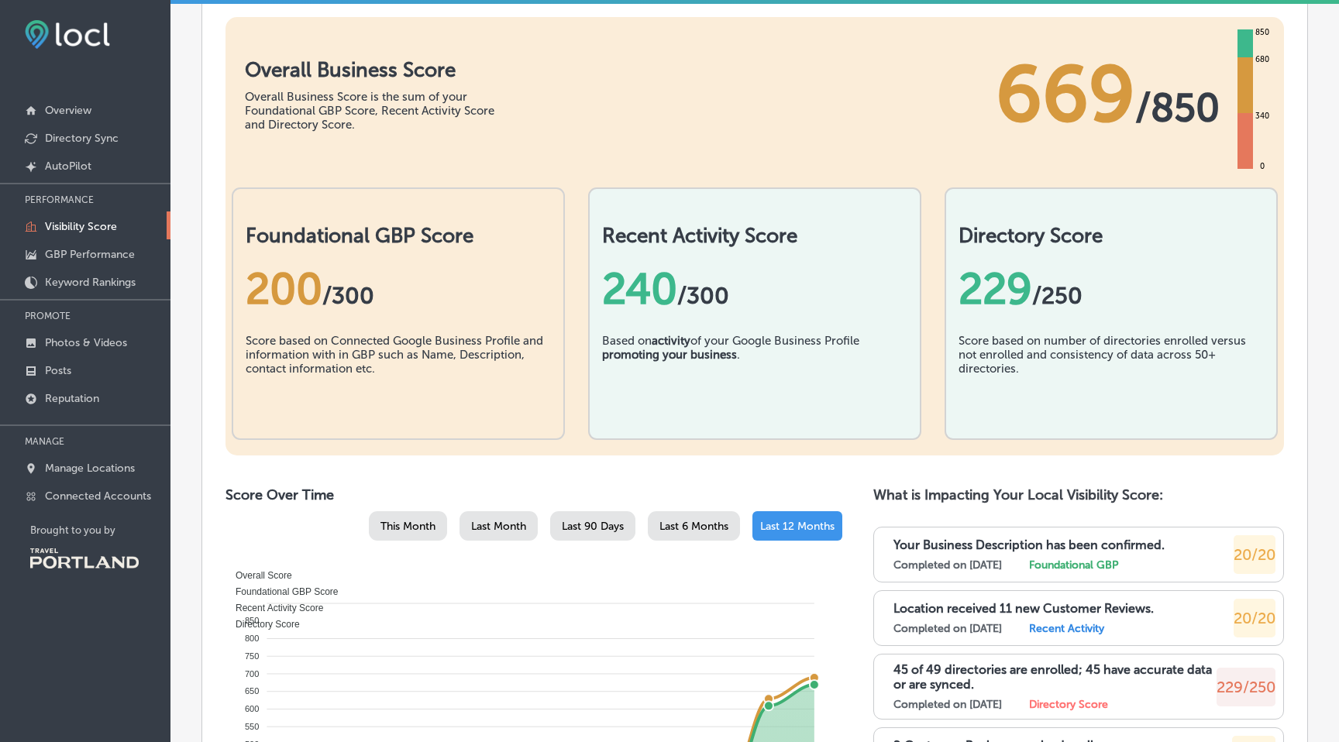
click at [380, 396] on div "Score based on Connected Google Business Profile and information with in GBP su…" at bounding box center [398, 372] width 305 height 77
click at [346, 351] on div "Score based on Connected Google Business Profile and information with in GBP su…" at bounding box center [398, 372] width 305 height 77
click at [110, 142] on p "Directory Sync" at bounding box center [82, 138] width 74 height 13
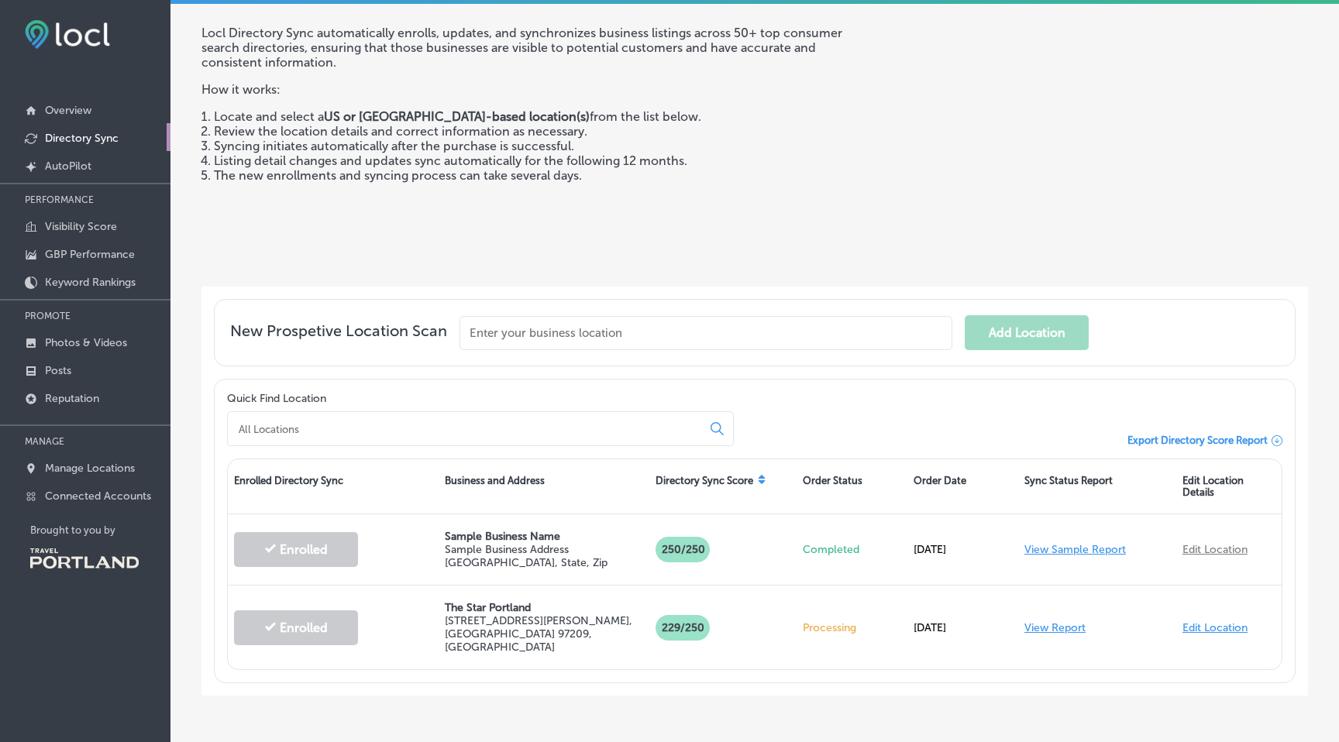
scroll to position [122, 0]
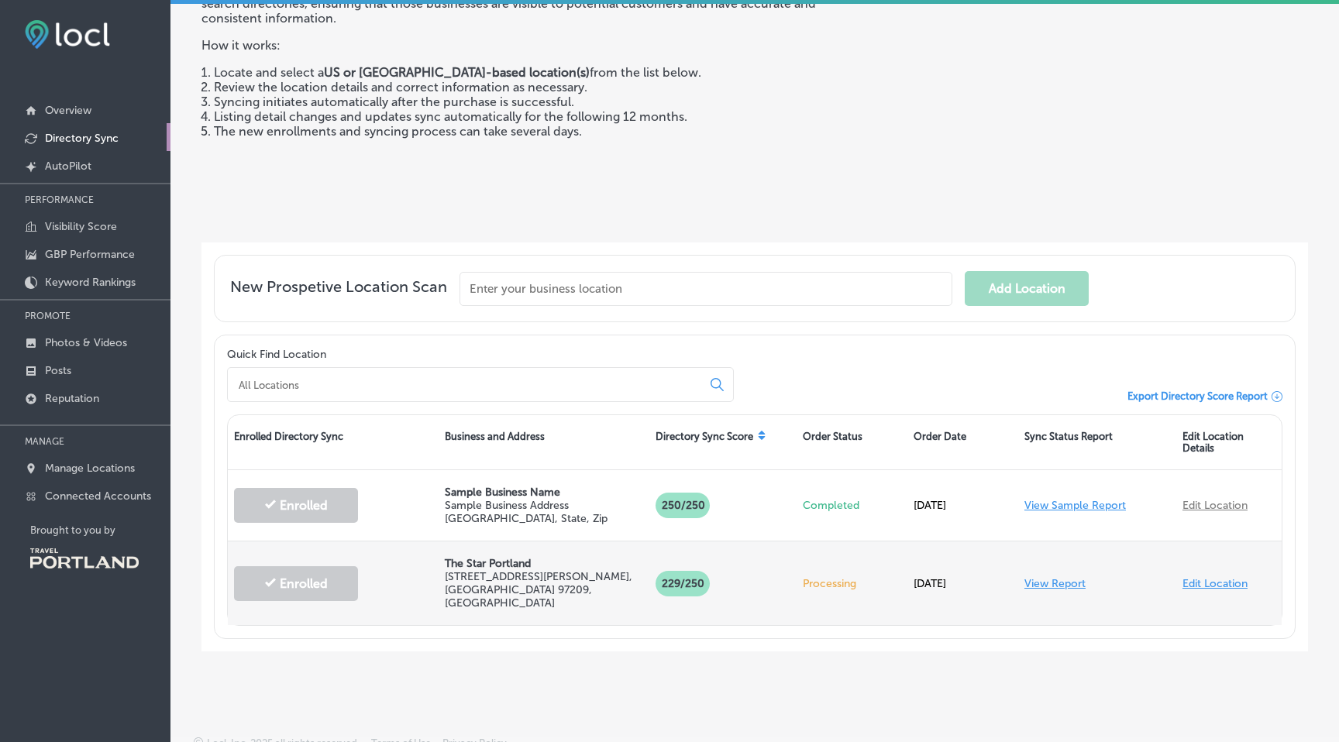
click at [1223, 577] on link "Edit Location" at bounding box center [1214, 583] width 65 height 13
select select "US"
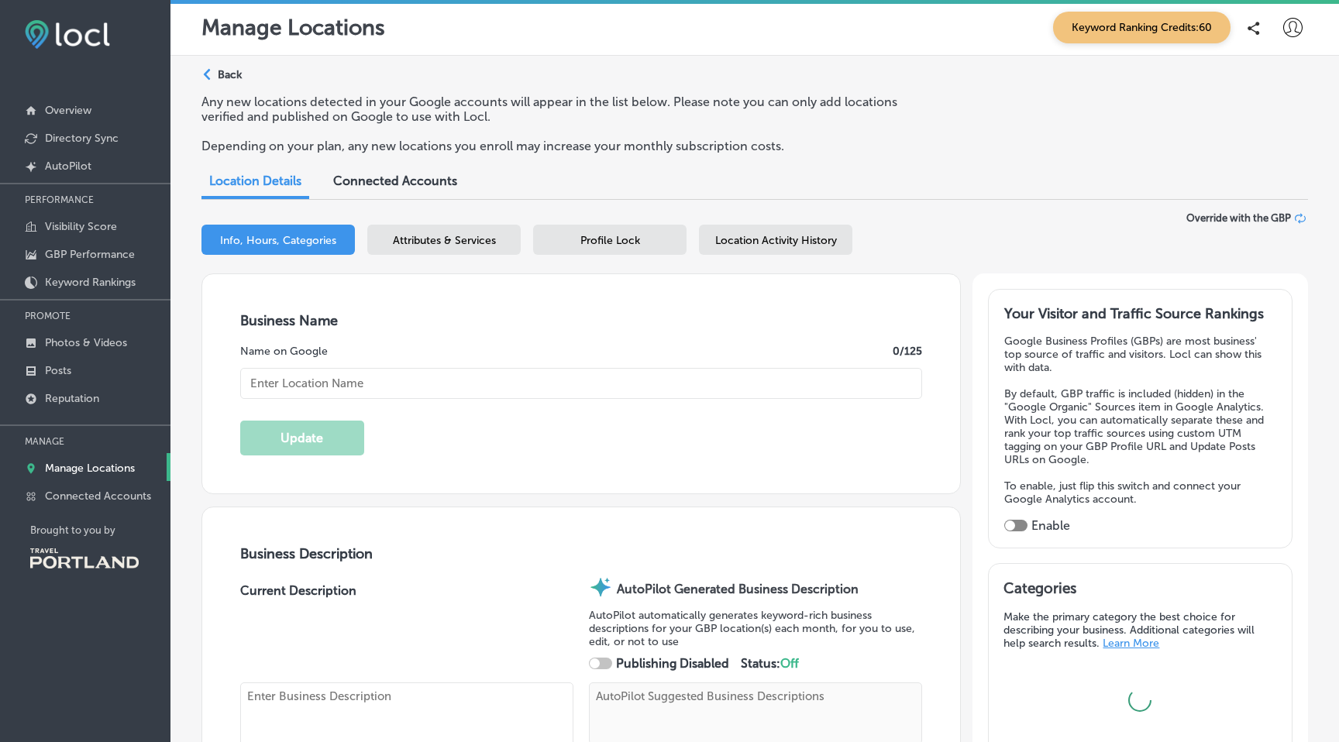
type input "The Star Portland"
type textarea "The Star Portland sets the standard for restaurants on [GEOGRAPHIC_DATA][PERSON…"
type input "[STREET_ADDRESS][PERSON_NAME]"
type input "[GEOGRAPHIC_DATA]"
type input "97209"
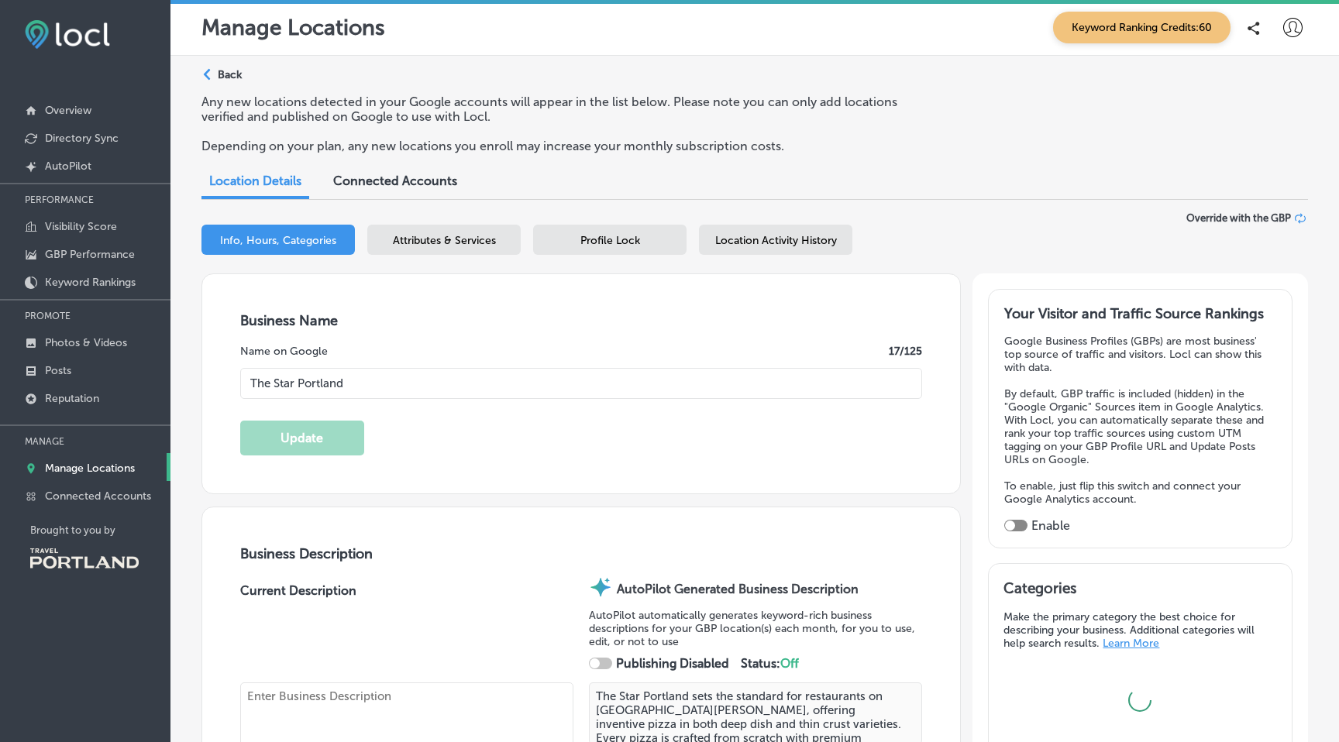
type input "US"
type input "[URL][DOMAIN_NAME]"
type input "35"
checkbox input "true"
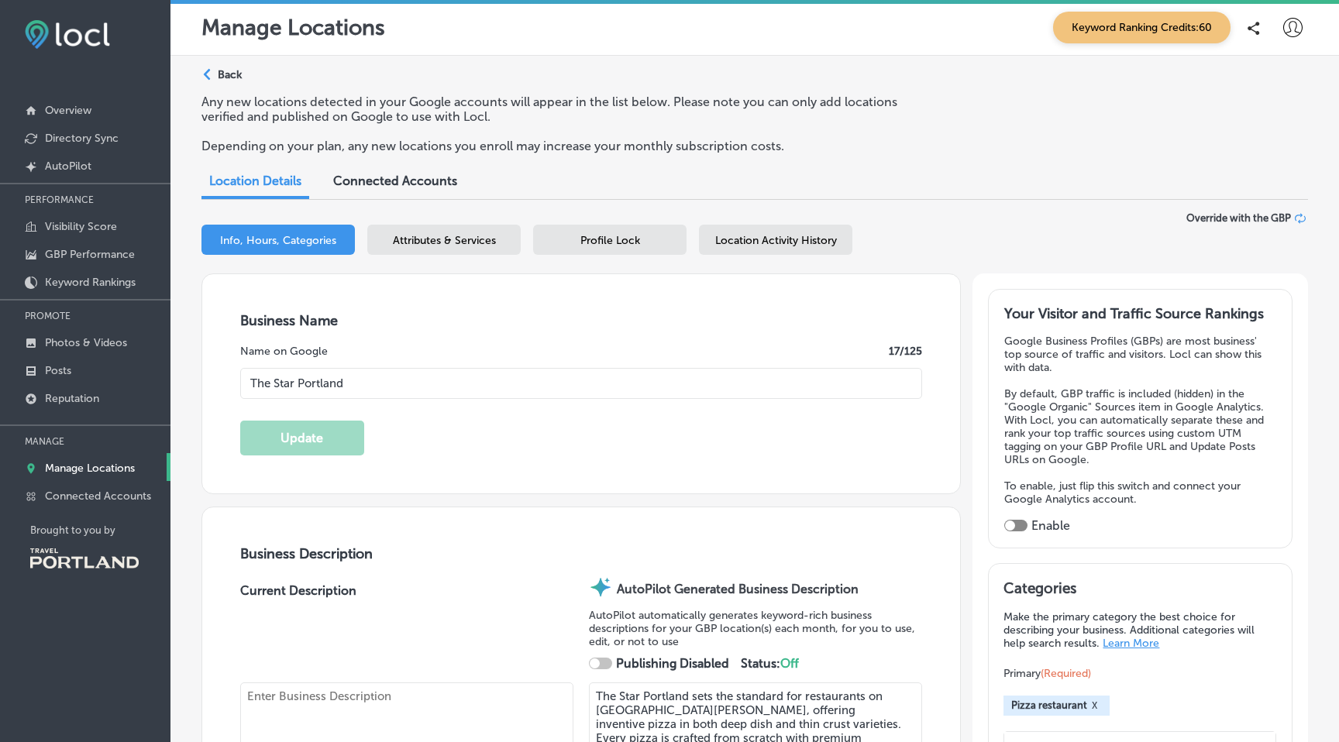
type textarea "The Star Portland sets the standard for restaurants on [GEOGRAPHIC_DATA][PERSON…"
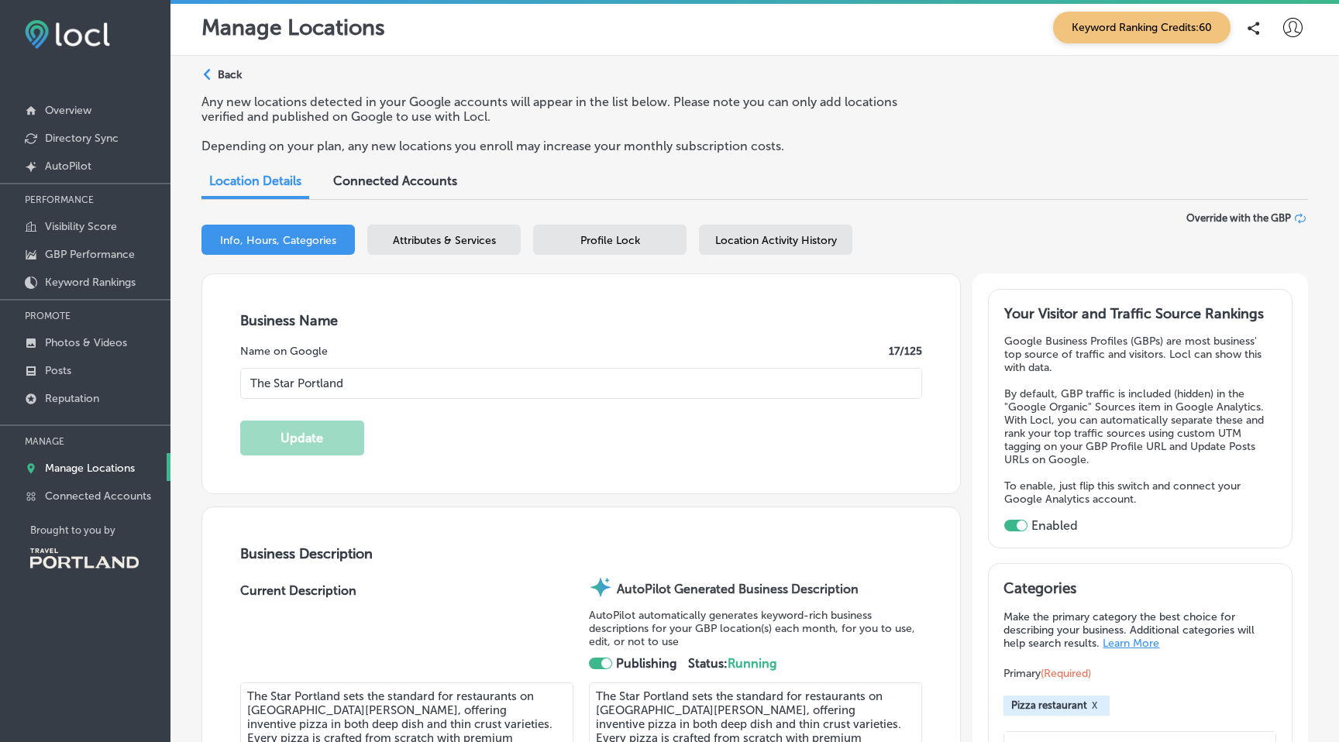
type input "[PHONE_NUMBER]"
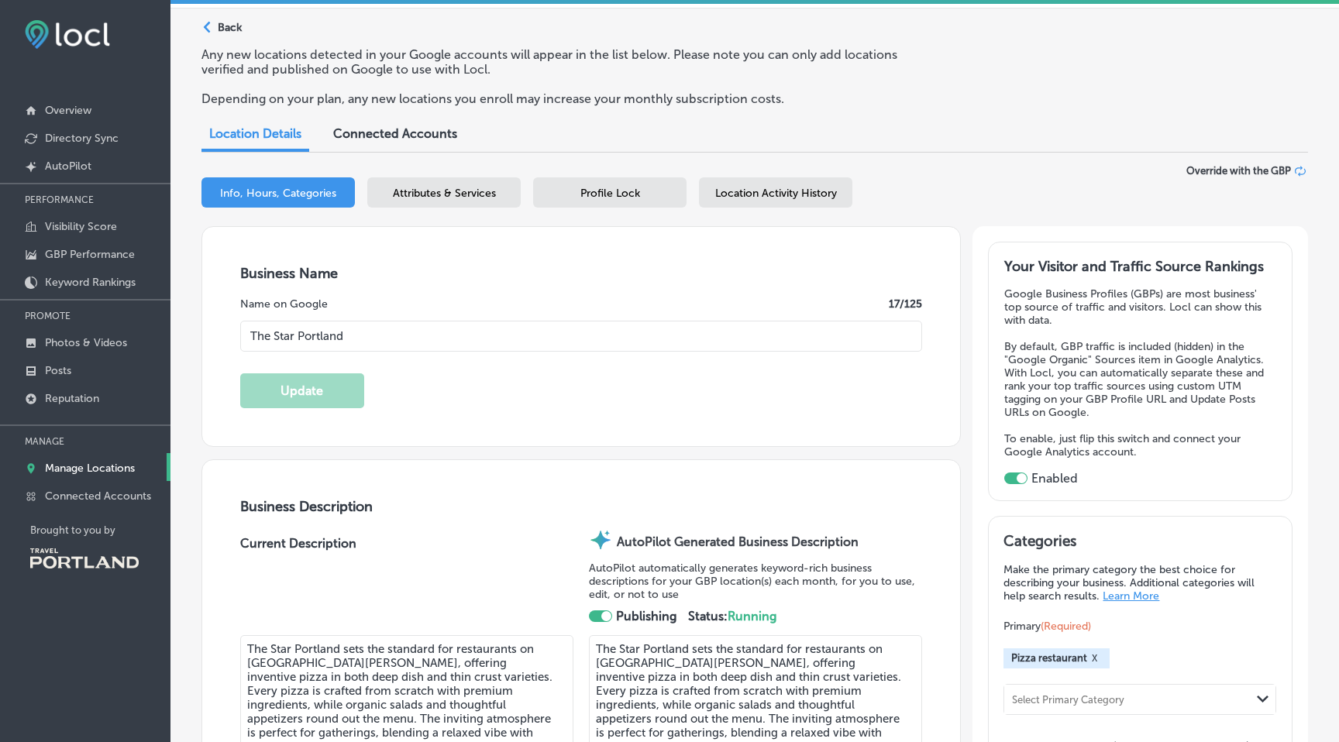
scroll to position [14, 0]
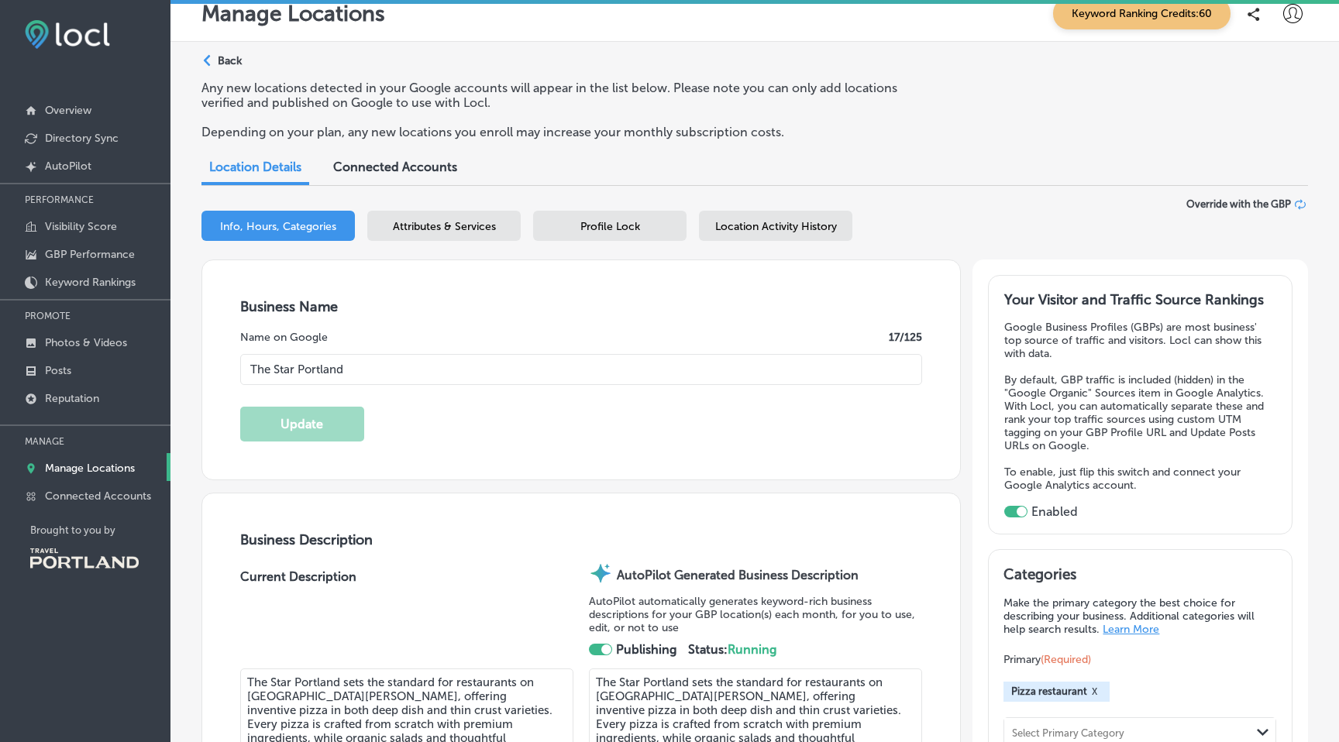
click at [414, 167] on span "Connected Accounts" at bounding box center [395, 167] width 124 height 15
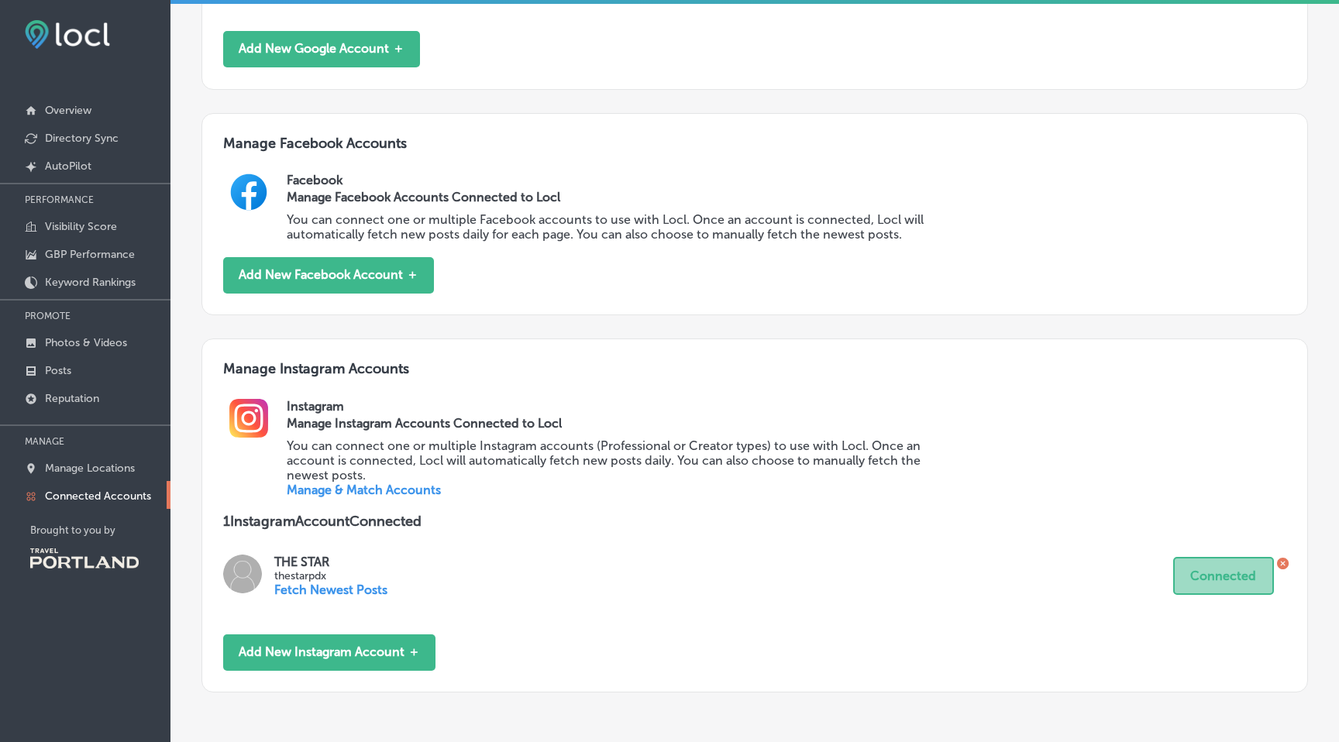
scroll to position [453, 0]
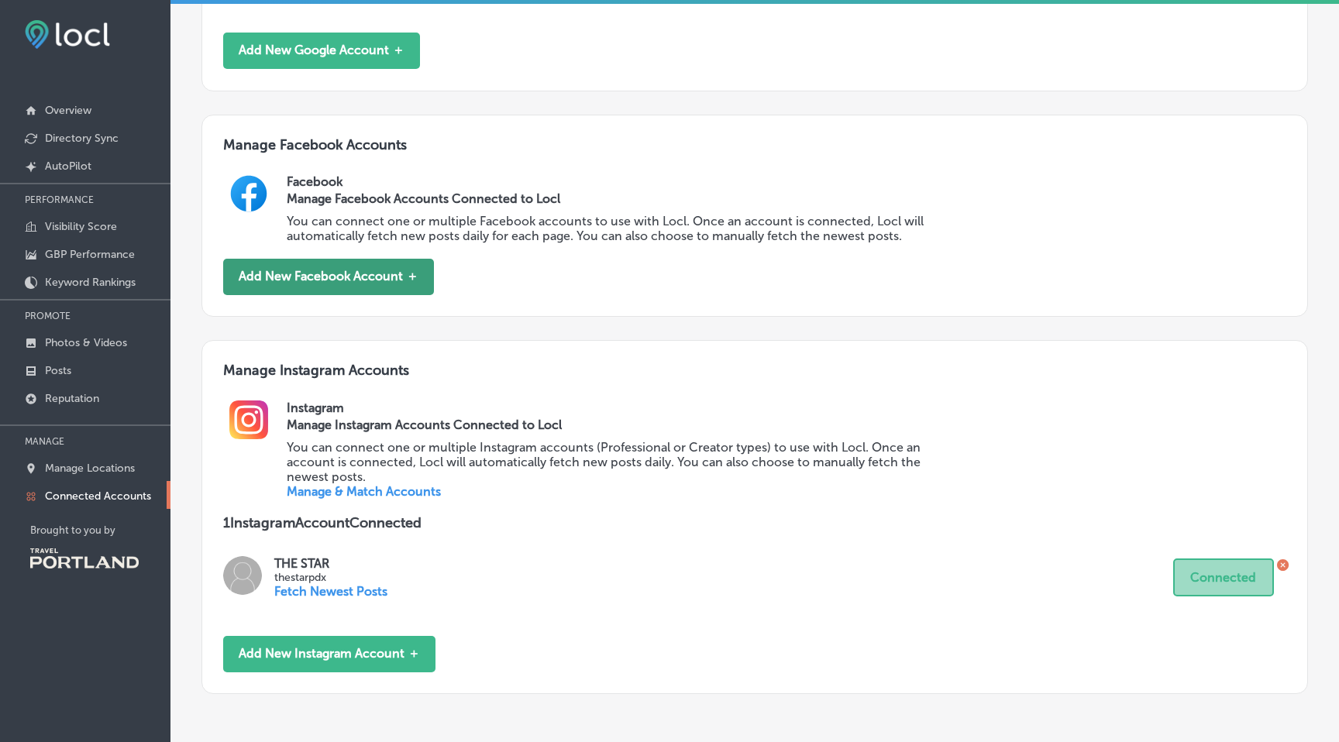
click at [361, 269] on button "Add New Facebook Account ＋" at bounding box center [328, 277] width 211 height 36
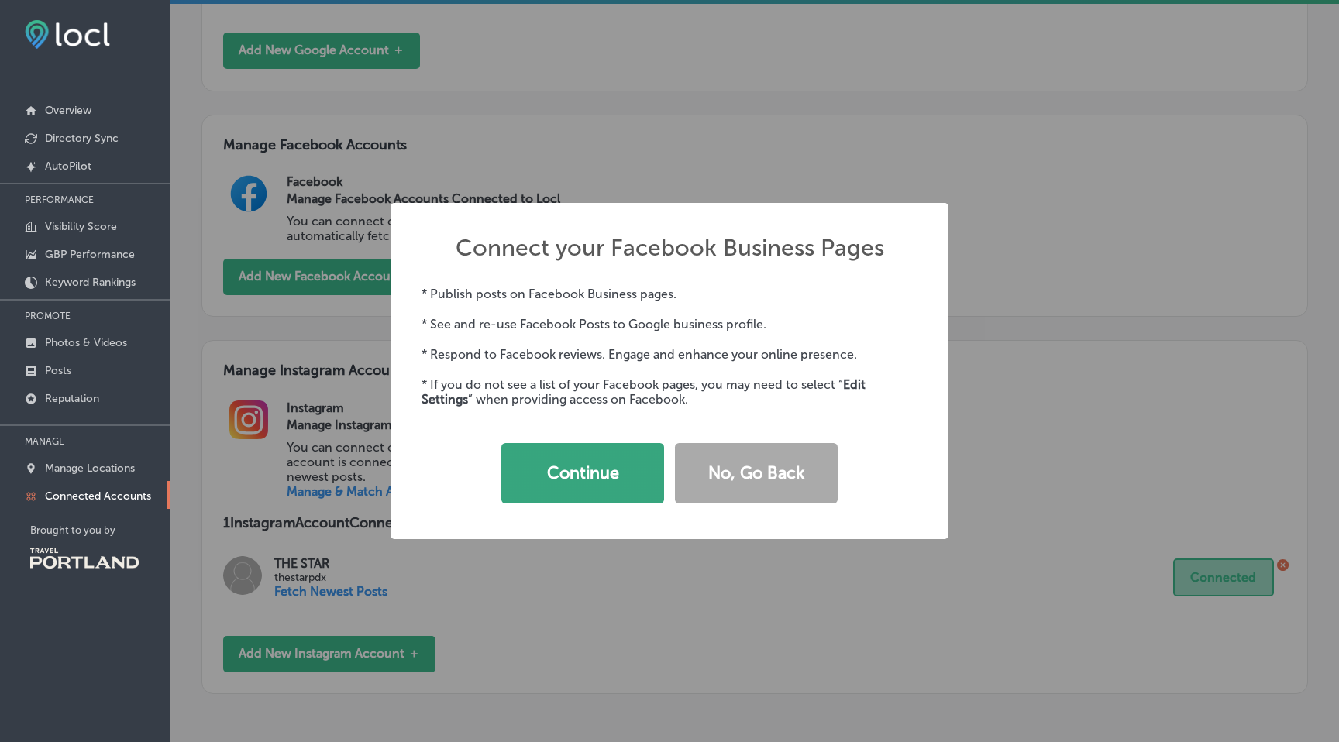
click at [553, 482] on button "Continue" at bounding box center [582, 473] width 163 height 60
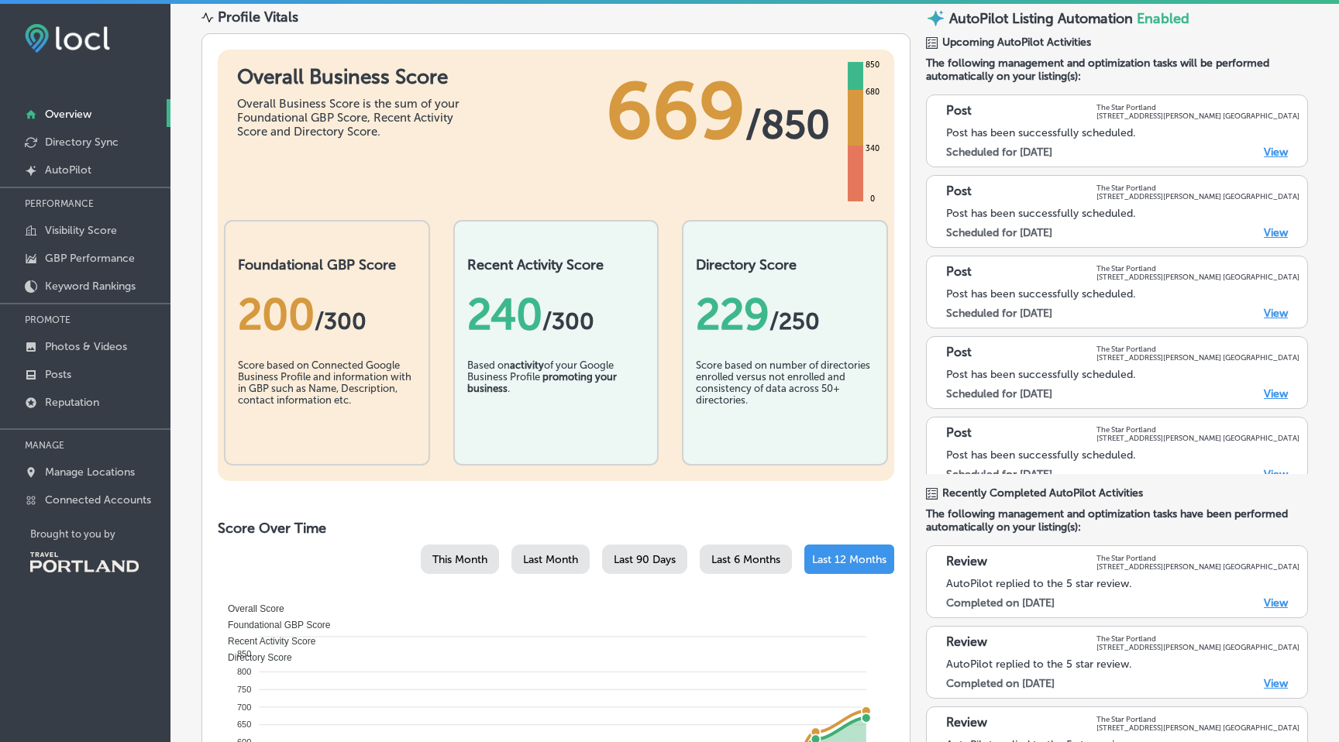
scroll to position [57, 0]
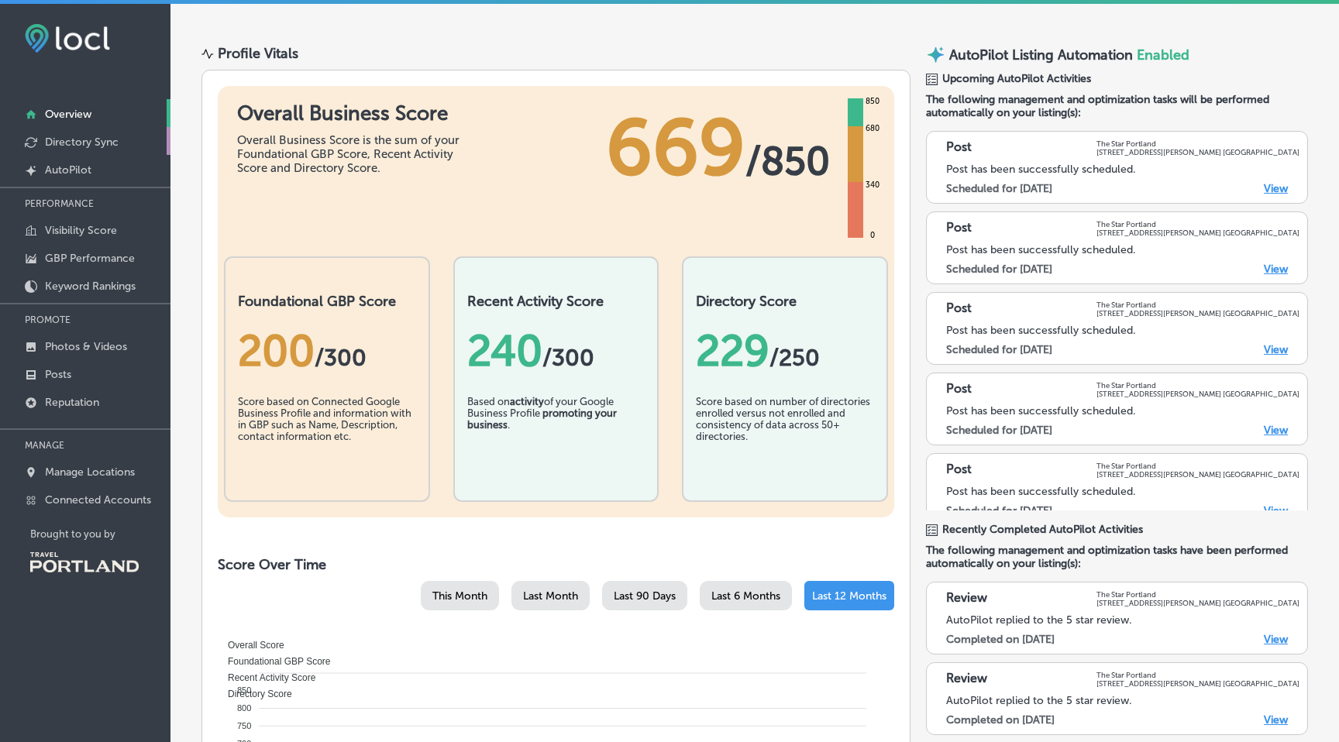
click at [91, 146] on p "Directory Sync" at bounding box center [82, 142] width 74 height 13
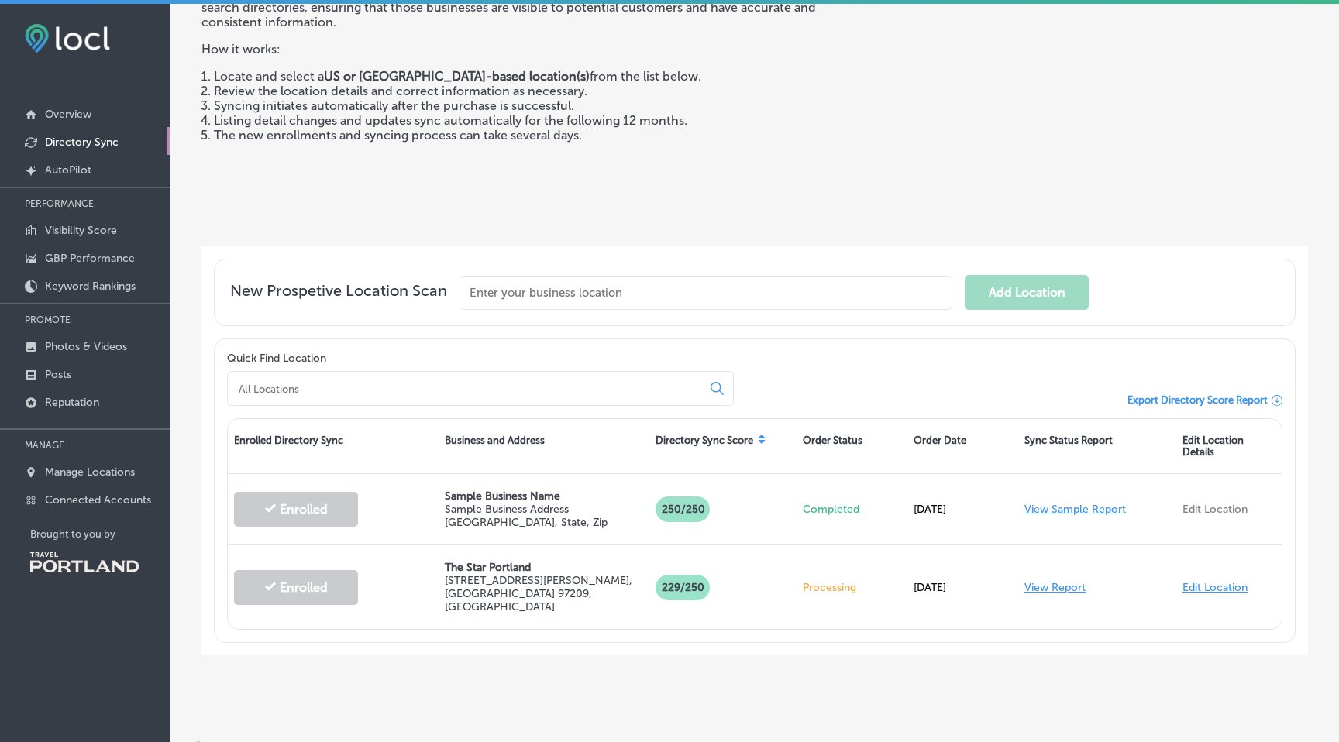
scroll to position [4, 0]
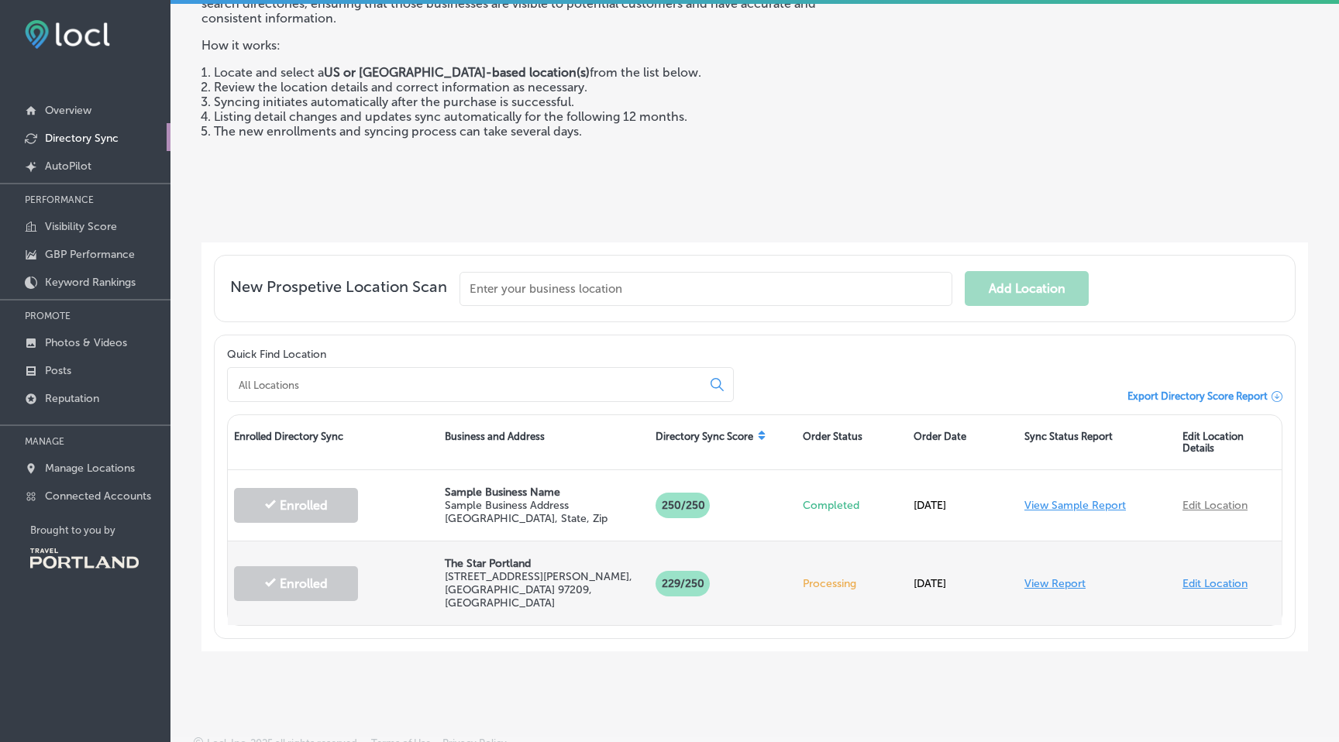
click at [811, 577] on p "Processing" at bounding box center [852, 583] width 98 height 13
click at [676, 573] on p "229 /250" at bounding box center [682, 584] width 54 height 26
click at [547, 576] on p "1309 NW Hoyt St , Portland, OR 97209, US" at bounding box center [544, 590] width 198 height 40
click at [1051, 577] on link "View Report" at bounding box center [1054, 583] width 61 height 13
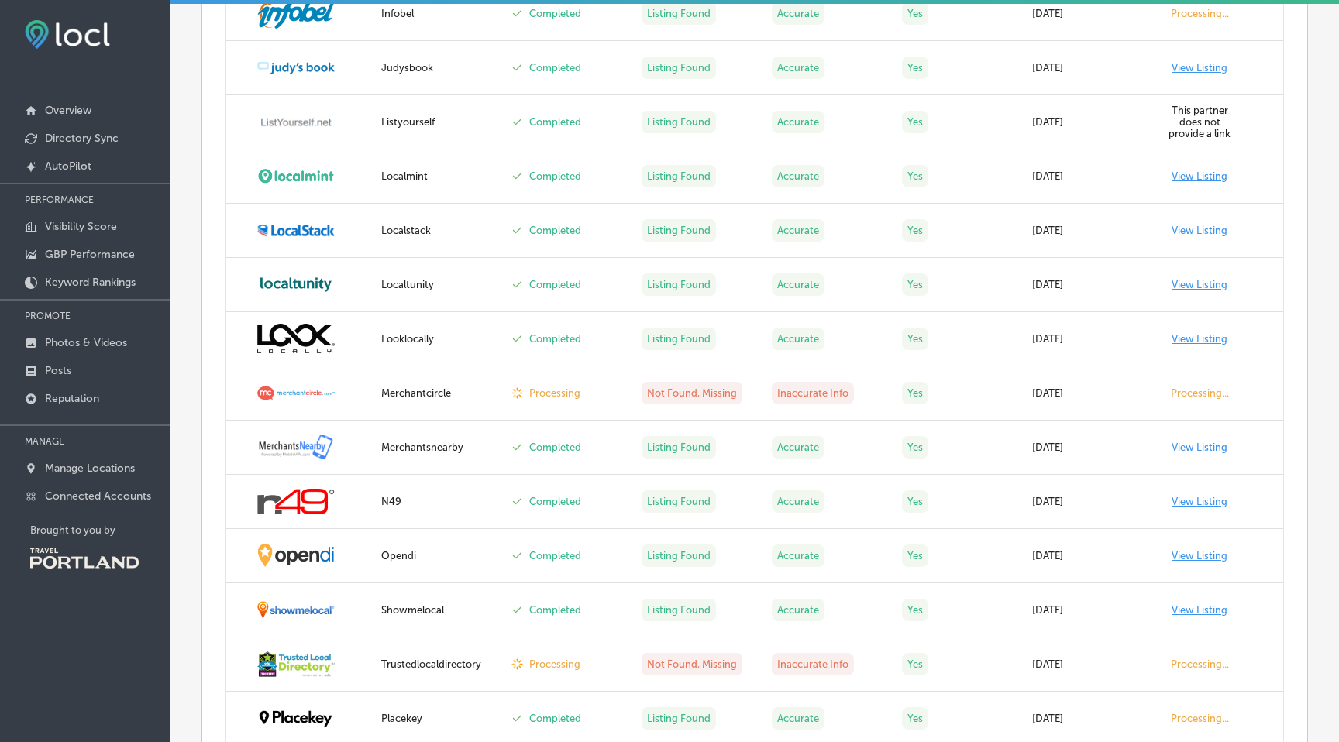
scroll to position [1743, 0]
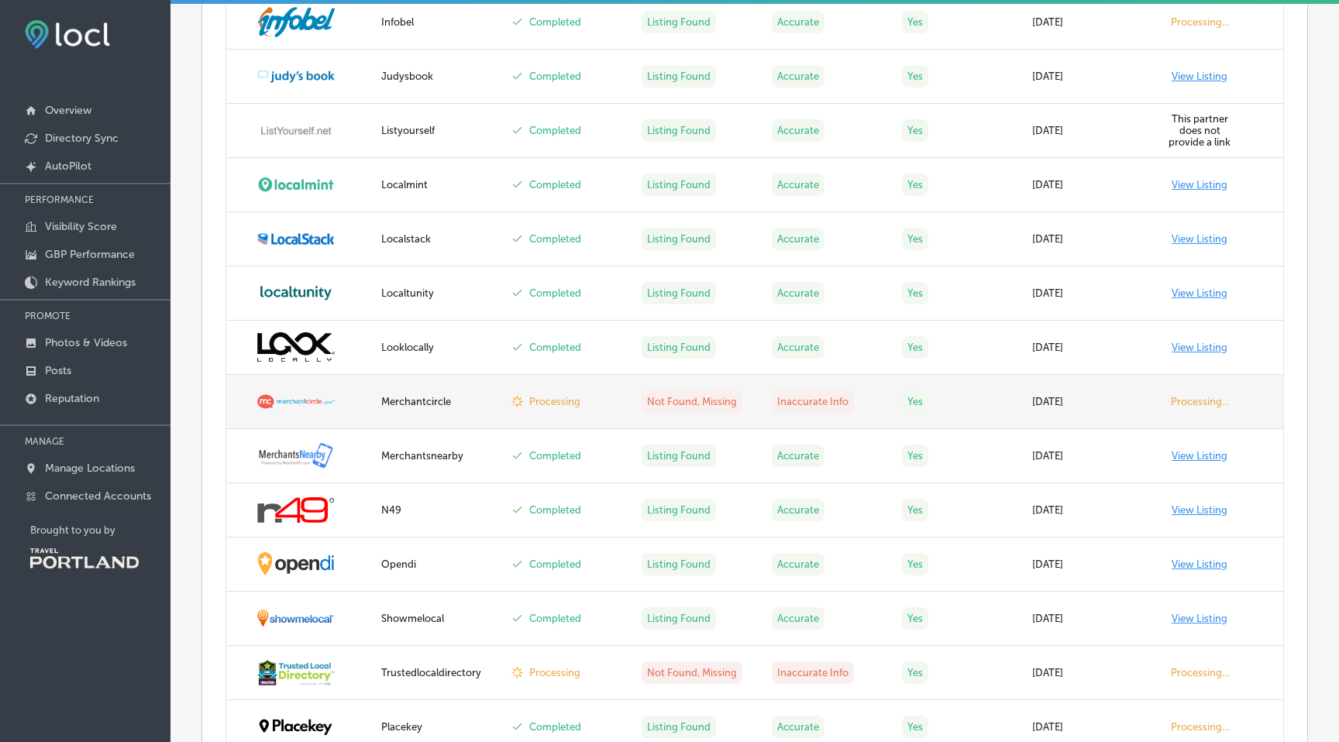
click at [1188, 394] on td "Processing..." at bounding box center [1218, 402] width 130 height 54
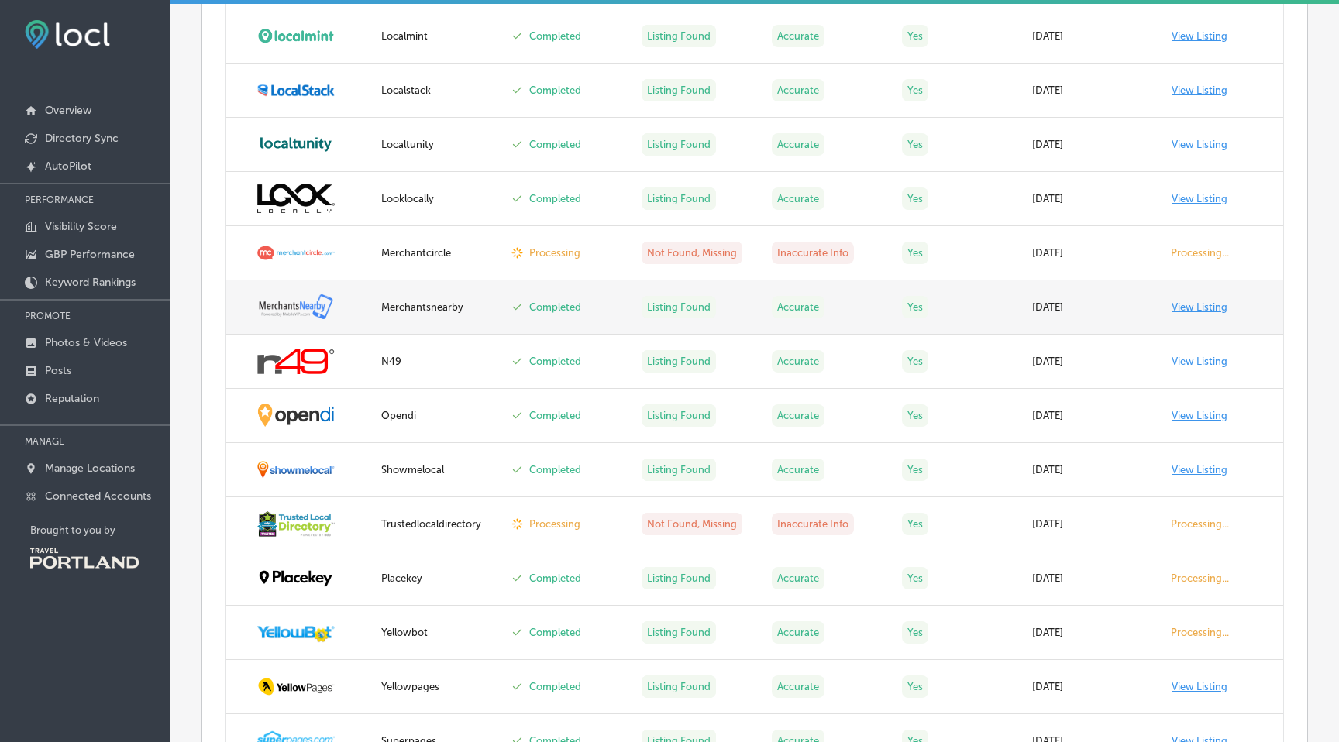
scroll to position [1896, 0]
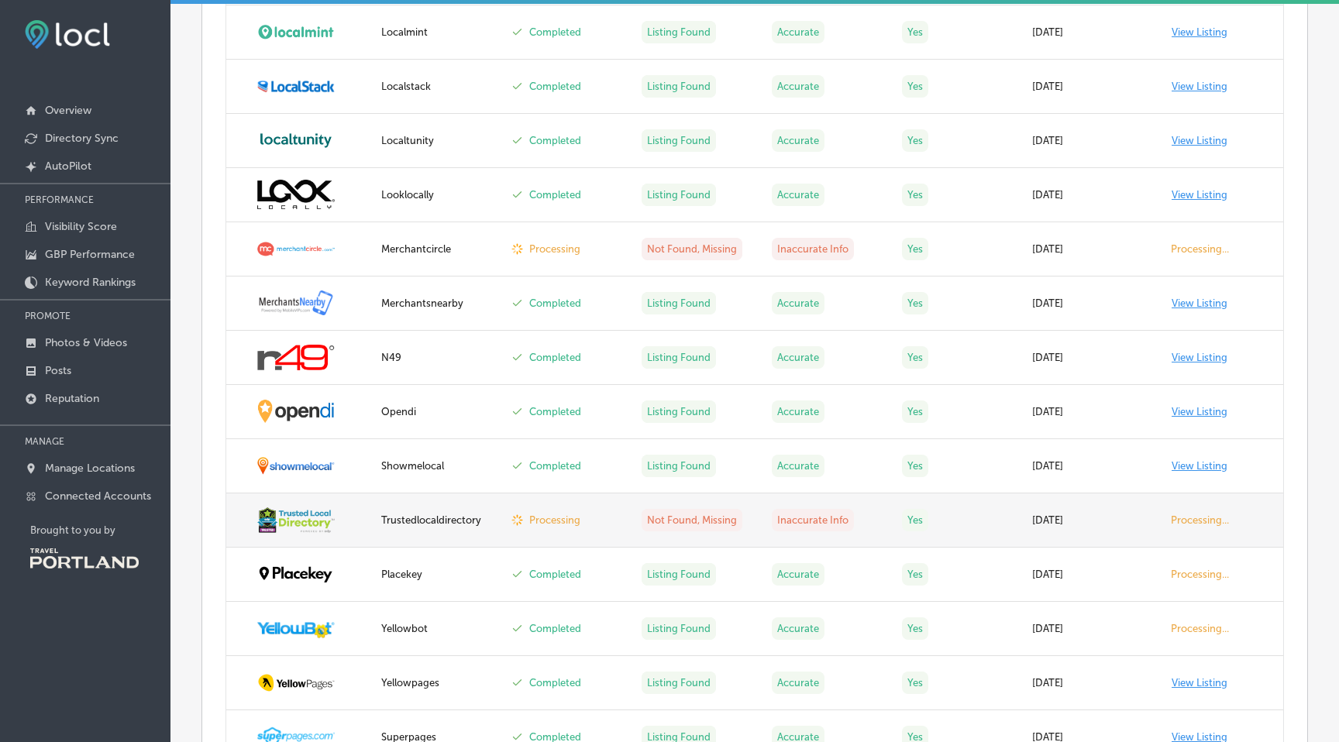
click at [552, 525] on label "Processing" at bounding box center [554, 520] width 51 height 12
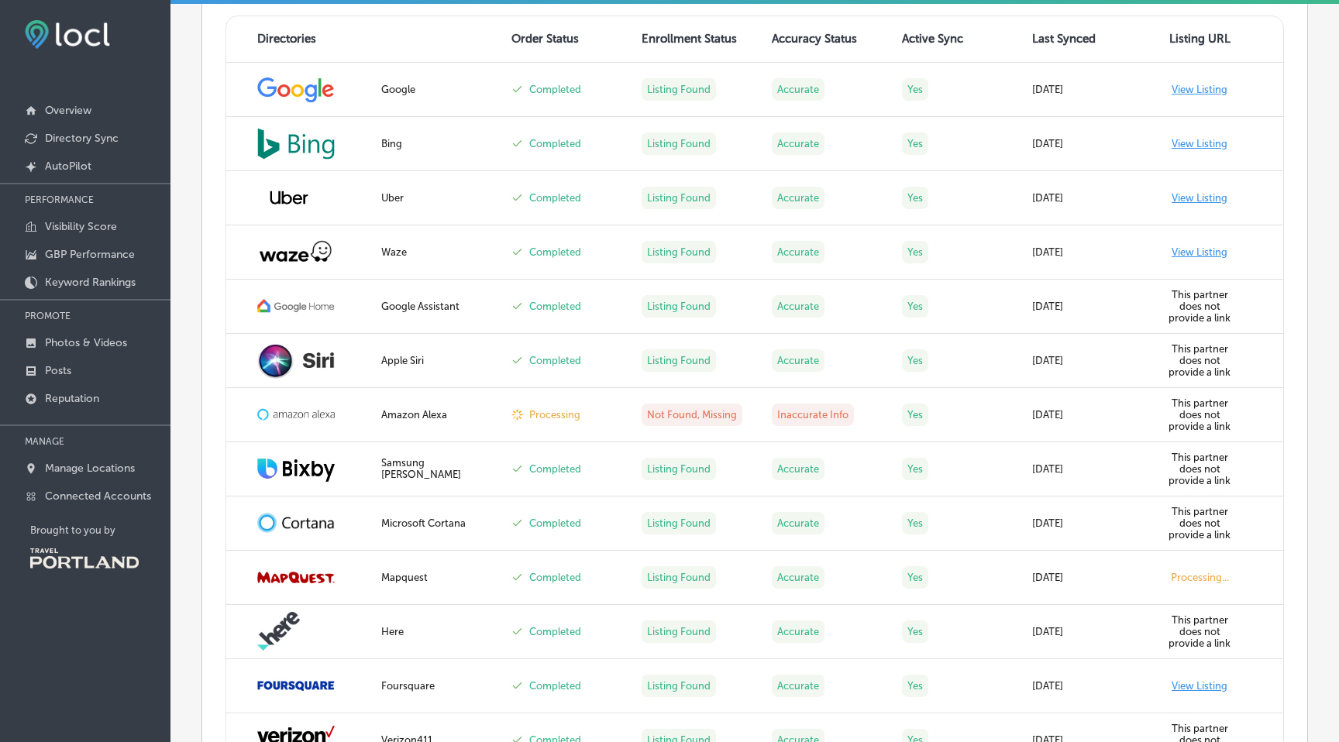
scroll to position [662, 0]
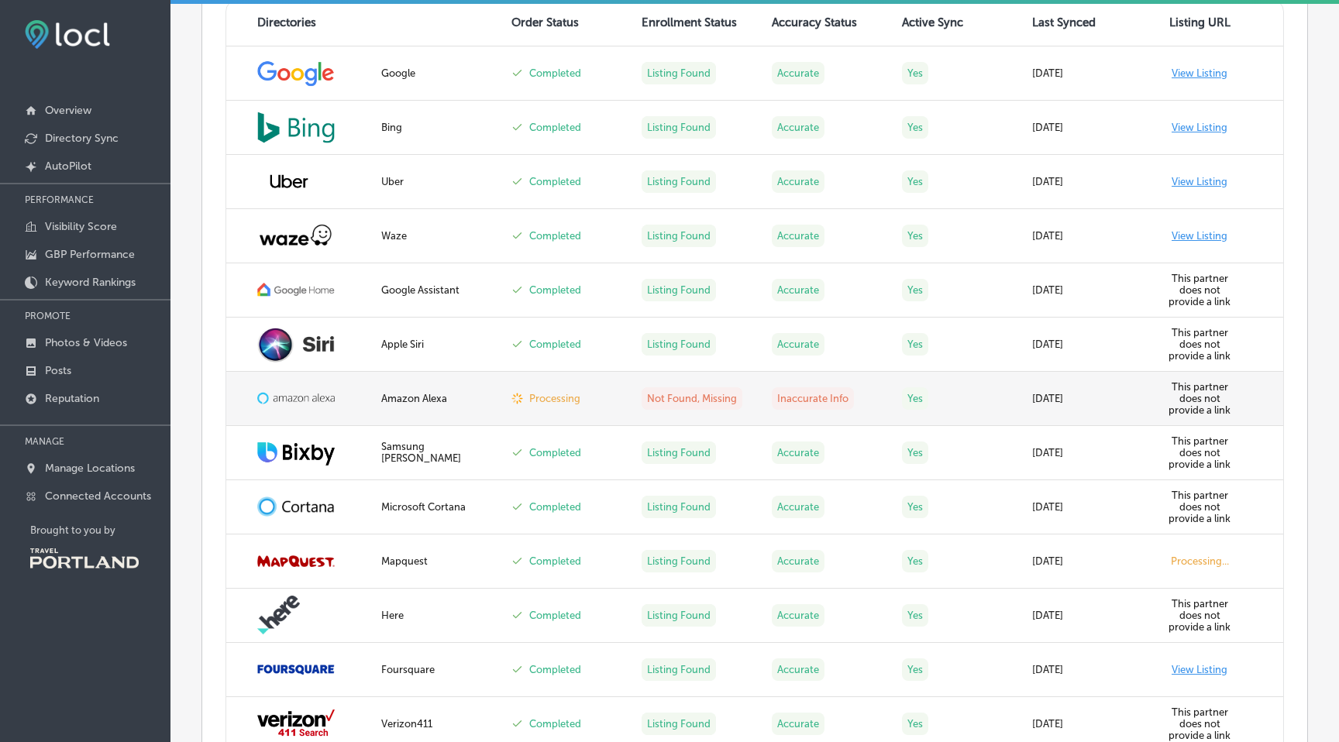
click at [569, 399] on label "Processing" at bounding box center [554, 399] width 51 height 12
click at [322, 403] on img at bounding box center [295, 397] width 77 height 15
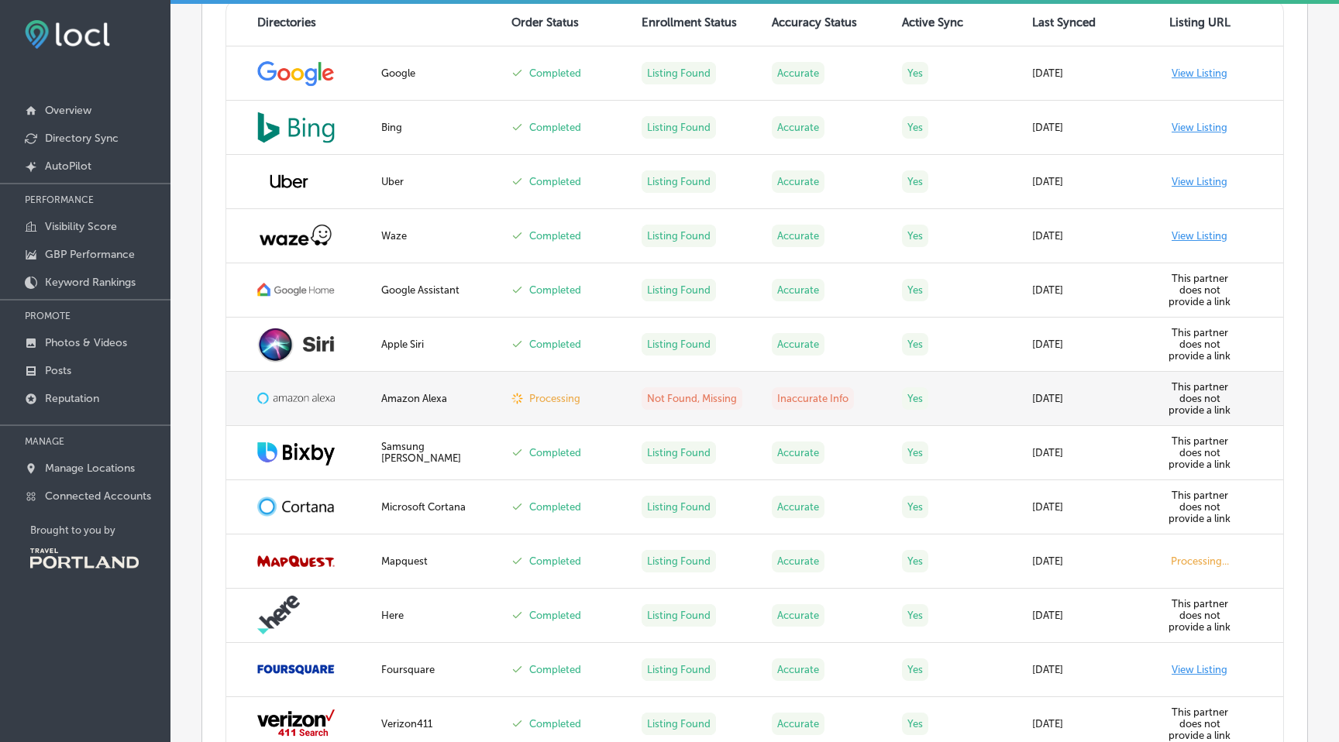
click at [382, 403] on div "Amazon Alexa" at bounding box center [437, 399] width 112 height 12
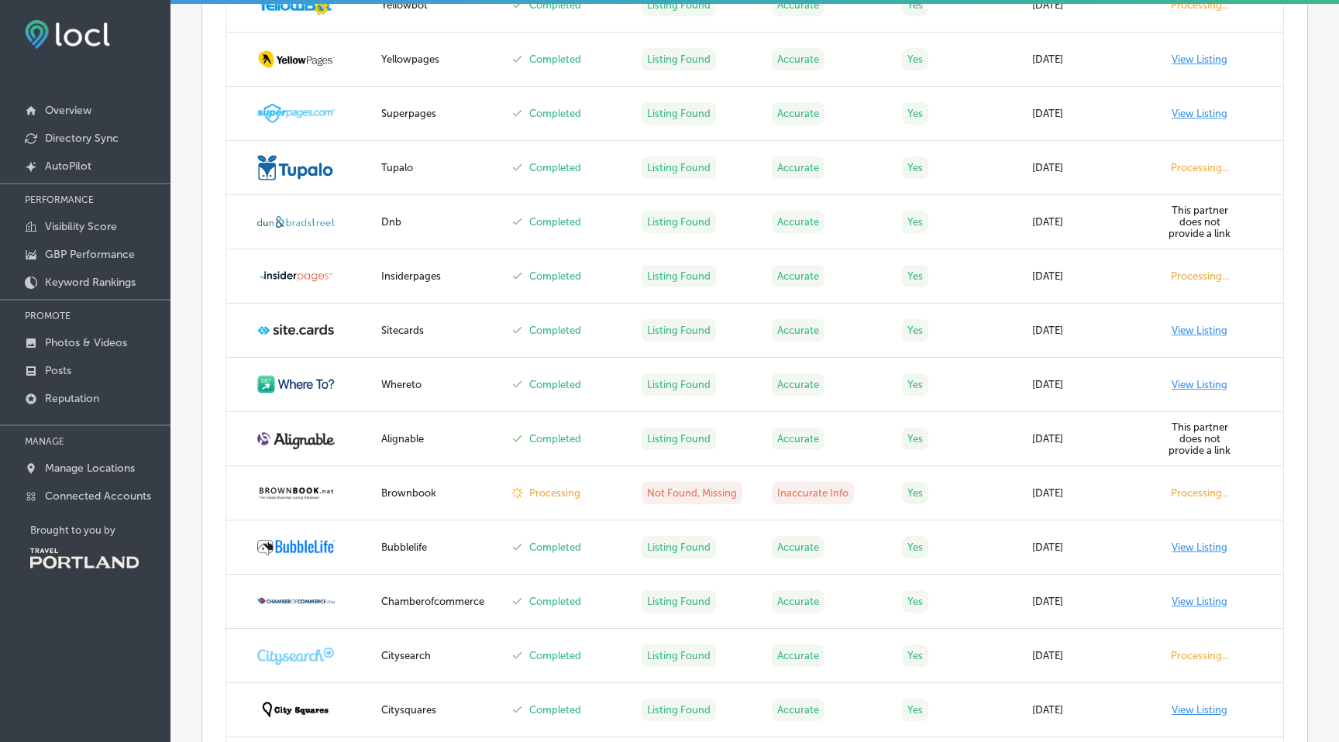
scroll to position [2760, 0]
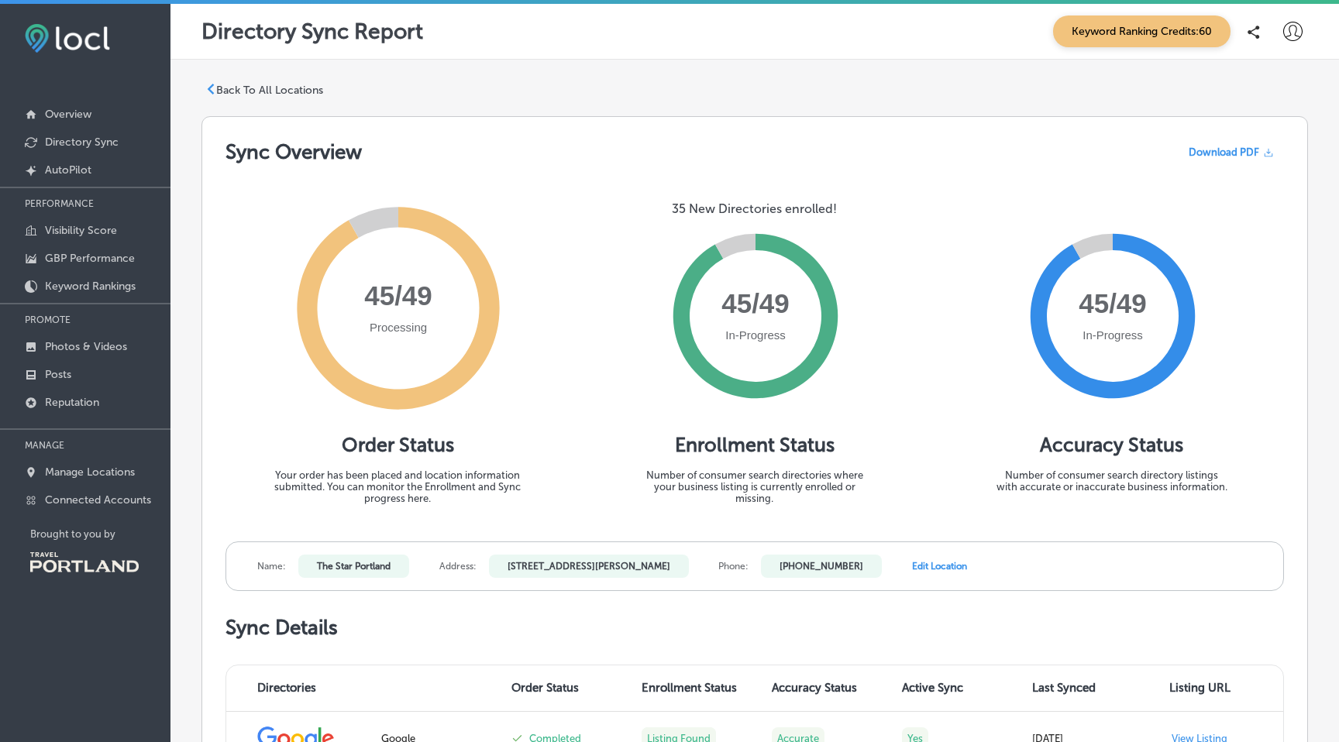
click at [1080, 306] on circle at bounding box center [1113, 316] width 132 height 132
click at [1089, 333] on circle at bounding box center [1113, 316] width 132 height 132
click at [399, 330] on circle at bounding box center [399, 308] width 162 height 162
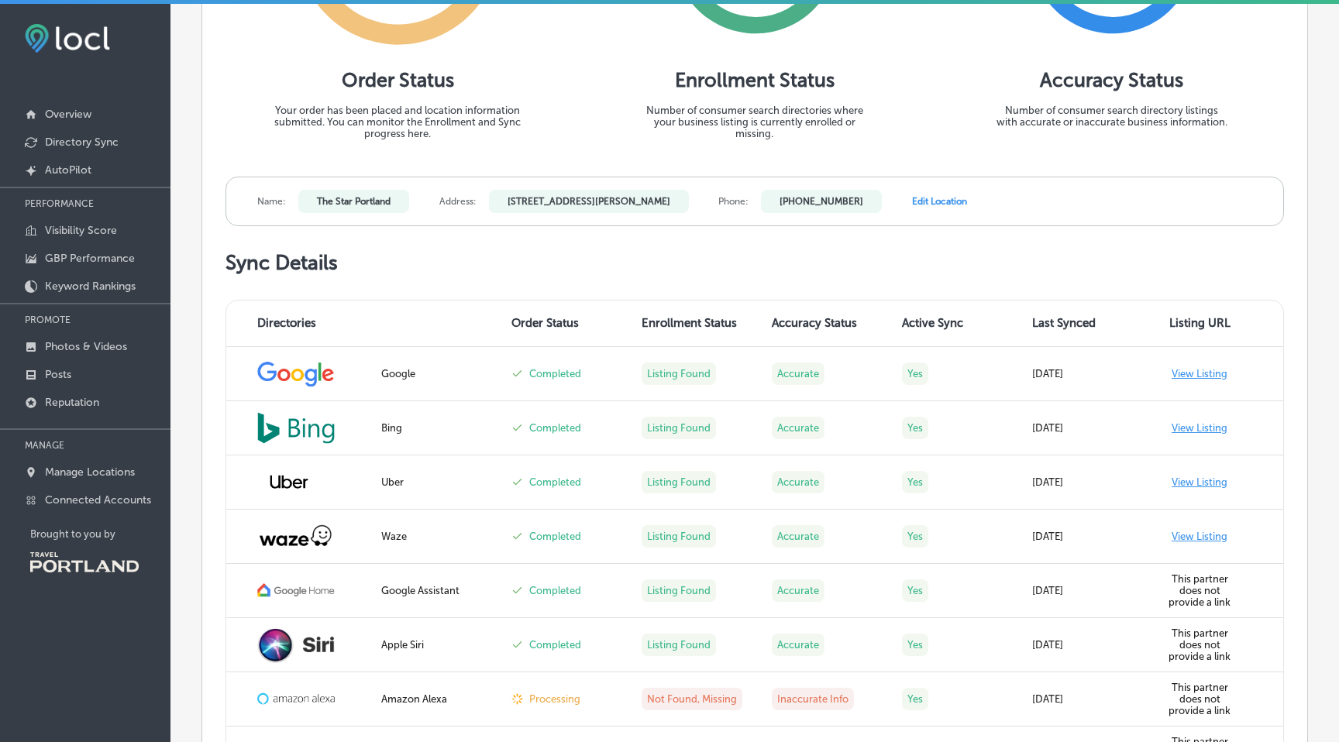
scroll to position [435, 0]
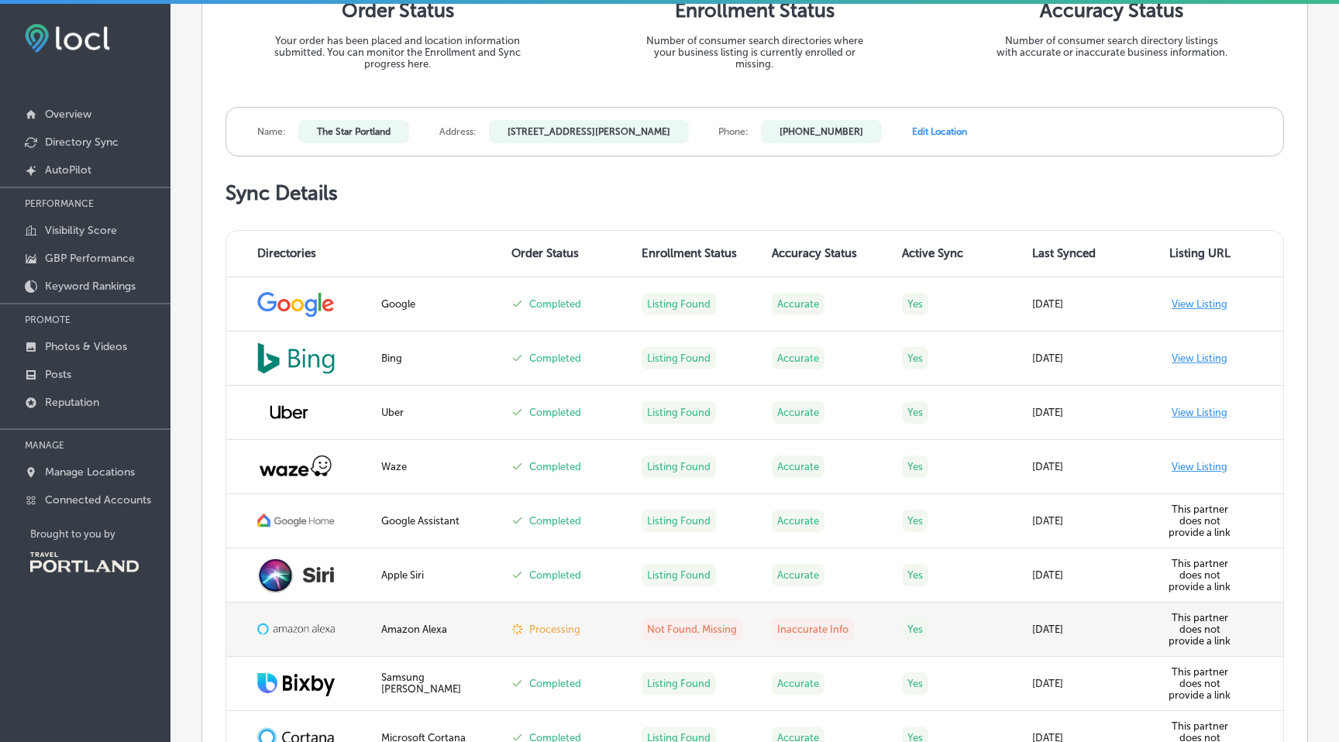
click at [772, 627] on label "Inaccurate Info" at bounding box center [813, 629] width 82 height 22
click at [676, 624] on label "Not Found, Missing" at bounding box center [691, 629] width 101 height 22
click at [575, 635] on label "Processing" at bounding box center [554, 630] width 51 height 12
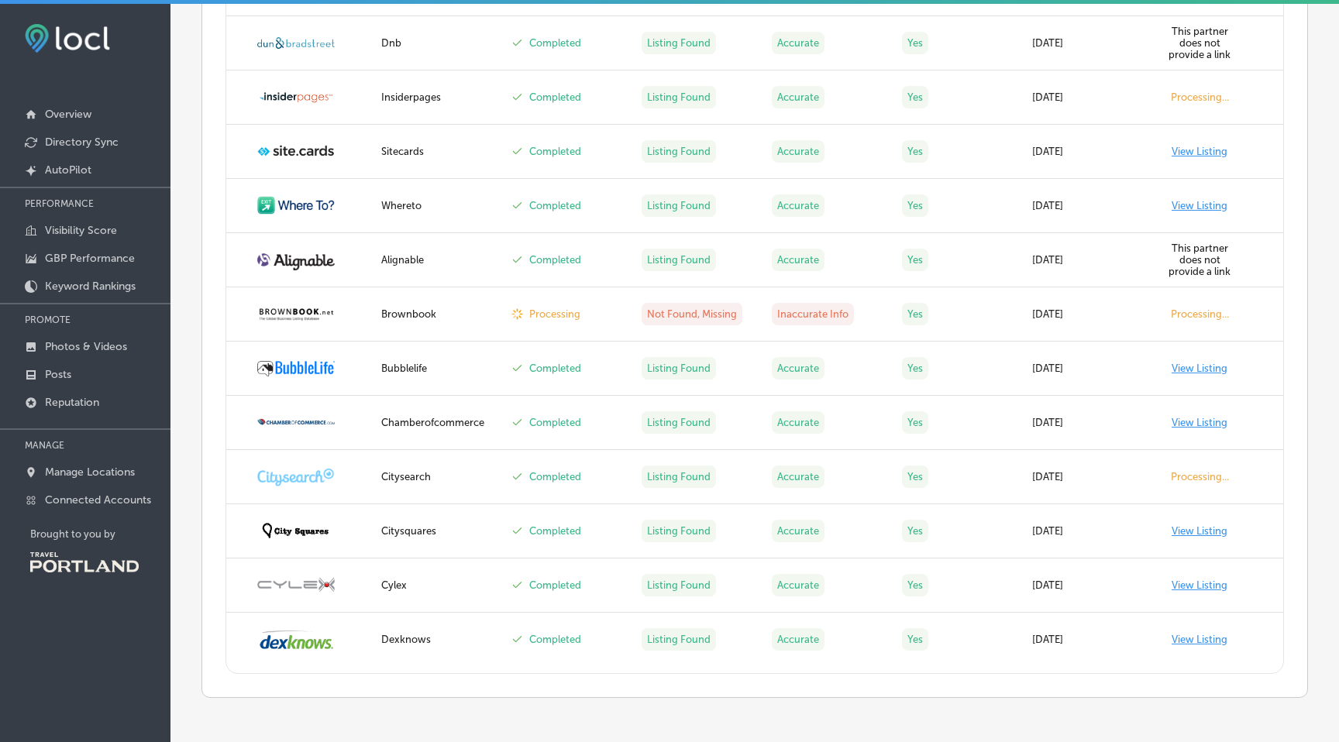
scroll to position [2760, 0]
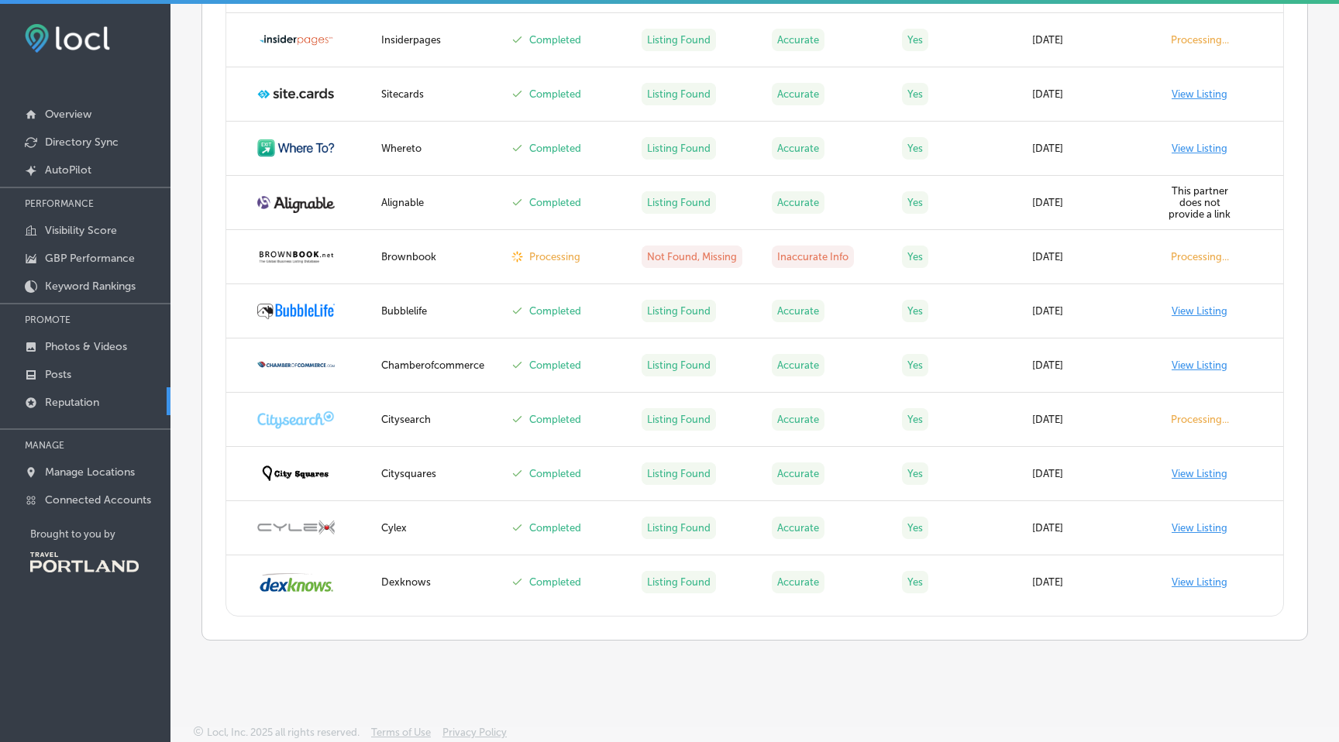
click at [76, 406] on p "Reputation" at bounding box center [72, 402] width 54 height 13
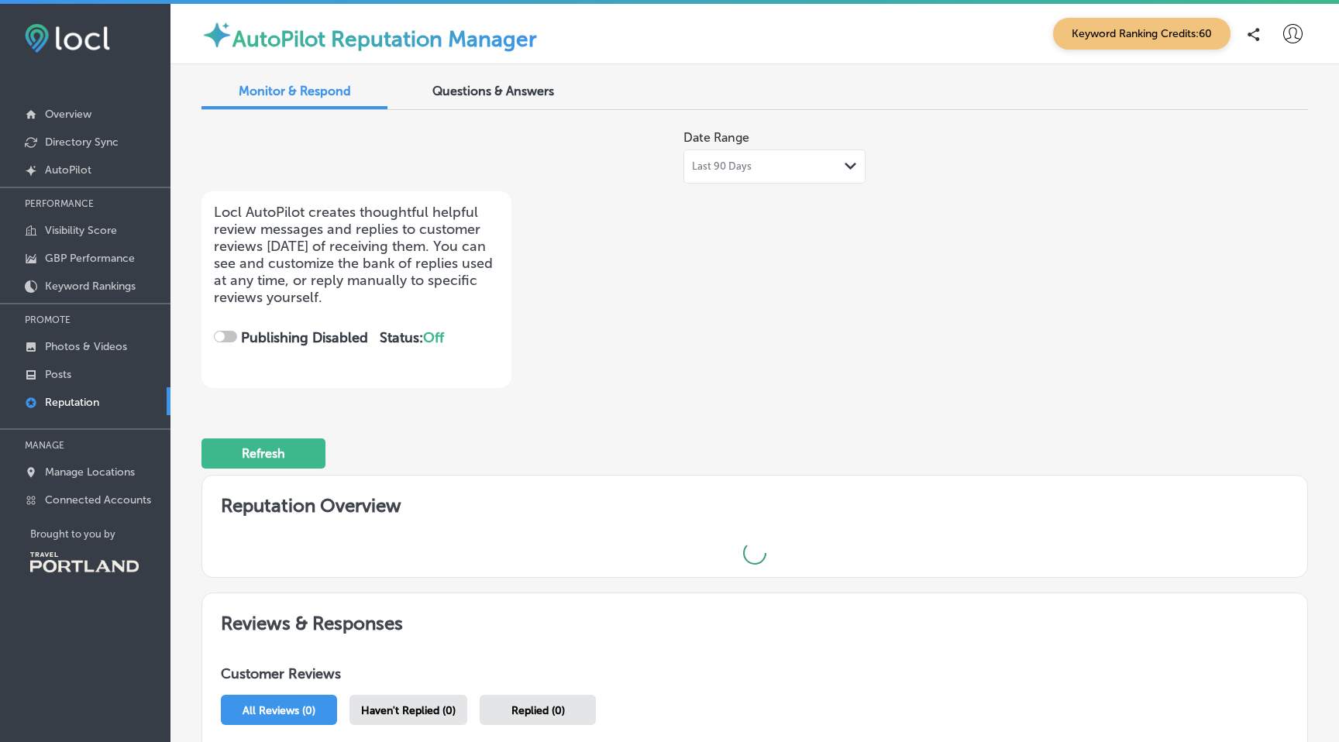
checkbox input "true"
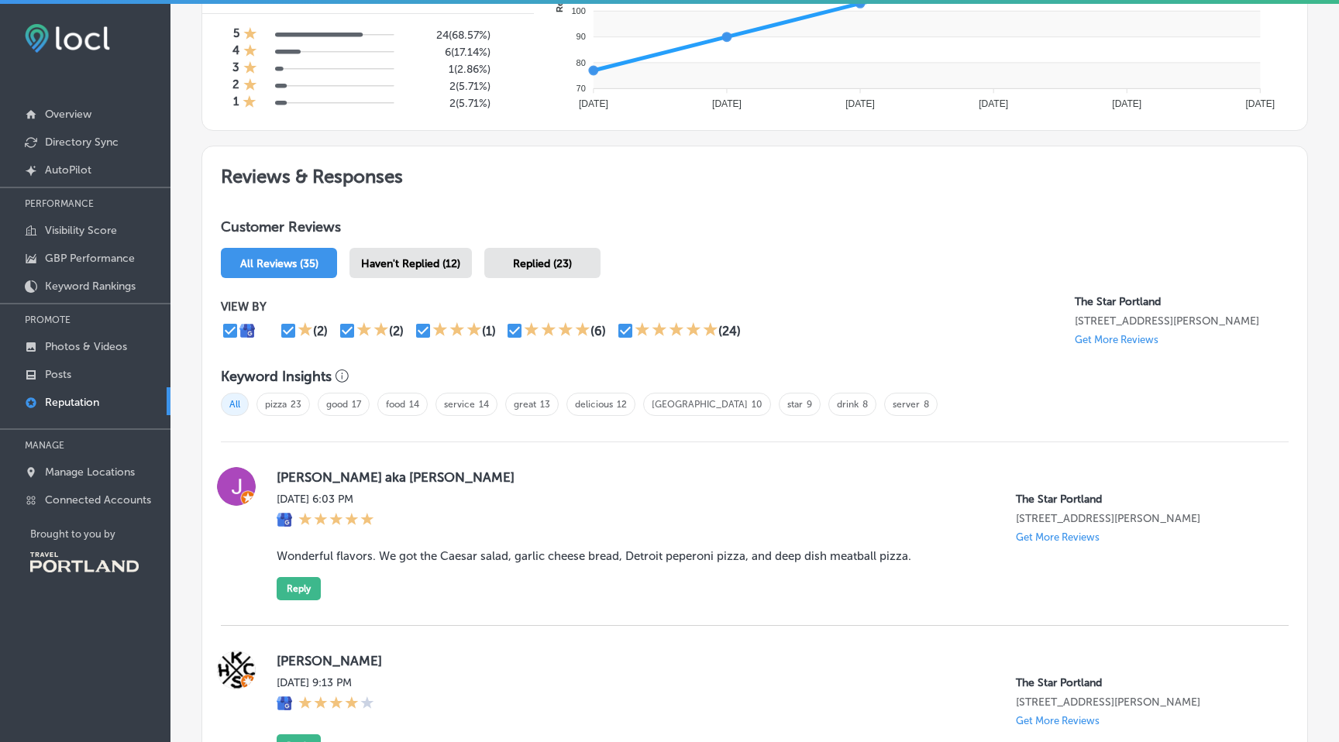
scroll to position [698, 0]
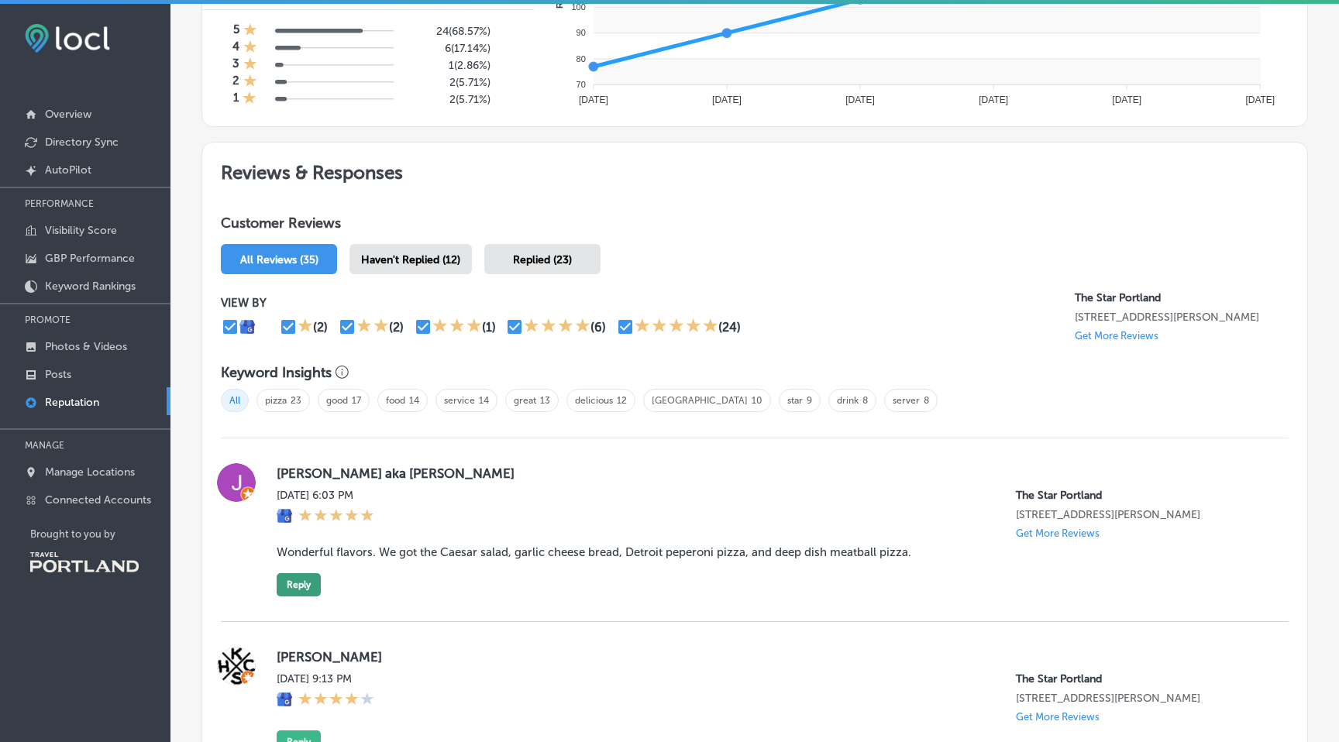
click at [299, 586] on button "Reply" at bounding box center [299, 584] width 44 height 23
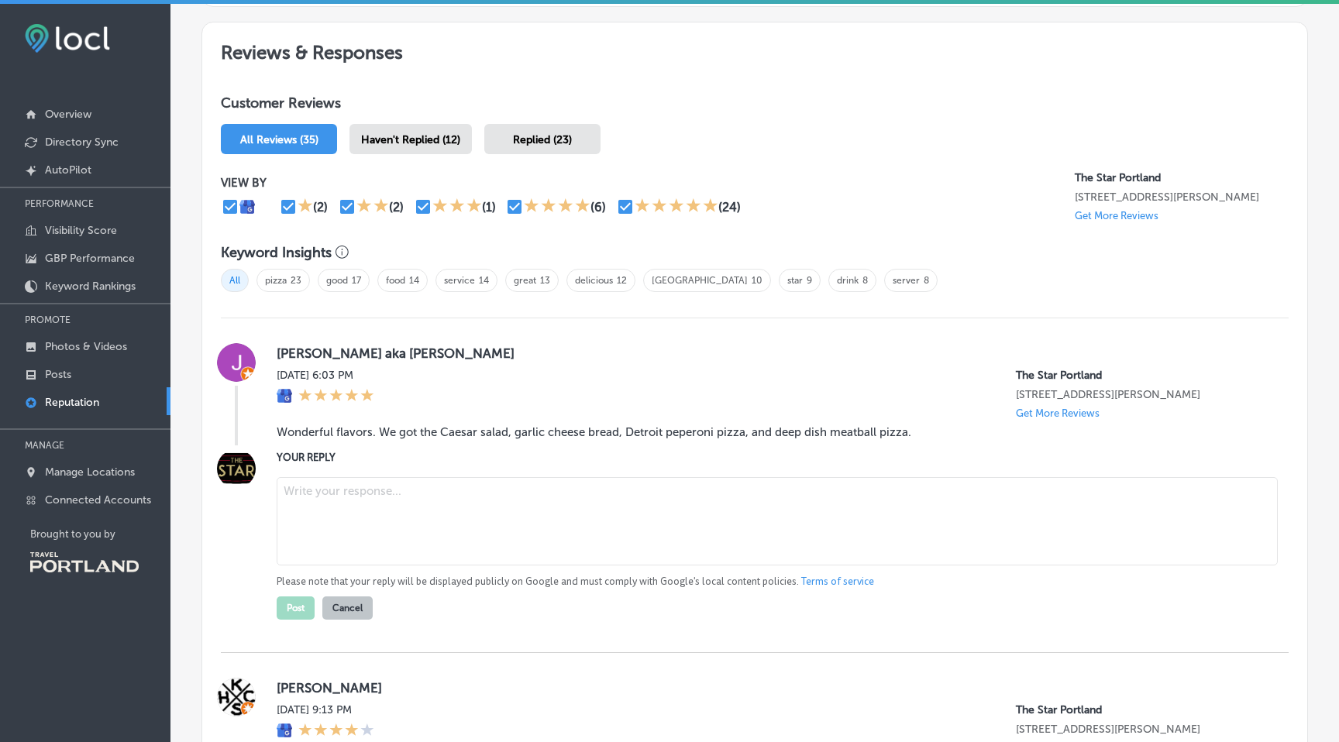
scroll to position [822, 0]
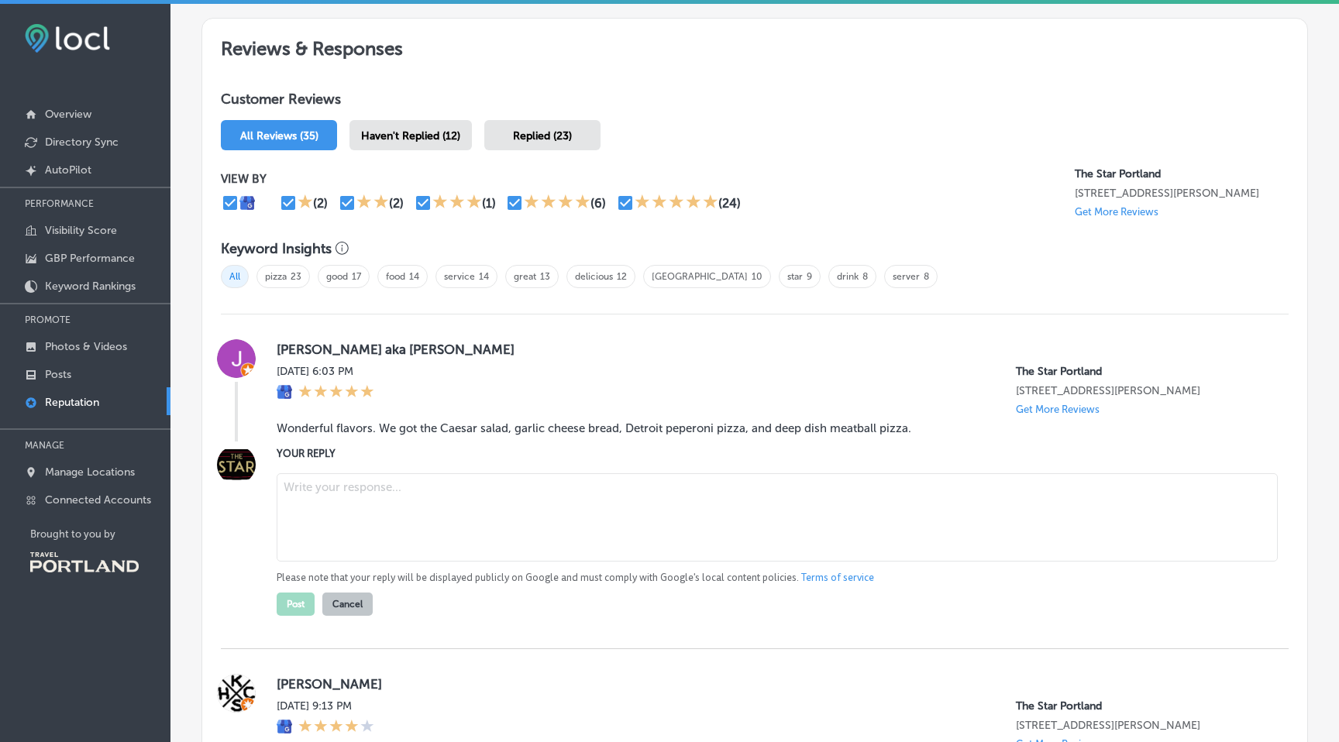
click at [379, 514] on textarea at bounding box center [777, 517] width 1001 height 88
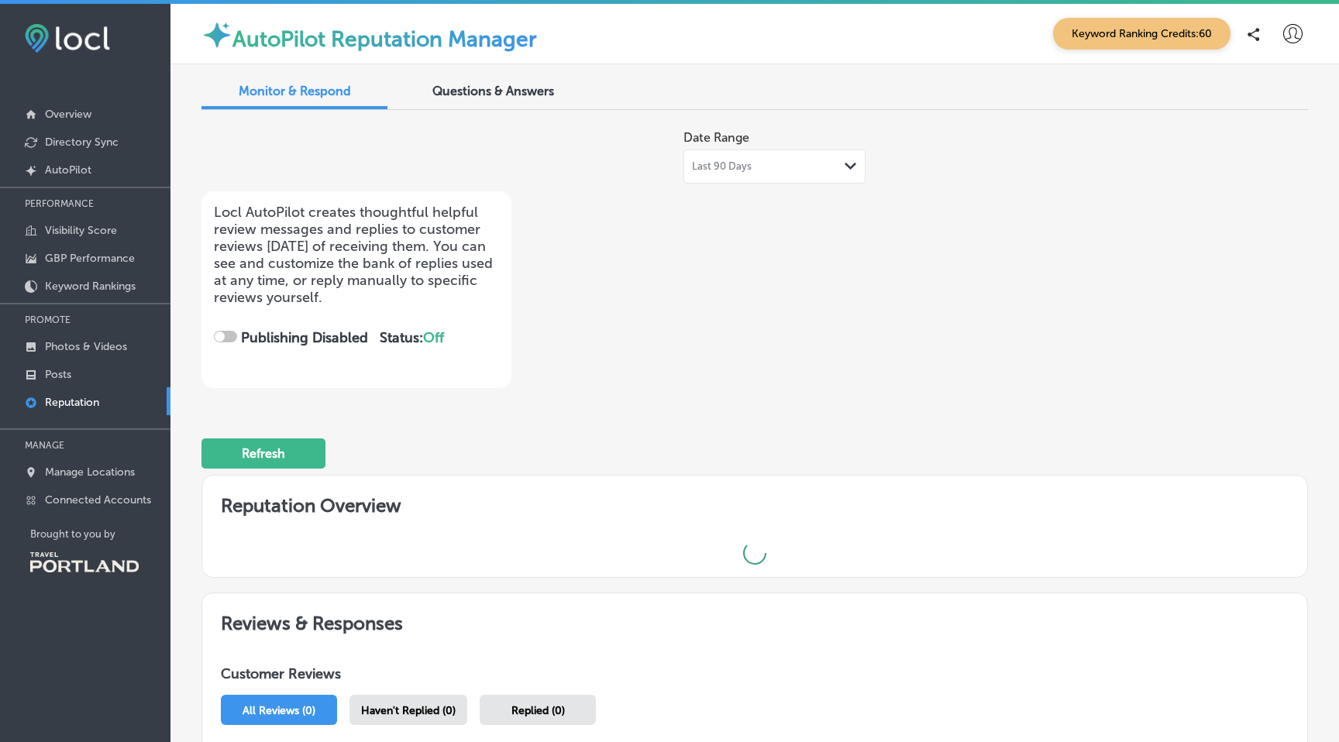
checkbox input "true"
